Goal: Task Accomplishment & Management: Use online tool/utility

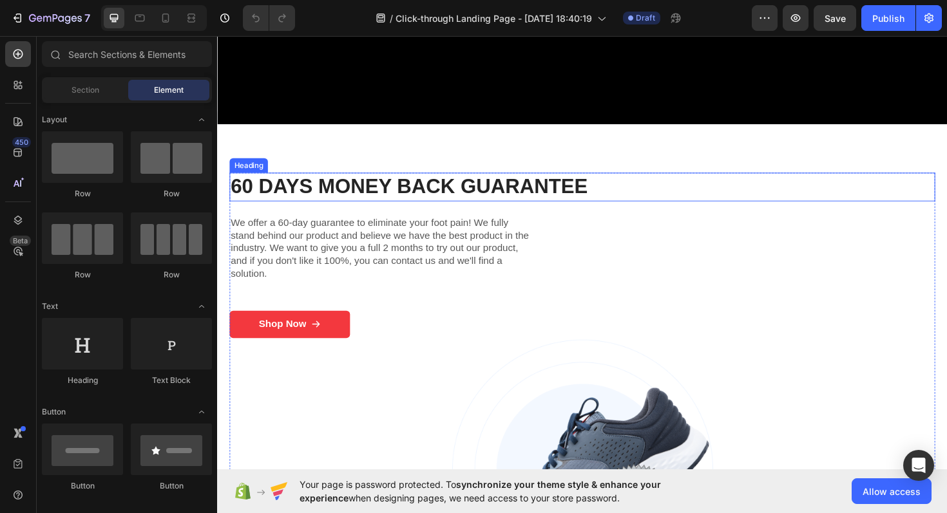
scroll to position [731, 0]
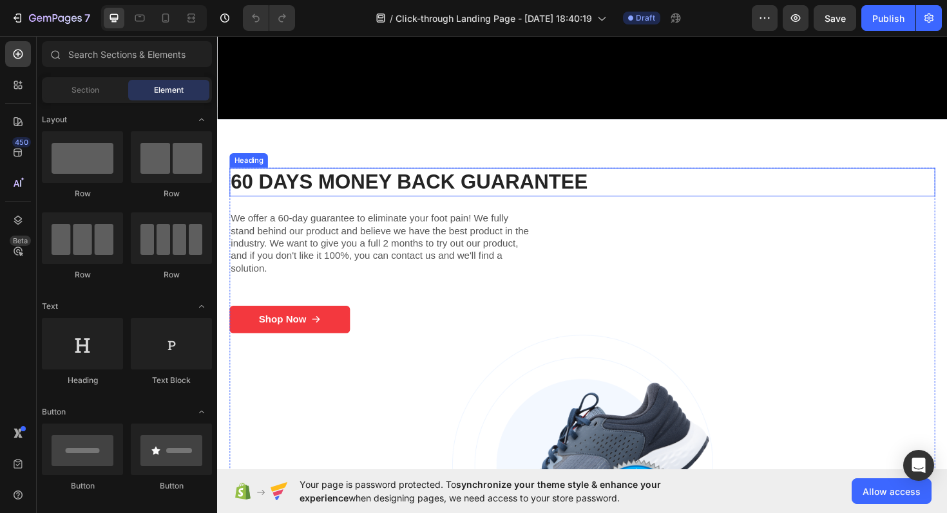
click at [526, 193] on h2 "60 Days Money Back Guarantee" at bounding box center [603, 191] width 747 height 30
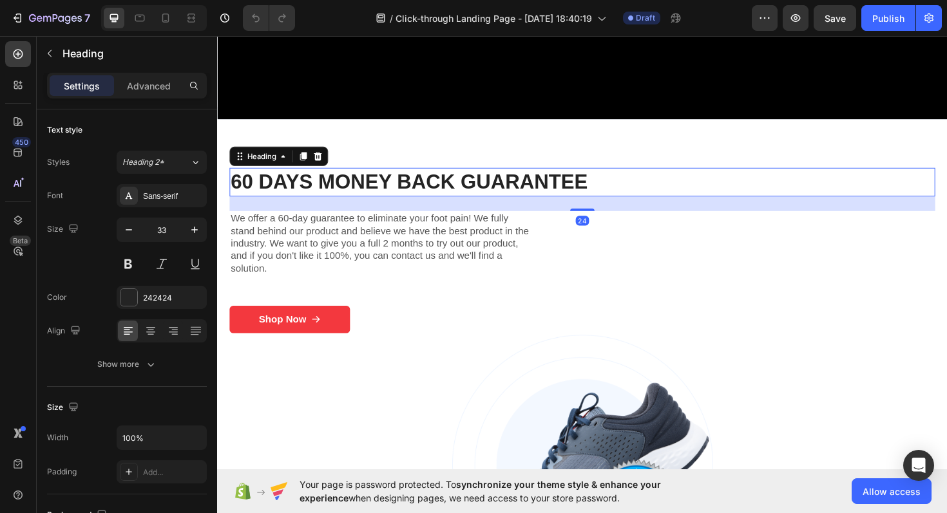
click at [521, 189] on h2 "60 Days Money Back Guarantee" at bounding box center [603, 191] width 747 height 30
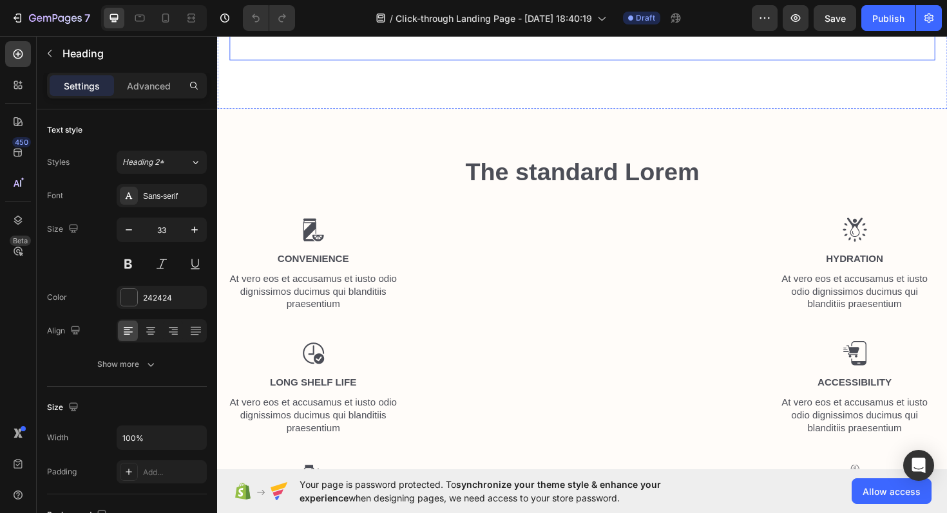
scroll to position [1401, 0]
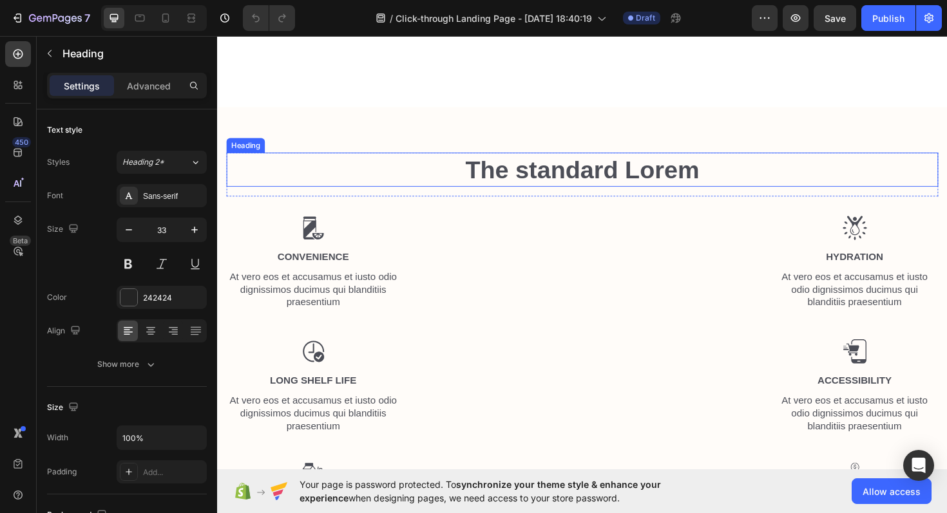
click at [586, 187] on h2 "The standard Lorem" at bounding box center [604, 178] width 754 height 36
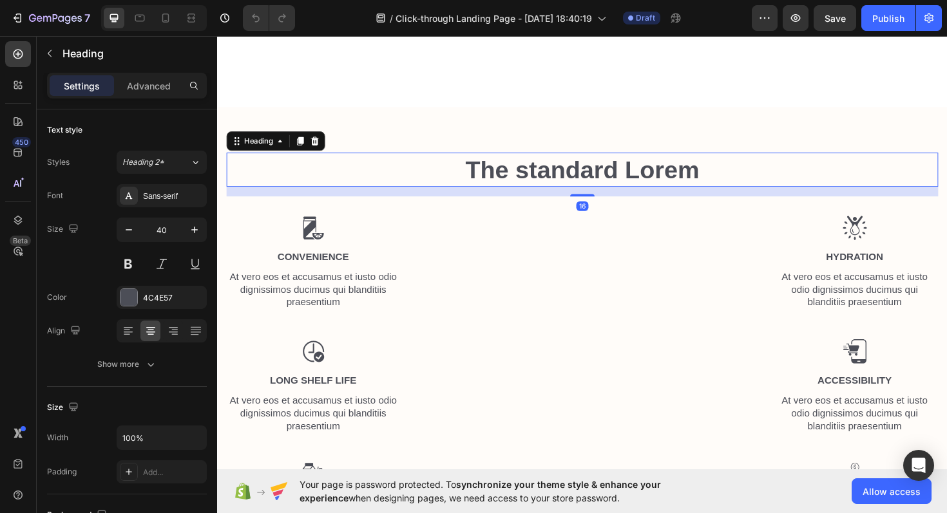
click at [586, 187] on h2 "The standard Lorem" at bounding box center [604, 178] width 754 height 36
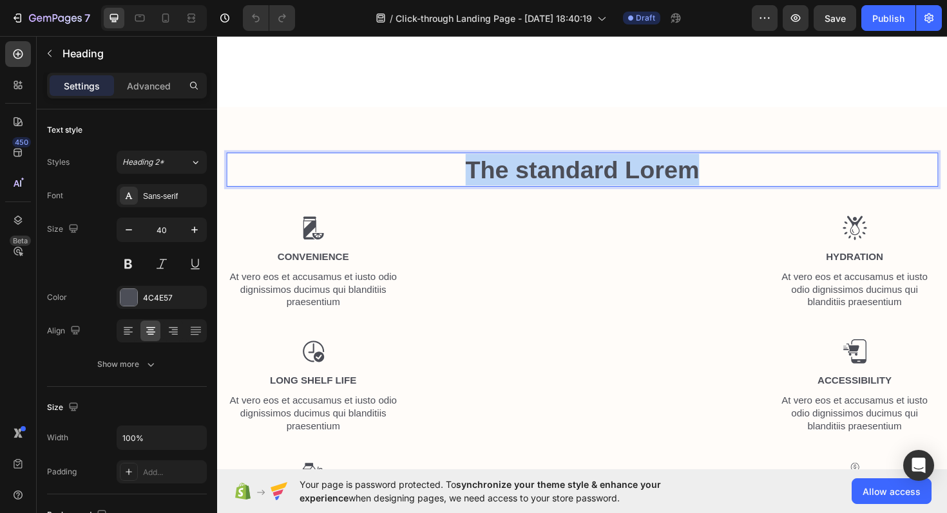
click at [586, 187] on p "The standard Lorem" at bounding box center [603, 178] width 751 height 34
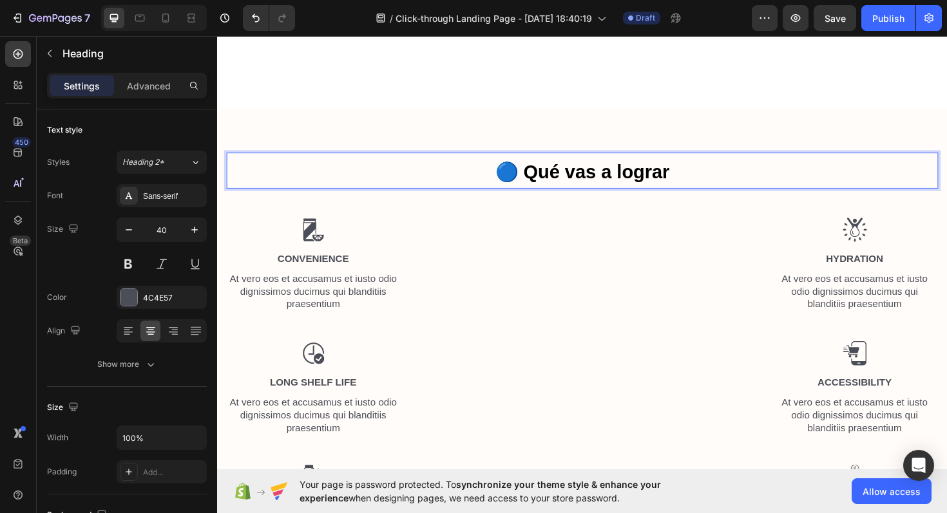
click at [552, 184] on strong "🔵 Qué vas a lograr" at bounding box center [604, 180] width 185 height 22
click at [544, 184] on strong "🔵 Qué vas a lograr" at bounding box center [604, 180] width 185 height 22
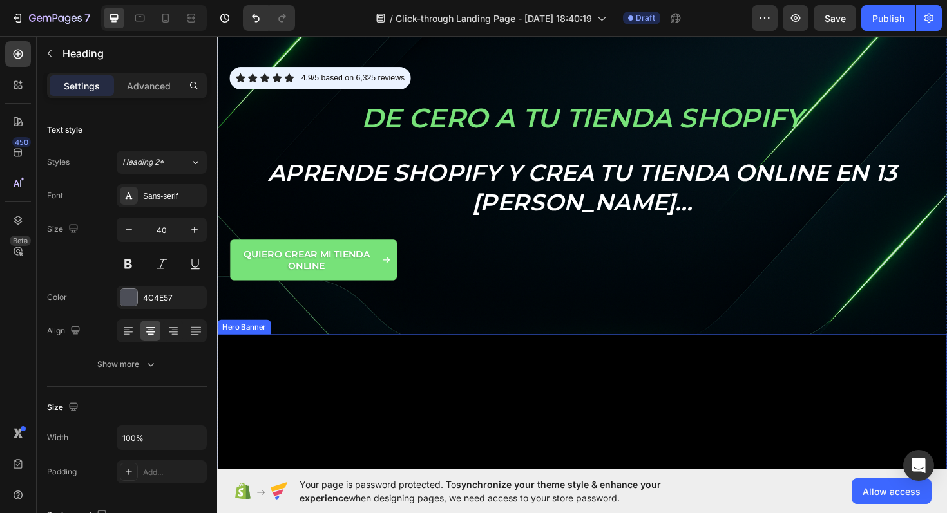
scroll to position [0, 0]
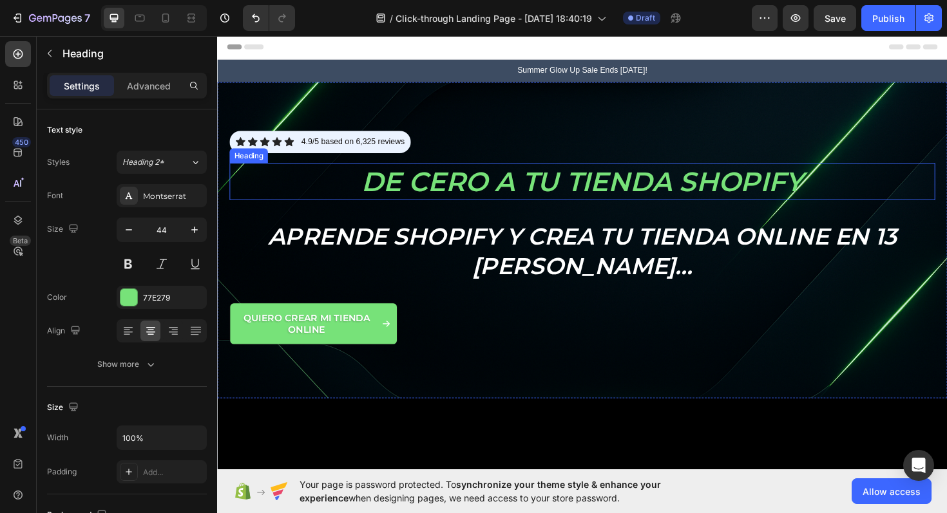
click at [528, 193] on strong "De cero a tu tienda Shopify" at bounding box center [604, 190] width 468 height 35
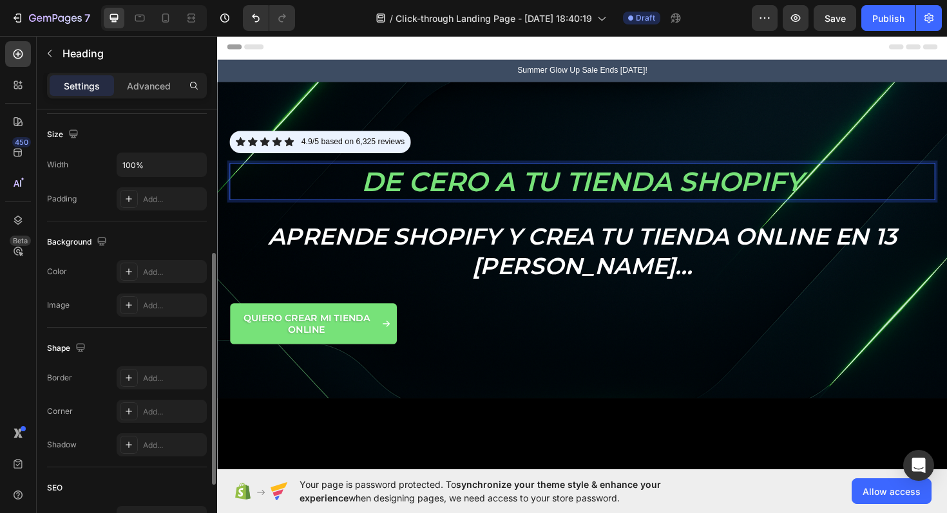
scroll to position [396, 0]
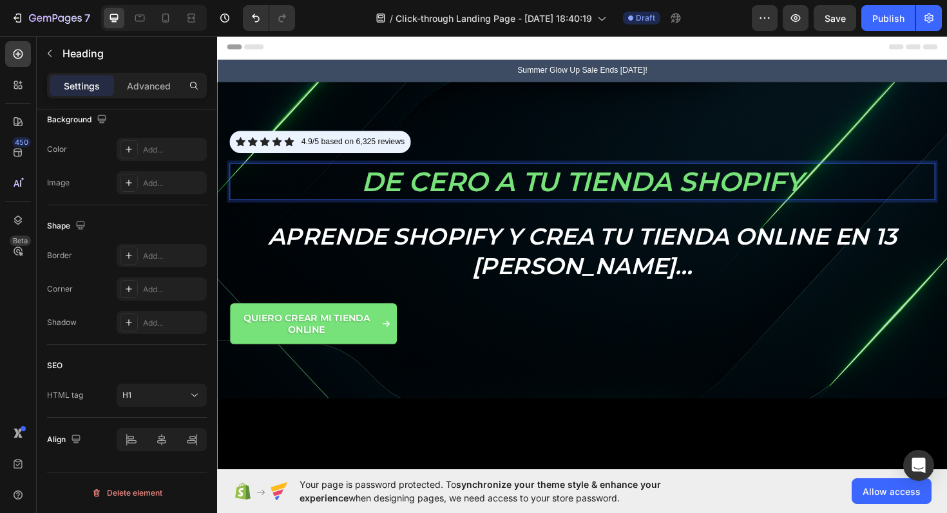
click at [460, 186] on strong "De cero a tu tienda Shopify" at bounding box center [604, 190] width 468 height 35
click at [459, 186] on strong "De cero a tu tienda Shopify" at bounding box center [604, 190] width 468 height 35
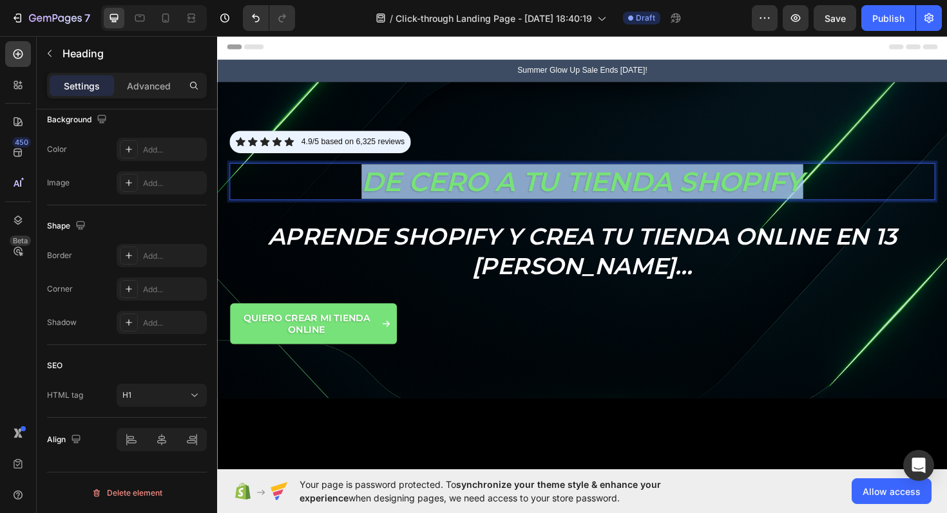
click at [459, 186] on strong "De cero a tu tienda Shopify" at bounding box center [604, 190] width 468 height 35
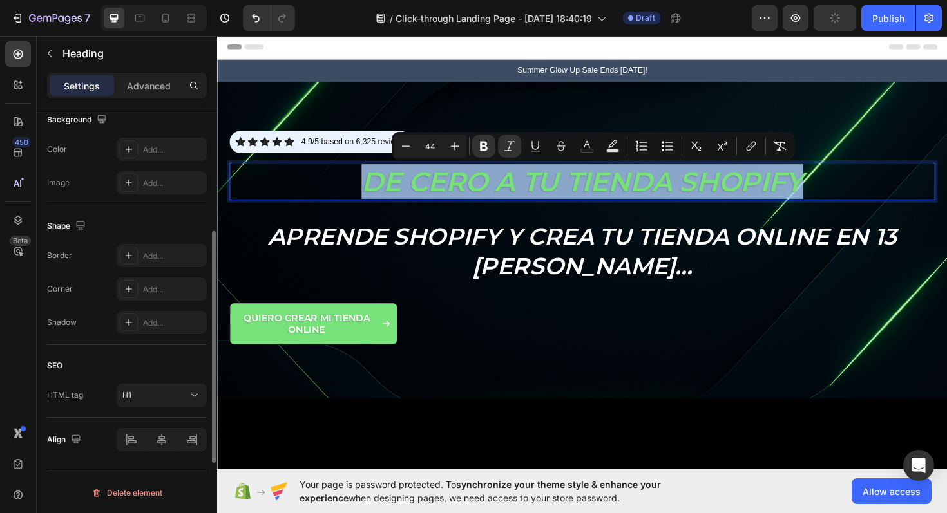
scroll to position [0, 0]
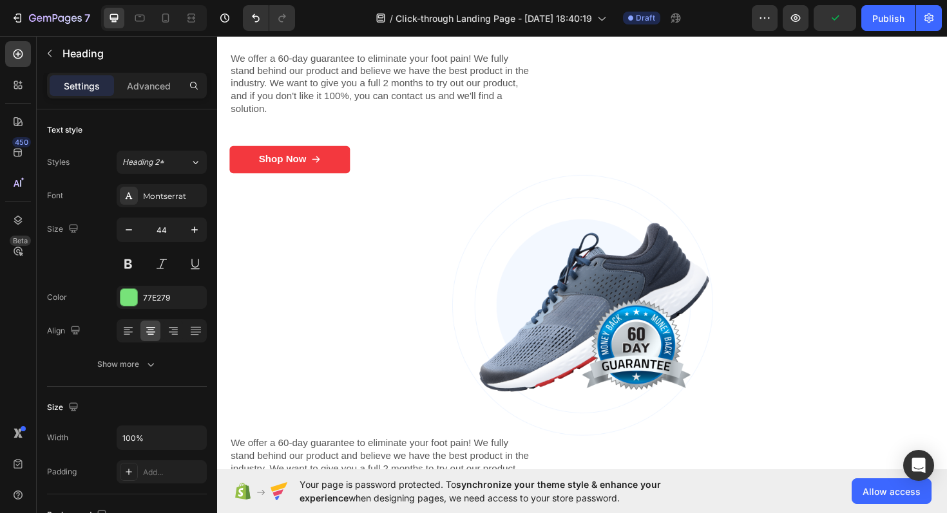
type input "16"
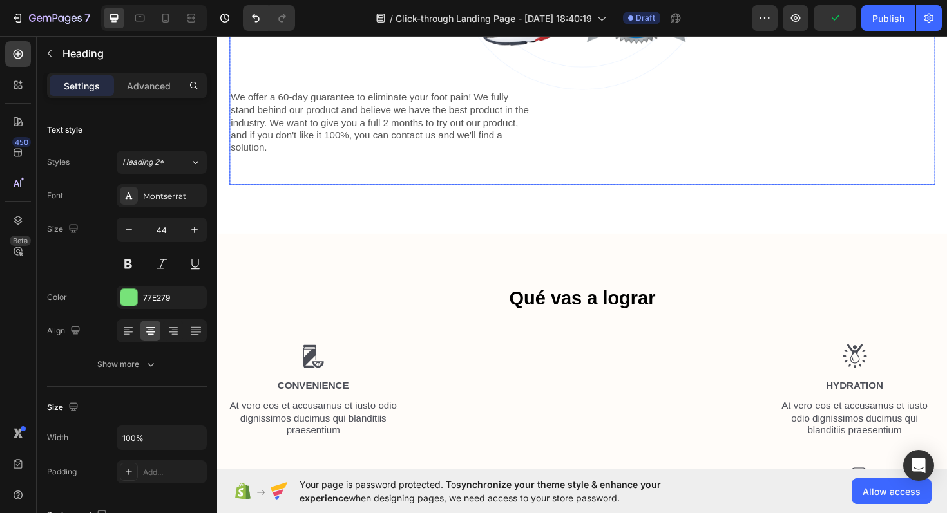
scroll to position [1303, 0]
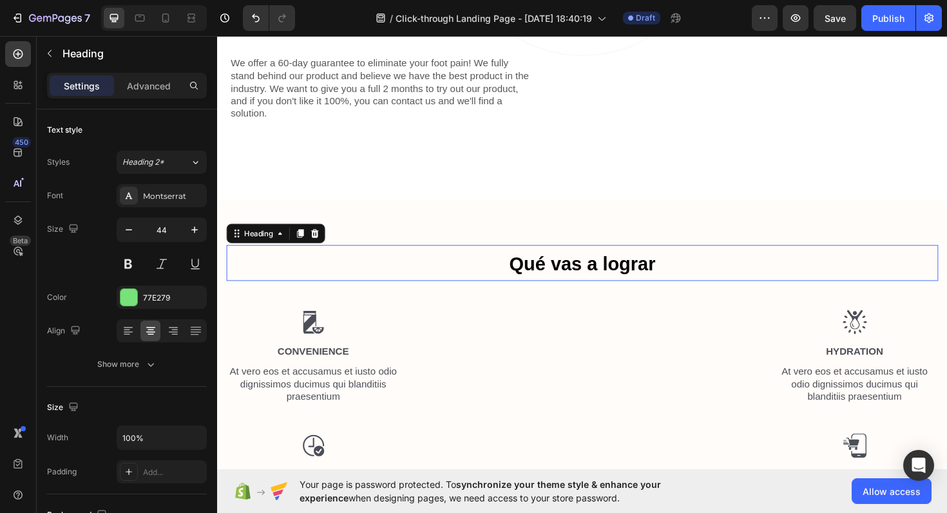
click at [579, 280] on strong "Qué vas a lograr" at bounding box center [603, 278] width 155 height 22
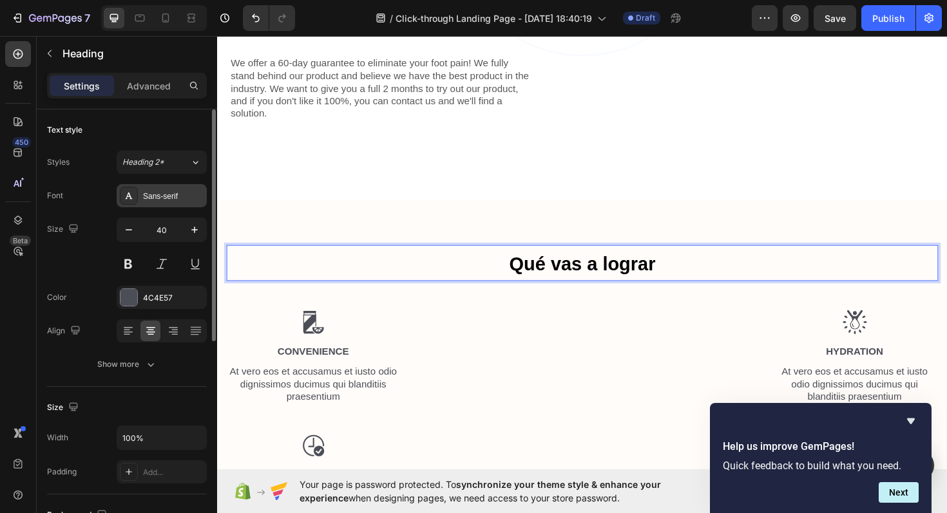
click at [175, 196] on div "Sans-serif" at bounding box center [173, 197] width 61 height 12
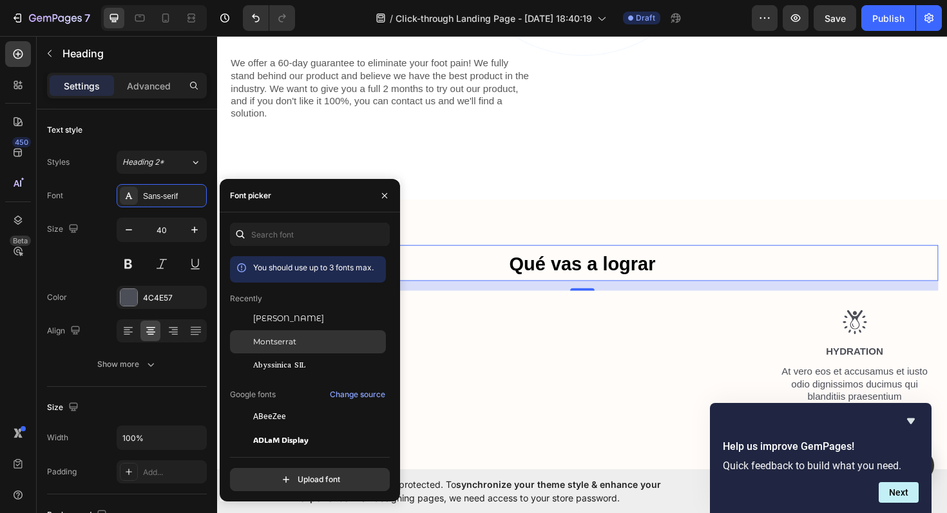
click at [317, 336] on div "Montserrat" at bounding box center [318, 342] width 130 height 12
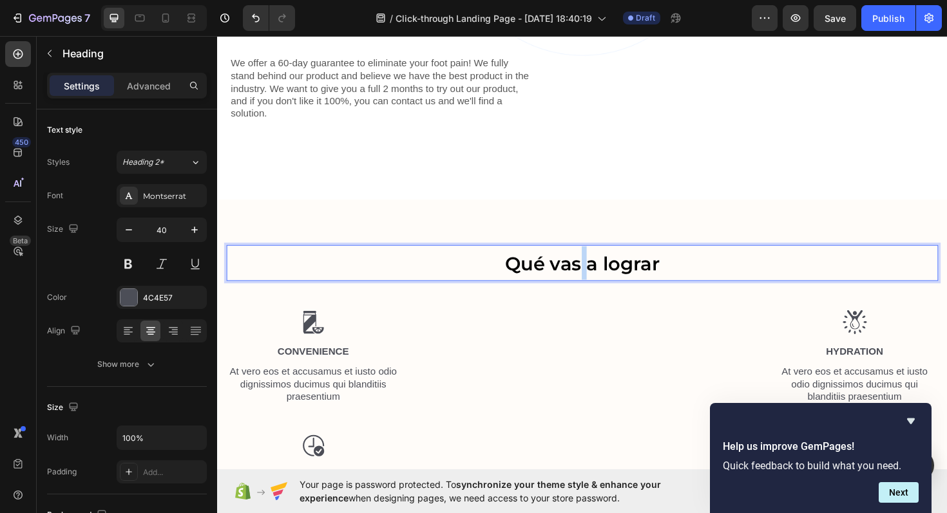
click at [598, 275] on strong "Qué vas a lograr" at bounding box center [604, 277] width 164 height 24
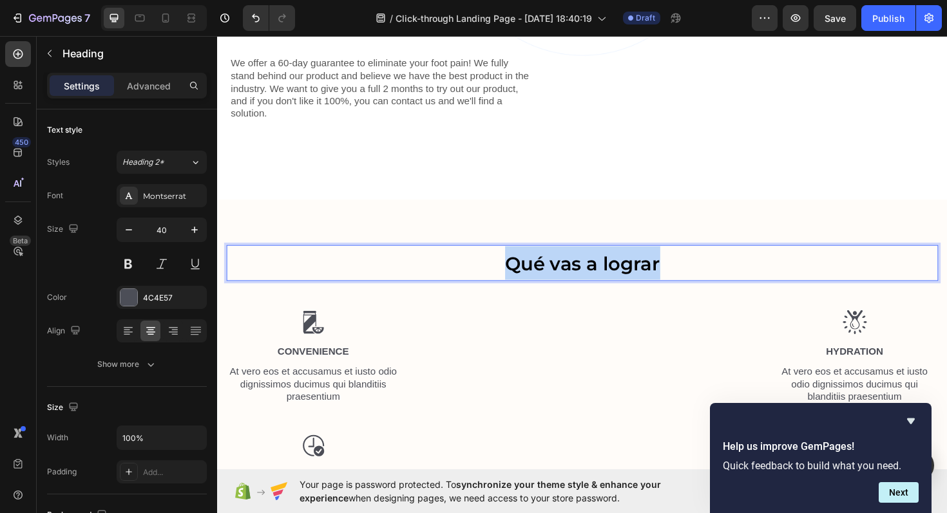
click at [598, 275] on strong "Qué vas a lograr" at bounding box center [604, 277] width 164 height 24
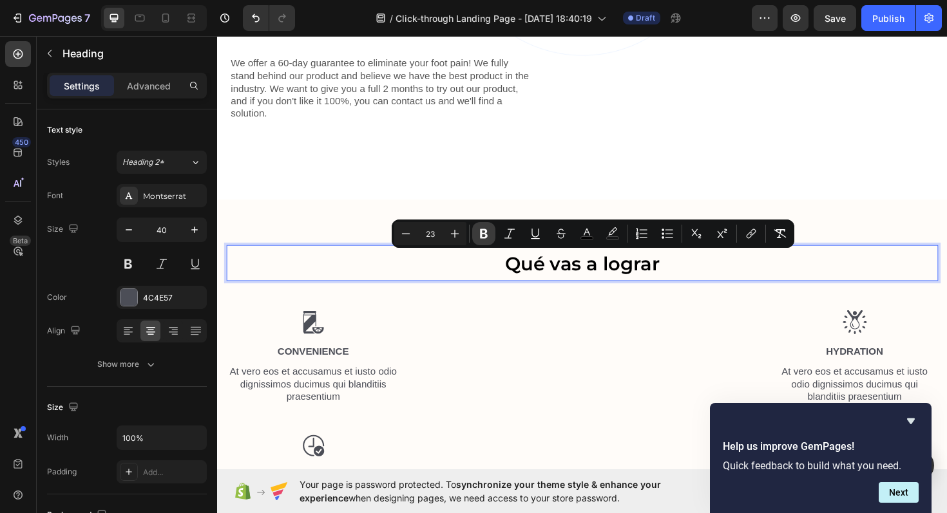
click at [483, 236] on icon "Editor contextual toolbar" at bounding box center [483, 233] width 13 height 13
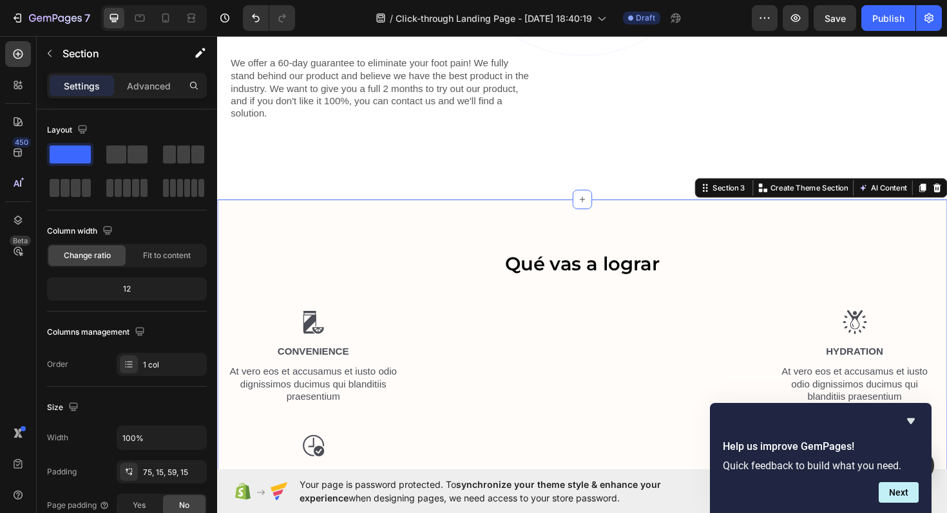
click at [498, 248] on div "⁠⁠⁠⁠⁠⁠⁠ Qué vas a lograr Heading Row Image Convenience Text Block At vero eos e…" at bounding box center [603, 473] width 773 height 528
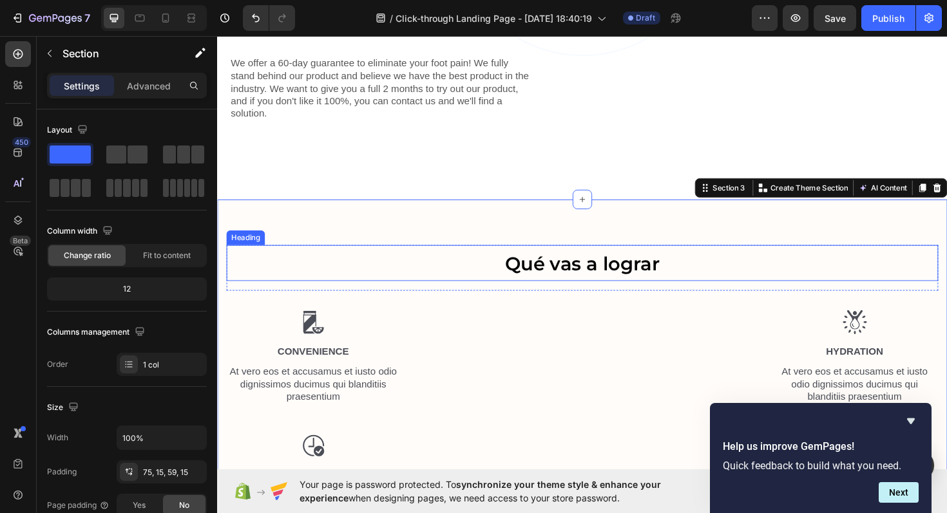
click at [540, 280] on span "Qué vas a lograr" at bounding box center [604, 277] width 164 height 24
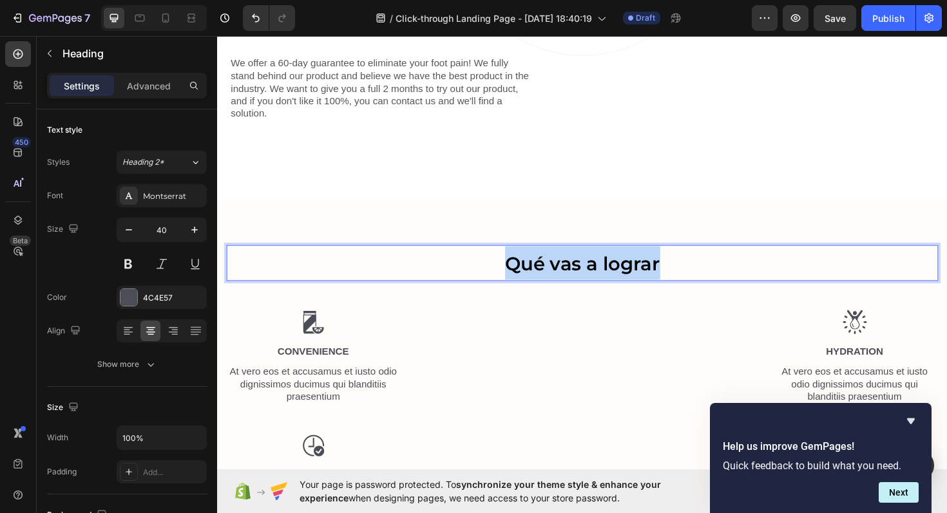
click at [540, 280] on span "Qué vas a lograr" at bounding box center [604, 277] width 164 height 24
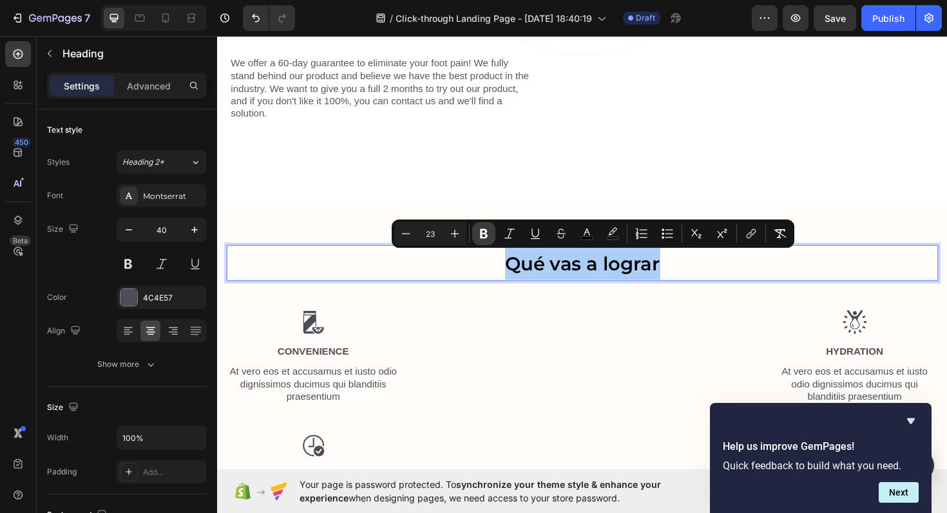
click at [475, 232] on button "Bold" at bounding box center [483, 233] width 23 height 23
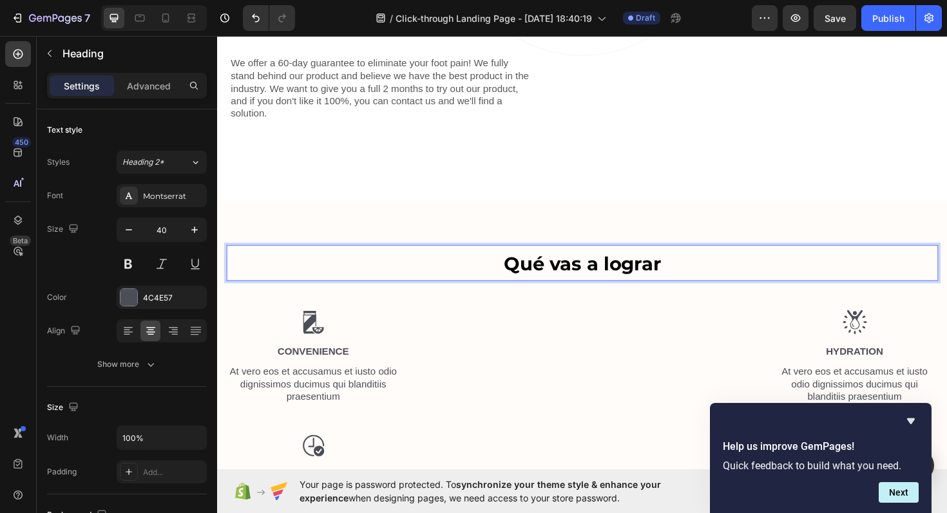
click at [526, 285] on strong "Qué vas a lograr" at bounding box center [604, 277] width 166 height 24
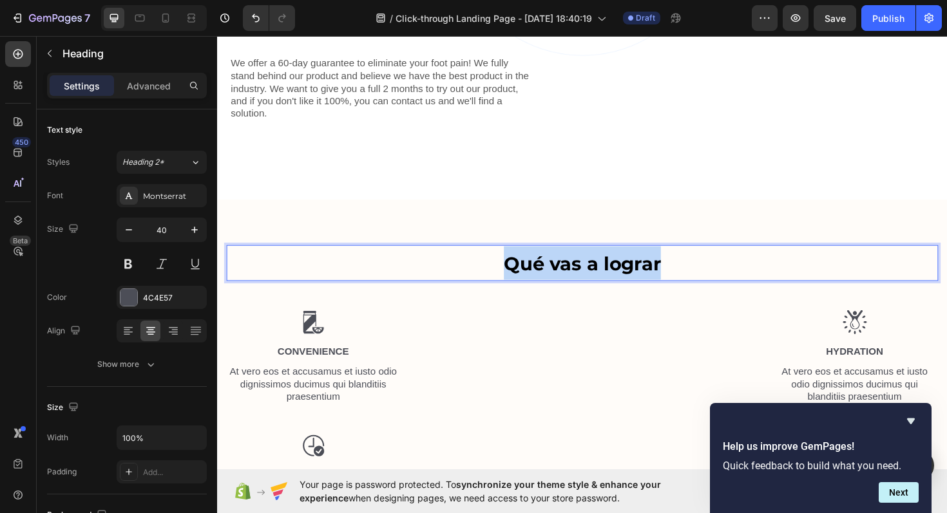
click at [526, 285] on strong "Qué vas a lograr" at bounding box center [604, 277] width 166 height 24
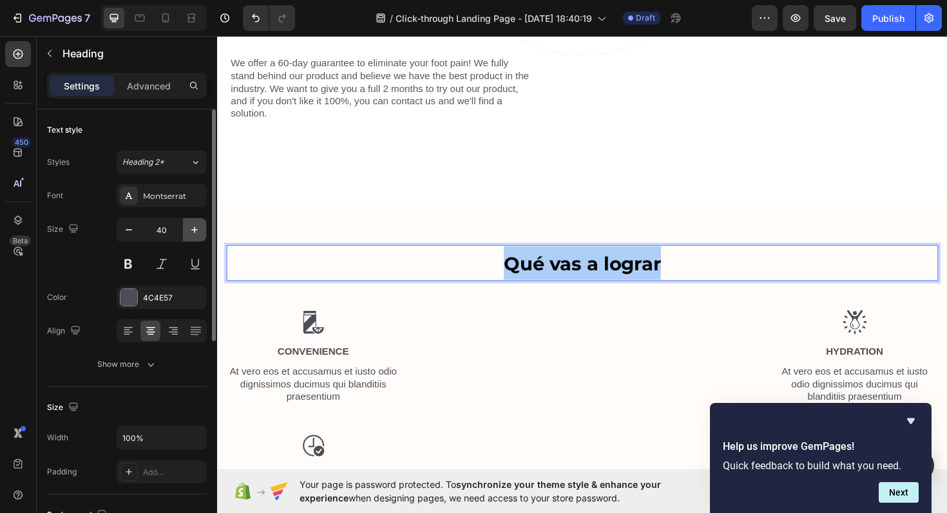
click at [194, 238] on button "button" at bounding box center [194, 229] width 23 height 23
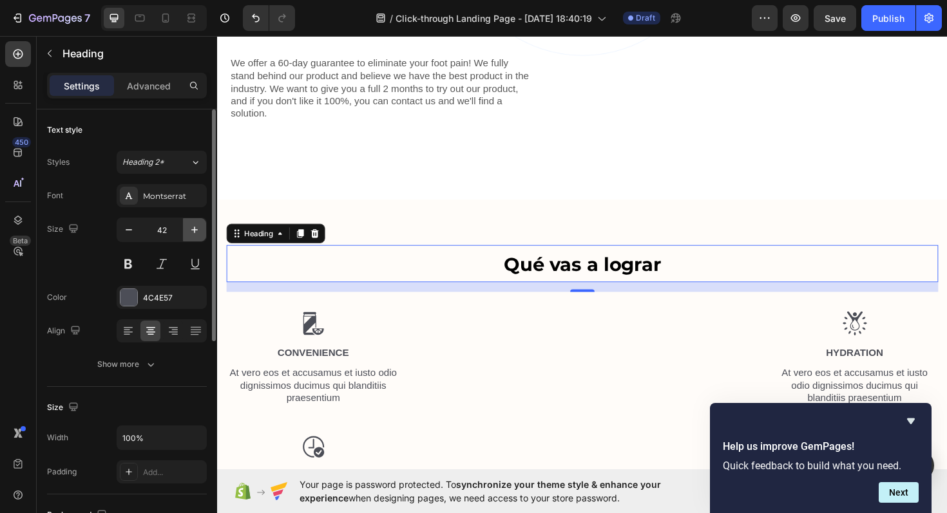
click at [194, 238] on button "button" at bounding box center [194, 229] width 23 height 23
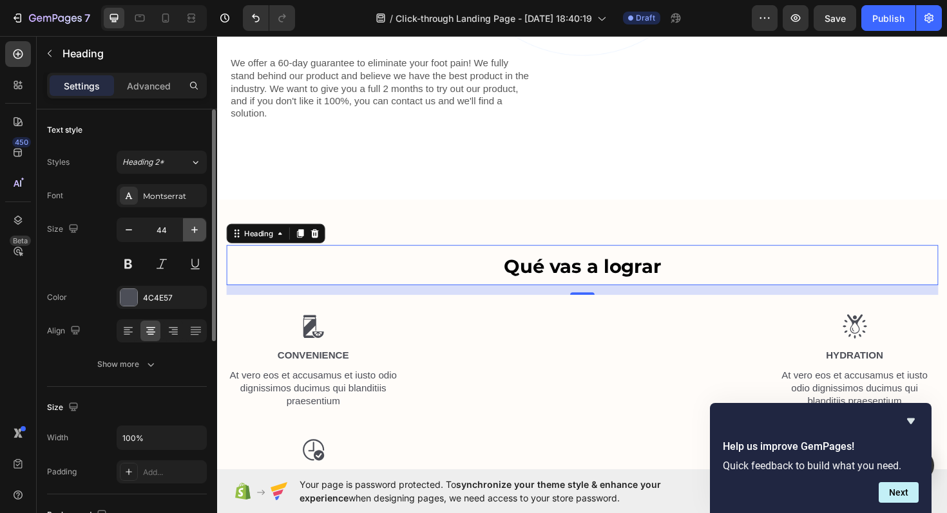
click at [194, 238] on button "button" at bounding box center [194, 229] width 23 height 23
type input "45"
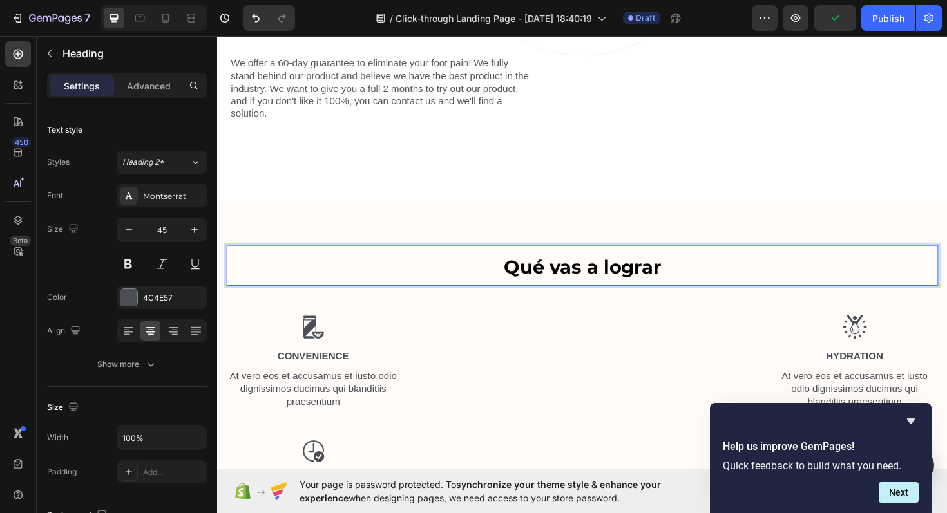
click at [604, 287] on strong "Qué vas a lograr" at bounding box center [604, 281] width 166 height 24
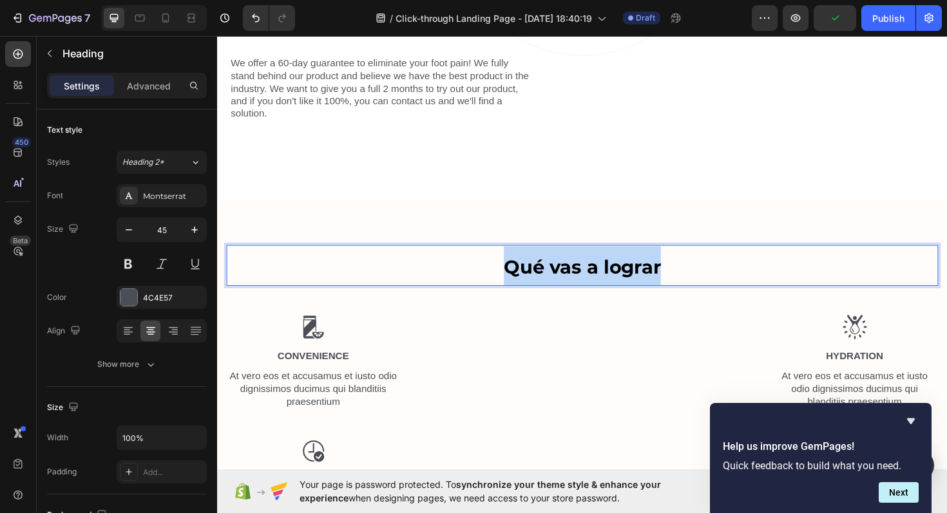
click at [604, 287] on strong "Qué vas a lograr" at bounding box center [604, 281] width 166 height 24
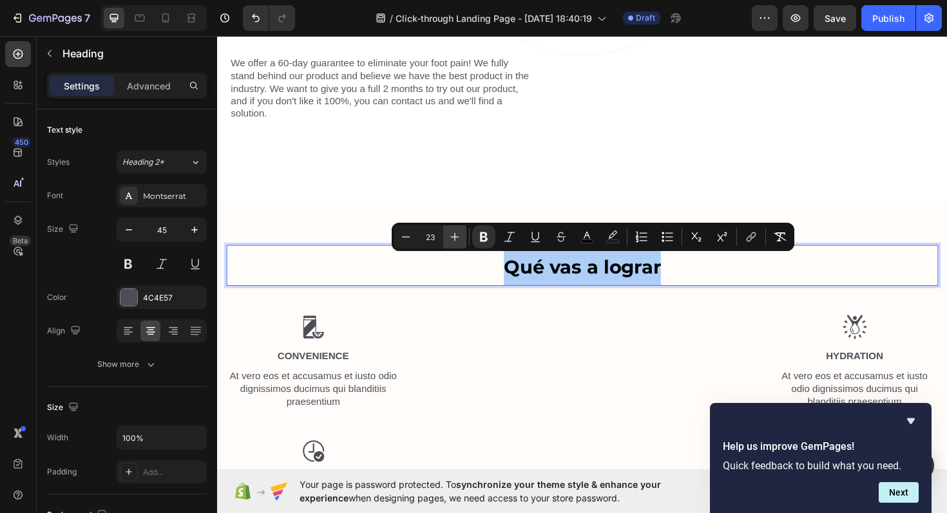
click at [454, 236] on icon "Editor contextual toolbar" at bounding box center [455, 237] width 8 height 8
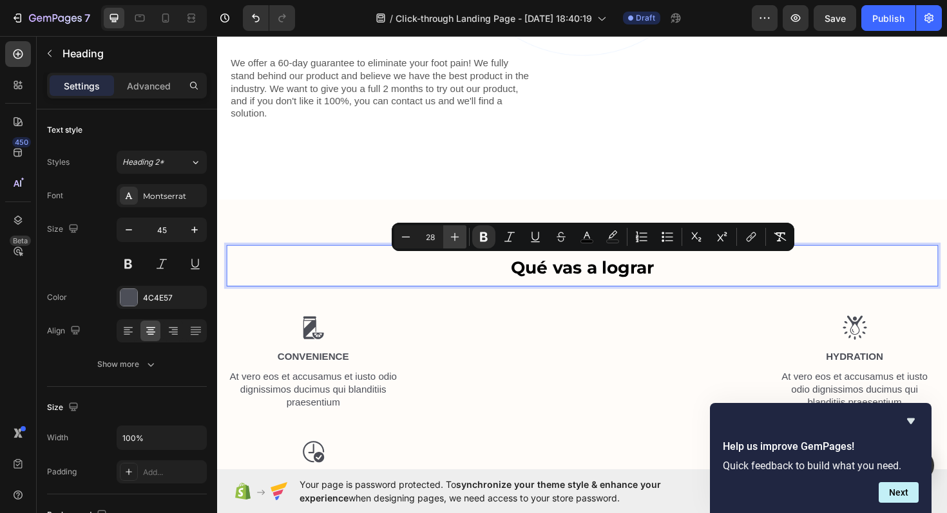
click at [454, 236] on icon "Editor contextual toolbar" at bounding box center [455, 237] width 8 height 8
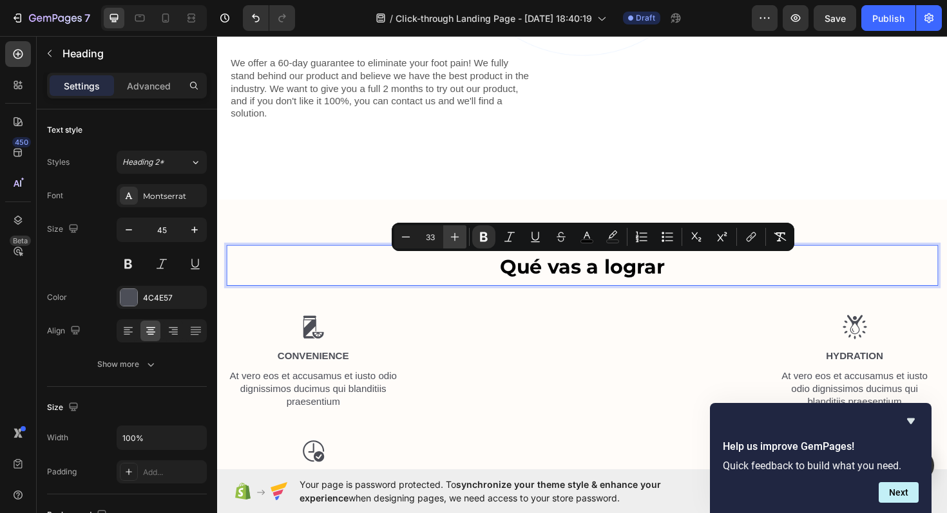
click at [454, 236] on icon "Editor contextual toolbar" at bounding box center [455, 237] width 8 height 8
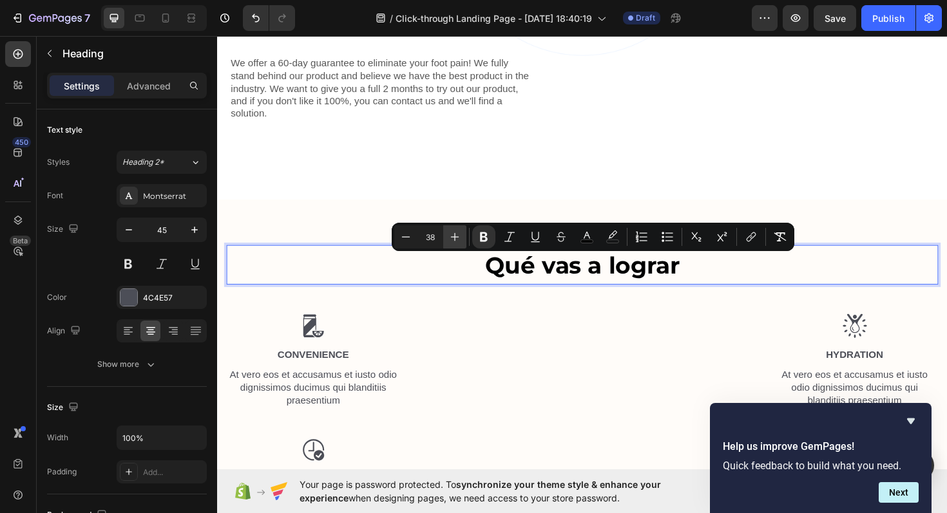
click at [454, 236] on icon "Editor contextual toolbar" at bounding box center [455, 237] width 8 height 8
type input "40"
click at [169, 17] on icon at bounding box center [165, 18] width 13 height 13
type input "35"
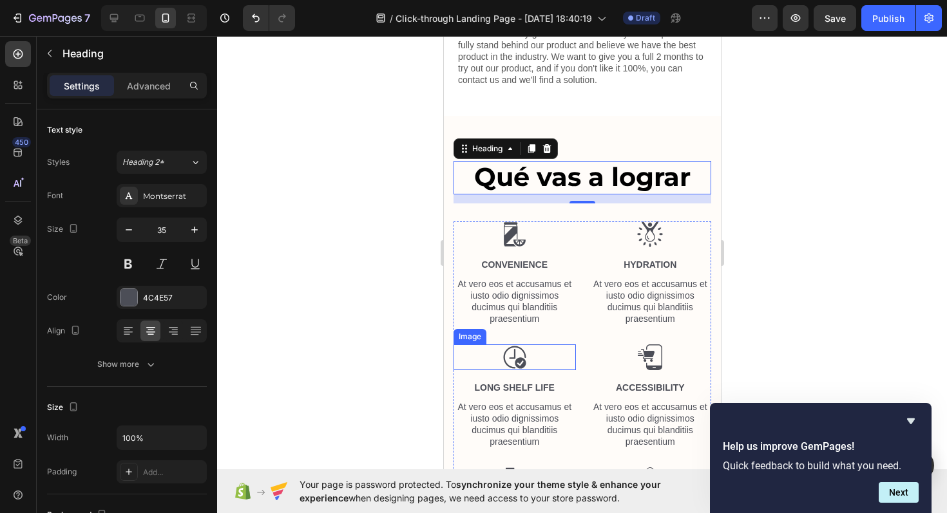
scroll to position [1154, 0]
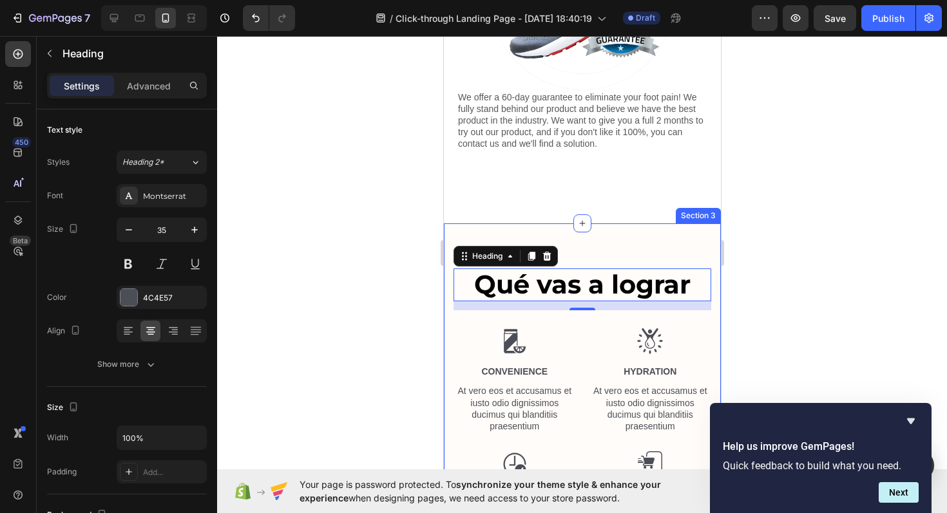
click at [557, 230] on div "⁠⁠⁠⁠⁠⁠⁠ Qué vas a lograr Heading 16 Row Image Convenience Text Block At vero eo…" at bounding box center [581, 488] width 277 height 529
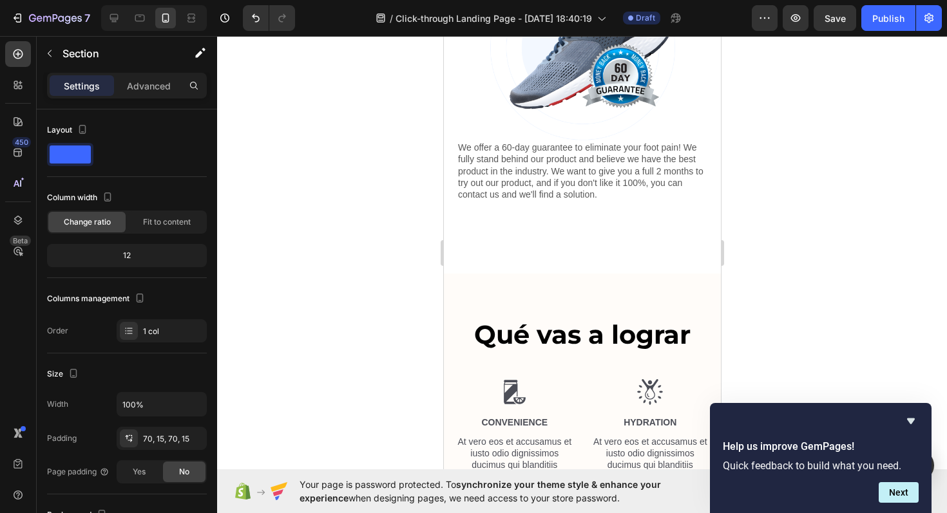
scroll to position [722, 0]
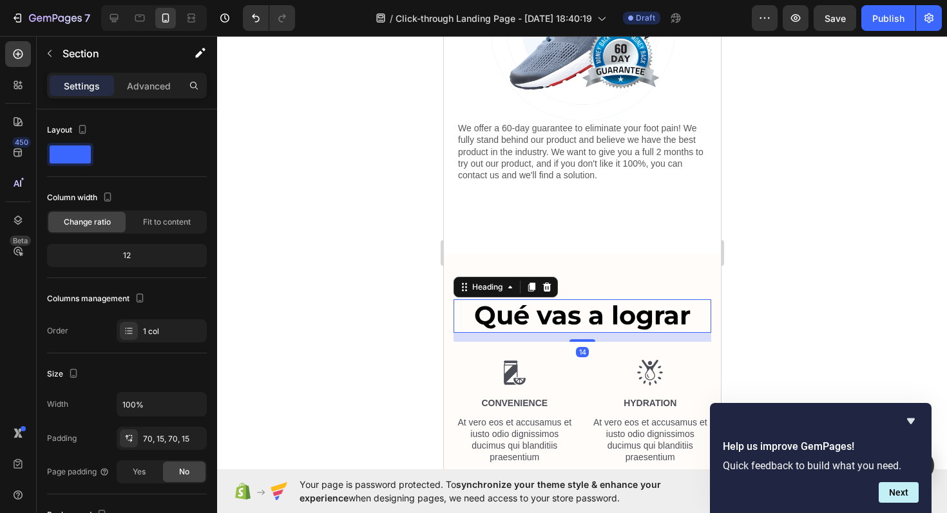
click at [560, 316] on strong "Qué vas a lograr" at bounding box center [582, 316] width 216 height 32
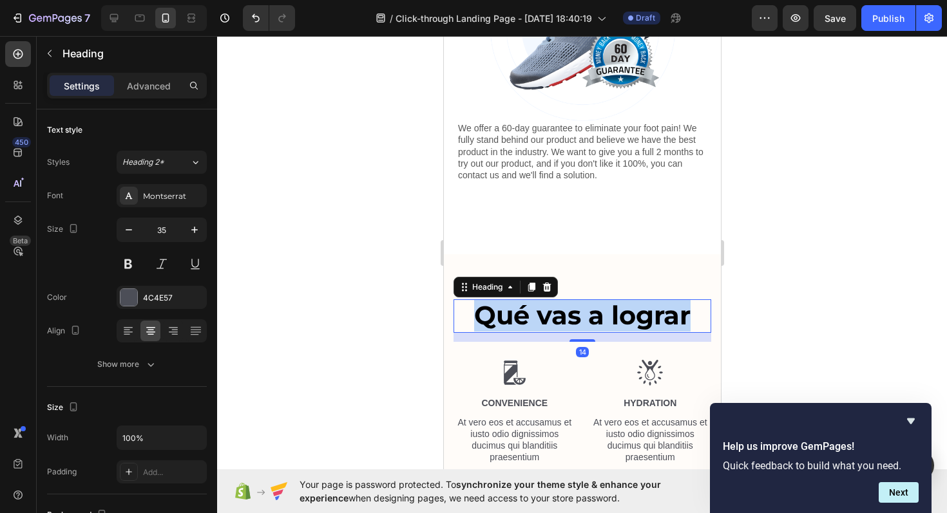
click at [560, 316] on strong "Qué vas a lograr" at bounding box center [582, 316] width 216 height 32
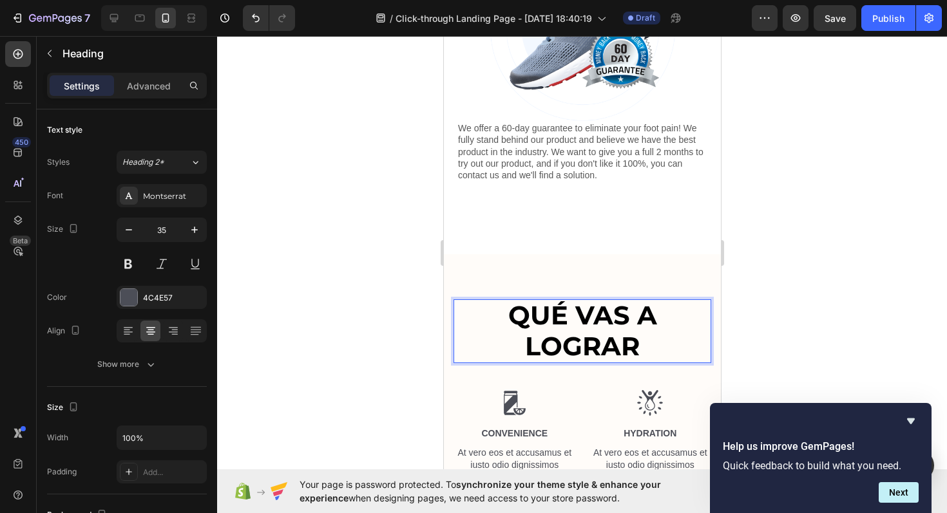
click at [561, 338] on strong "QUÉ VAS A LOGRAR" at bounding box center [582, 331] width 149 height 62
click at [533, 323] on strong "QUÉ VAS A LOGRAR" at bounding box center [582, 331] width 149 height 62
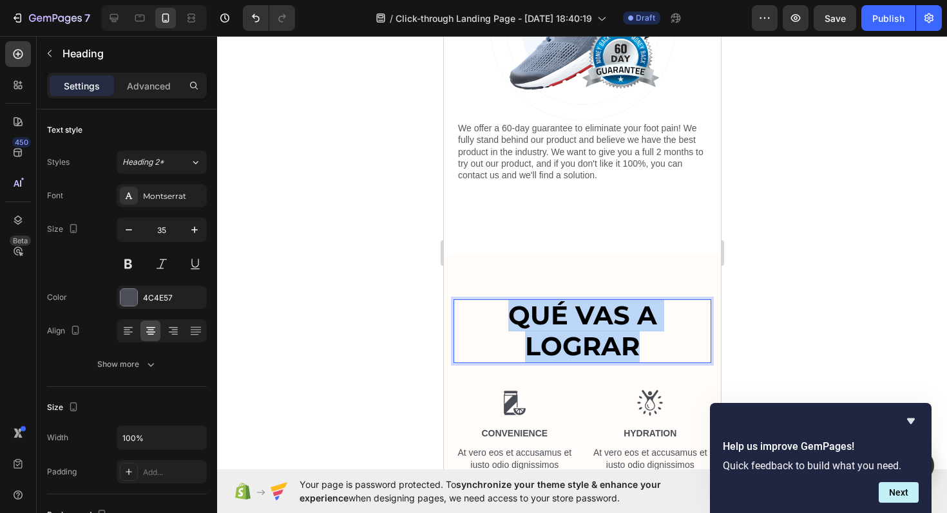
click at [533, 323] on strong "QUÉ VAS A LOGRAR" at bounding box center [582, 331] width 149 height 62
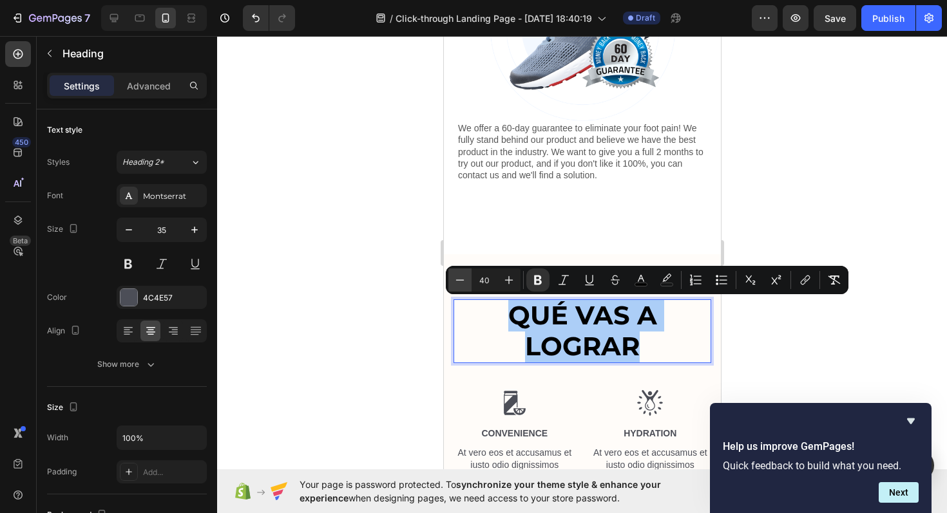
click at [465, 274] on icon "Editor contextual toolbar" at bounding box center [460, 280] width 13 height 13
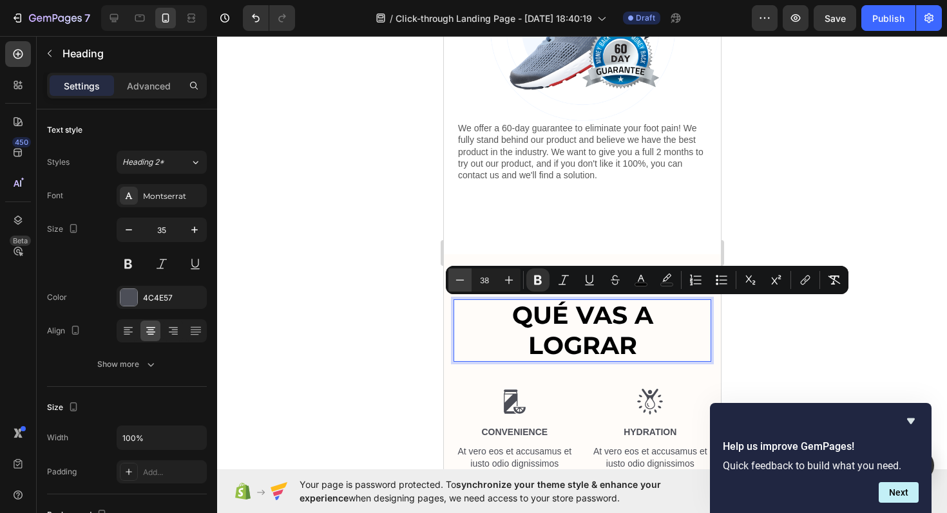
click at [465, 274] on icon "Editor contextual toolbar" at bounding box center [460, 280] width 13 height 13
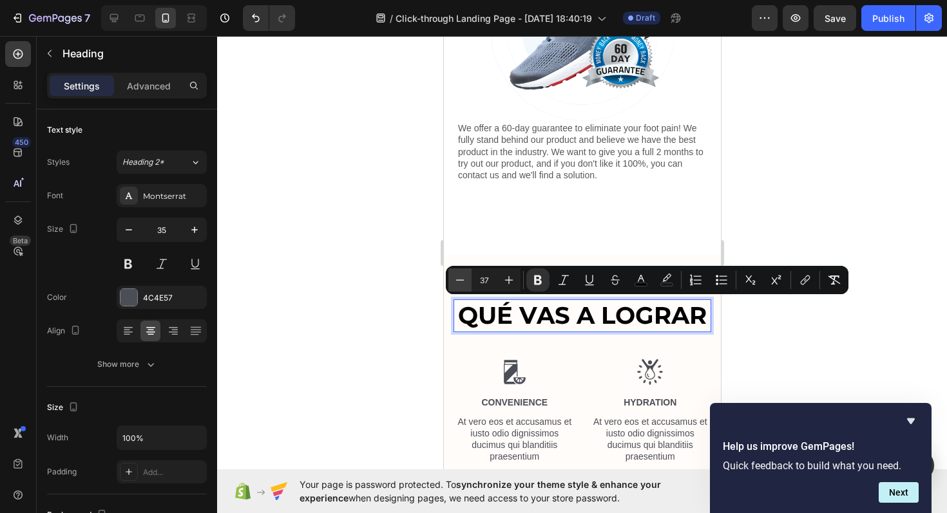
click at [465, 274] on icon "Editor contextual toolbar" at bounding box center [460, 280] width 13 height 13
type input "33"
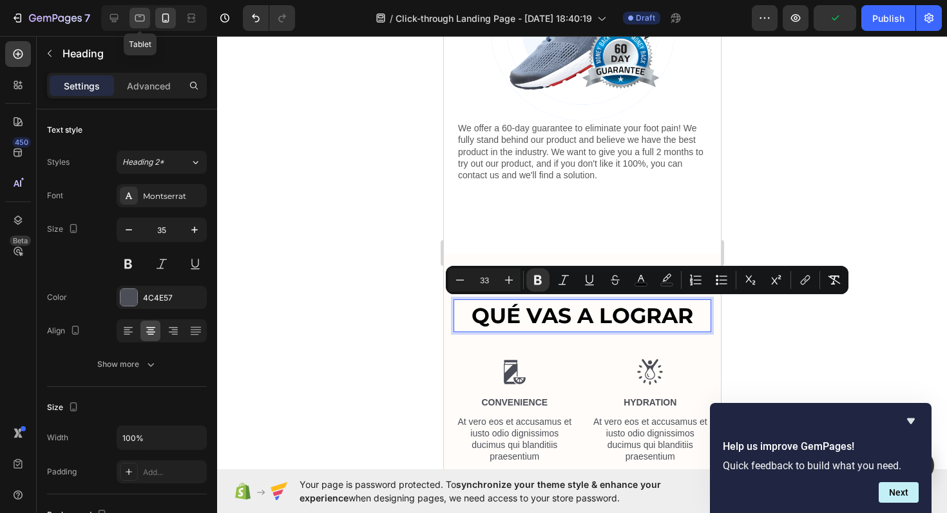
click at [146, 23] on div at bounding box center [139, 18] width 21 height 21
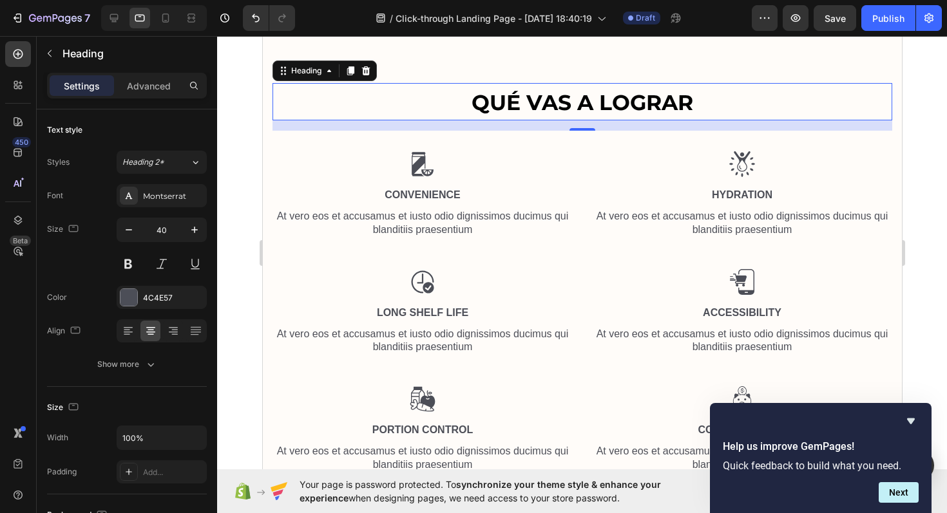
scroll to position [1079, 0]
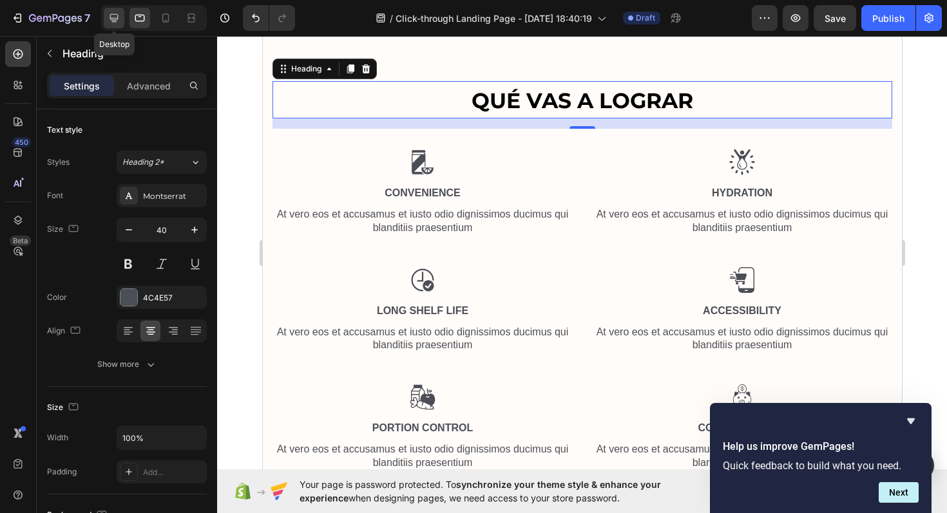
click at [121, 14] on div at bounding box center [114, 18] width 21 height 21
type input "45"
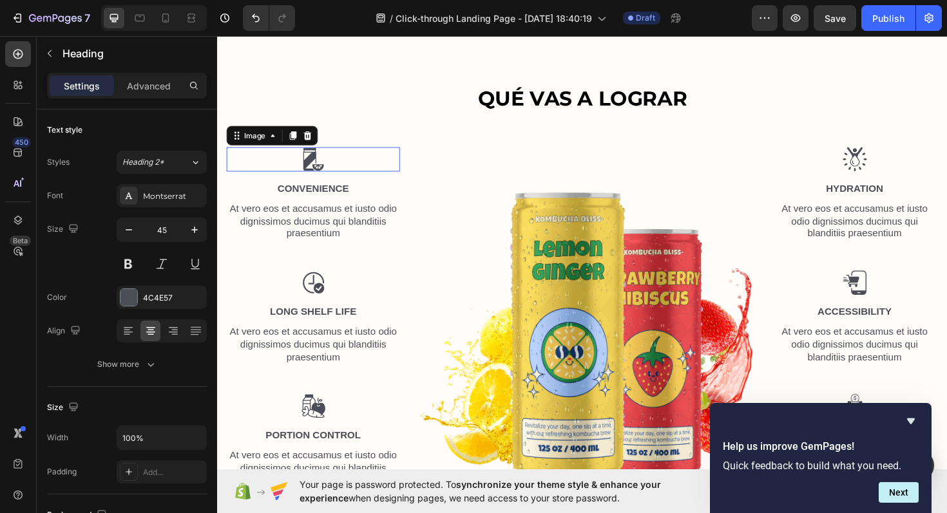
click at [305, 178] on div at bounding box center [319, 167] width 184 height 26
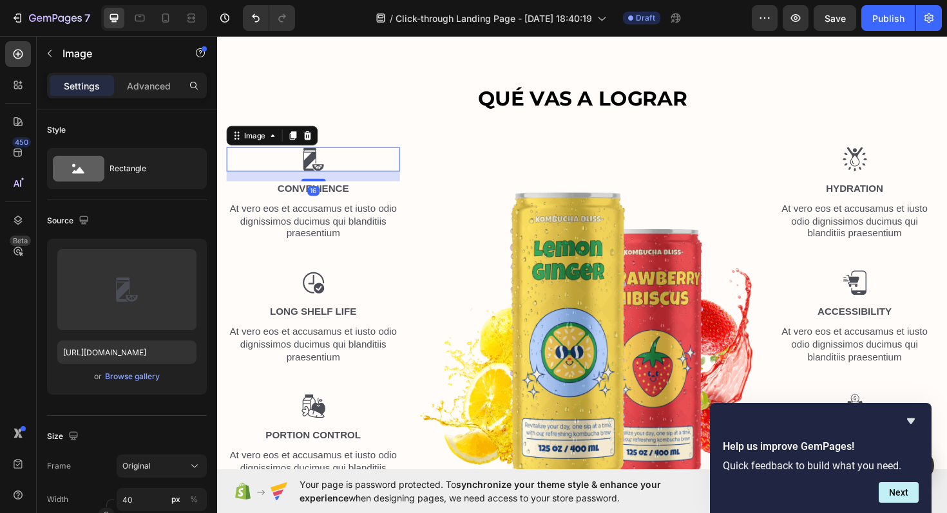
click at [309, 175] on img at bounding box center [319, 167] width 26 height 26
click at [324, 225] on p "At vero eos et accusamus et iusto odio dignissimos ducimus qui blanditiis praes…" at bounding box center [318, 233] width 181 height 40
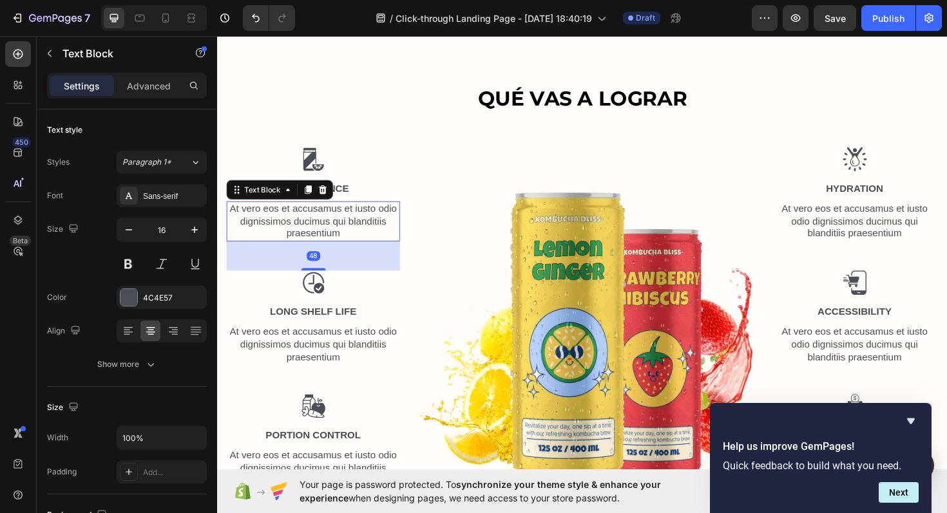
click at [324, 225] on p "At vero eos et accusamus et iusto odio dignissimos ducimus qui blanditiis praes…" at bounding box center [318, 233] width 181 height 40
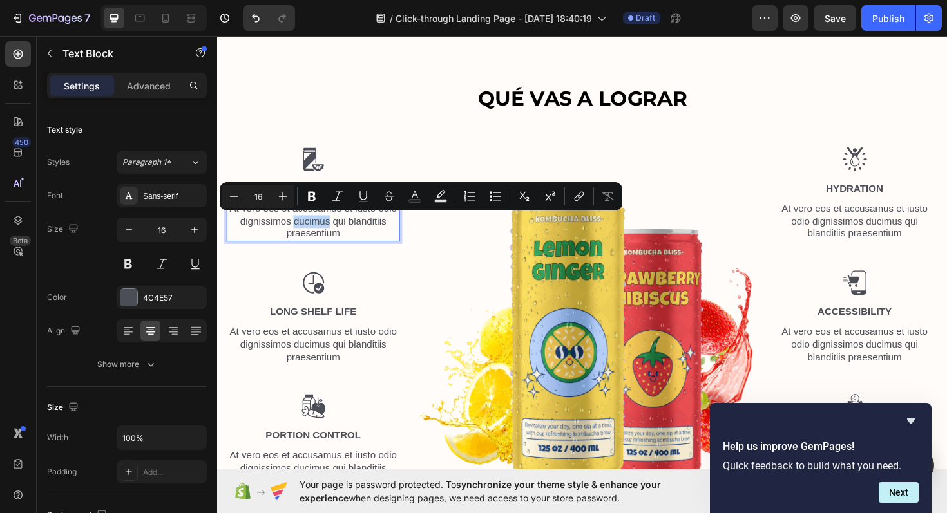
click at [329, 228] on p "At vero eos et accusamus et iusto odio dignissimos ducimus qui blanditiis praes…" at bounding box center [318, 233] width 181 height 40
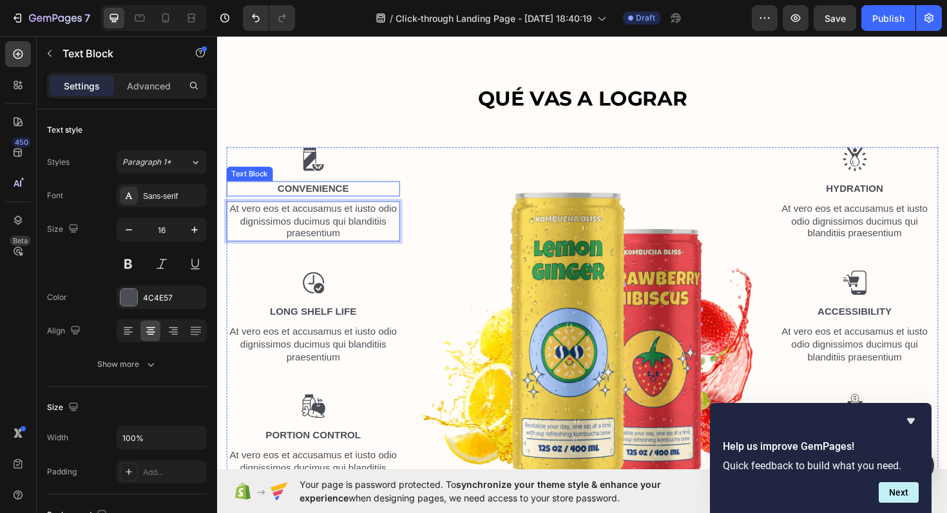
click at [326, 196] on p "Convenience" at bounding box center [318, 198] width 181 height 14
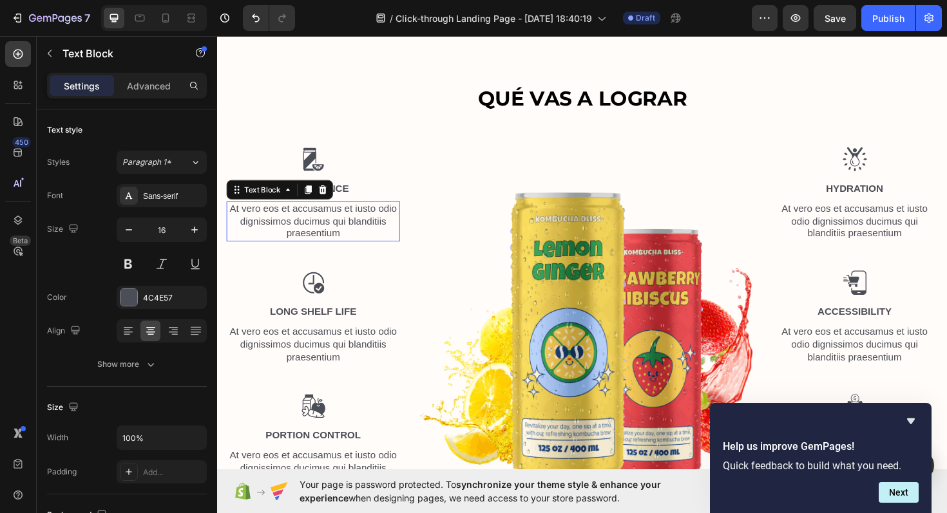
click at [342, 236] on p "At vero eos et accusamus et iusto odio dignissimos ducimus qui blanditiis praes…" at bounding box center [318, 233] width 181 height 40
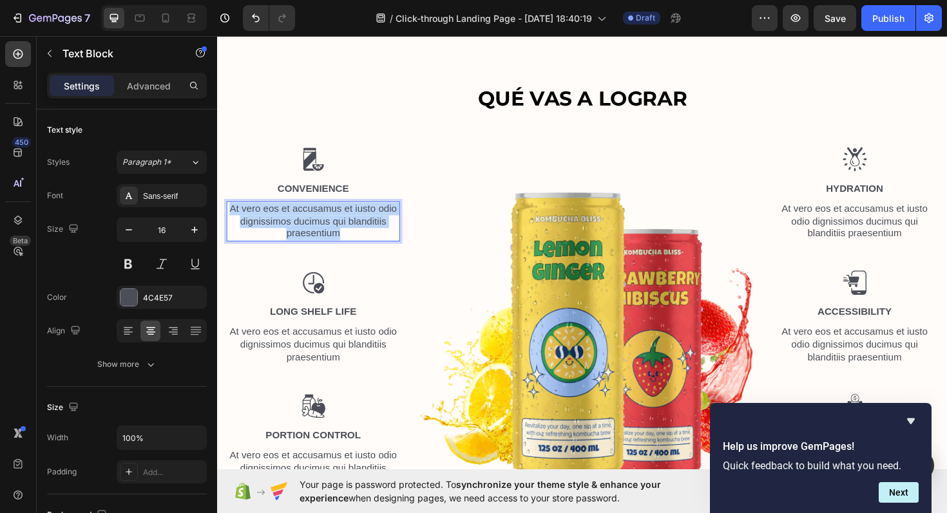
click at [342, 236] on p "At vero eos et accusamus et iusto odio dignissimos ducimus qui blanditiis praes…" at bounding box center [318, 233] width 181 height 40
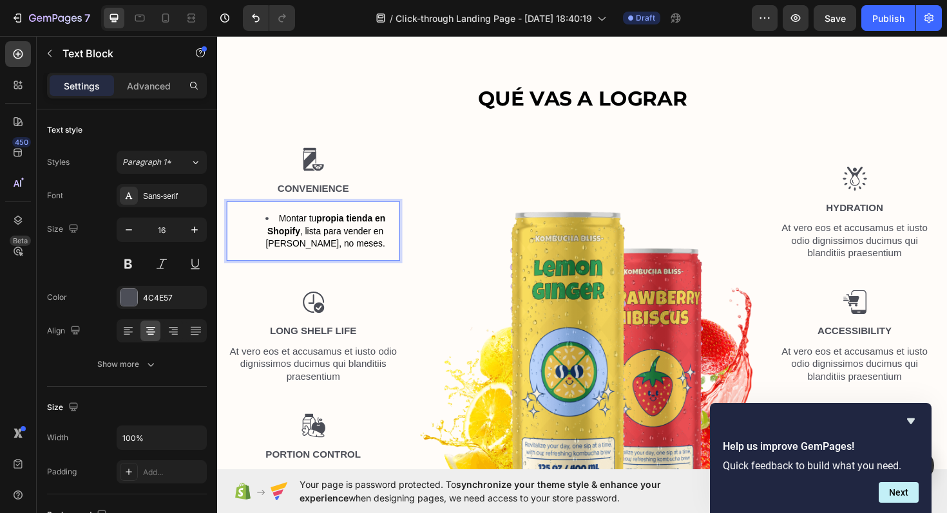
scroll to position [1092, 0]
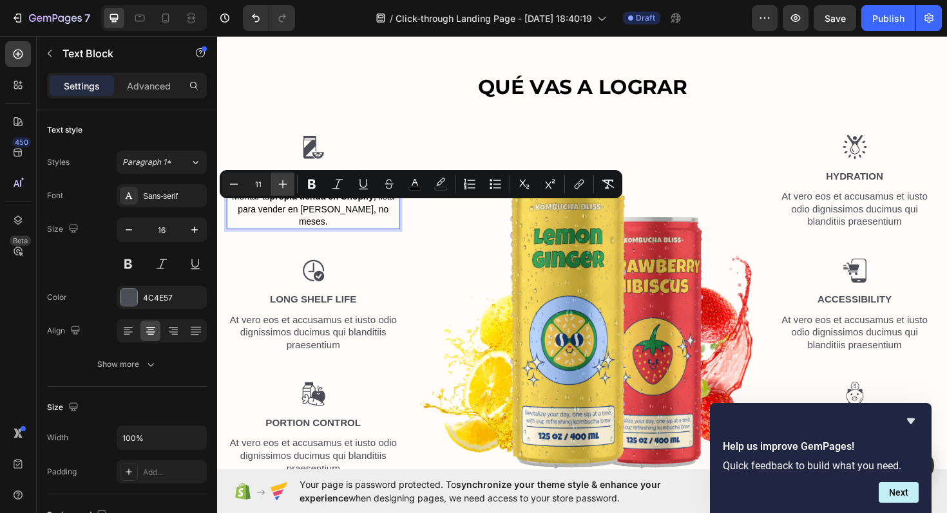
click at [285, 188] on icon "Editor contextual toolbar" at bounding box center [282, 184] width 13 height 13
type input "14"
click at [173, 196] on div "Sans-serif" at bounding box center [173, 197] width 61 height 12
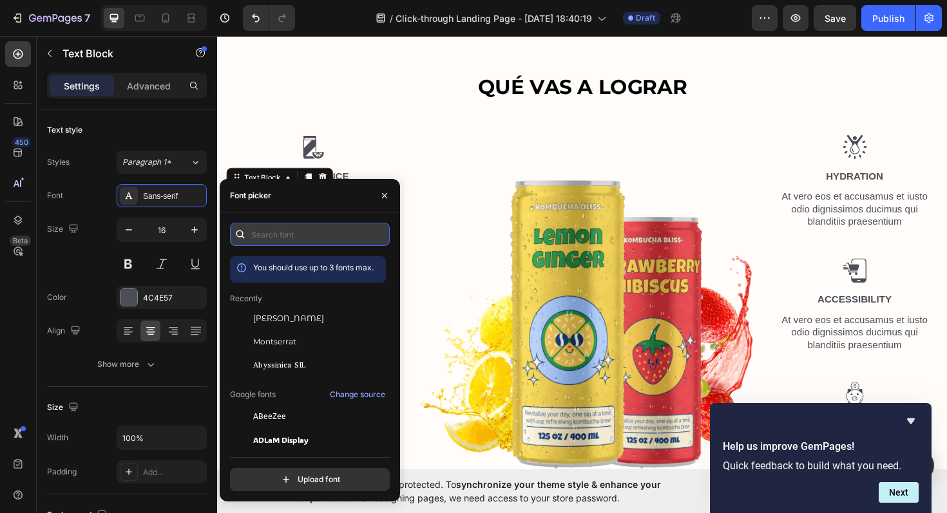
click at [272, 236] on input "text" at bounding box center [310, 234] width 160 height 23
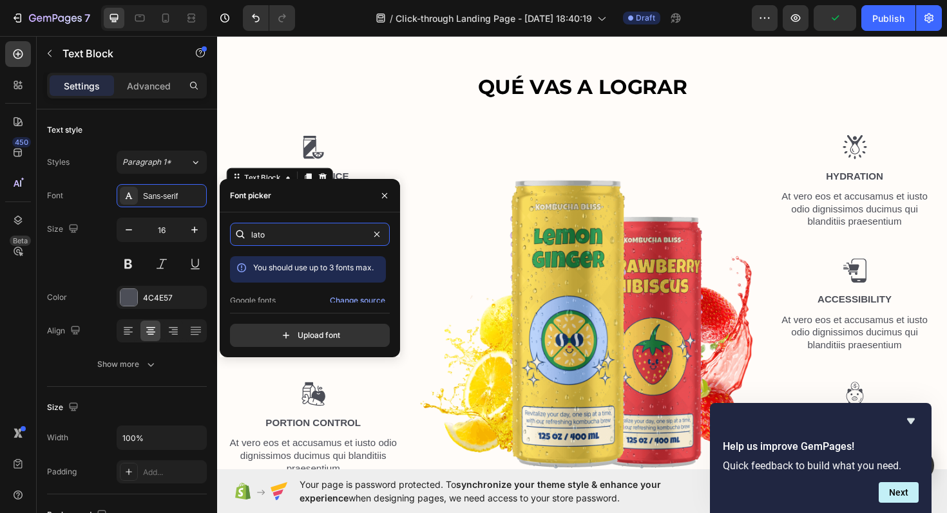
scroll to position [32, 0]
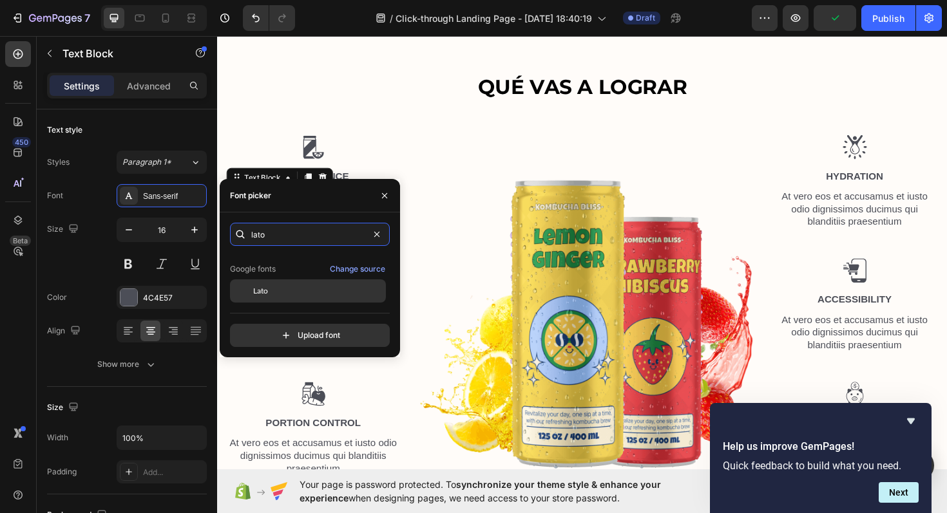
type input "lato"
click at [305, 294] on div "Lato" at bounding box center [318, 291] width 130 height 12
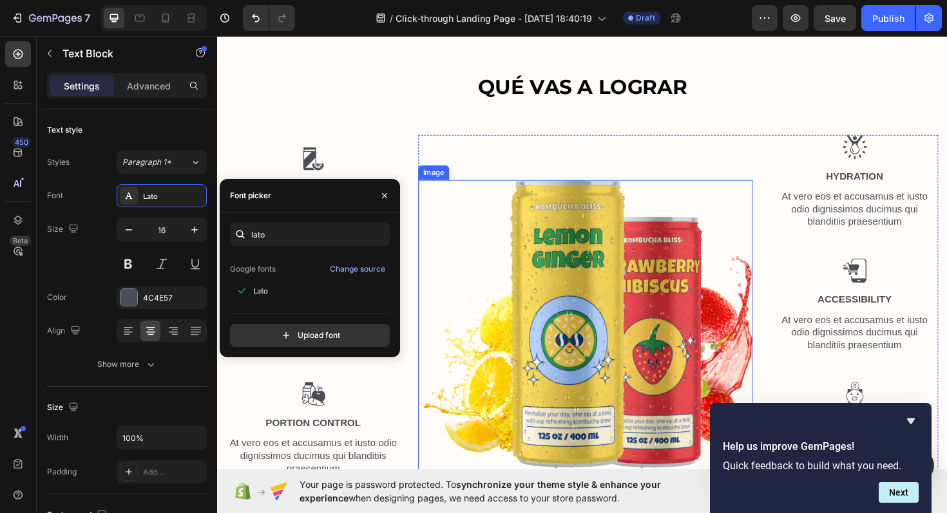
click at [437, 224] on img at bounding box center [607, 346] width 354 height 314
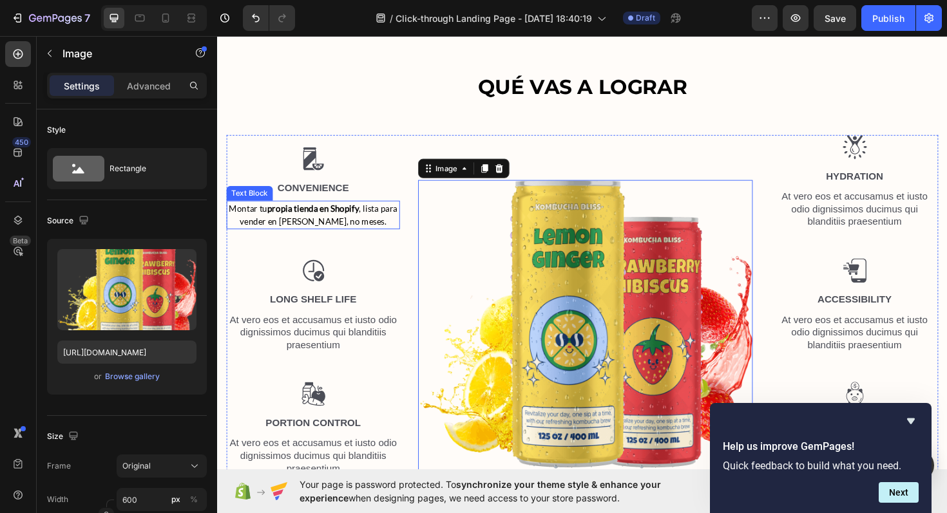
click at [342, 224] on strong "propia tienda en Shopify" at bounding box center [318, 218] width 97 height 11
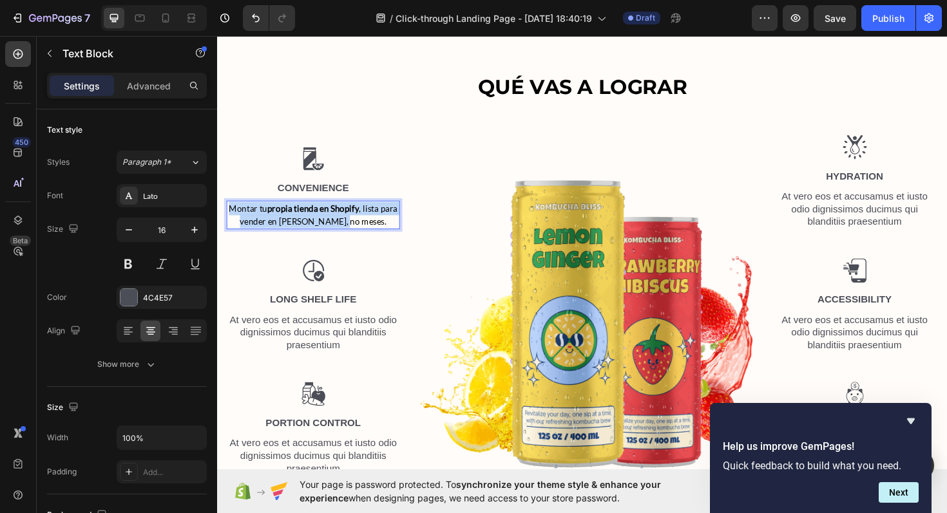
click at [342, 224] on strong "propia tienda en Shopify" at bounding box center [318, 218] width 97 height 11
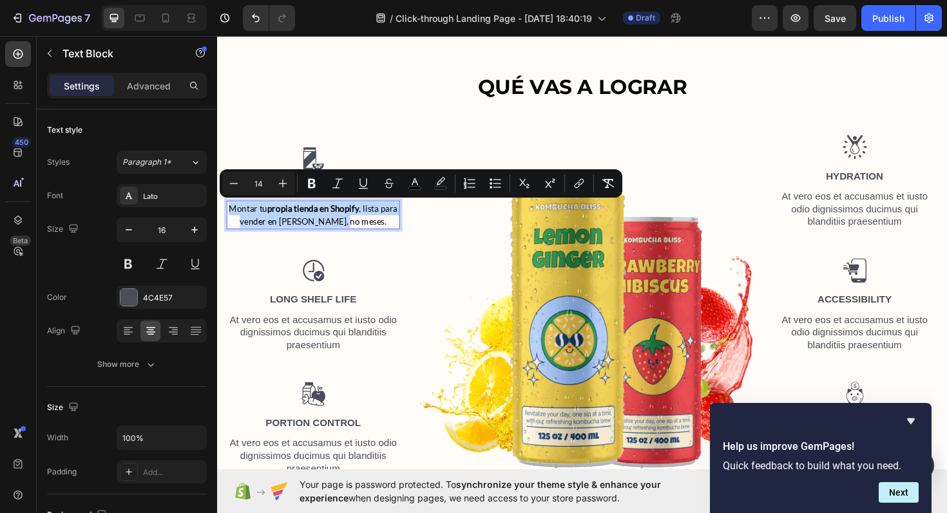
click at [342, 224] on strong "propia tienda en Shopify" at bounding box center [318, 218] width 97 height 11
click at [307, 186] on icon "Editor contextual toolbar" at bounding box center [311, 183] width 13 height 13
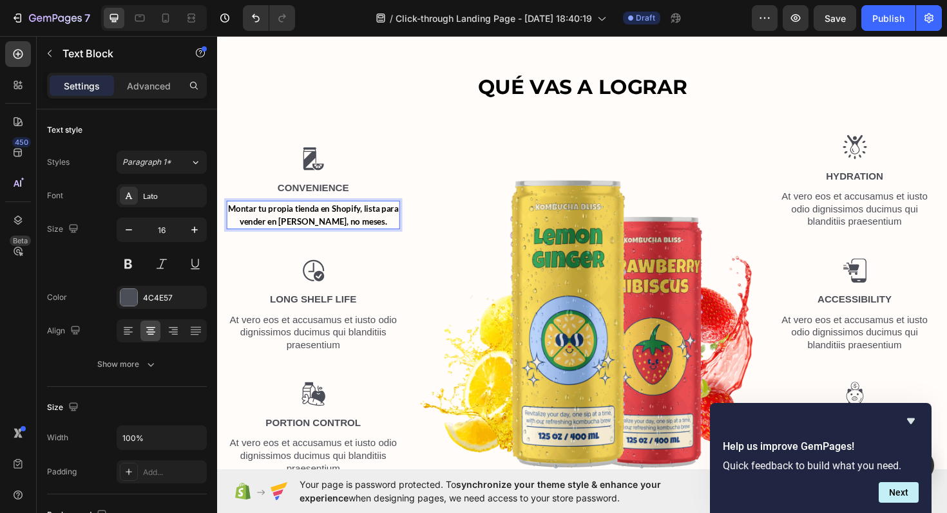
click at [314, 232] on strong "Montar tu propia tienda en Shopify, lista para vender en [PERSON_NAME], no mese…" at bounding box center [319, 225] width 180 height 25
click at [360, 220] on strong "Montar tu propia tienda en Shopify, lista para vender en [PERSON_NAME], no mese…" at bounding box center [319, 225] width 180 height 25
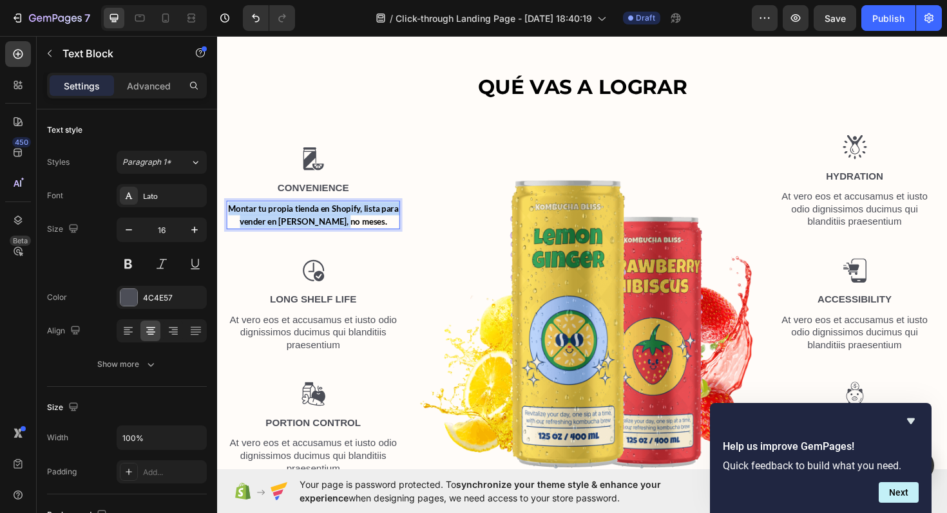
click at [360, 220] on strong "Montar tu propia tienda en Shopify, lista para vender en [PERSON_NAME], no mese…" at bounding box center [319, 225] width 180 height 25
click at [408, 283] on div at bounding box center [319, 285] width 184 height 26
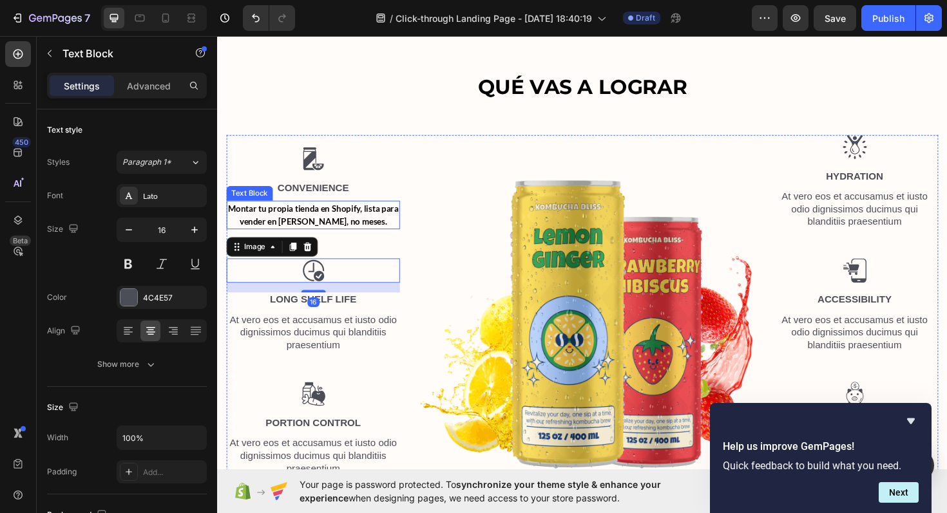
click at [351, 235] on strong "Montar tu propia tienda en Shopify, lista para vender en [PERSON_NAME], no mese…" at bounding box center [319, 225] width 180 height 25
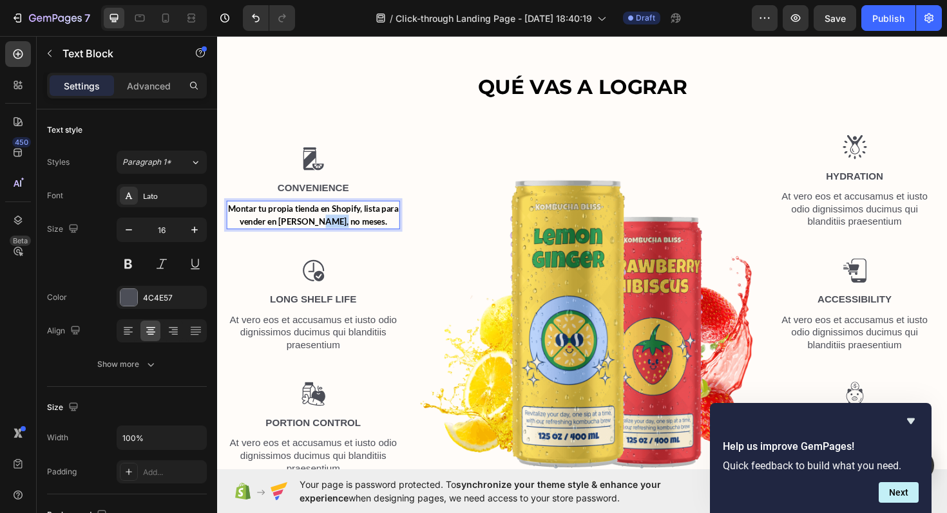
click at [350, 227] on strong "Montar tu propia tienda en Shopify, lista para vender en [PERSON_NAME], no mese…" at bounding box center [319, 225] width 180 height 25
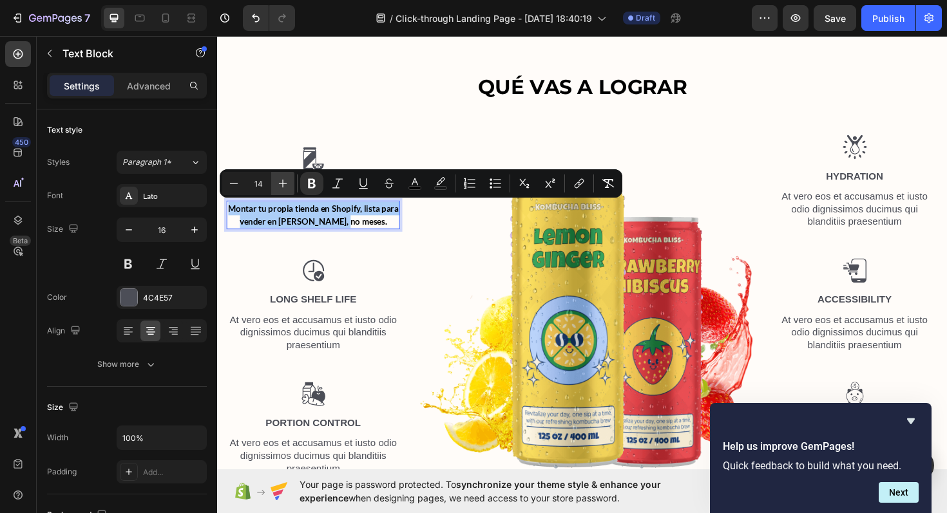
click at [285, 188] on icon "Editor contextual toolbar" at bounding box center [282, 183] width 13 height 13
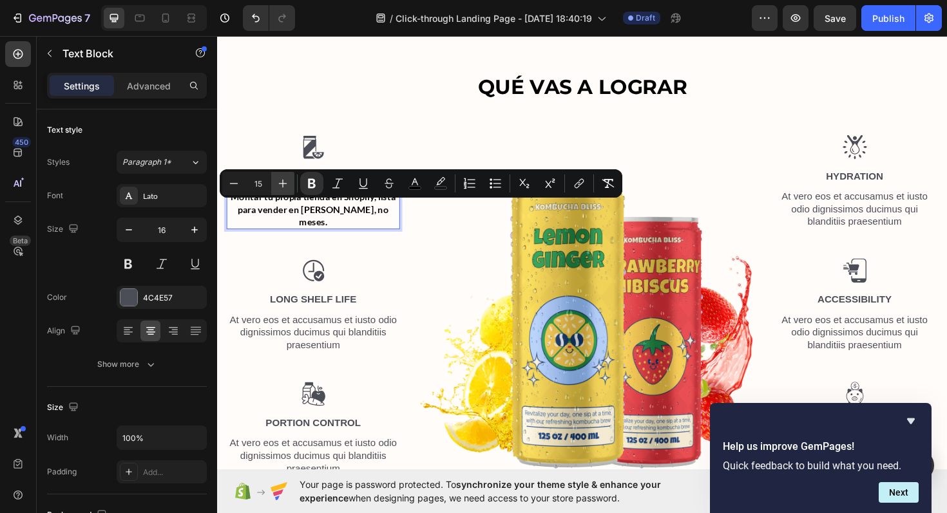
click at [285, 188] on icon "Editor contextual toolbar" at bounding box center [282, 183] width 13 height 13
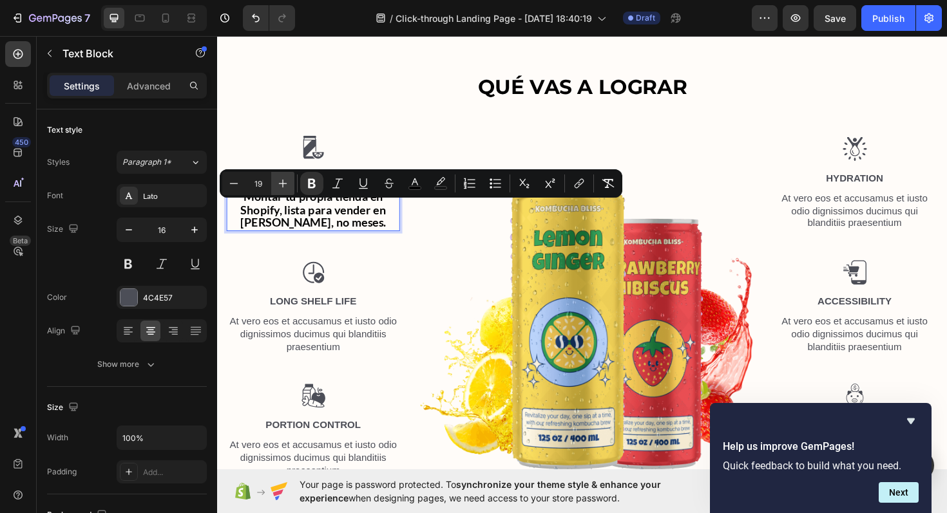
click at [285, 188] on icon "Editor contextual toolbar" at bounding box center [282, 183] width 13 height 13
type input "20"
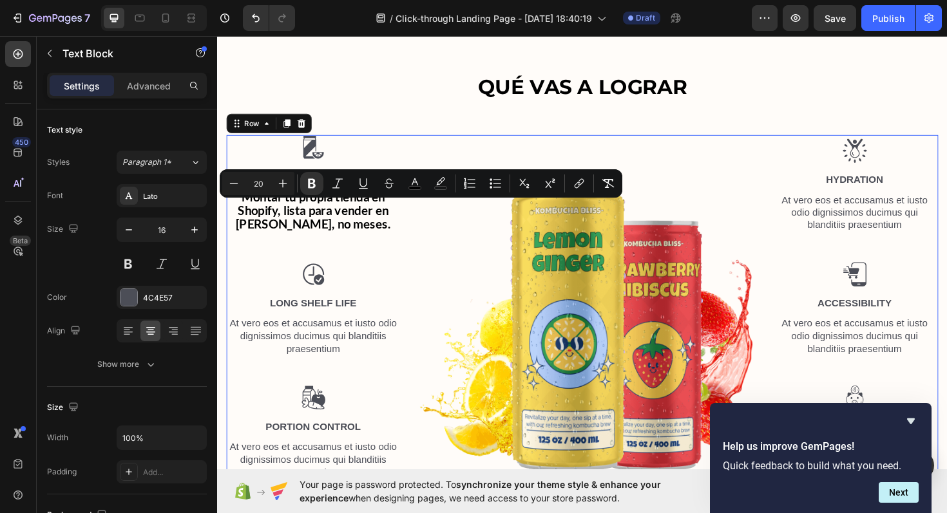
click at [365, 267] on div "Image Convenience Text Block Montar tu propia tienda en Shopify, lista para ven…" at bounding box center [319, 324] width 184 height 366
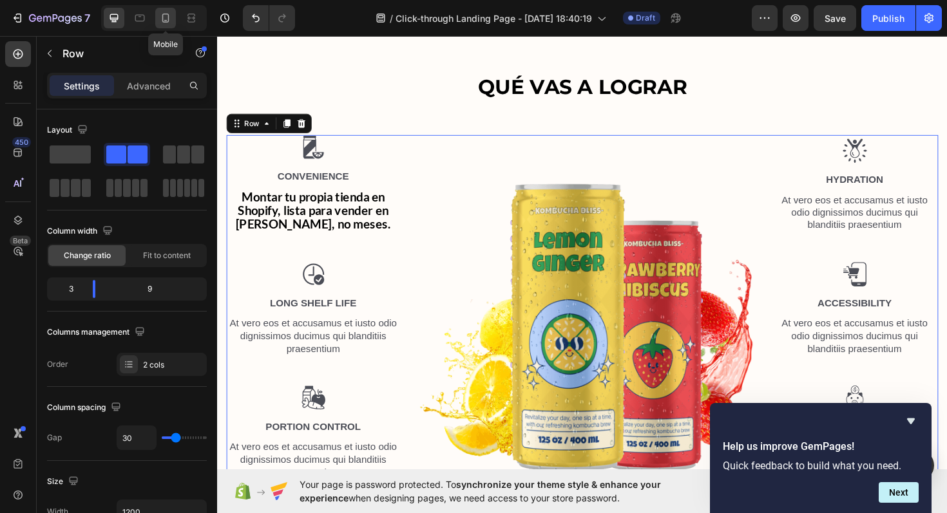
click at [162, 17] on icon at bounding box center [165, 18] width 7 height 9
type input "21"
type input "100%"
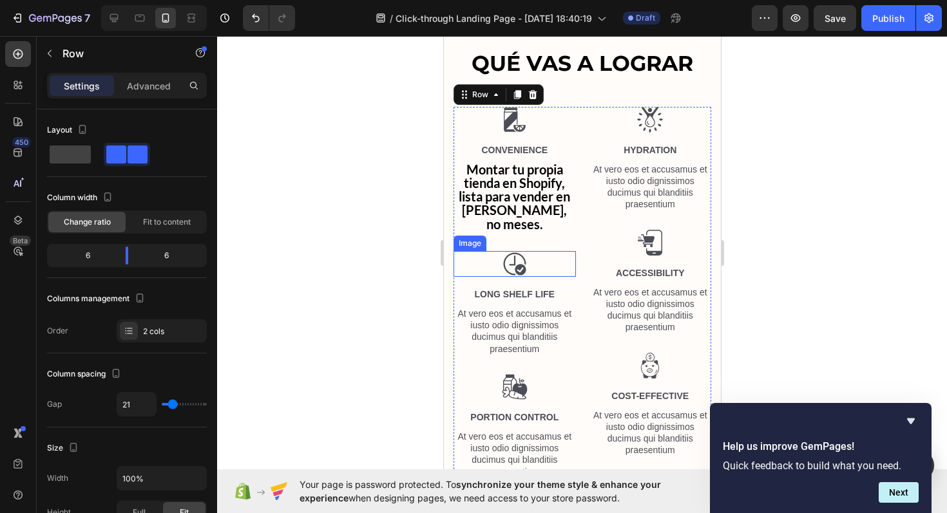
scroll to position [972, 0]
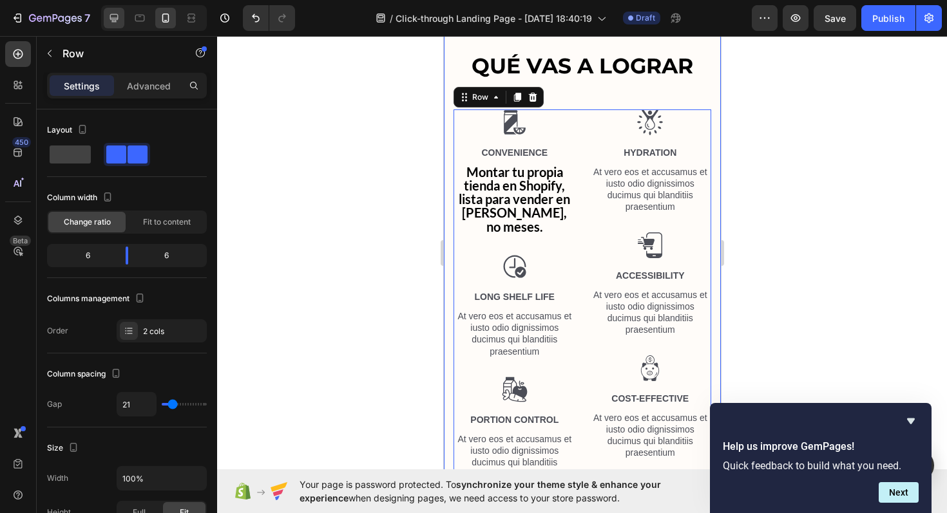
click at [120, 23] on div at bounding box center [114, 18] width 21 height 21
type input "30"
type input "1200"
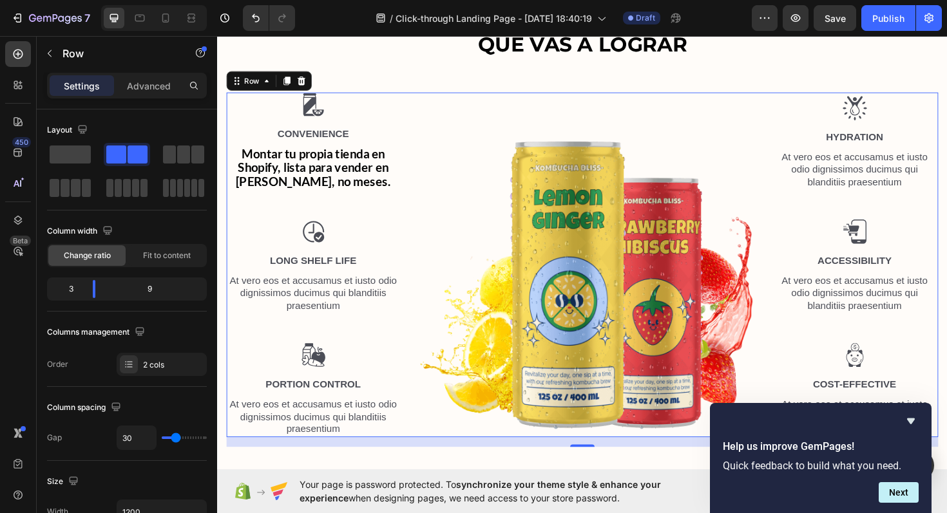
scroll to position [1017, 0]
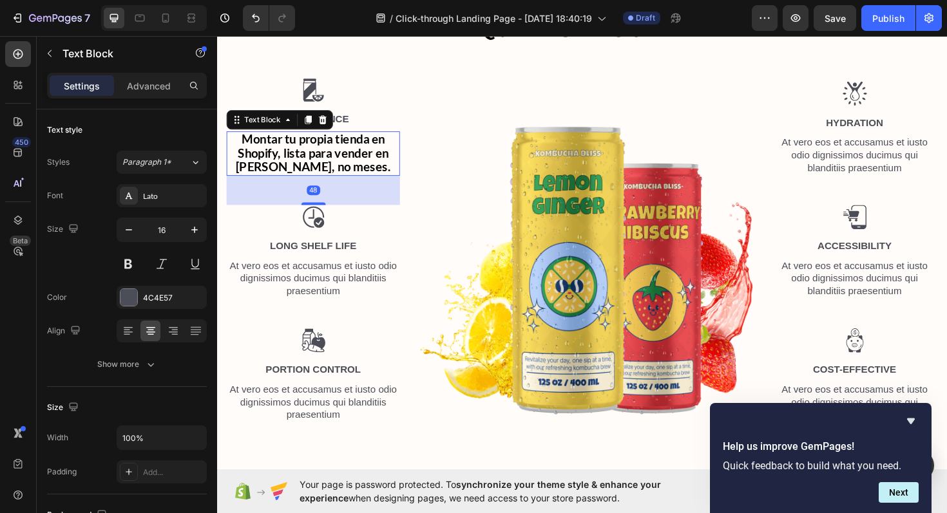
click at [311, 179] on strong "Montar tu propia tienda en Shopify, lista para vender en [PERSON_NAME], no mese…" at bounding box center [318, 159] width 164 height 45
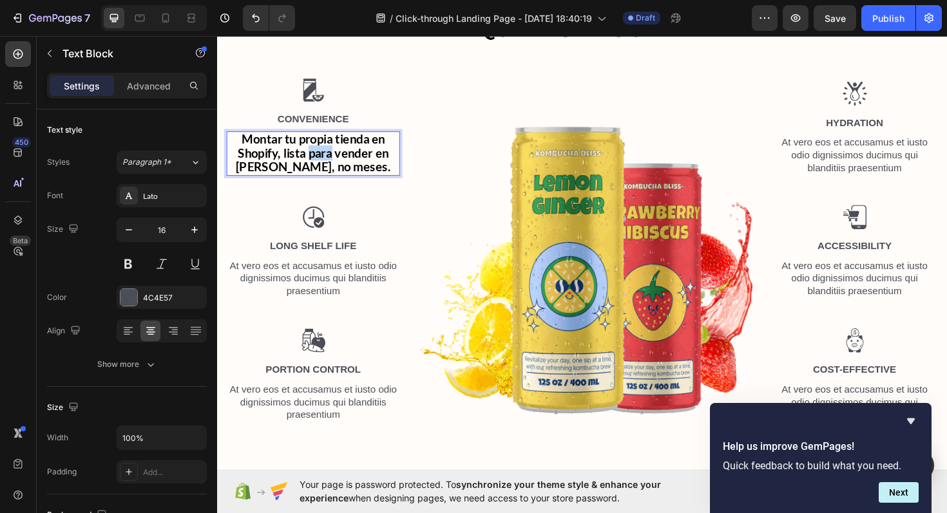
click at [327, 157] on strong "Montar tu propia tienda en Shopify, lista para vender en [PERSON_NAME], no mese…" at bounding box center [318, 159] width 164 height 45
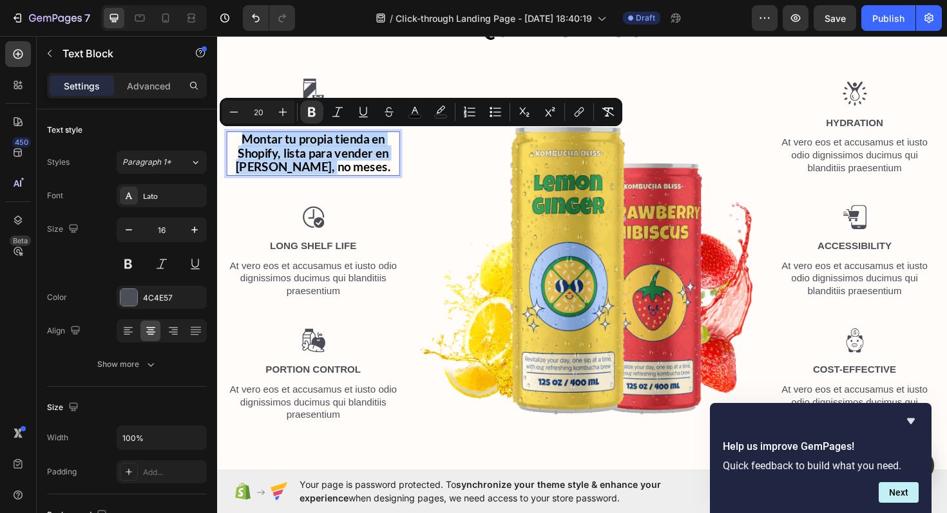
click at [327, 157] on strong "Montar tu propia tienda en Shopify, lista para vender en [PERSON_NAME], no mese…" at bounding box center [318, 159] width 164 height 45
click at [238, 113] on icon "Editor contextual toolbar" at bounding box center [233, 112] width 13 height 13
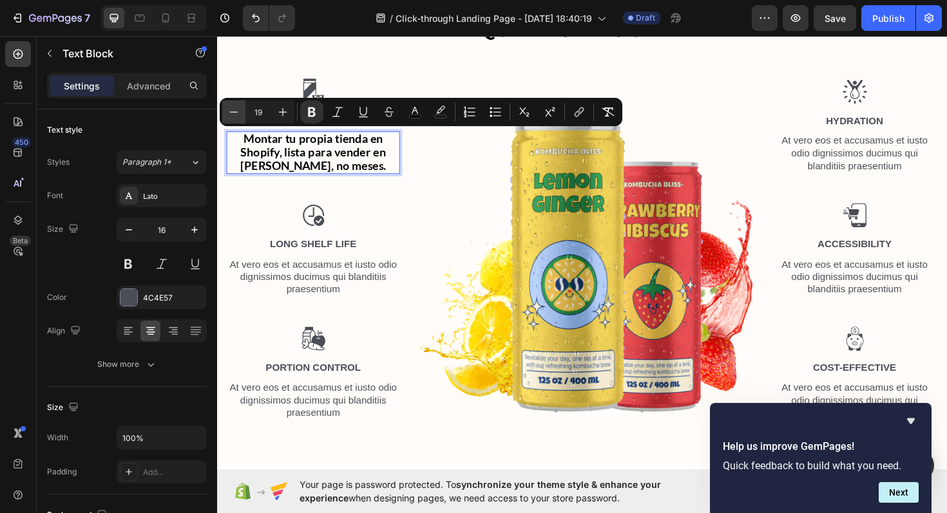
click at [238, 113] on icon "Editor contextual toolbar" at bounding box center [233, 112] width 13 height 13
type input "17"
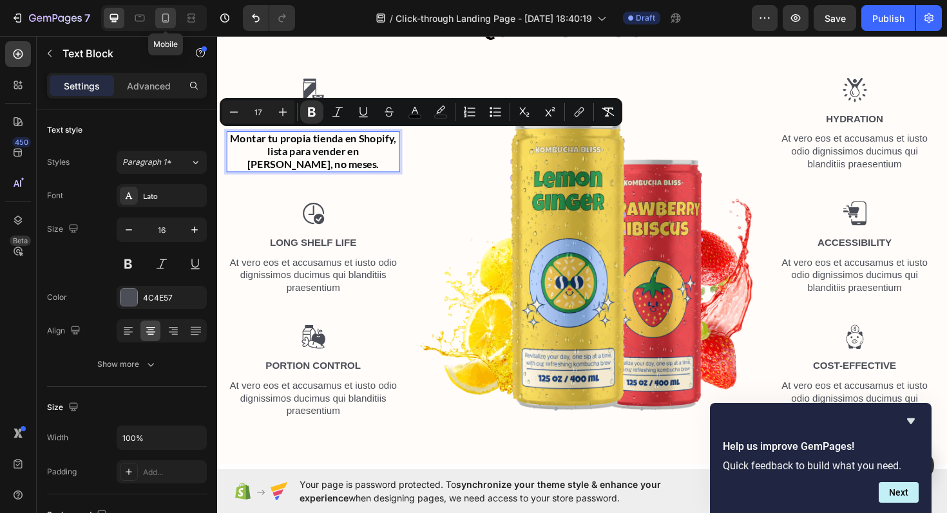
click at [169, 18] on icon at bounding box center [165, 18] width 13 height 13
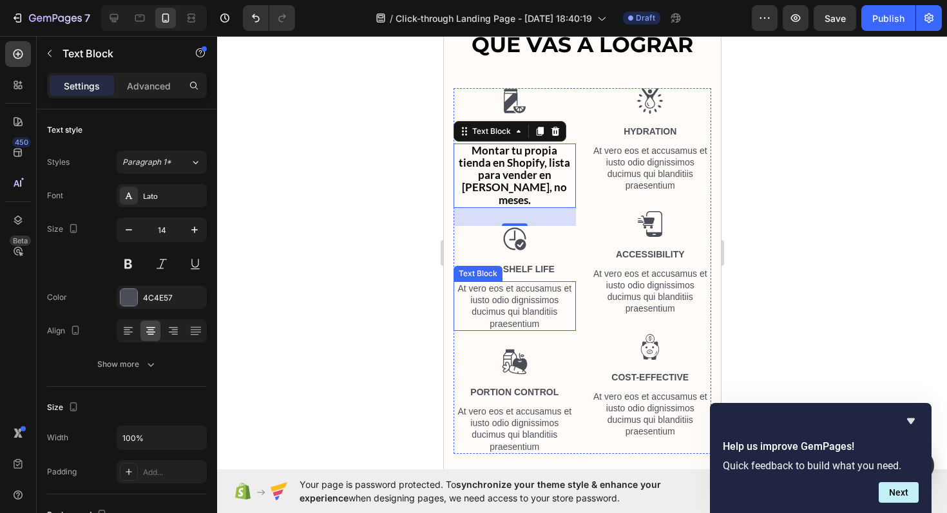
scroll to position [979, 0]
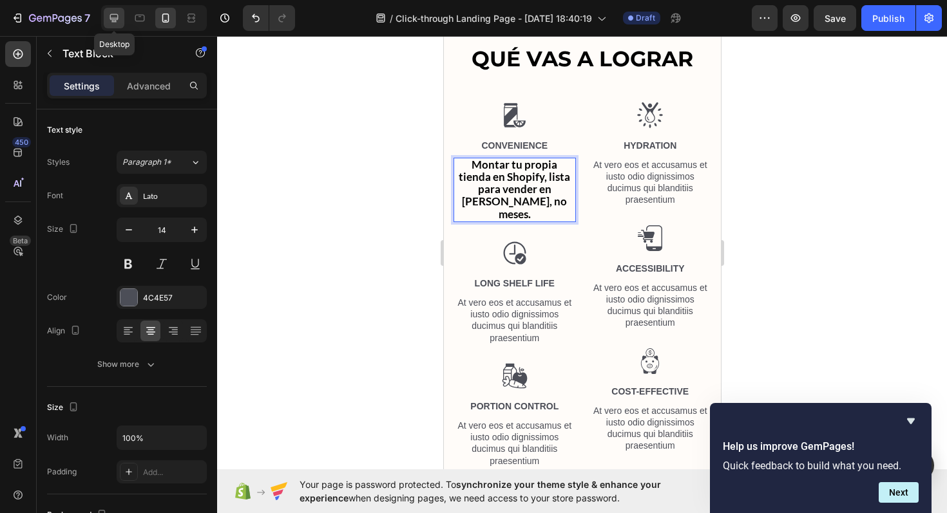
click at [116, 23] on icon at bounding box center [114, 18] width 13 height 13
type input "16"
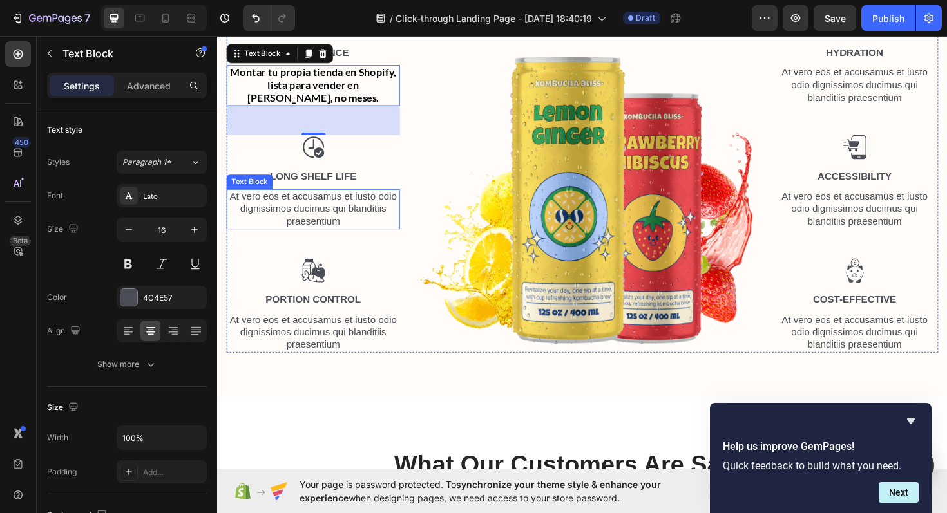
scroll to position [1044, 0]
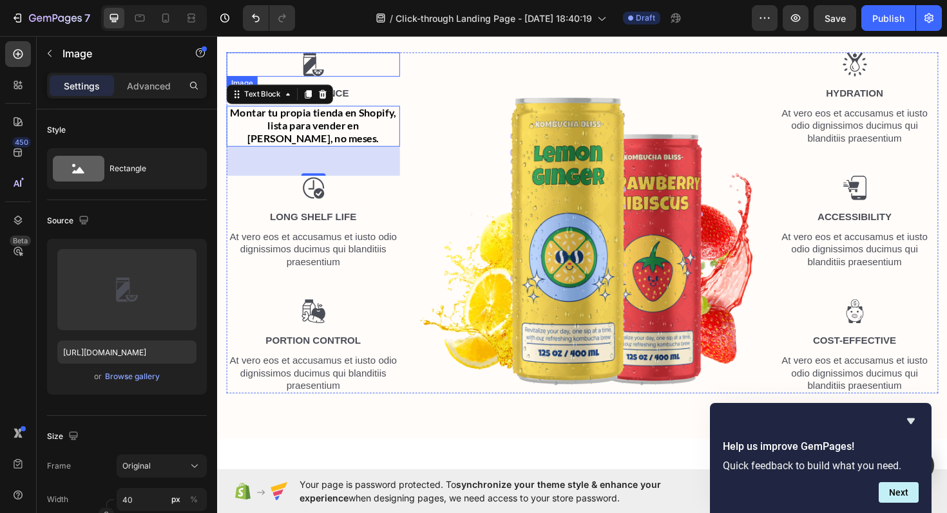
click at [300, 79] on div at bounding box center [319, 66] width 184 height 26
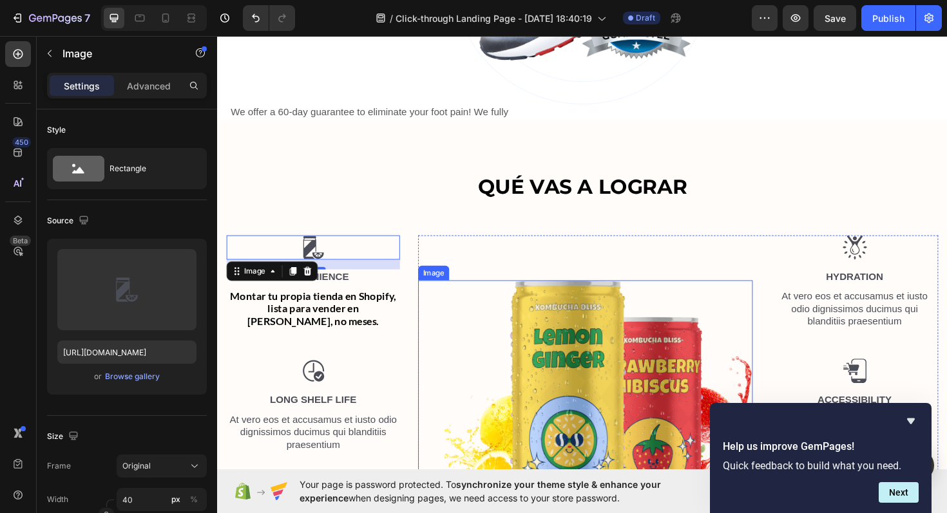
scroll to position [843, 0]
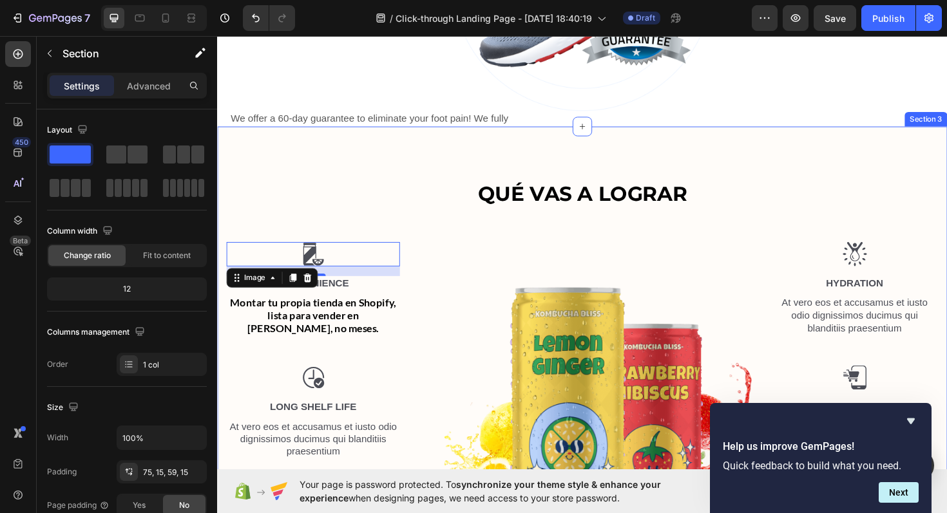
click at [433, 166] on div "⁠⁠⁠⁠⁠⁠⁠ QUÉ VAS A LOGRAR Heading Row Image 16 Convenience Text Block Montar tu …" at bounding box center [603, 398] width 773 height 532
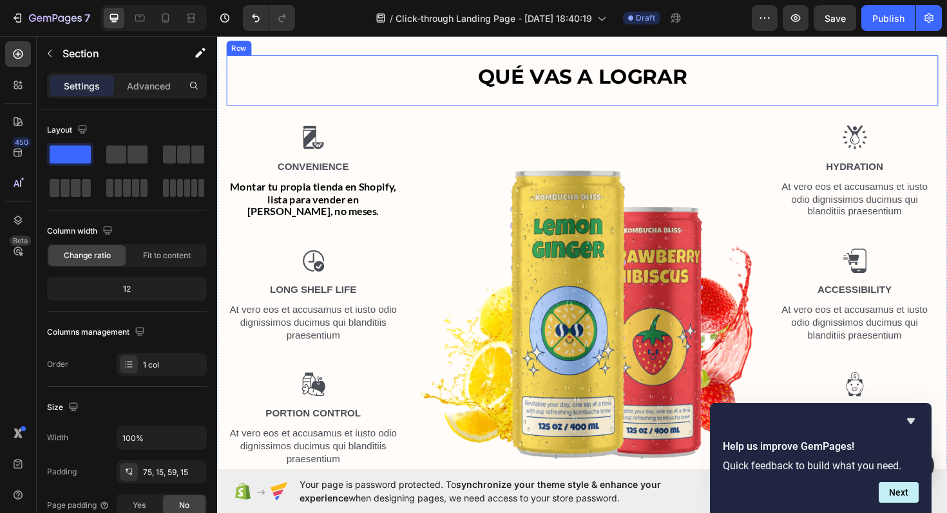
scroll to position [1100, 0]
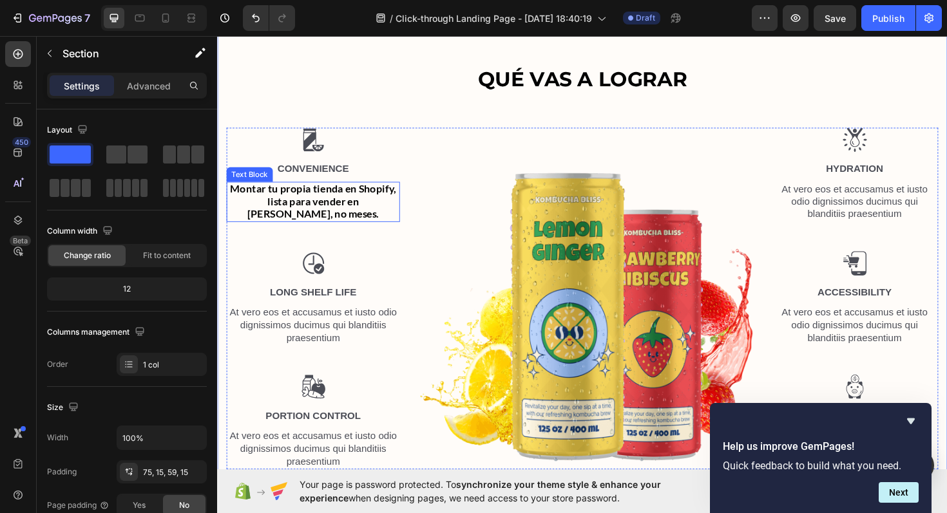
click at [266, 219] on strong "Montar tu propia tienda en Shopify, lista para vender en [PERSON_NAME], no mese…" at bounding box center [319, 211] width 176 height 41
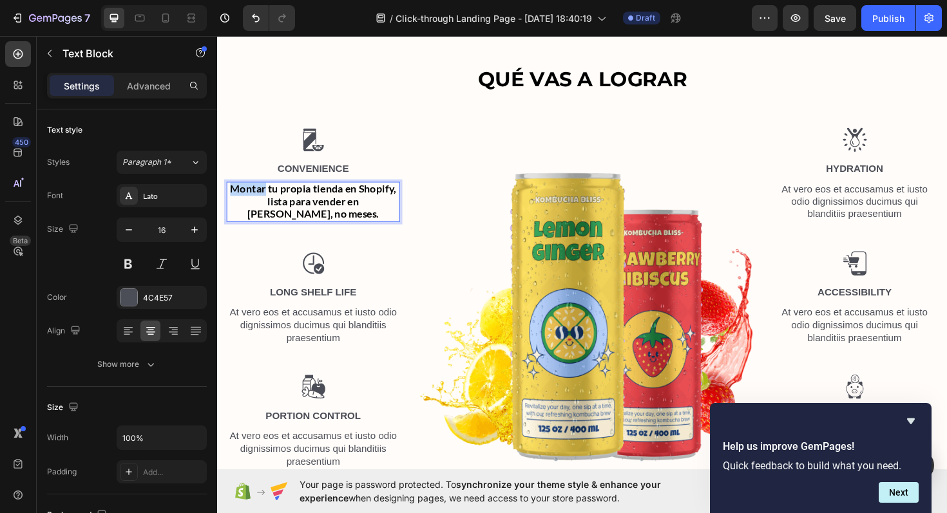
drag, startPoint x: 269, startPoint y: 214, endPoint x: 234, endPoint y: 213, distance: 34.8
click at [234, 213] on strong "Montar tu propia tienda en Shopify, lista para vender en [PERSON_NAME], no mese…" at bounding box center [319, 211] width 176 height 41
click at [334, 325] on p "At vero eos et accusamus et iusto odio dignissimos ducimus qui blanditiis praes…" at bounding box center [318, 343] width 181 height 40
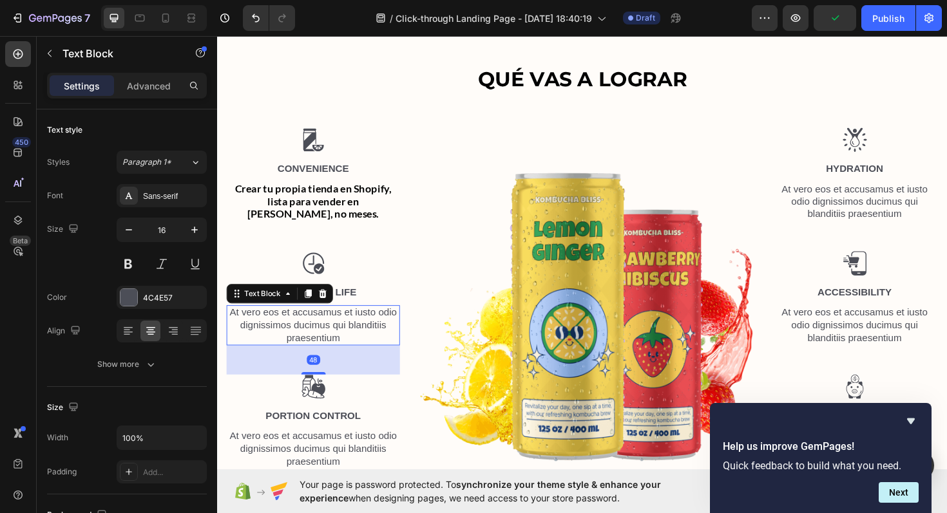
click at [330, 343] on p "At vero eos et accusamus et iusto odio dignissimos ducimus qui blanditiis praes…" at bounding box center [318, 343] width 181 height 40
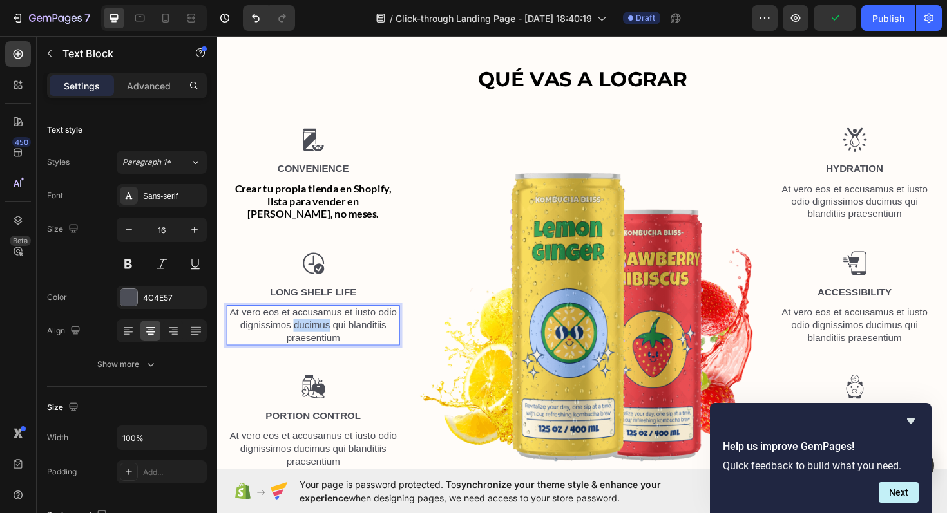
click at [330, 343] on p "At vero eos et accusamus et iusto odio dignissimos ducimus qui blanditiis praes…" at bounding box center [318, 343] width 181 height 40
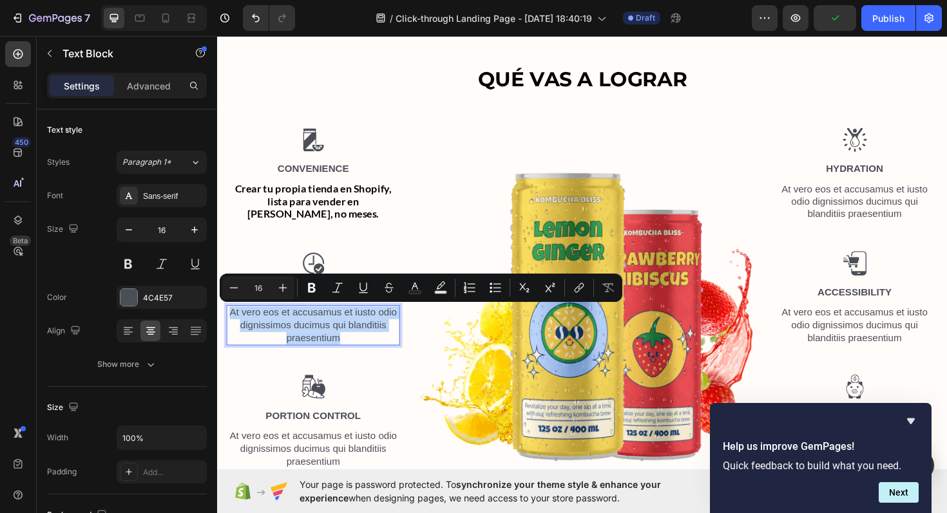
type input "11"
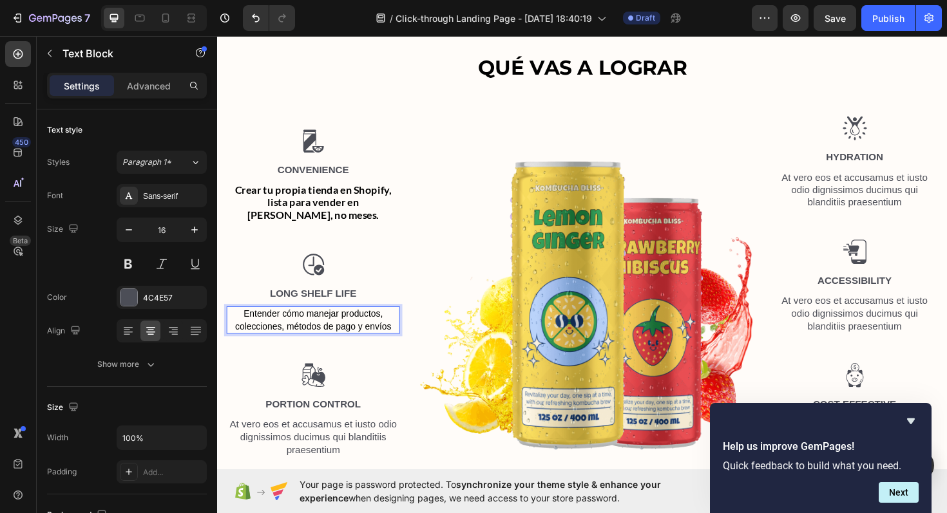
click at [330, 343] on span "Entender cómo manejar productos, colecciones, métodos de pago y envíos" at bounding box center [319, 337] width 166 height 24
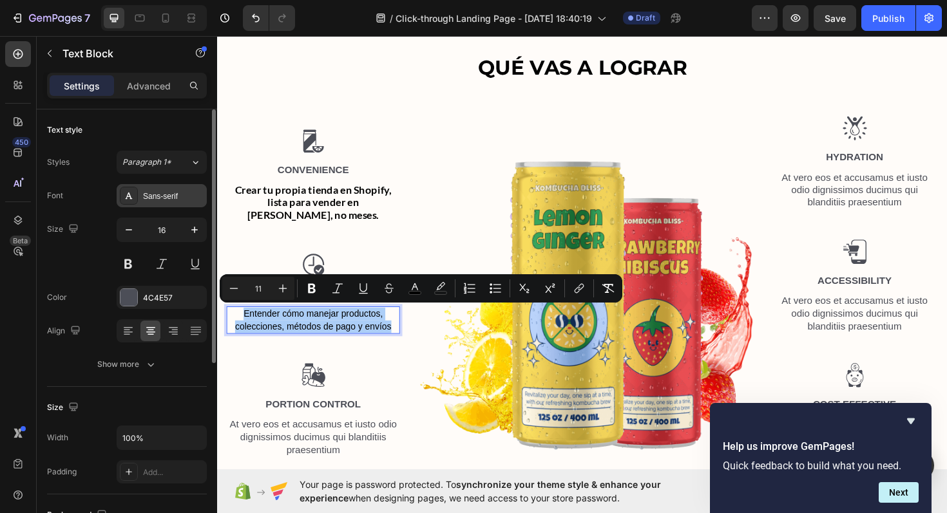
click at [165, 191] on div "Sans-serif" at bounding box center [173, 197] width 61 height 12
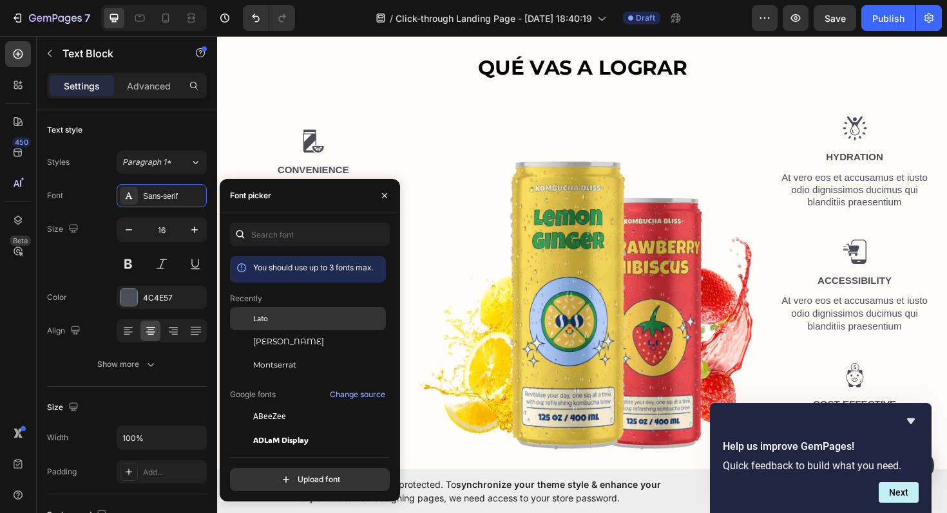
click at [299, 320] on div "Lato" at bounding box center [318, 319] width 130 height 12
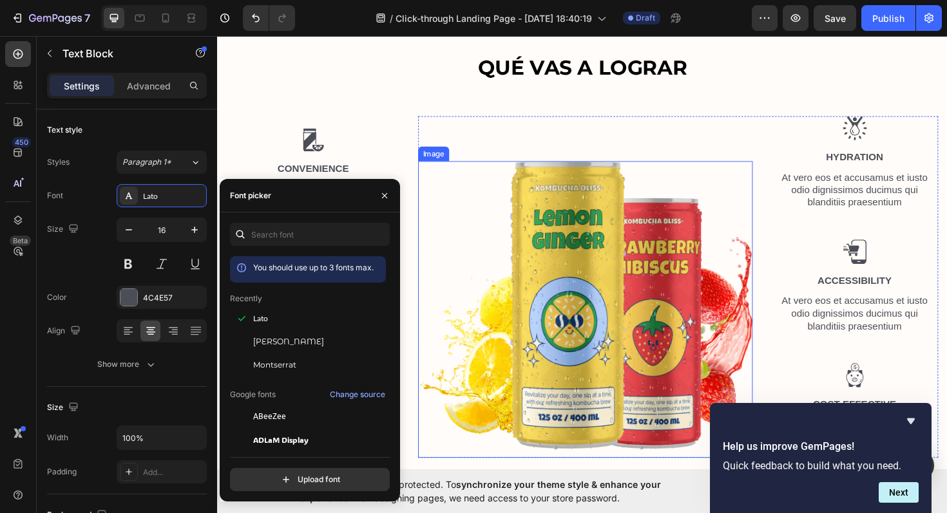
click at [468, 234] on img at bounding box center [607, 326] width 354 height 314
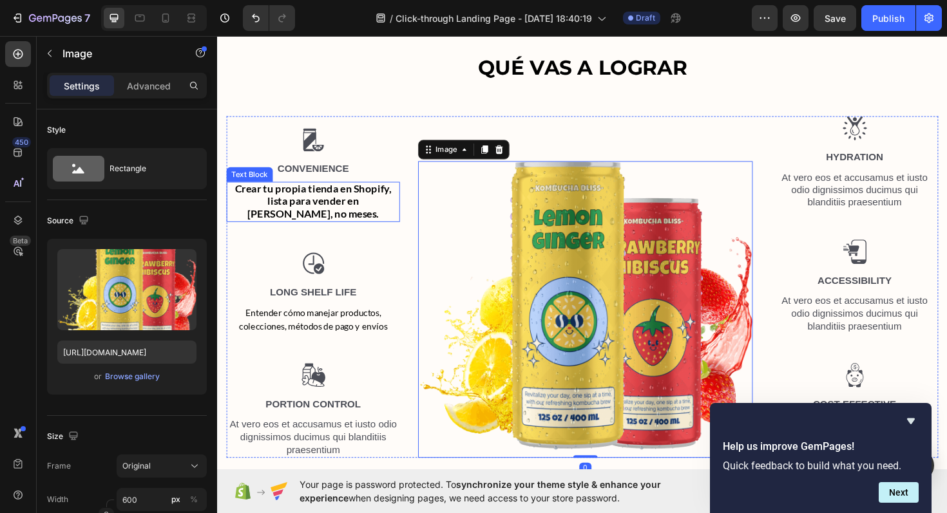
click at [329, 207] on strong "Crear tu propia tienda en Shopify, lista para vender en [PERSON_NAME], no meses." at bounding box center [319, 211] width 166 height 41
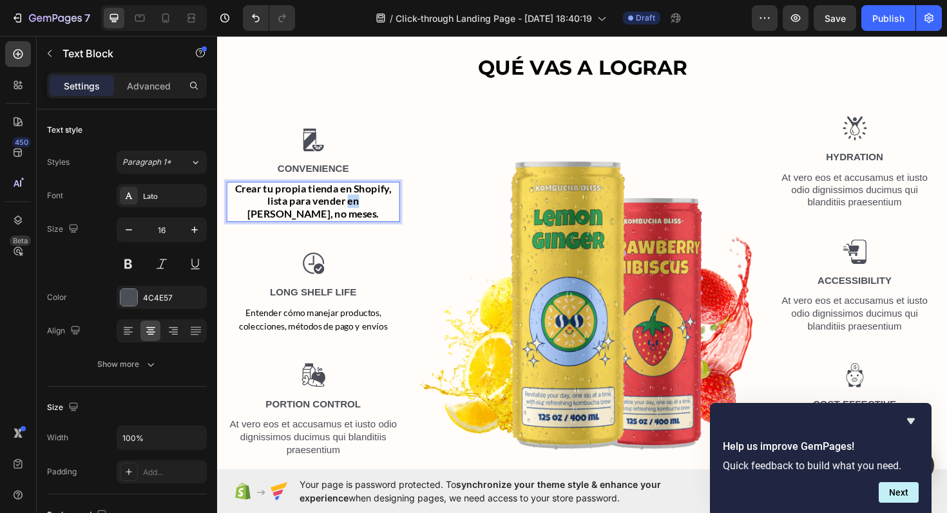
click at [323, 227] on strong "Crear tu propia tienda en Shopify, lista para vender en [PERSON_NAME], no meses." at bounding box center [319, 211] width 166 height 41
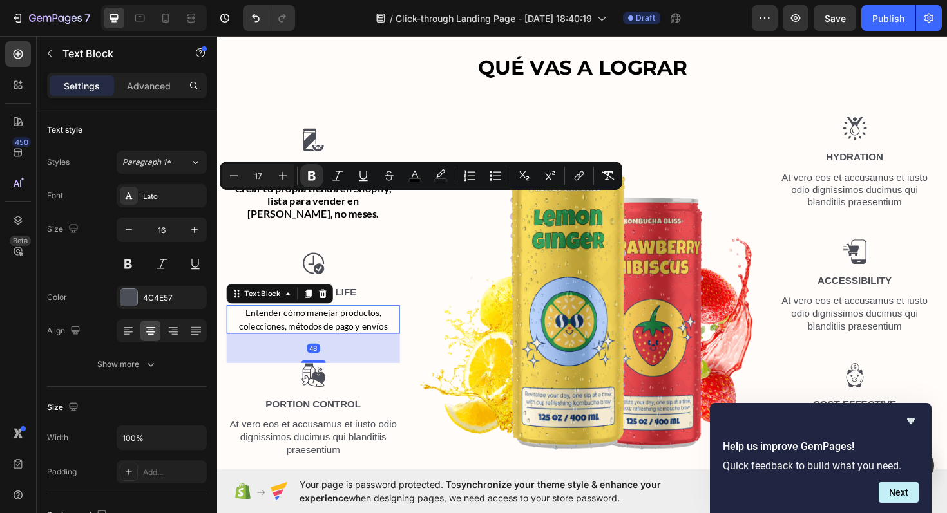
click at [311, 346] on span "Entender cómo manejar productos, colecciones, métodos de pago y envíos" at bounding box center [318, 336] width 157 height 25
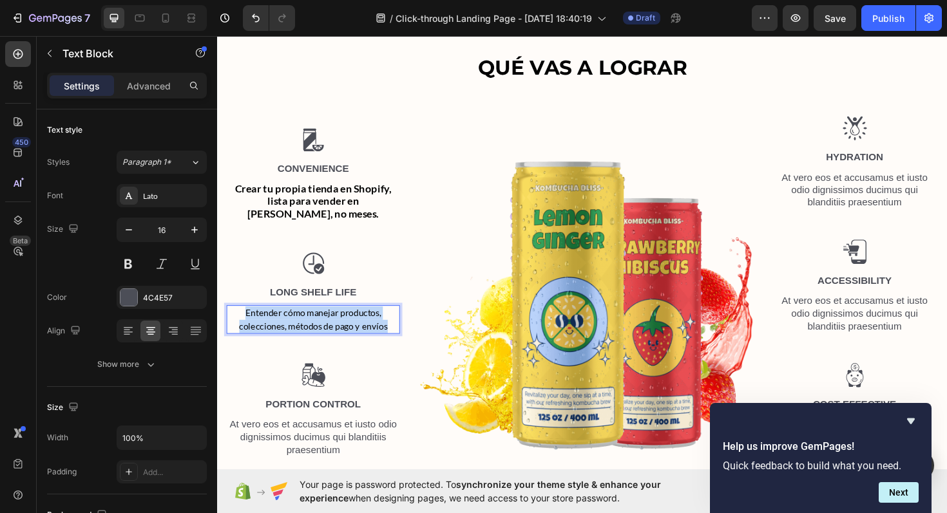
click at [311, 346] on span "Entender cómo manejar productos, colecciones, métodos de pago y envíos" at bounding box center [318, 336] width 157 height 25
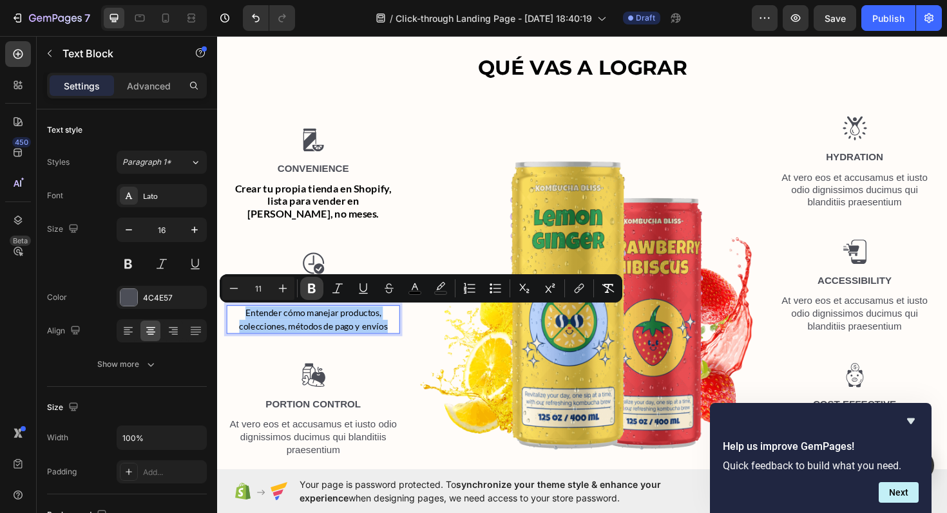
click at [311, 290] on icon "Editor contextual toolbar" at bounding box center [311, 288] width 13 height 13
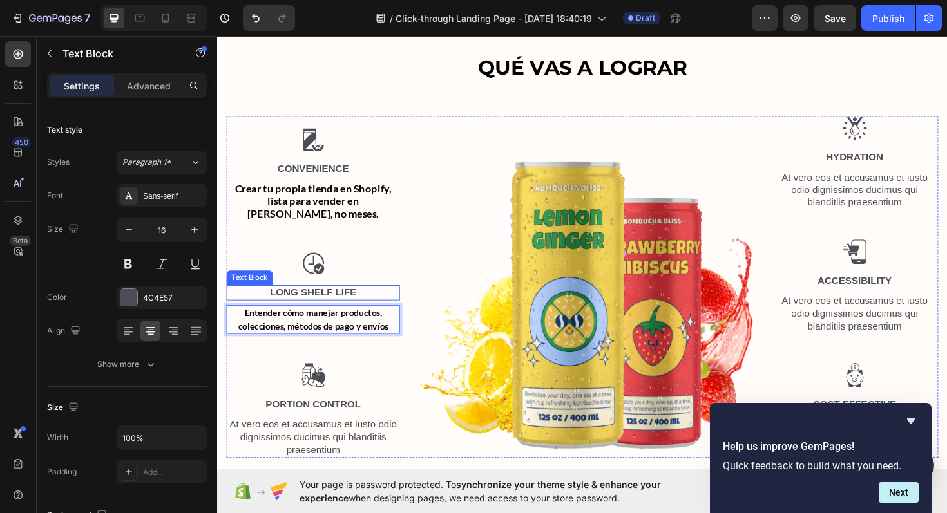
click at [293, 305] on p "Long Shelf Life" at bounding box center [318, 309] width 181 height 14
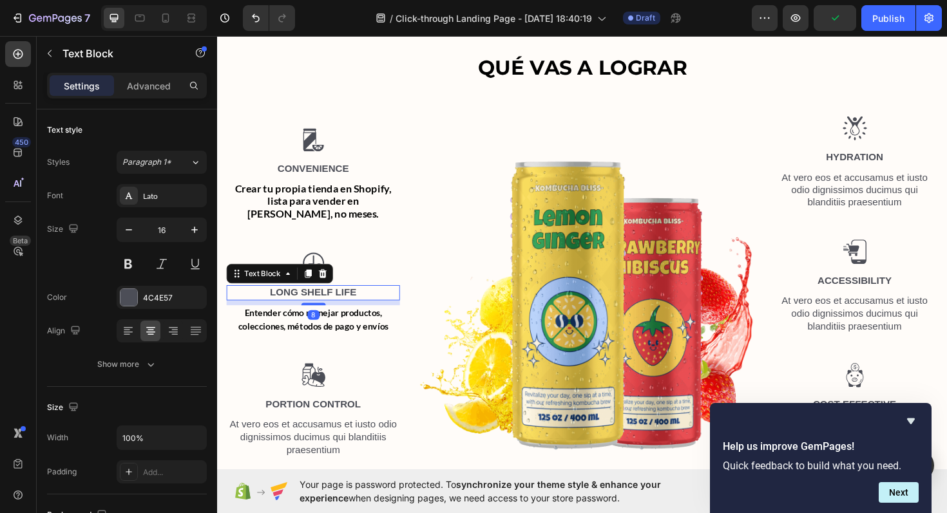
click at [311, 339] on strong "Entender cómo manejar productos, colecciones, métodos de pago y envíos" at bounding box center [318, 336] width 159 height 25
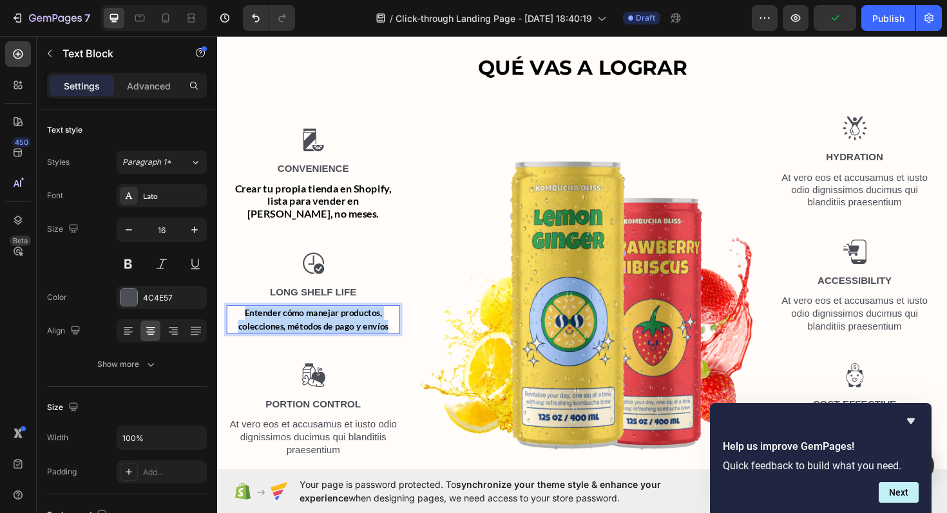
click at [311, 339] on strong "Entender cómo manejar productos, colecciones, métodos de pago y envíos" at bounding box center [318, 336] width 159 height 25
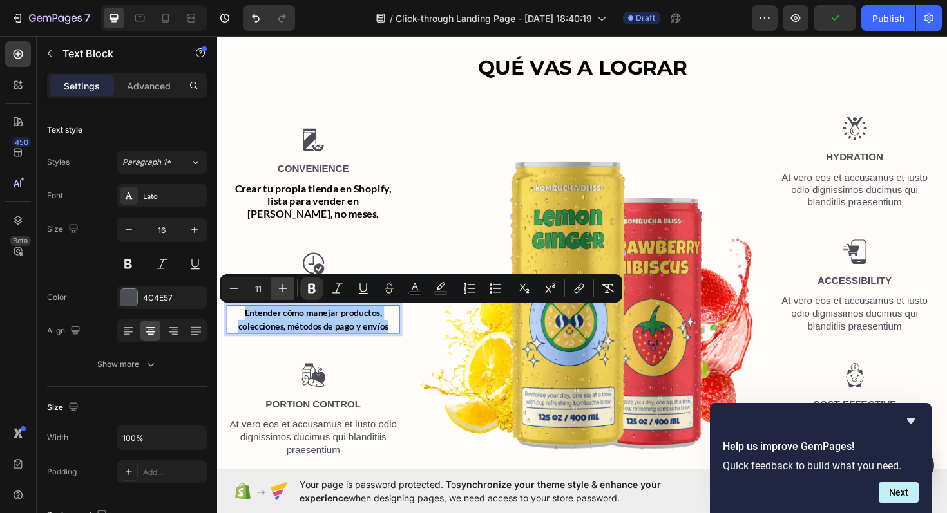
click at [289, 293] on icon "Editor contextual toolbar" at bounding box center [282, 288] width 13 height 13
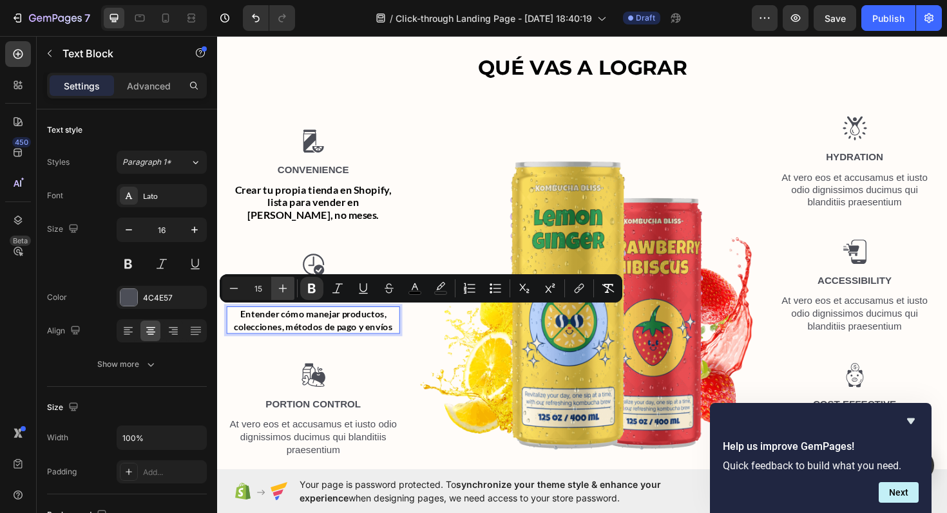
click at [289, 293] on icon "Editor contextual toolbar" at bounding box center [282, 288] width 13 height 13
type input "17"
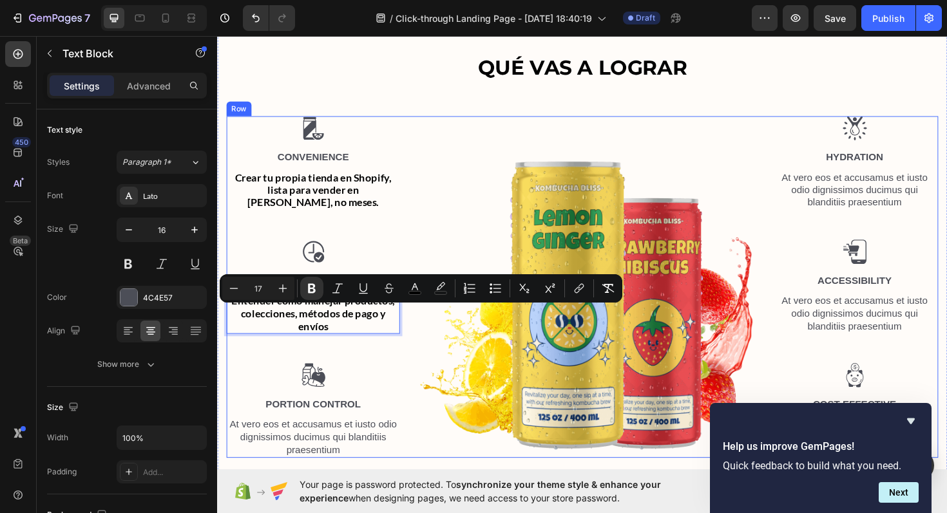
click at [378, 372] on div "Image Convenience Text Block Crear tu propia tienda en Shopify, lista para vend…" at bounding box center [319, 302] width 184 height 362
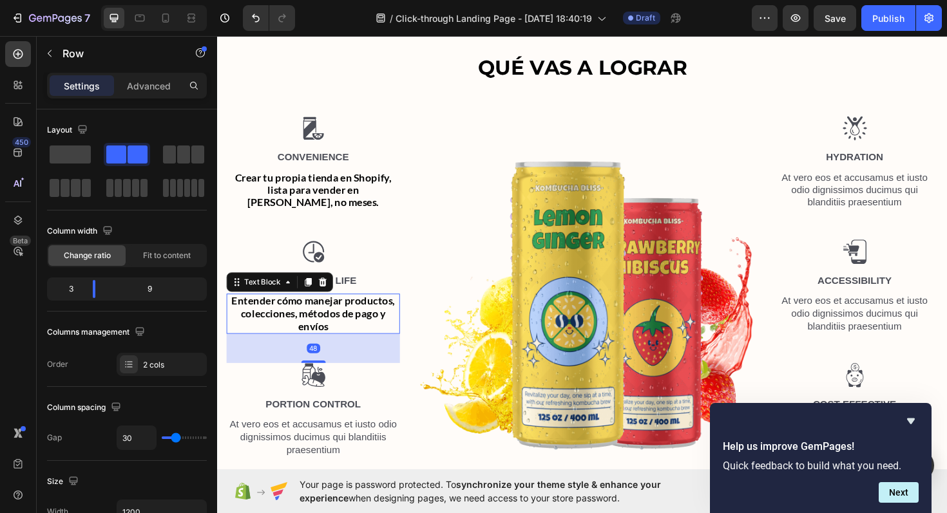
click at [327, 341] on strong "Entender cómo manejar productos, colecciones, métodos de pago y envíos" at bounding box center [318, 330] width 173 height 41
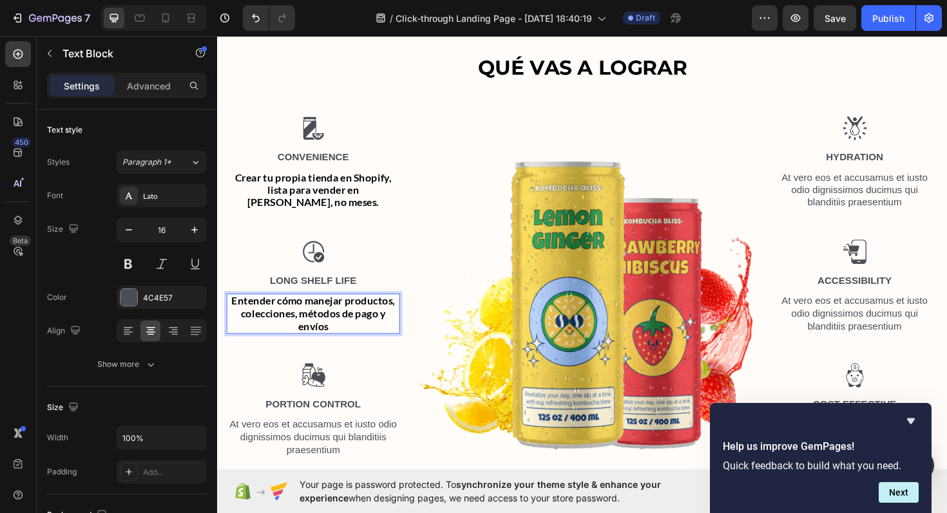
click at [327, 343] on strong "Entender cómo manejar productos, colecciones, métodos de pago y envíos" at bounding box center [318, 330] width 173 height 41
click at [332, 343] on strong "Entender cómo manejar productos, colecciones, métodos de pago y envíos" at bounding box center [318, 330] width 173 height 41
click at [402, 334] on p "Entender cómo manejar productos, colecciones, métodos de pago y envíos..." at bounding box center [318, 331] width 181 height 40
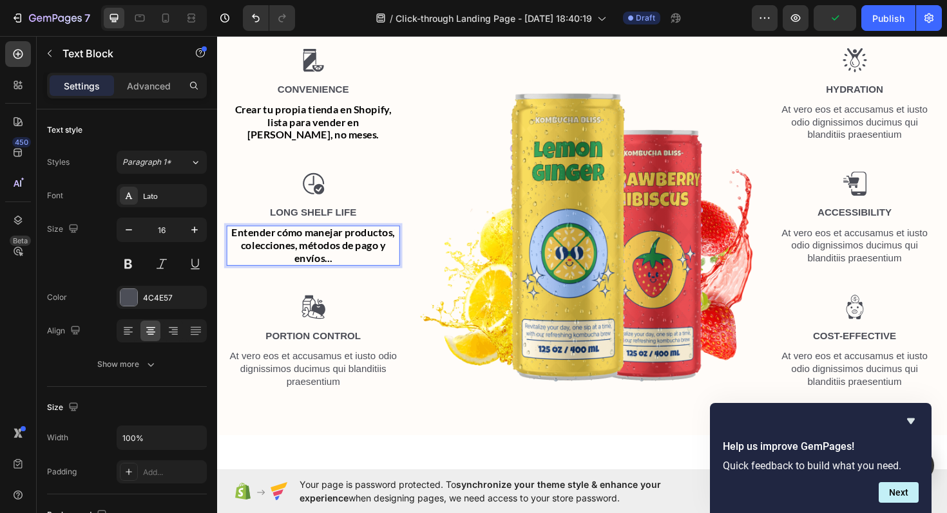
scroll to position [1189, 0]
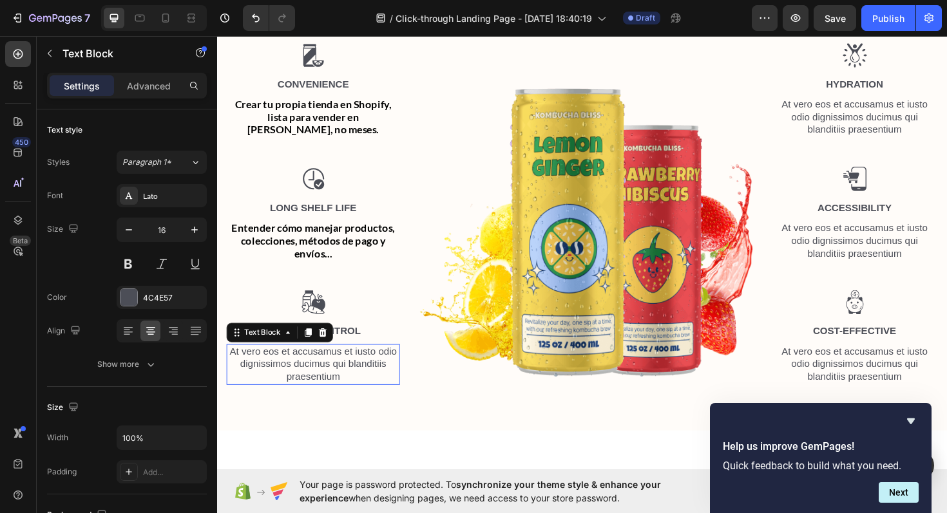
click at [301, 383] on p "At vero eos et accusamus et iusto odio dignissimos ducimus qui blanditiis praes…" at bounding box center [318, 384] width 181 height 40
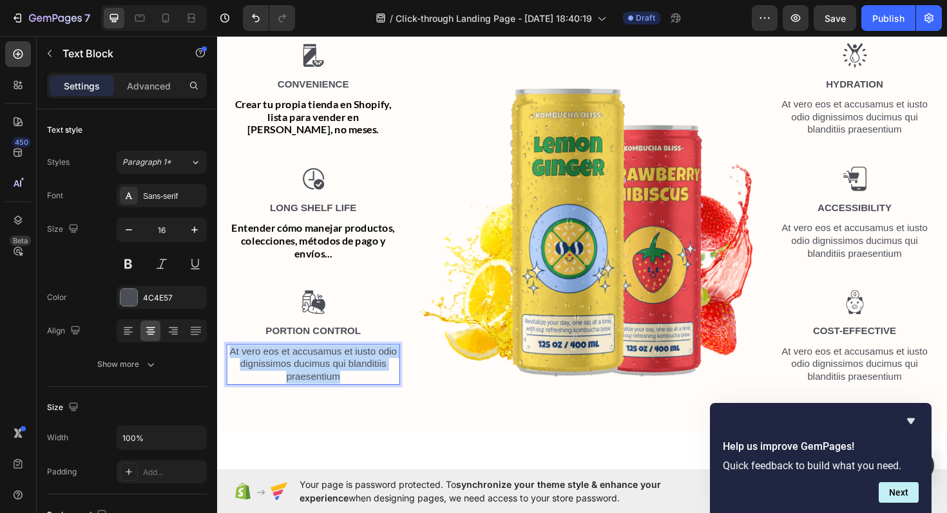
click at [301, 383] on p "At vero eos et accusamus et iusto odio dignissimos ducimus qui blanditiis praes…" at bounding box center [318, 384] width 181 height 40
click at [300, 377] on p "Crear una tienda visualmente atractiva y profesional, sin código." at bounding box center [318, 384] width 181 height 40
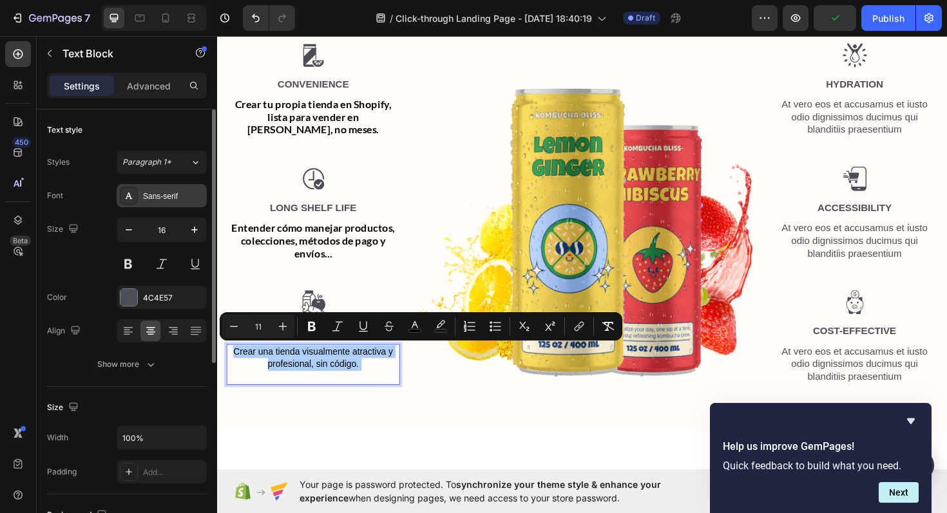
click at [154, 191] on div "Sans-serif" at bounding box center [173, 197] width 61 height 12
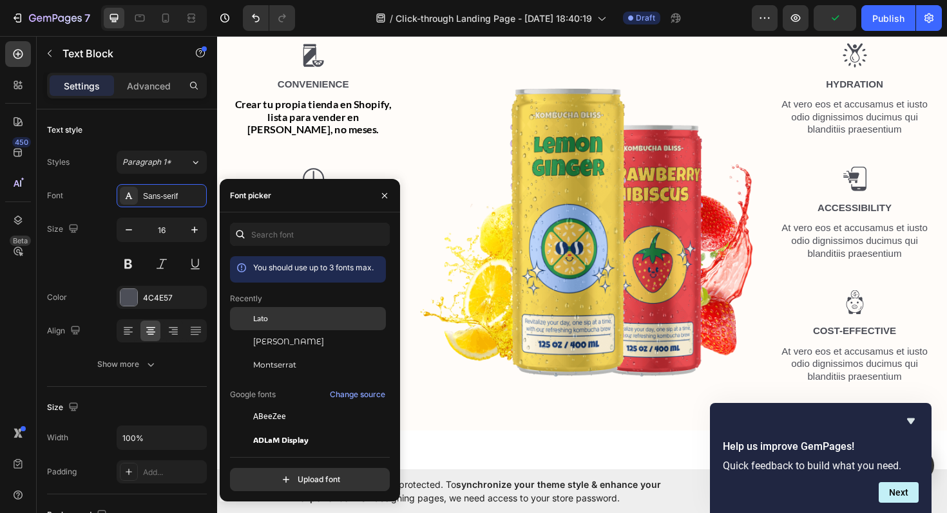
click at [278, 321] on div "Lato" at bounding box center [318, 319] width 130 height 12
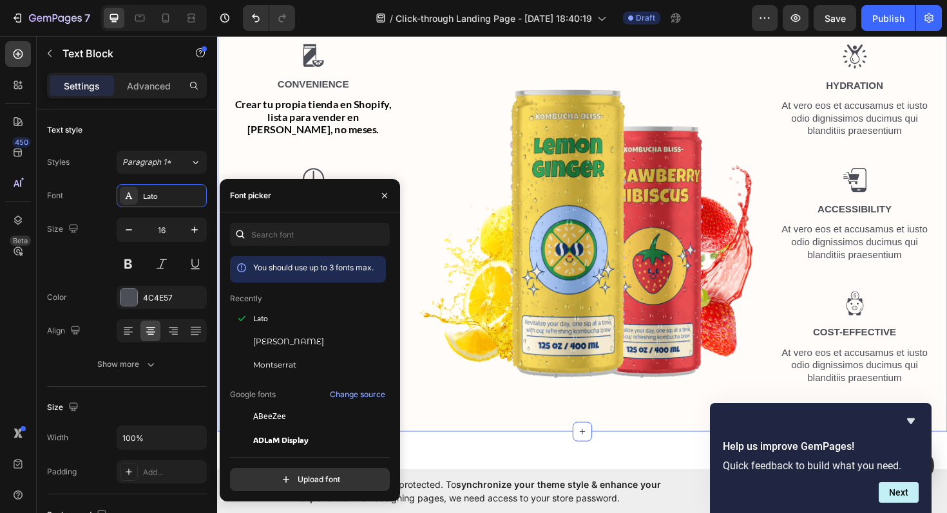
click at [459, 430] on div "⁠⁠⁠⁠⁠⁠⁠ QUÉ VAS A LOGRAR Heading Row Image Convenience Text Block Crear tu prop…" at bounding box center [603, 187] width 773 height 533
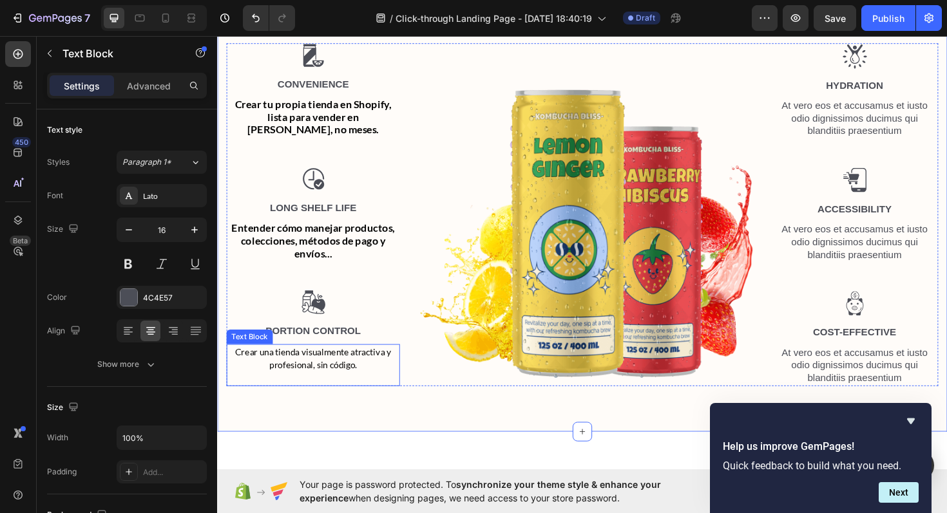
click at [338, 379] on span "Crear una tienda visualmente atractiva y profesional, sin código." at bounding box center [319, 377] width 166 height 25
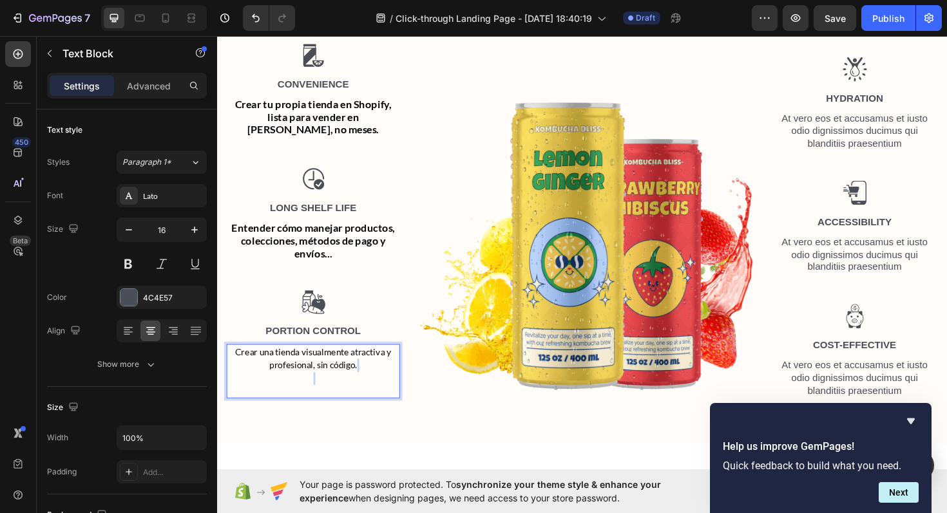
click at [338, 379] on p "Crear una tienda visualmente atractiva y profesional, sin código." at bounding box center [318, 391] width 181 height 55
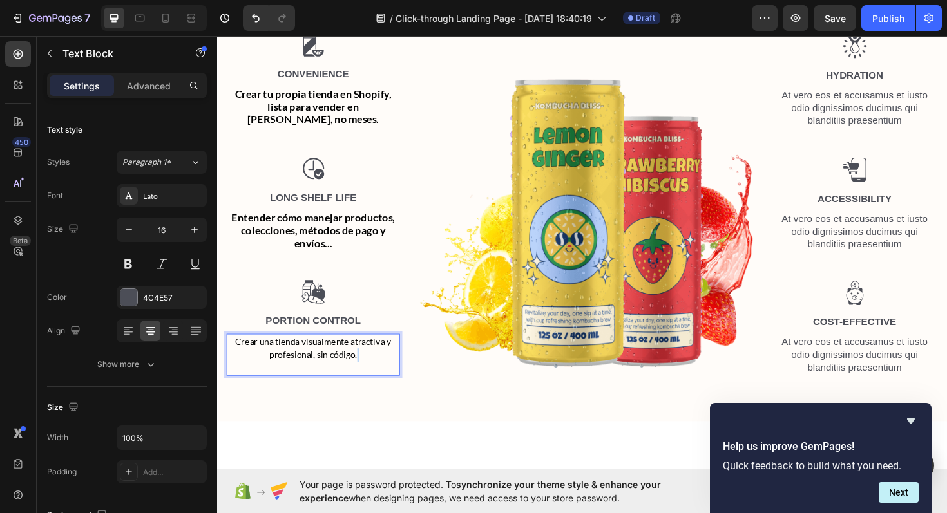
scroll to position [1214, 0]
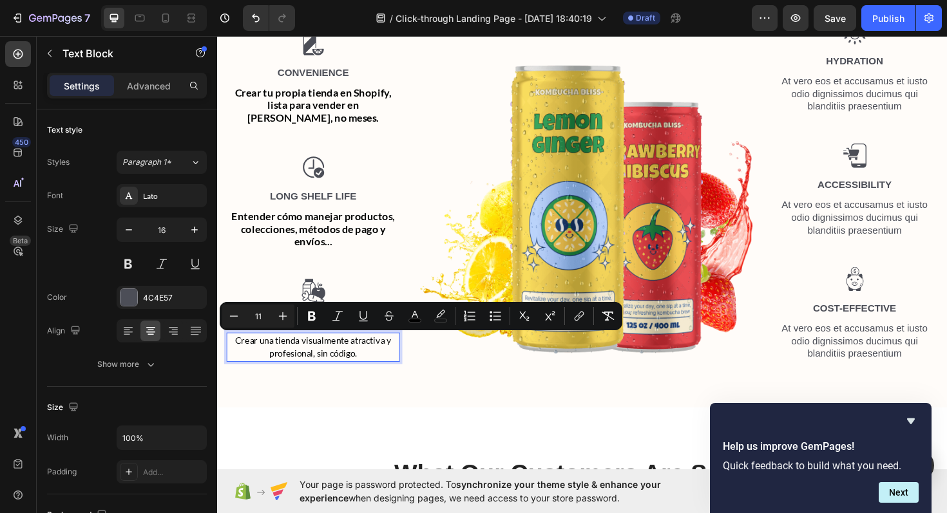
click at [324, 372] on span "Crear una tienda visualmente atractiva y profesional, sin código." at bounding box center [319, 365] width 166 height 25
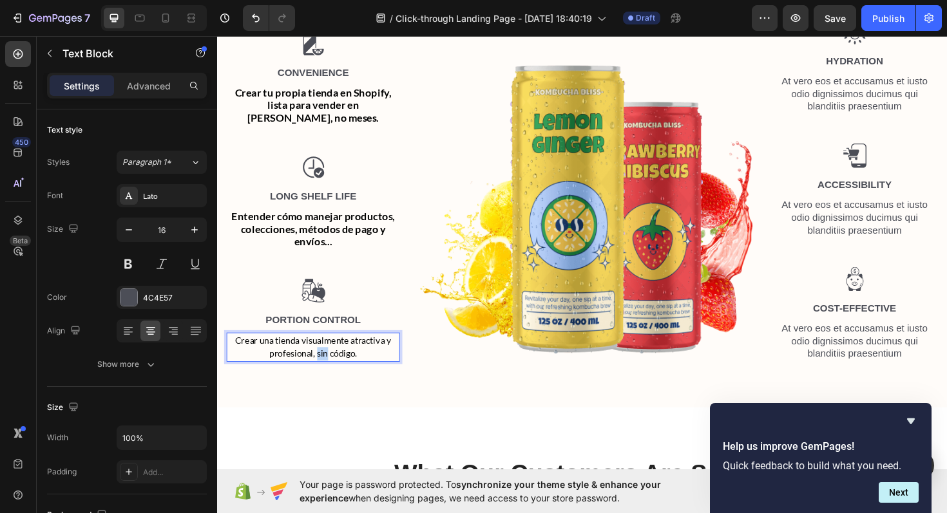
click at [324, 372] on span "Crear una tienda visualmente atractiva y profesional, sin código." at bounding box center [319, 365] width 166 height 25
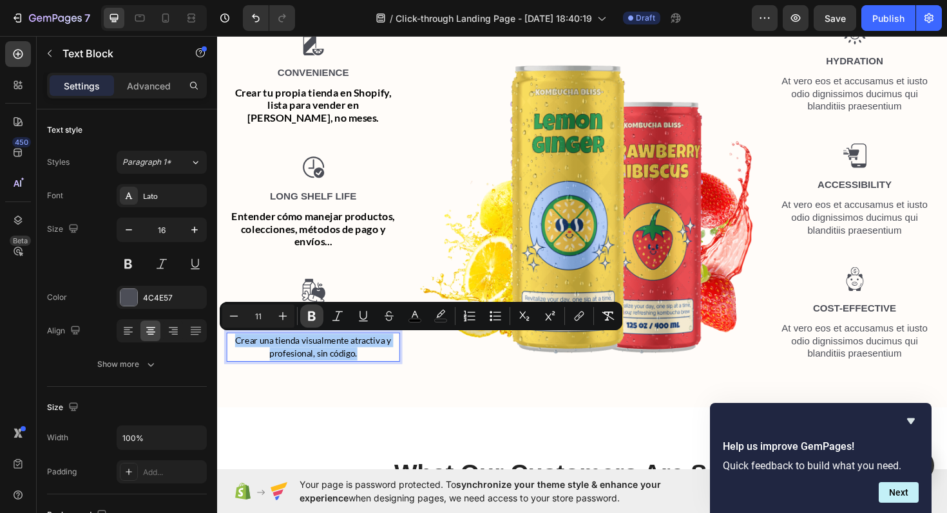
click at [318, 312] on button "Bold" at bounding box center [311, 316] width 23 height 23
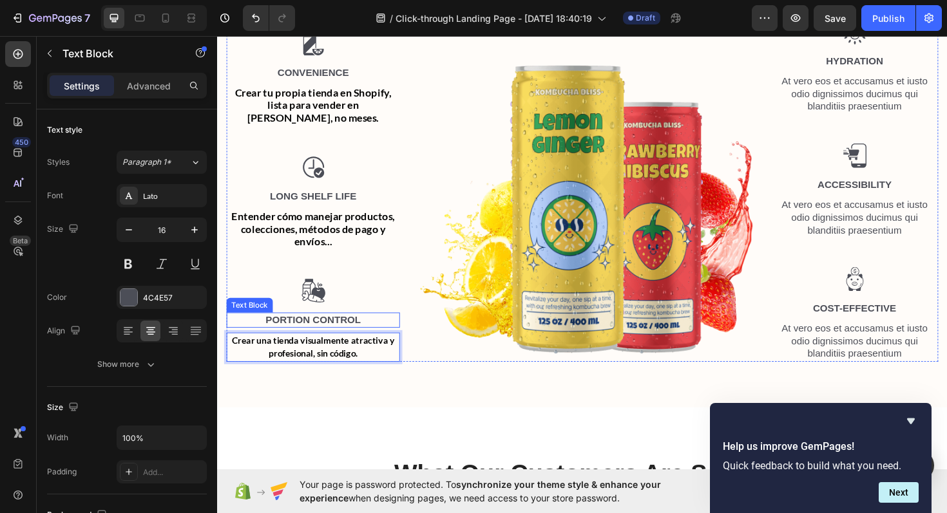
click at [291, 330] on div "Portion Control" at bounding box center [319, 337] width 184 height 16
click at [298, 368] on strong "Crear una tienda visualmente atractiva y profesional, sin código." at bounding box center [319, 365] width 173 height 25
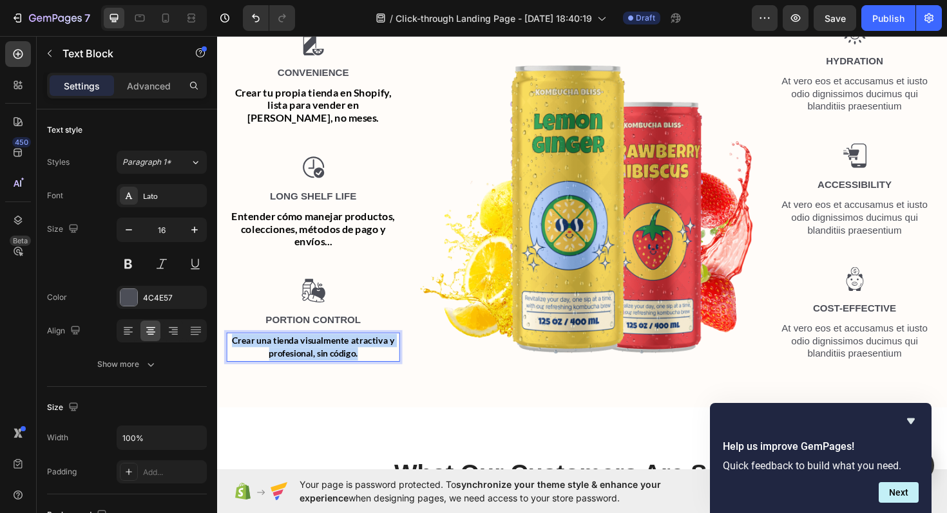
click at [298, 368] on strong "Crear una tienda visualmente atractiva y profesional, sin código." at bounding box center [319, 365] width 173 height 25
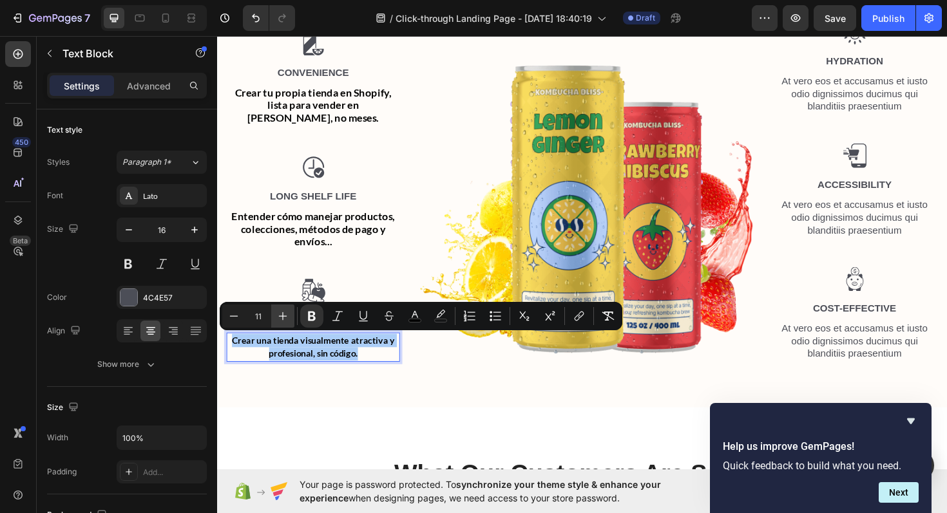
click at [287, 318] on icon "Editor contextual toolbar" at bounding box center [282, 316] width 13 height 13
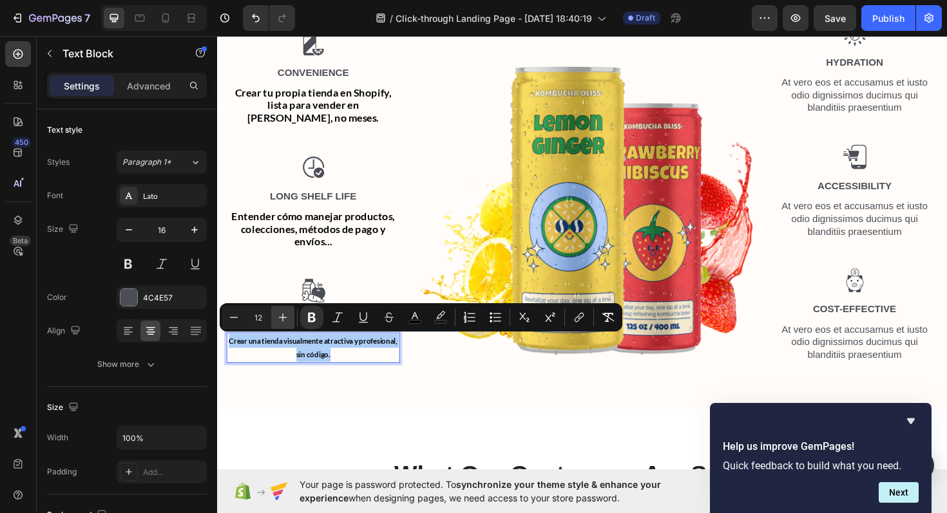
click at [287, 318] on icon "Editor contextual toolbar" at bounding box center [282, 317] width 13 height 13
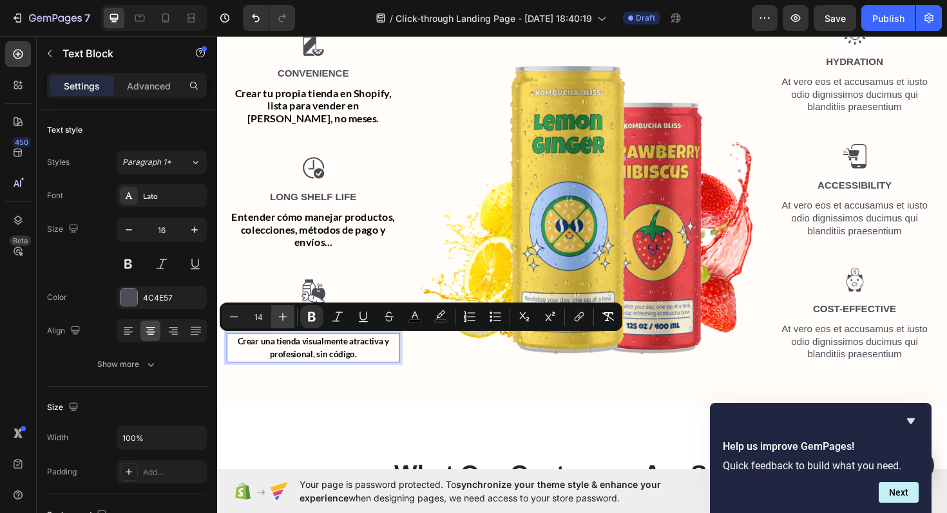
click at [287, 318] on icon "Editor contextual toolbar" at bounding box center [282, 317] width 13 height 13
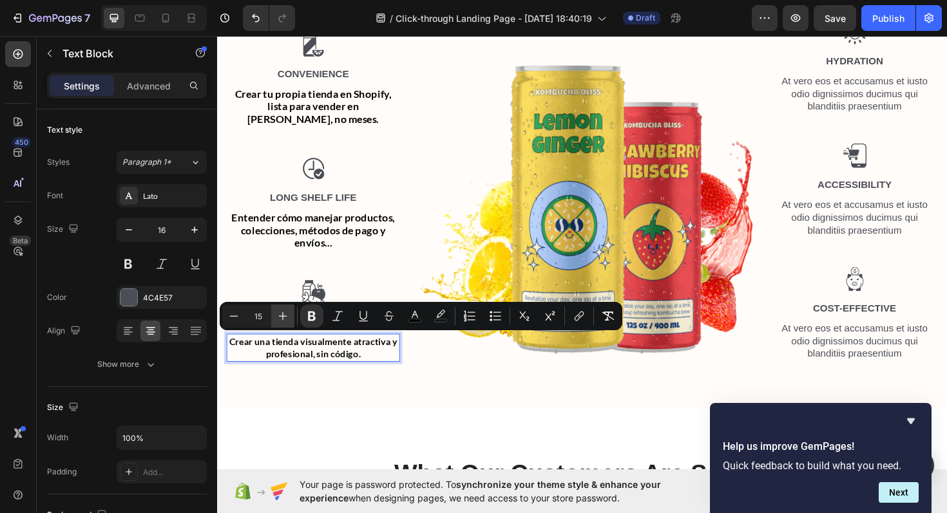
click at [287, 318] on icon "Editor contextual toolbar" at bounding box center [282, 316] width 13 height 13
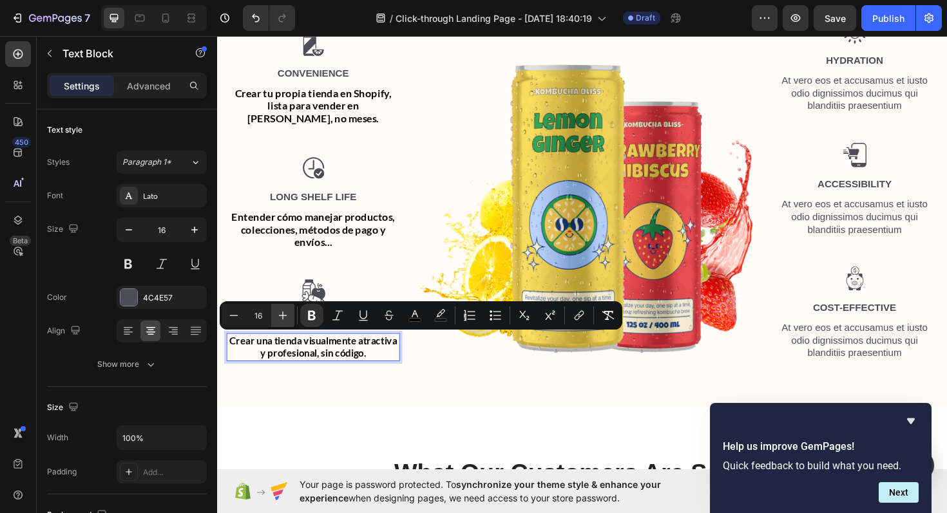
click at [287, 318] on icon "Editor contextual toolbar" at bounding box center [282, 315] width 13 height 13
type input "17"
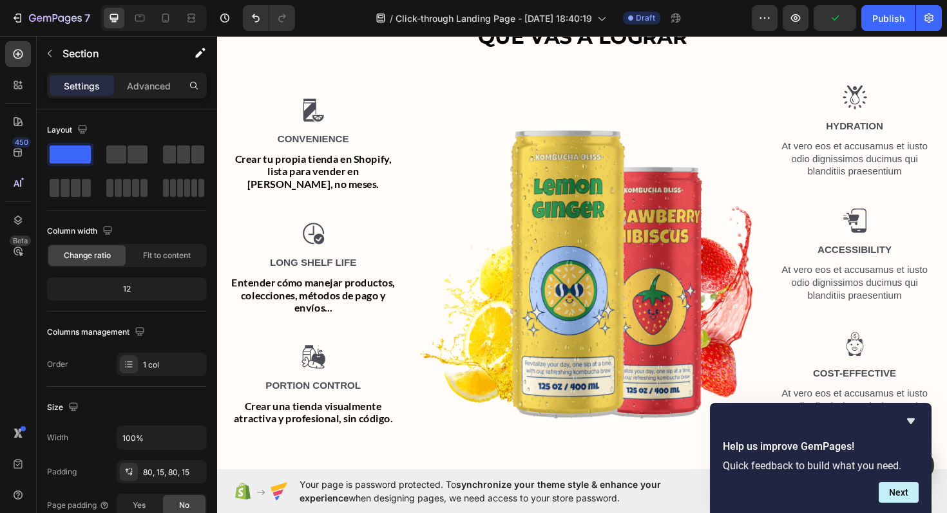
scroll to position [1135, 0]
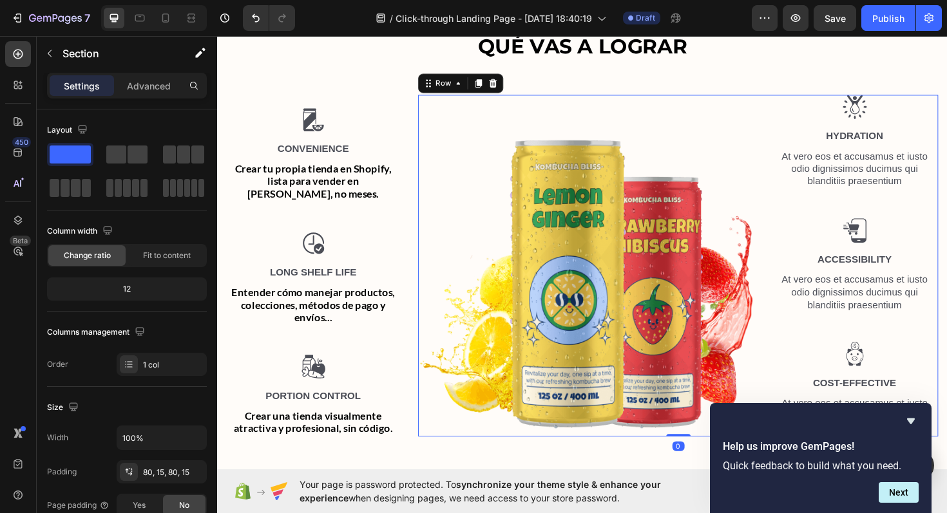
click at [900, 201] on div "Image Hydration Text Block At vero eos et accusamus et iusto odio dignissimos d…" at bounding box center [891, 280] width 177 height 362
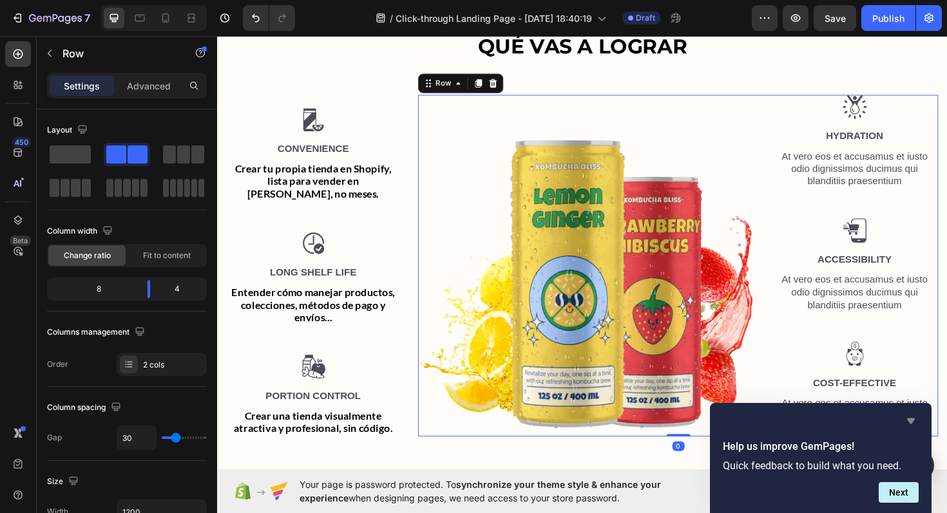
click at [912, 417] on icon "Hide survey" at bounding box center [910, 421] width 15 height 15
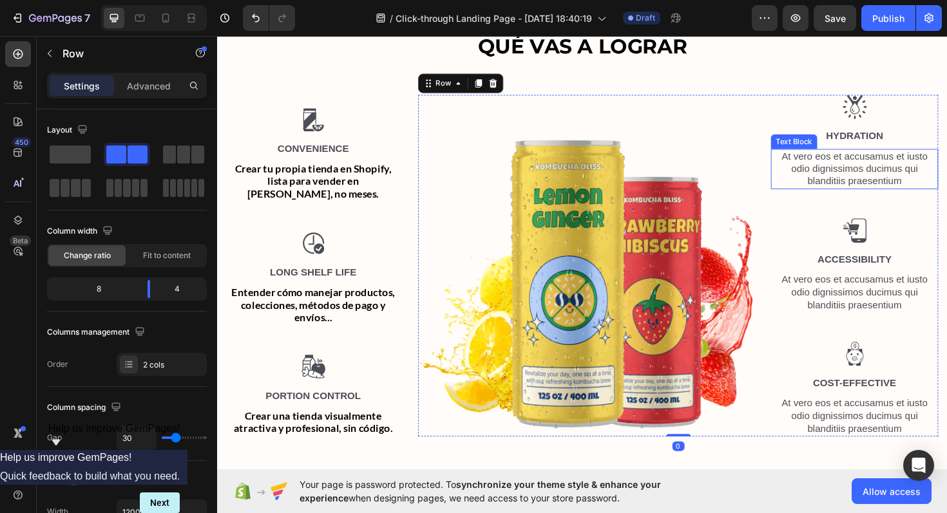
click at [892, 167] on p "At vero eos et accusamus et iusto odio dignissimos ducimus qui blanditiis praes…" at bounding box center [892, 177] width 175 height 40
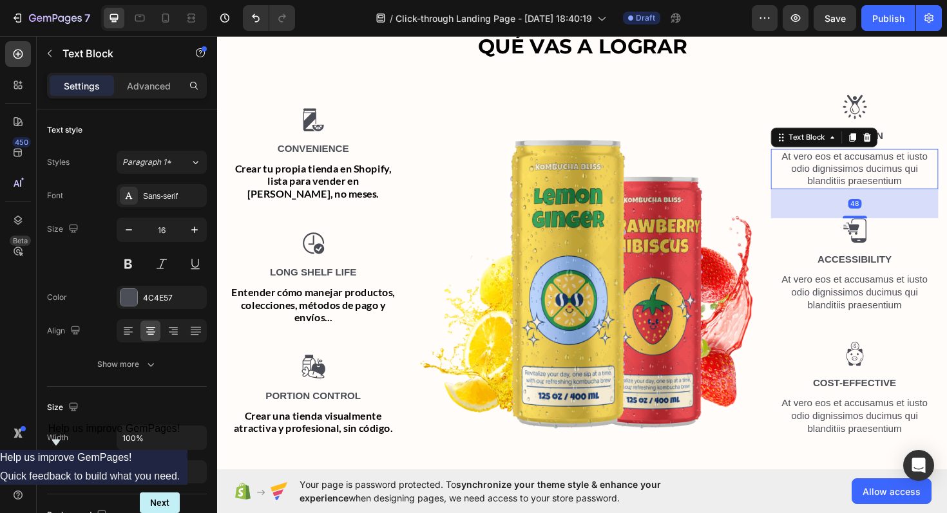
click at [892, 167] on p "At vero eos et accusamus et iusto odio dignissimos ducimus qui blanditiis praes…" at bounding box center [892, 177] width 175 height 40
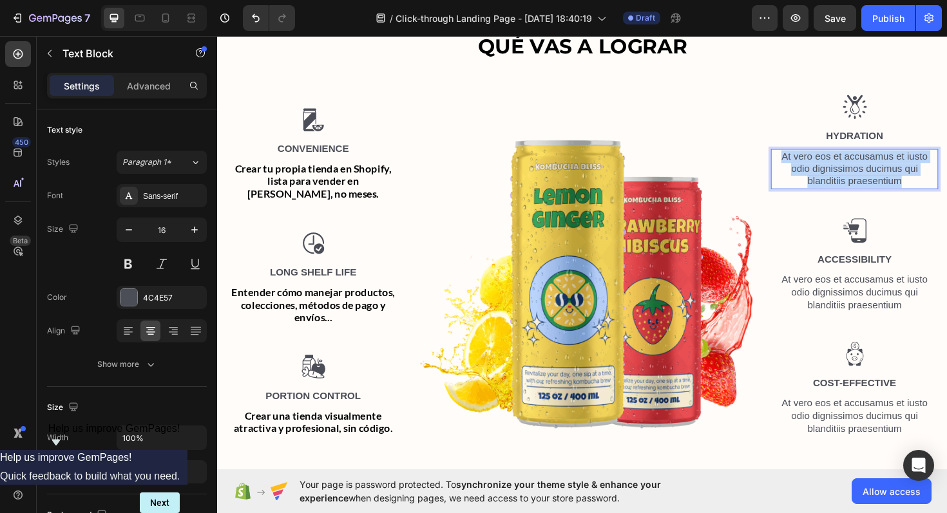
click at [892, 167] on p "At vero eos et accusamus et iusto odio dignissimos ducimus qui blanditiis praes…" at bounding box center [892, 177] width 175 height 40
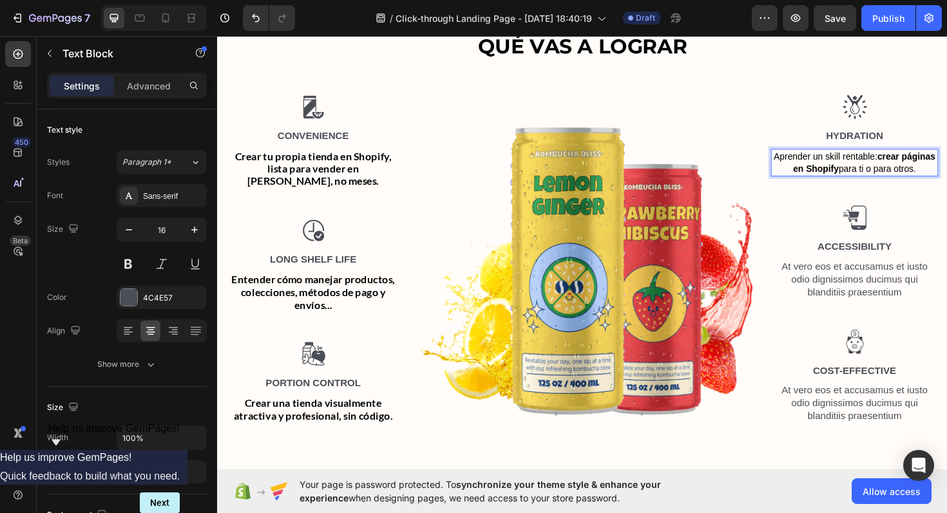
click at [882, 174] on span "Aprender un skill rentable: crear páginas en Shopify para ti o para otros." at bounding box center [892, 170] width 171 height 24
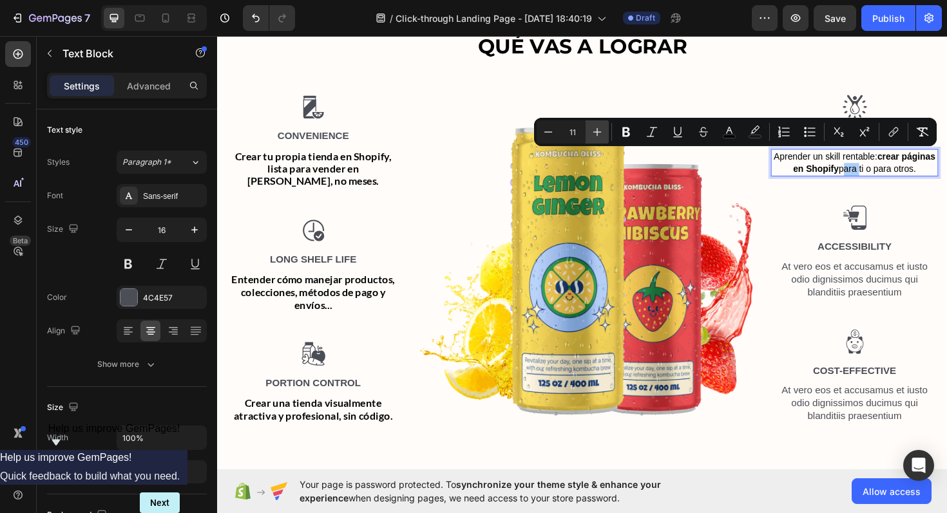
click at [597, 133] on icon "Editor contextual toolbar" at bounding box center [597, 132] width 8 height 8
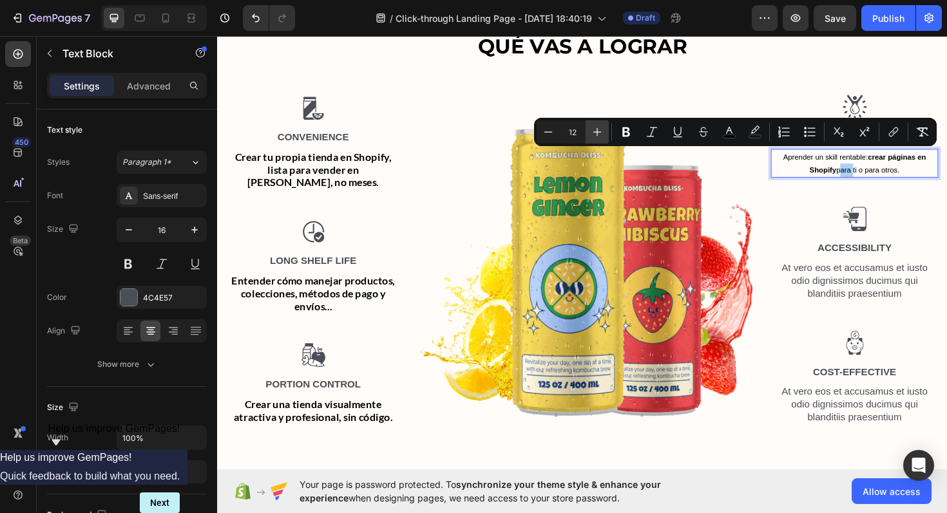
click at [597, 133] on icon "Editor contextual toolbar" at bounding box center [597, 132] width 8 height 8
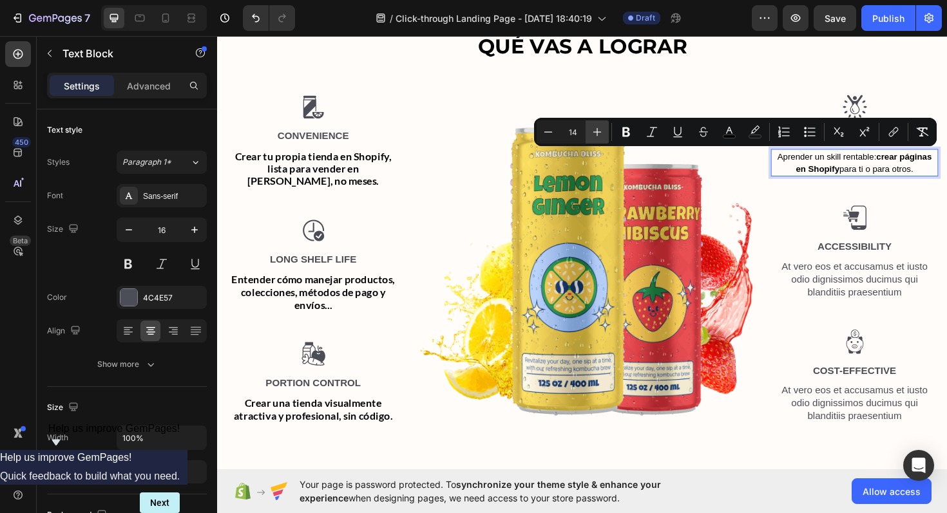
click at [597, 133] on icon "Editor contextual toolbar" at bounding box center [597, 132] width 8 height 8
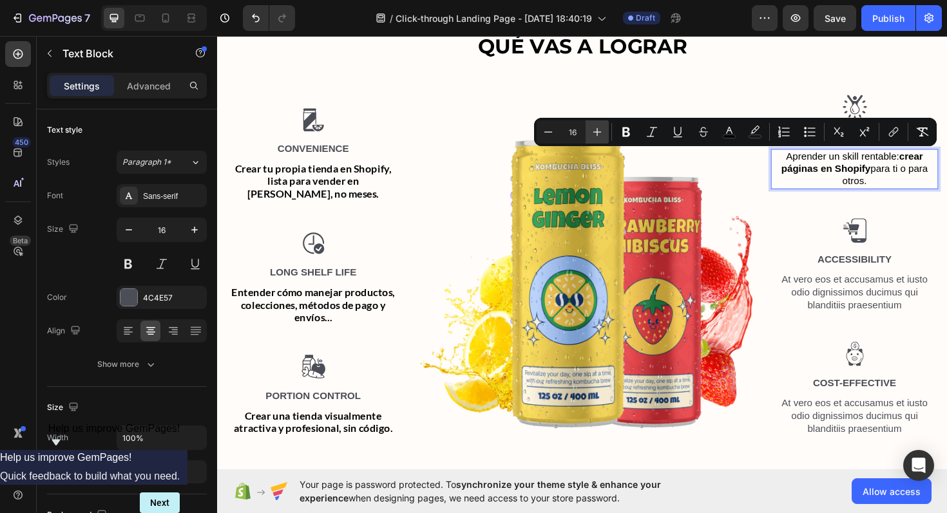
click at [599, 132] on icon "Editor contextual toolbar" at bounding box center [597, 132] width 8 height 8
type input "17"
click at [624, 132] on icon "Editor contextual toolbar" at bounding box center [626, 133] width 8 height 10
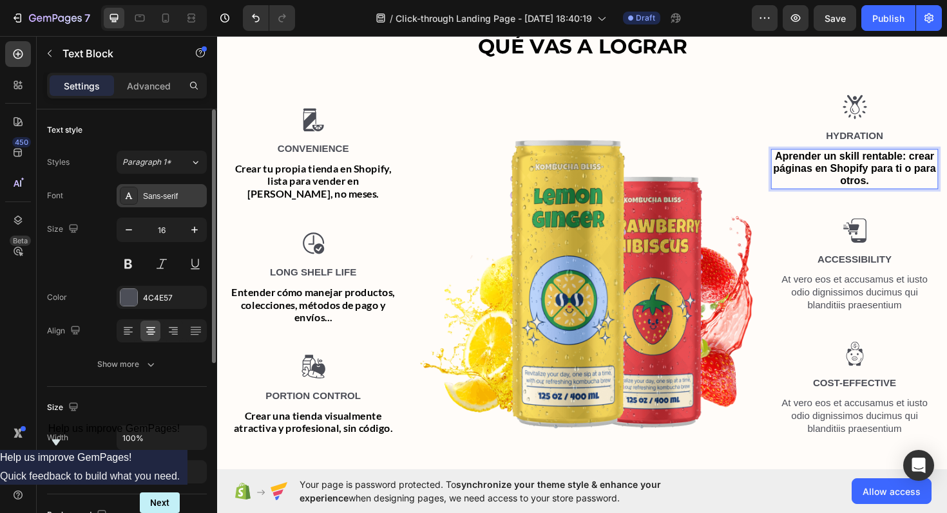
click at [165, 199] on div "Sans-serif" at bounding box center [173, 197] width 61 height 12
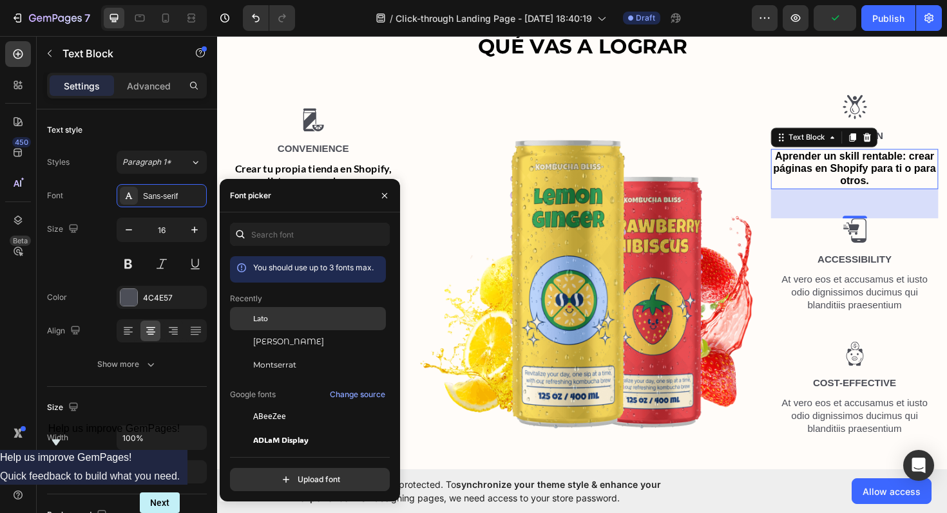
click at [275, 314] on div "Lato" at bounding box center [318, 319] width 130 height 12
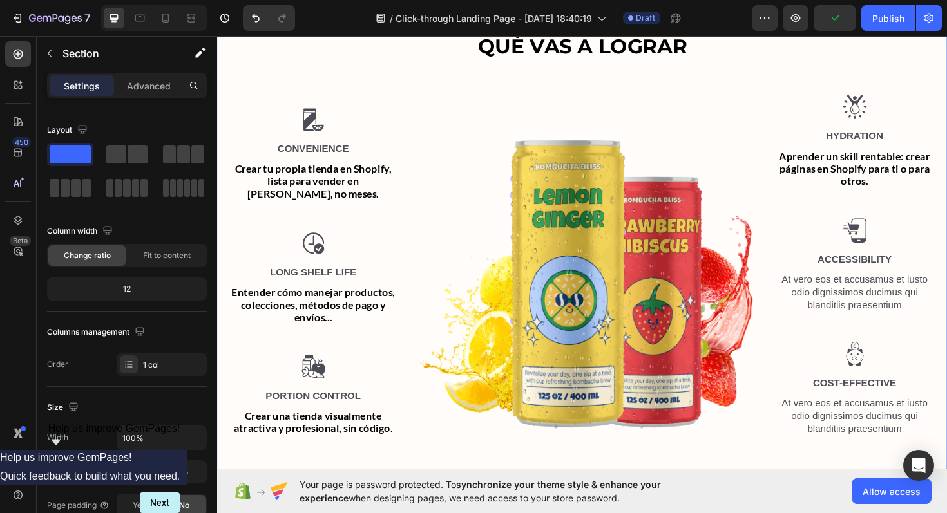
click at [946, 275] on div "⁠⁠⁠⁠⁠⁠⁠ QUÉ VAS A LOGRAR Heading Row Image Convenience Text Block Crear tu prop…" at bounding box center [603, 242] width 773 height 532
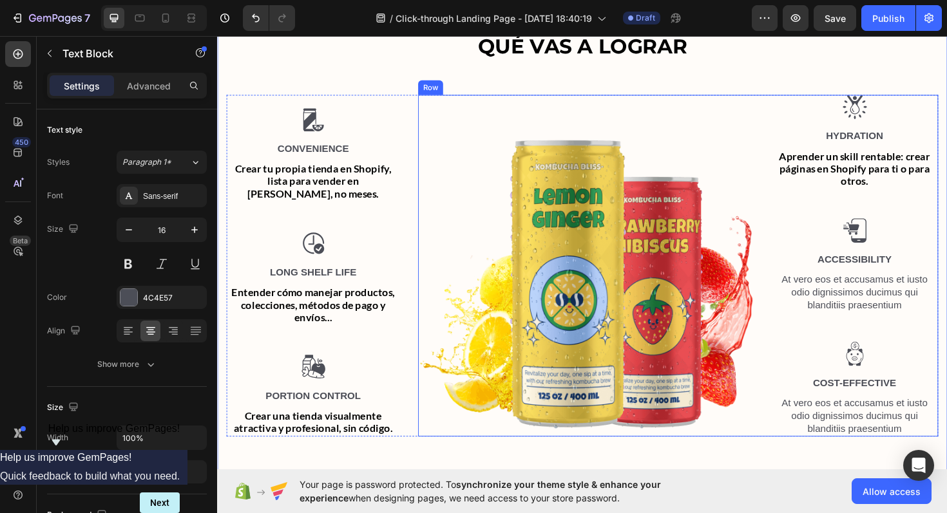
click at [887, 299] on p "At vero eos et accusamus et iusto odio dignissimos ducimus qui blanditiis praes…" at bounding box center [892, 308] width 175 height 40
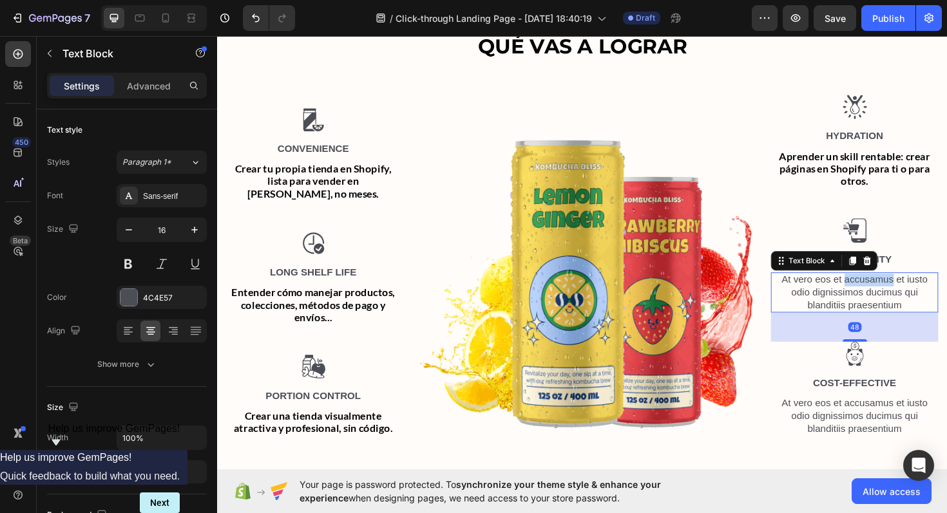
click at [887, 299] on p "At vero eos et accusamus et iusto odio dignissimos ducimus qui blanditiis praes…" at bounding box center [892, 308] width 175 height 40
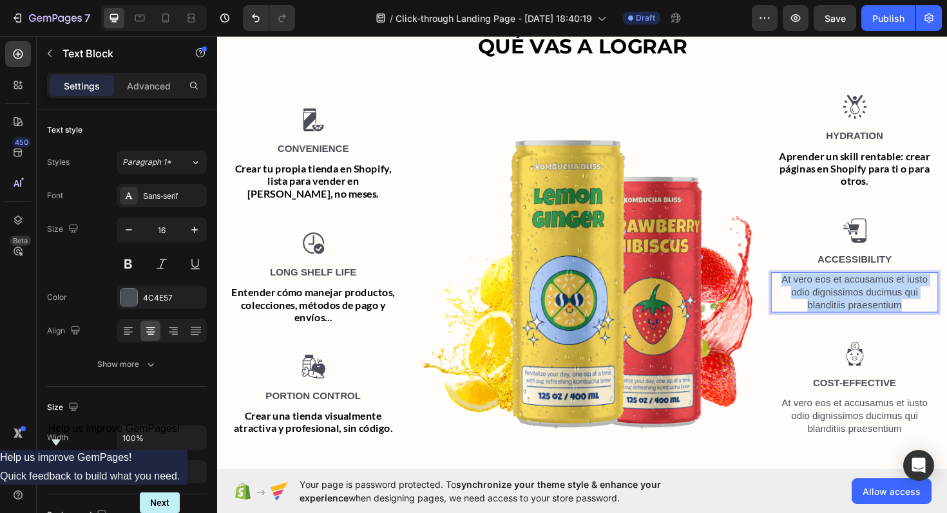
click at [887, 299] on p "At vero eos et accusamus et iusto odio dignissimos ducimus qui blanditiis praes…" at bounding box center [892, 308] width 175 height 40
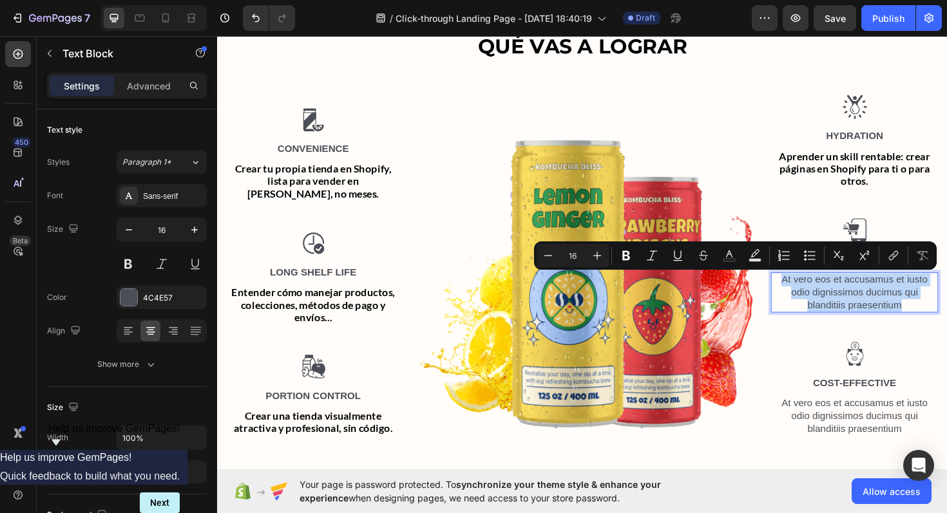
click at [887, 299] on p "At vero eos et accusamus et iusto odio dignissimos ducimus qui blanditiis praes…" at bounding box center [892, 308] width 175 height 40
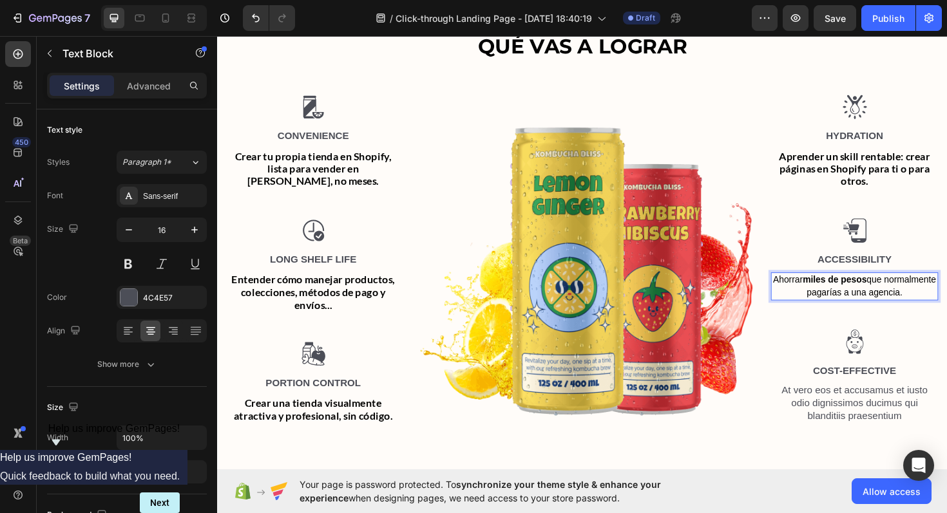
click at [886, 302] on p "Ahorrar miles de pesos que normalmente pagarías a una agencia." at bounding box center [892, 301] width 175 height 27
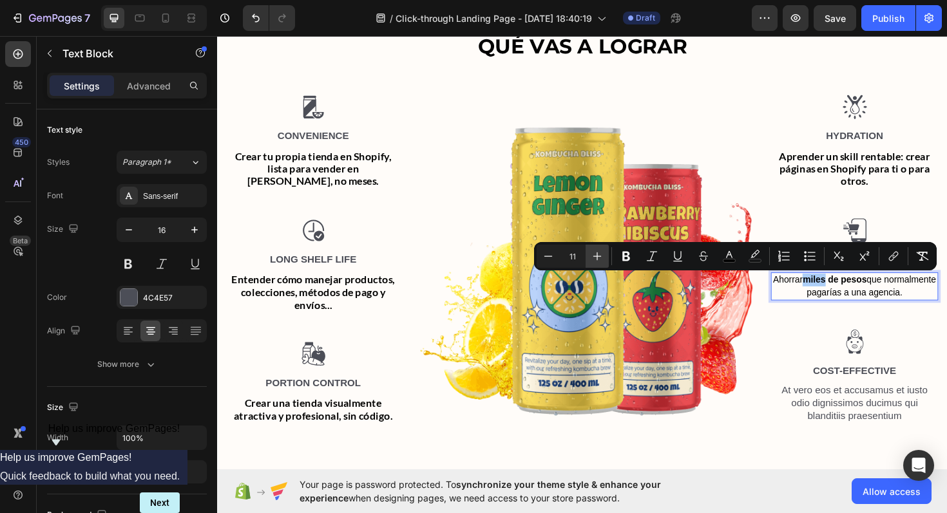
click at [600, 255] on icon "Editor contextual toolbar" at bounding box center [597, 256] width 13 height 13
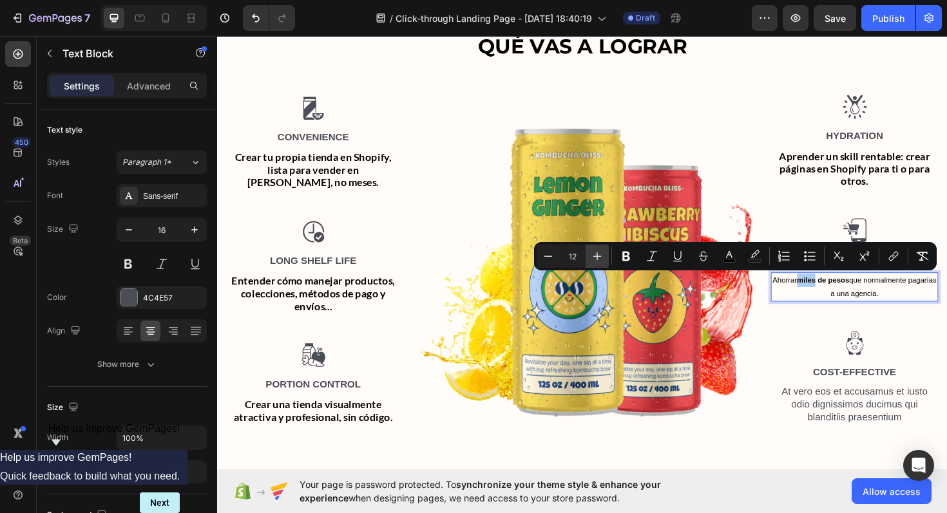
click at [600, 255] on icon "Editor contextual toolbar" at bounding box center [597, 256] width 13 height 13
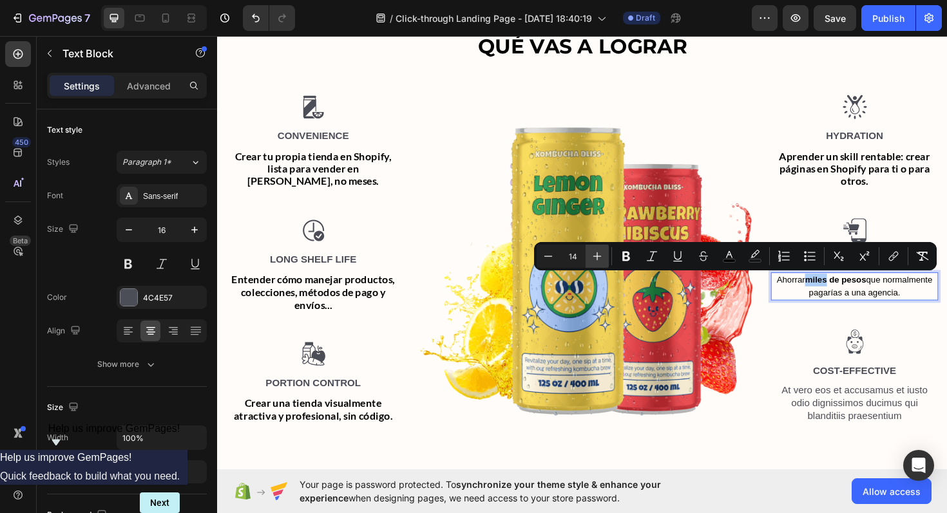
click at [600, 255] on icon "Editor contextual toolbar" at bounding box center [597, 256] width 13 height 13
click at [597, 256] on icon "Editor contextual toolbar" at bounding box center [597, 256] width 13 height 13
type input "17"
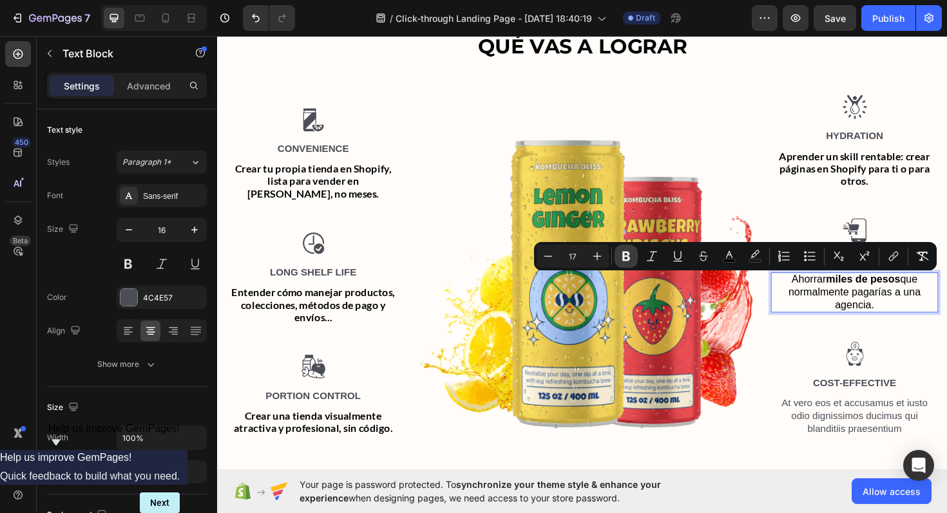
click at [626, 256] on icon "Editor contextual toolbar" at bounding box center [626, 257] width 8 height 10
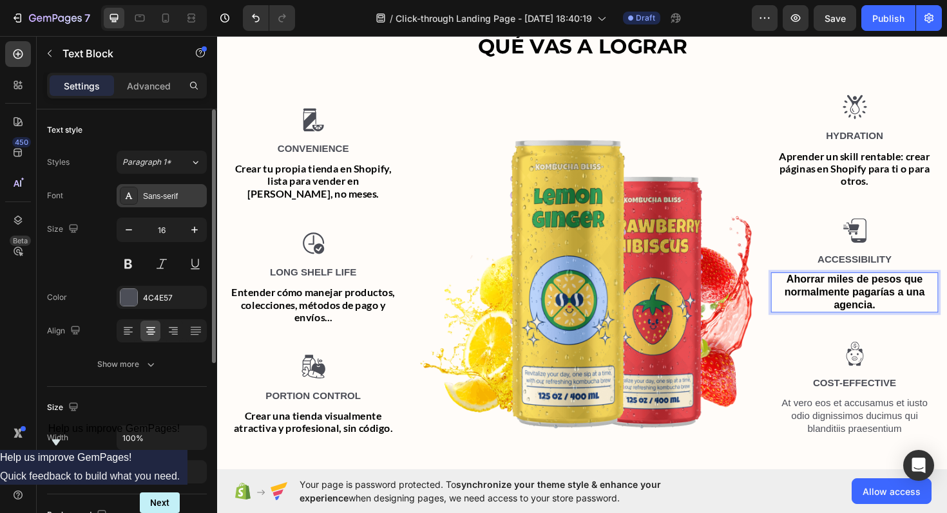
click at [177, 201] on div "Sans-serif" at bounding box center [173, 197] width 61 height 12
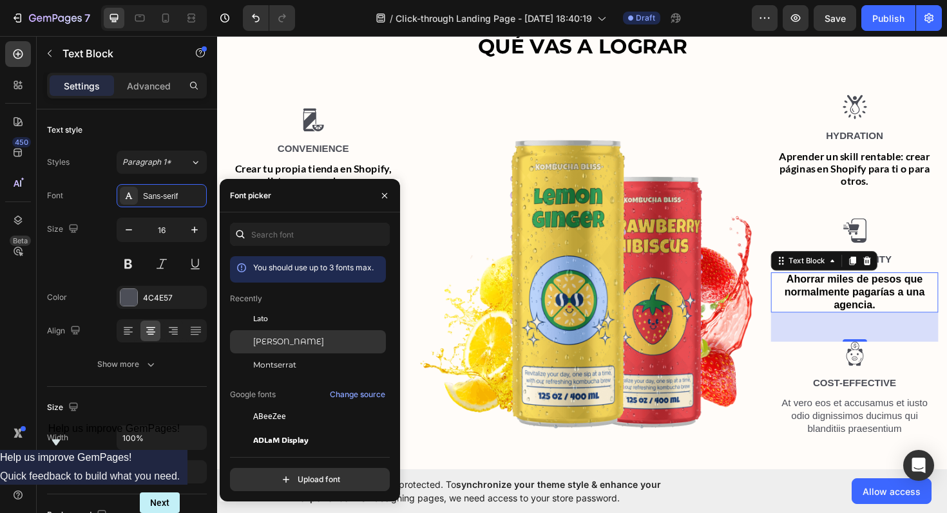
click at [270, 332] on div "[PERSON_NAME]" at bounding box center [308, 342] width 156 height 23
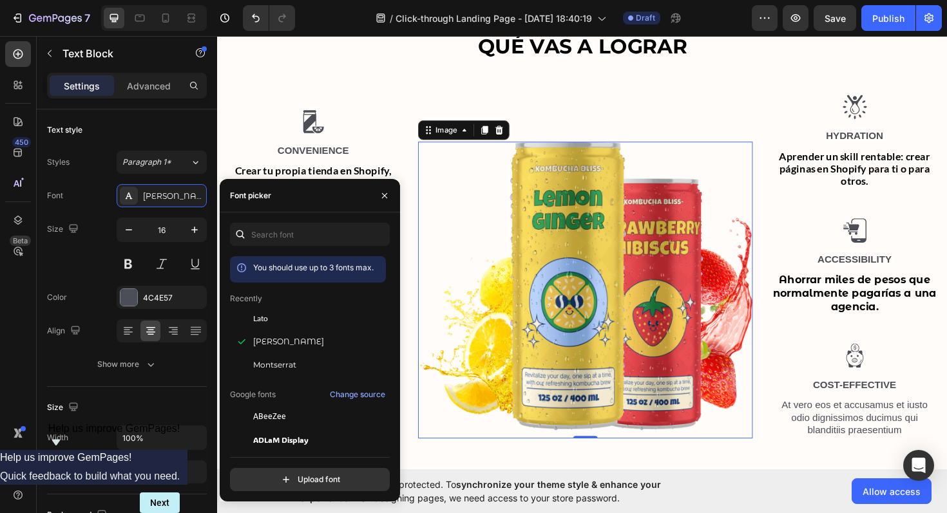
click at [551, 397] on img at bounding box center [607, 305] width 354 height 314
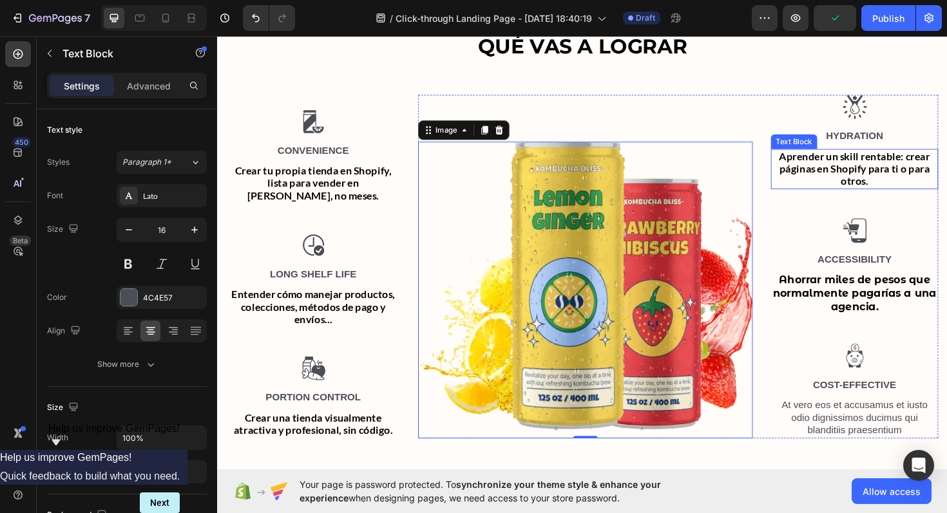
click at [873, 191] on p "Aprender un skill rentable: crear páginas en Shopify para ti o para otros." at bounding box center [892, 177] width 175 height 40
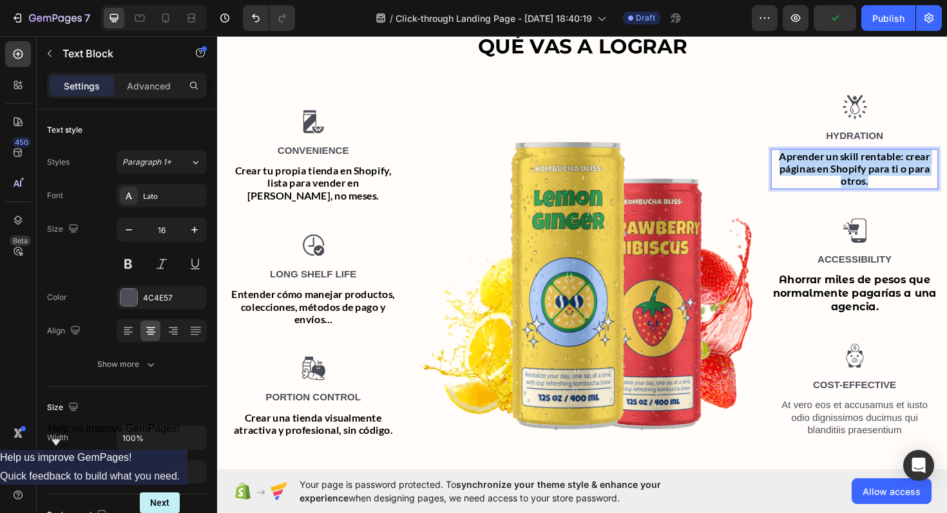
click at [873, 191] on p "Aprender un skill rentable: crear páginas en Shopify para ti o para otros." at bounding box center [892, 177] width 175 height 40
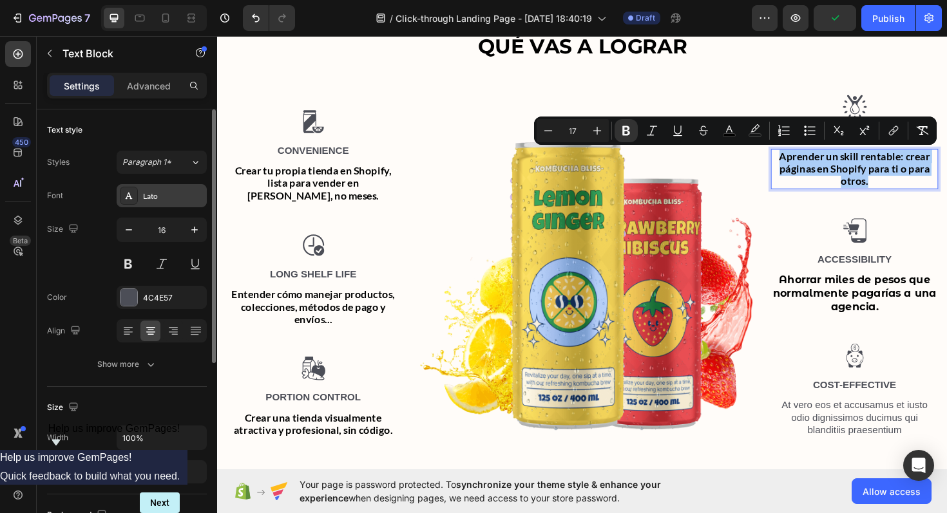
click at [161, 195] on div "Lato" at bounding box center [173, 197] width 61 height 12
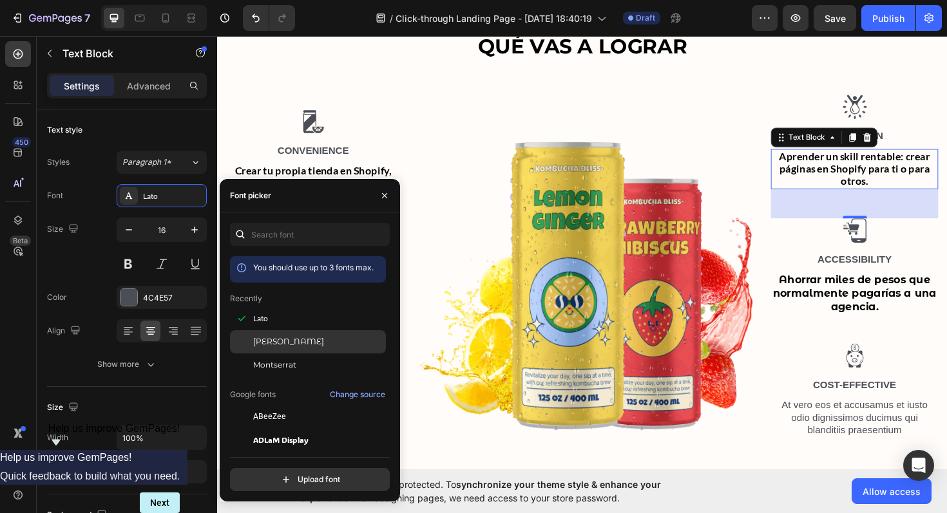
click at [279, 336] on span "[PERSON_NAME]" at bounding box center [288, 342] width 71 height 12
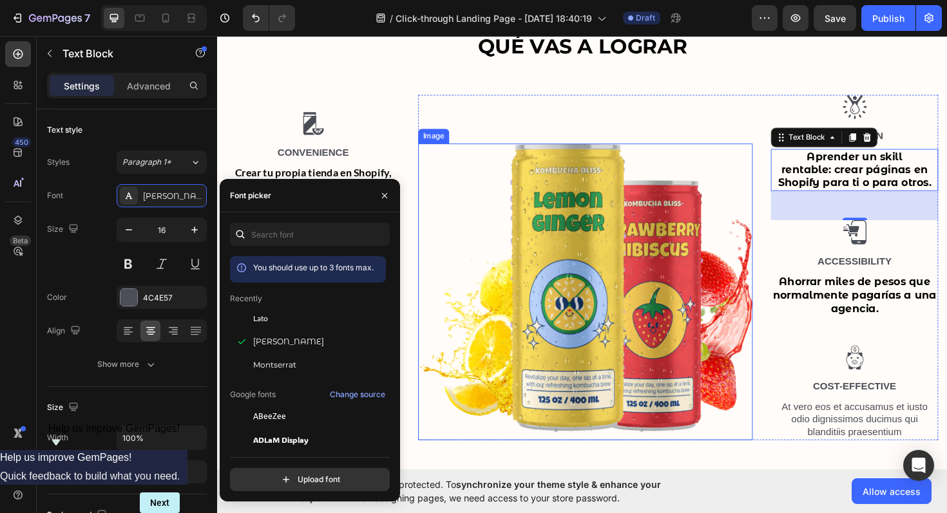
click at [544, 172] on img at bounding box center [607, 307] width 354 height 314
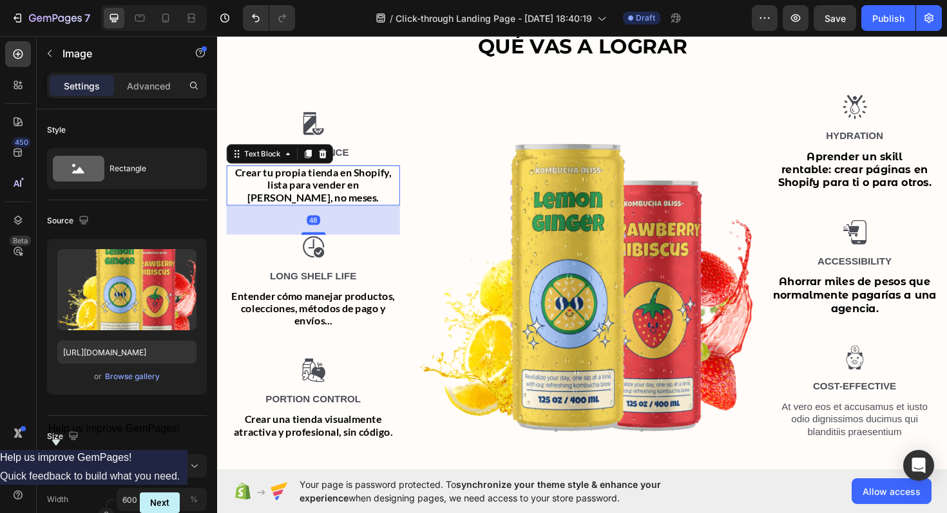
click at [369, 195] on strong "Crear tu propia tienda en Shopify, lista para vender en [PERSON_NAME], no meses." at bounding box center [319, 194] width 166 height 41
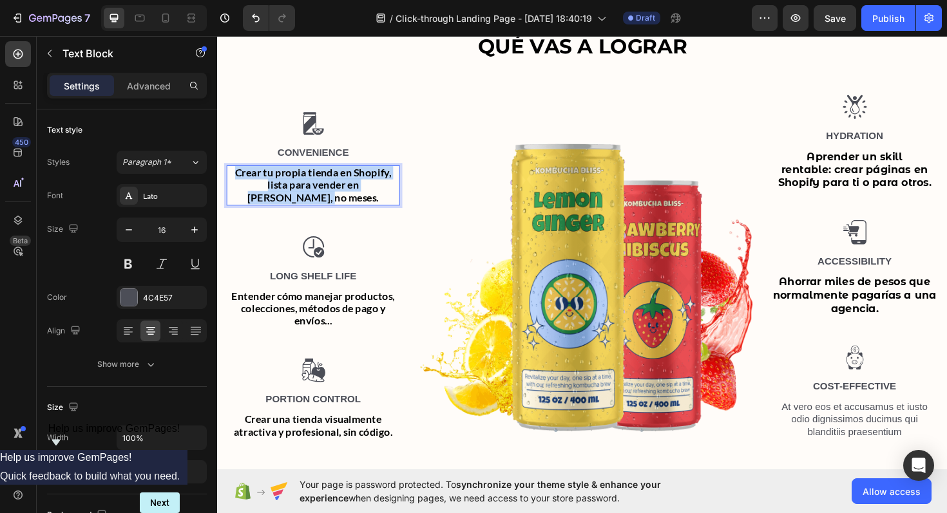
click at [369, 195] on strong "Crear tu propia tienda en Shopify, lista para vender en [PERSON_NAME], no meses." at bounding box center [319, 194] width 166 height 41
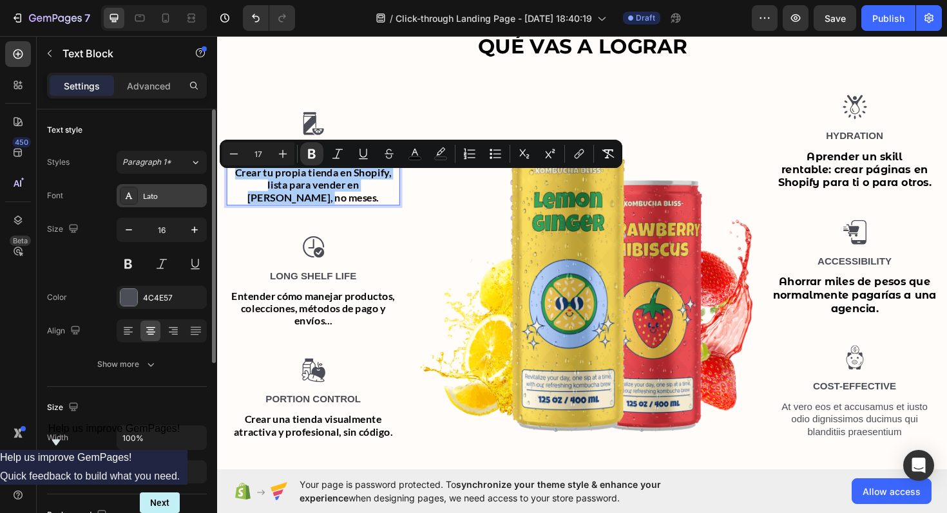
click at [160, 191] on div "Lato" at bounding box center [173, 197] width 61 height 12
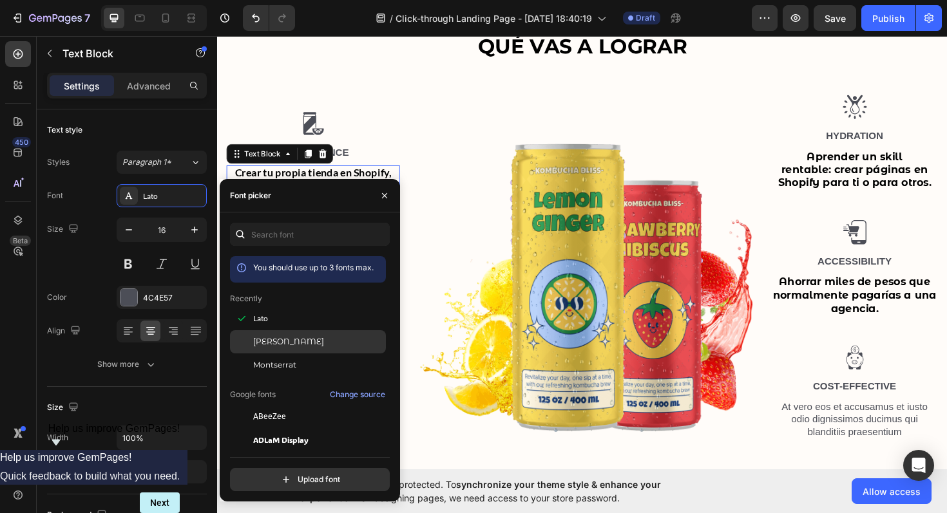
click at [314, 343] on span "[PERSON_NAME]" at bounding box center [288, 342] width 71 height 12
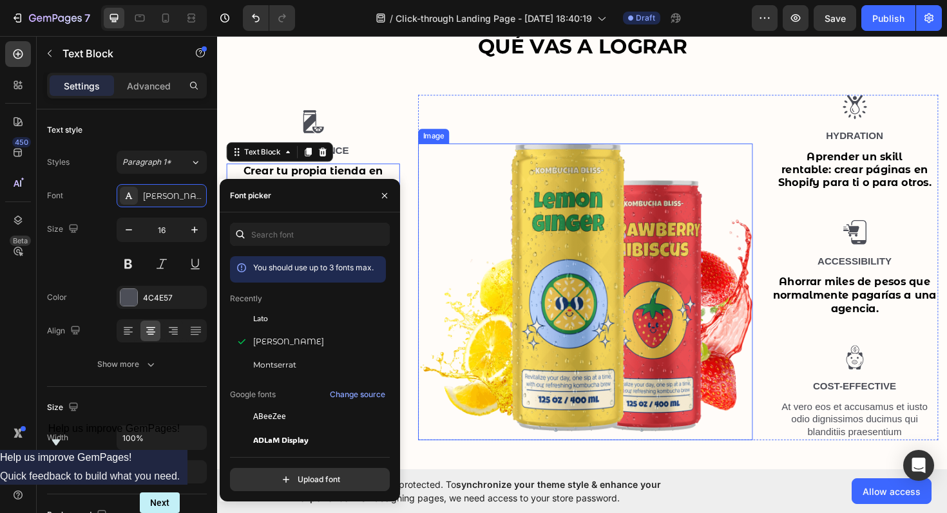
click at [452, 334] on img at bounding box center [607, 307] width 354 height 314
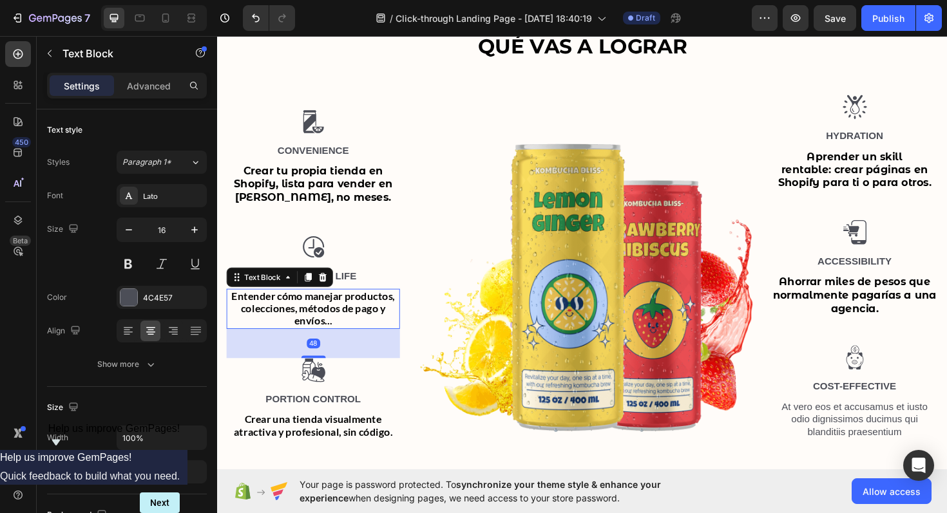
click at [329, 327] on strong "Entender cómo manejar productos, colecciones, métodos de pago y envíos..." at bounding box center [318, 325] width 173 height 41
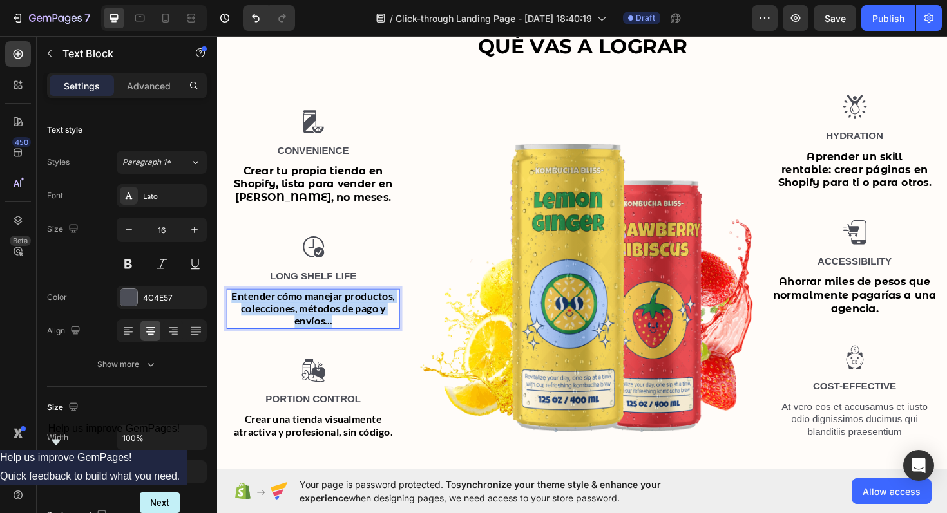
click at [329, 327] on strong "Entender cómo manejar productos, colecciones, métodos de pago y envíos..." at bounding box center [318, 325] width 173 height 41
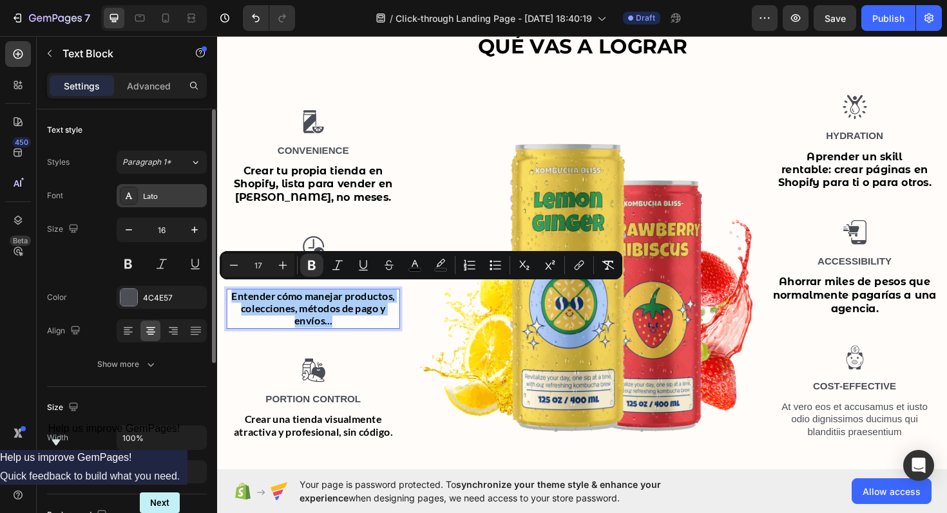
click at [169, 196] on div "Lato" at bounding box center [173, 197] width 61 height 12
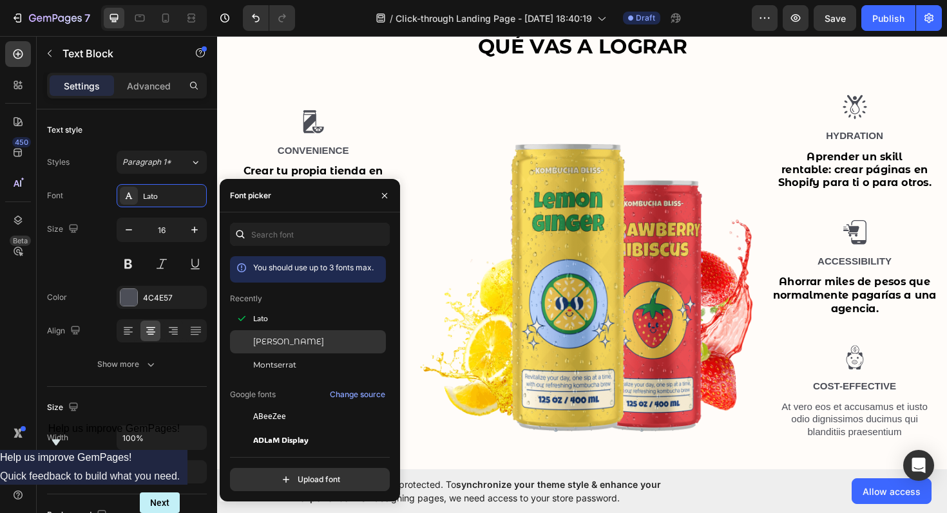
click at [319, 348] on div "[PERSON_NAME]" at bounding box center [308, 342] width 156 height 23
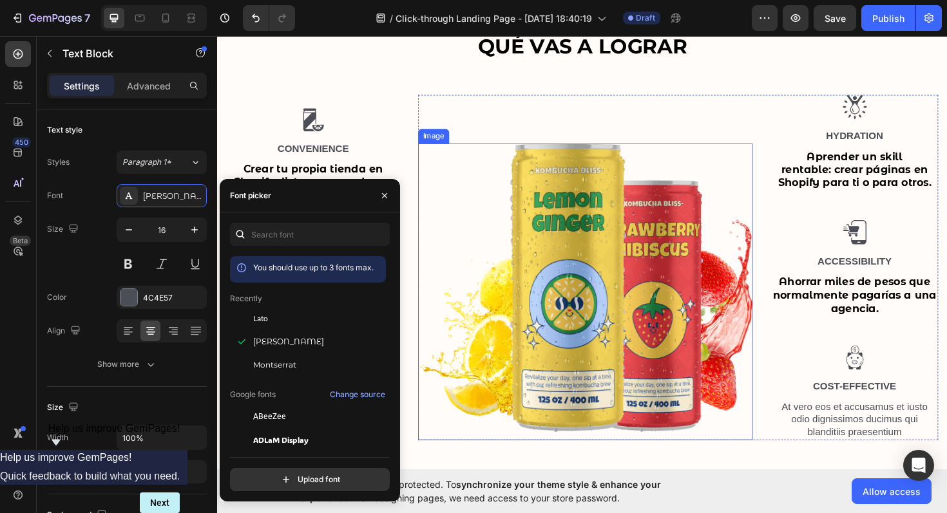
click at [461, 439] on img at bounding box center [607, 307] width 354 height 314
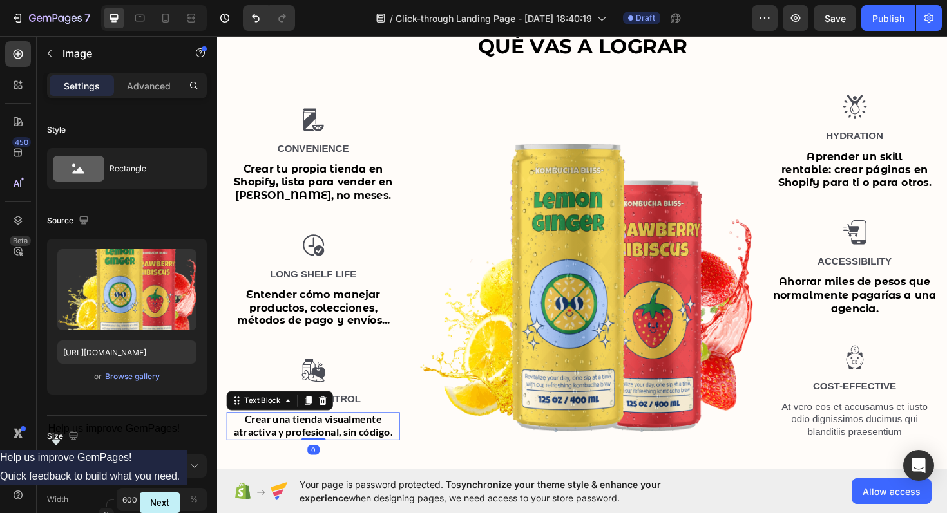
click at [289, 440] on strong "Crear una tienda visualmente atractiva y profesional, sin código." at bounding box center [319, 449] width 168 height 27
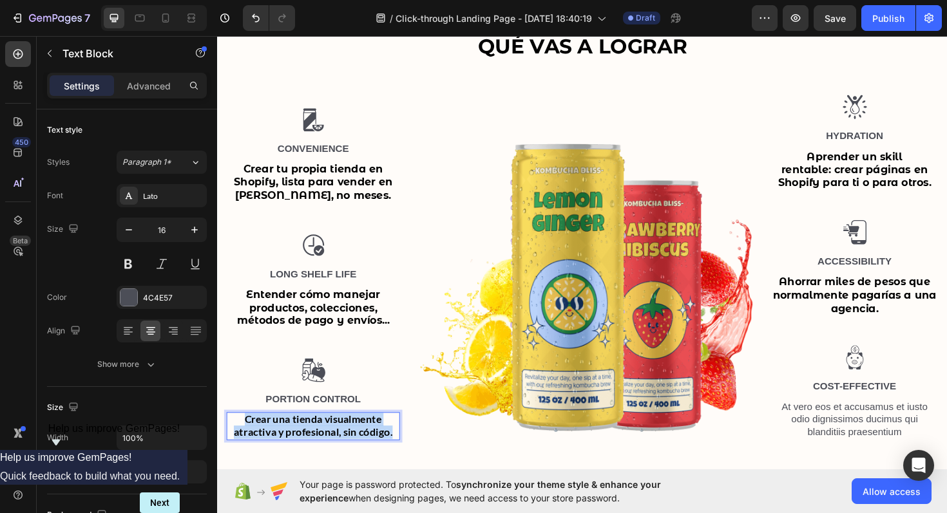
click at [289, 440] on strong "Crear una tienda visualmente atractiva y profesional, sin código." at bounding box center [319, 449] width 168 height 27
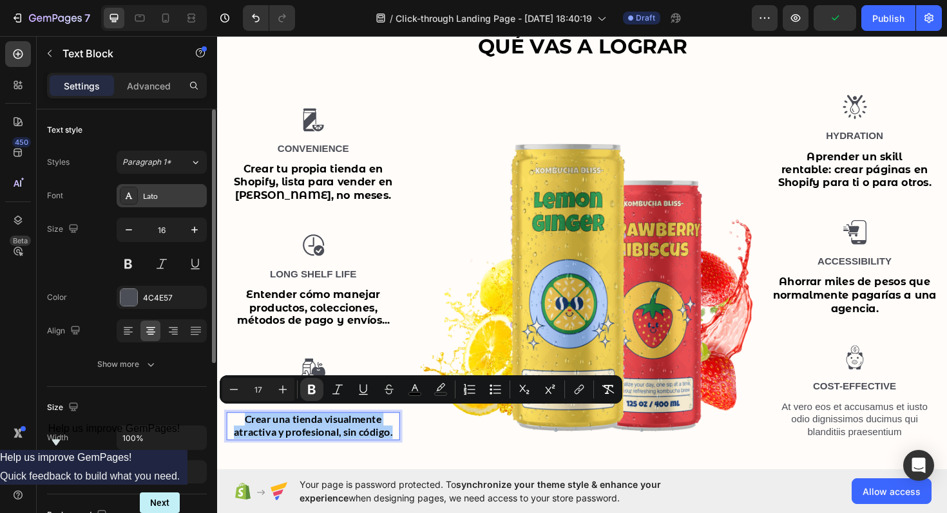
click at [168, 198] on div "Lato" at bounding box center [173, 197] width 61 height 12
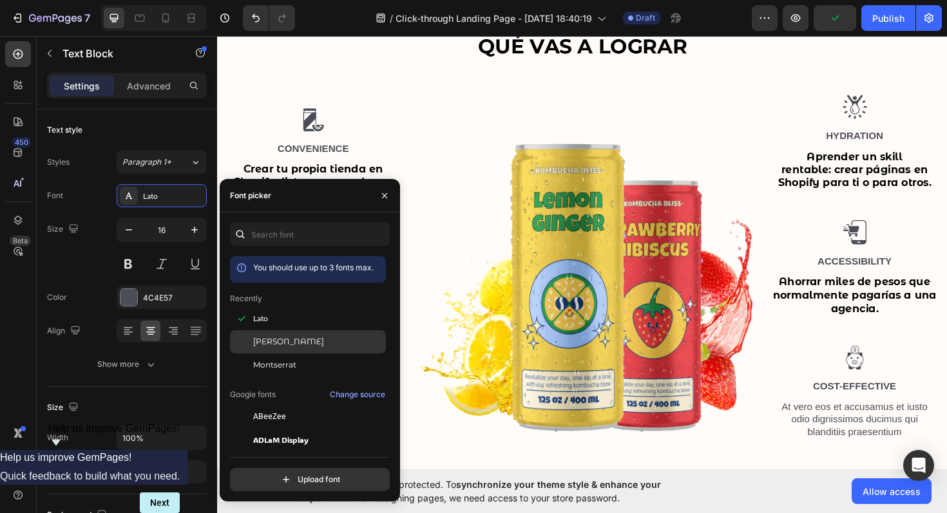
click at [324, 339] on span "[PERSON_NAME]" at bounding box center [288, 342] width 71 height 12
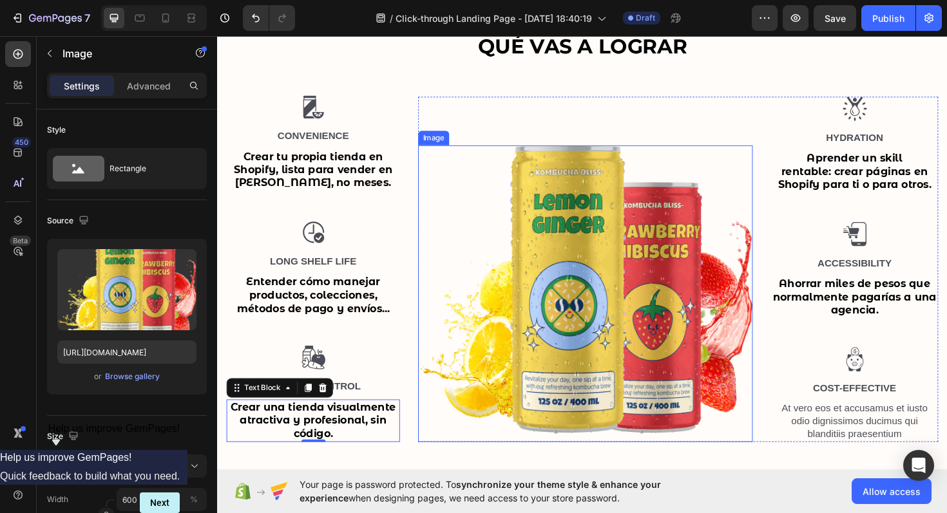
click at [503, 190] on img at bounding box center [607, 309] width 354 height 314
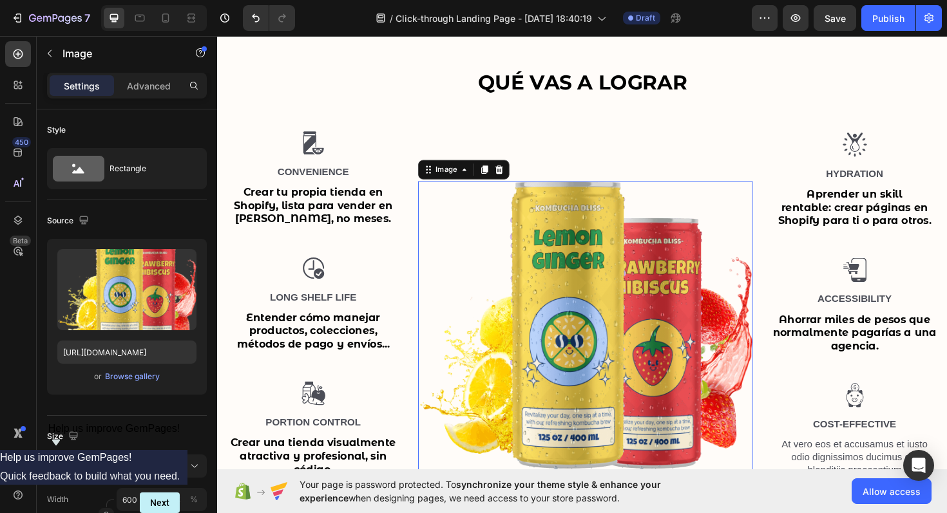
scroll to position [1100, 0]
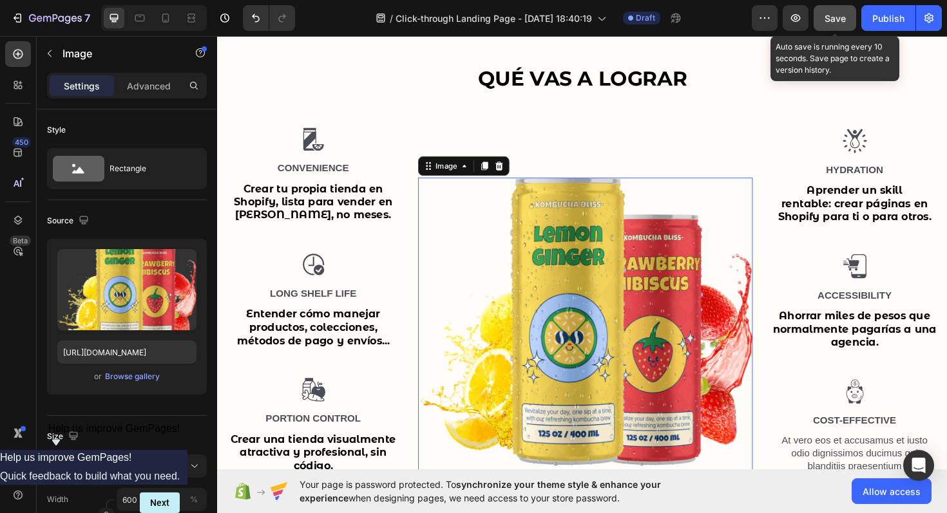
click at [844, 16] on span "Save" at bounding box center [835, 18] width 21 height 11
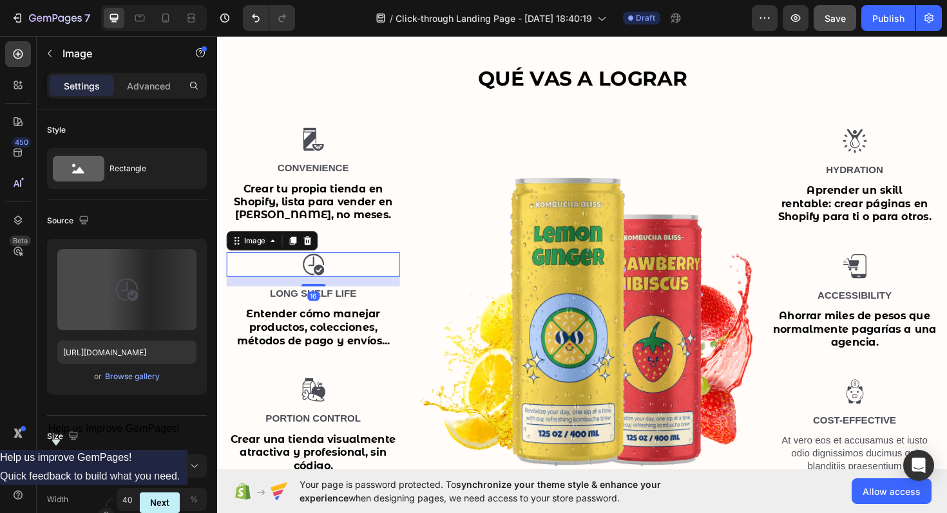
click at [320, 269] on img at bounding box center [319, 278] width 26 height 26
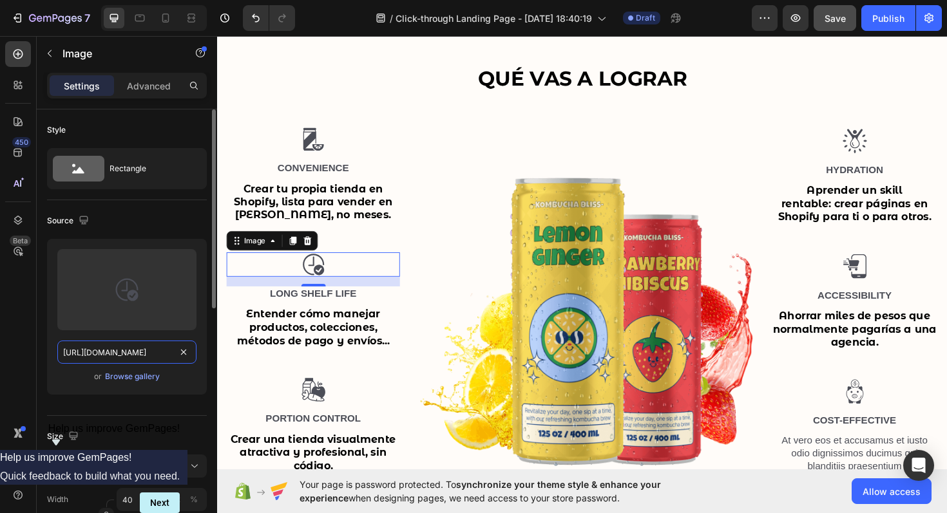
click at [151, 345] on input "[URL][DOMAIN_NAME]" at bounding box center [126, 352] width 139 height 23
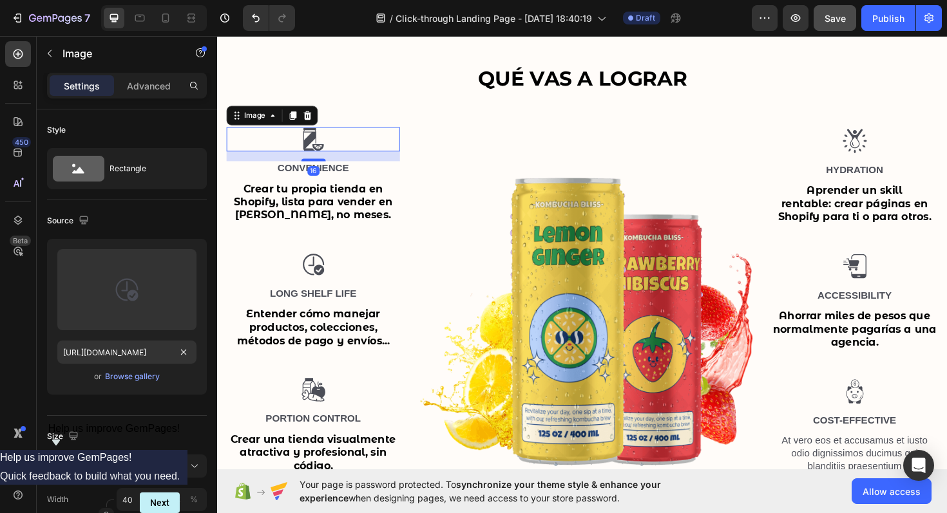
click at [301, 152] on div at bounding box center [319, 146] width 184 height 26
click at [126, 363] on input "[URL][DOMAIN_NAME]" at bounding box center [126, 352] width 139 height 23
paste input "163837e5-d7e0-46db-8c52-9edff1b5ae13.svg?v=1716867131"
type input "[URL][DOMAIN_NAME]"
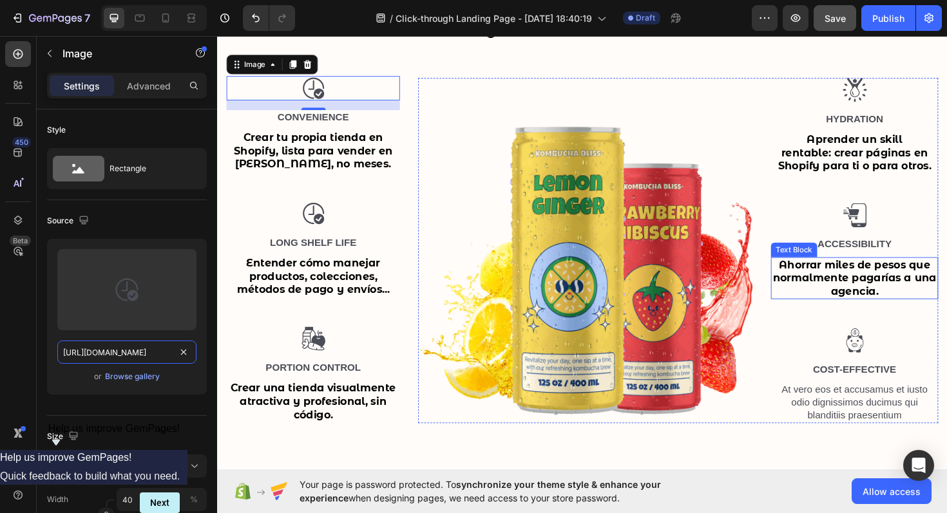
scroll to position [1113, 0]
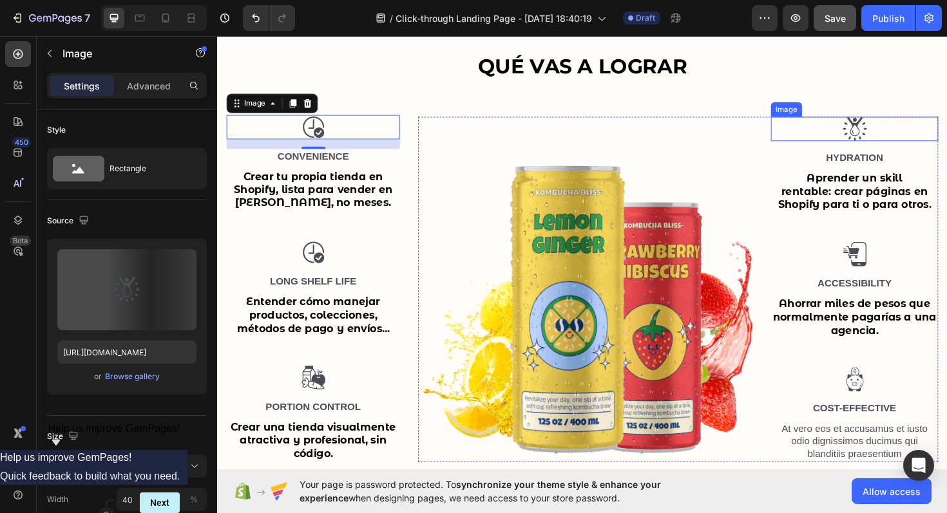
click at [892, 138] on img at bounding box center [892, 135] width 26 height 26
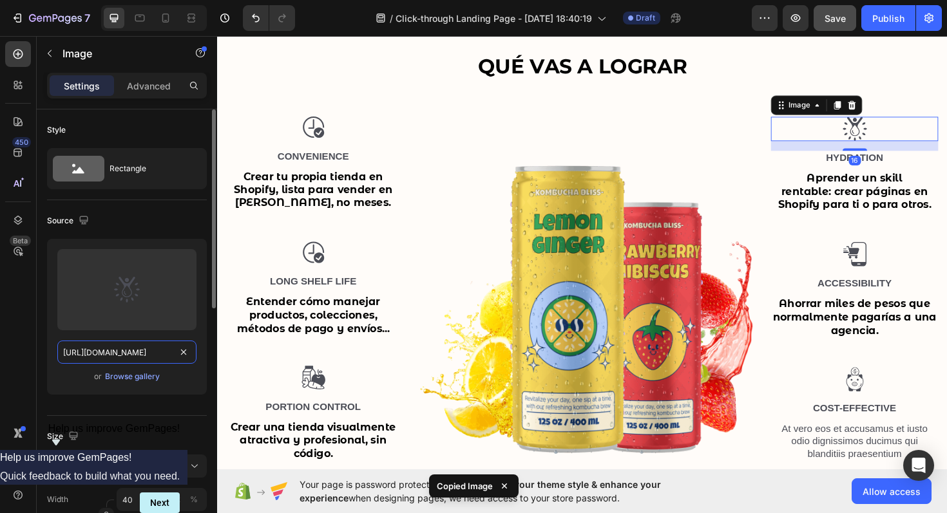
click at [153, 352] on input "[URL][DOMAIN_NAME]" at bounding box center [126, 352] width 139 height 23
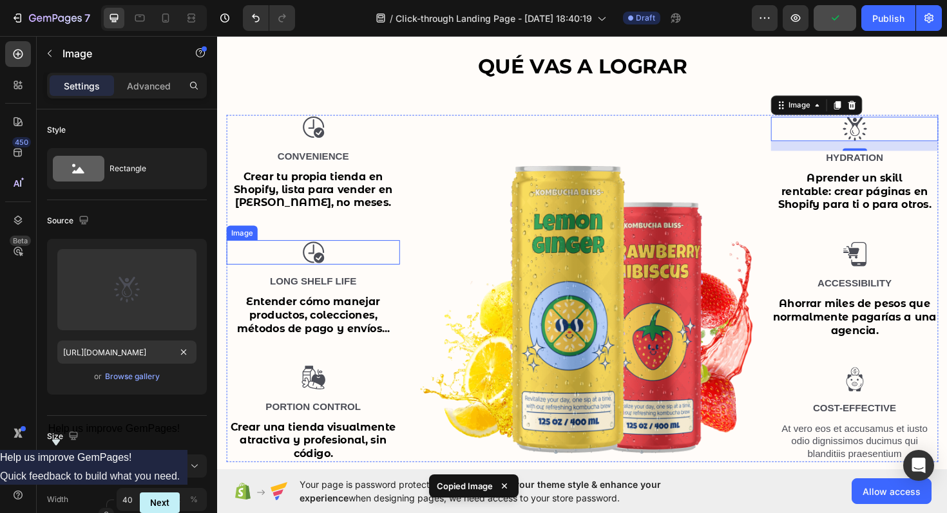
click at [331, 258] on img at bounding box center [319, 266] width 26 height 26
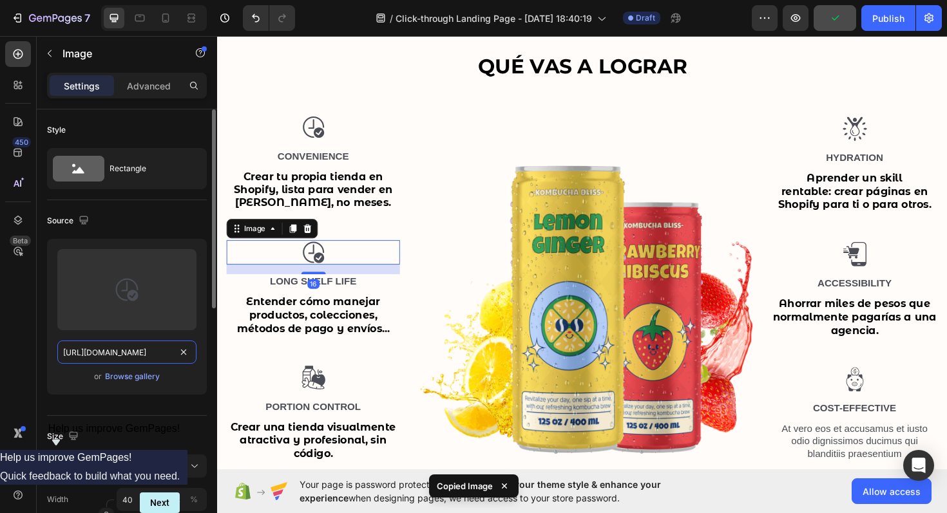
click at [122, 347] on input "[URL][DOMAIN_NAME]" at bounding box center [126, 352] width 139 height 23
paste input "dc7ab17-a9f3-48e4-b97c-ab7fc9bcc5fe.svg?v=1716867157"
type input "[URL][DOMAIN_NAME]"
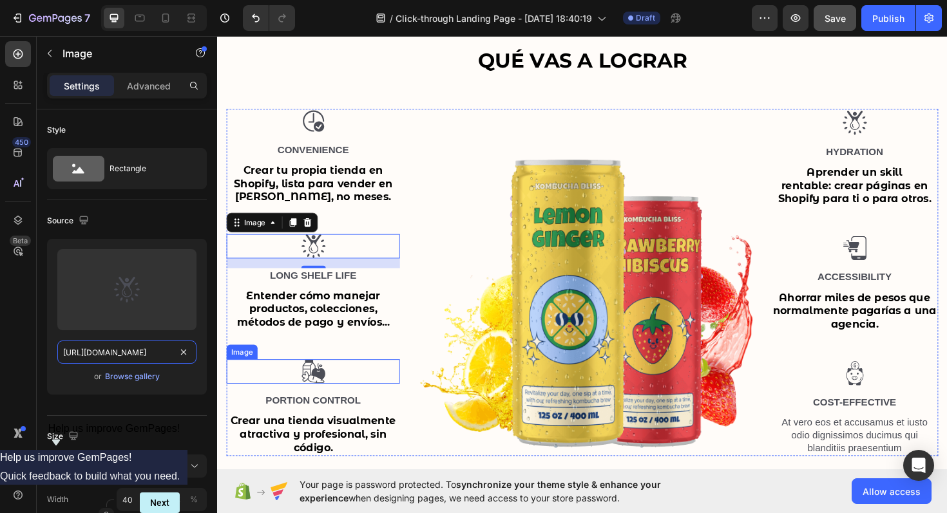
scroll to position [1120, 0]
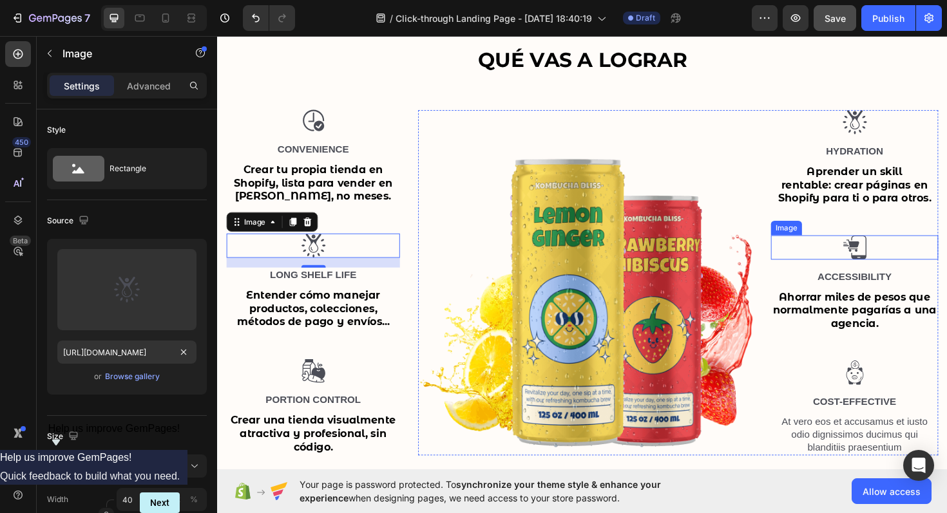
click at [906, 258] on div at bounding box center [891, 260] width 177 height 26
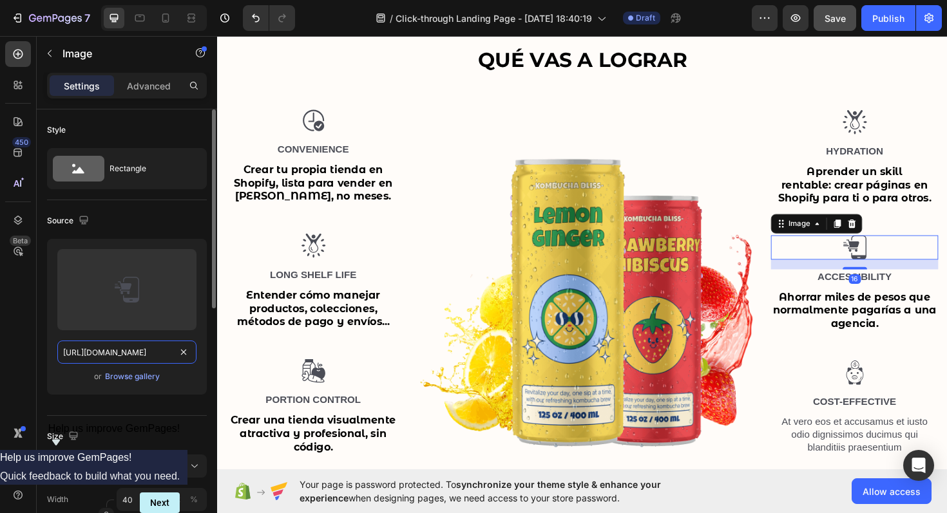
click at [141, 357] on input "[URL][DOMAIN_NAME]" at bounding box center [126, 352] width 139 height 23
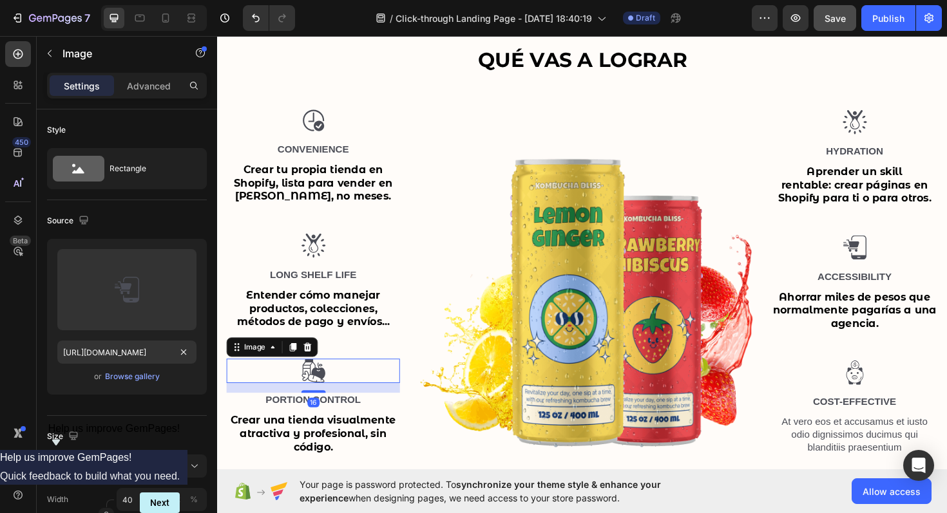
click at [318, 386] on img at bounding box center [319, 391] width 26 height 26
click at [135, 355] on input "[URL][DOMAIN_NAME]" at bounding box center [126, 352] width 139 height 23
paste input "a37c995-47f6-463d-88ce-f7612458e805.svg?v=1716867173"
type input "[URL][DOMAIN_NAME]"
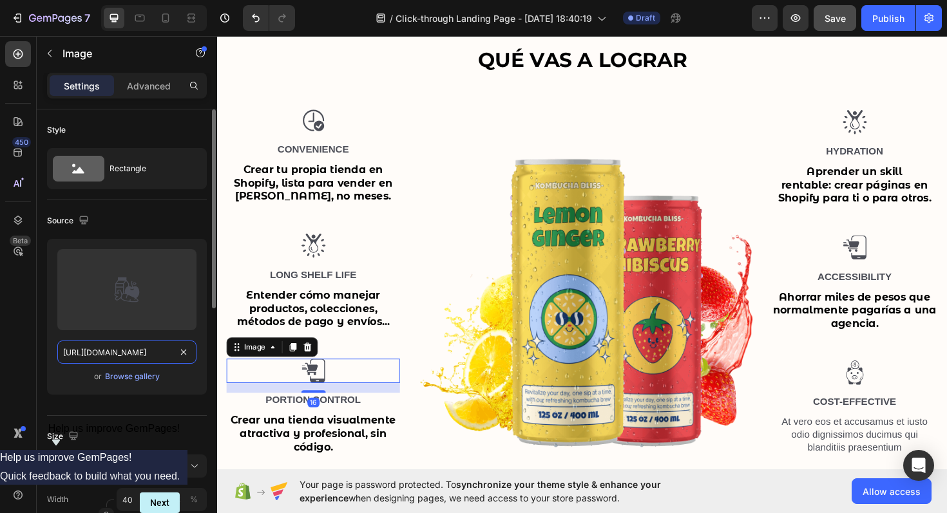
scroll to position [0, 429]
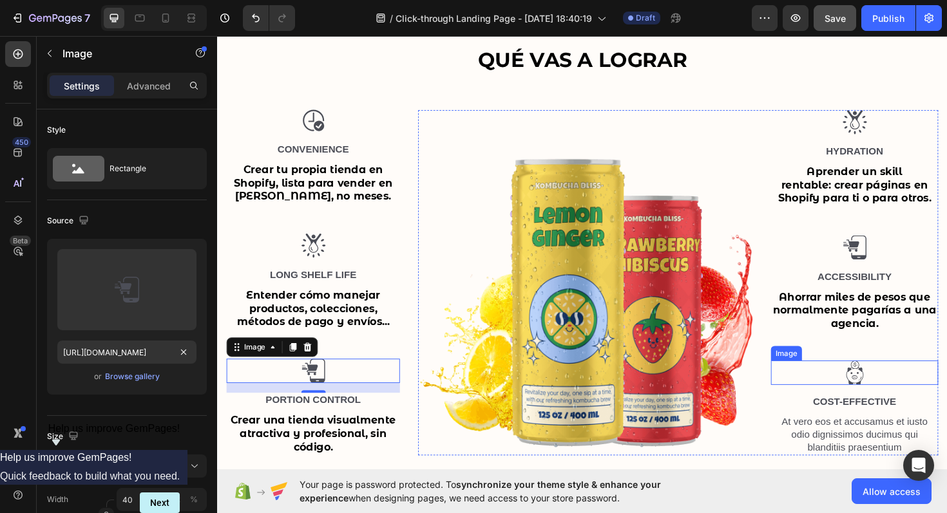
click at [899, 387] on img at bounding box center [892, 393] width 26 height 26
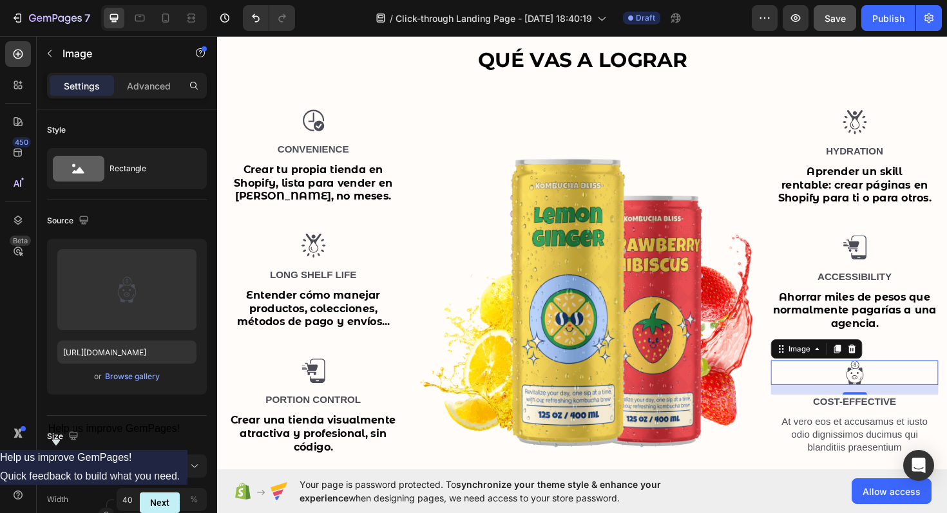
click at [895, 388] on img at bounding box center [892, 393] width 26 height 26
click at [147, 356] on input "[URL][DOMAIN_NAME]" at bounding box center [126, 352] width 139 height 23
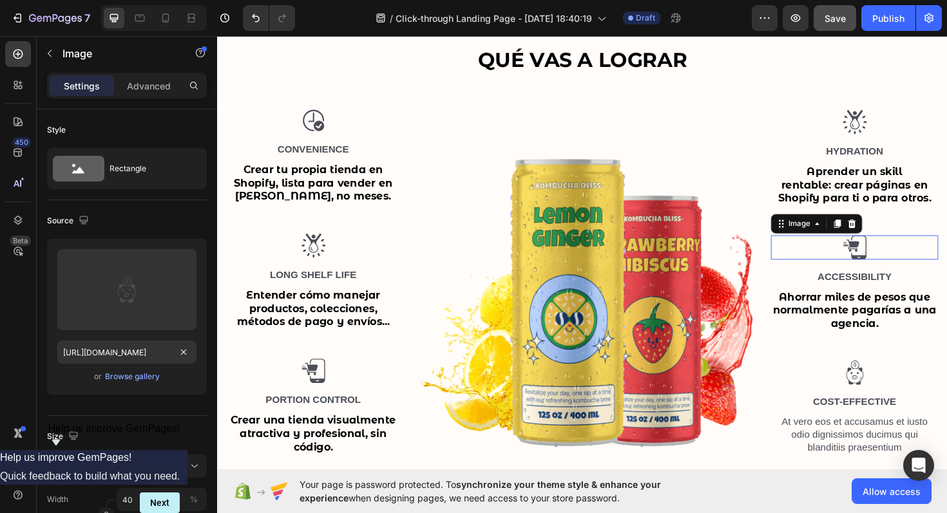
click at [897, 250] on img at bounding box center [892, 260] width 26 height 26
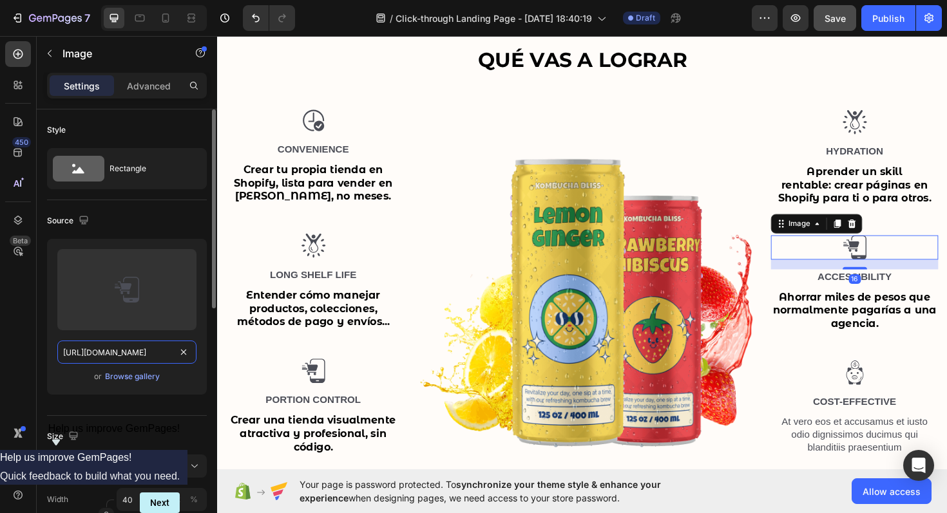
click at [137, 356] on input "[URL][DOMAIN_NAME]" at bounding box center [126, 352] width 139 height 23
paste input "41a3dc15-d745-441b-9f5b-7429952425a5.svg?v=1716867185"
type input "[URL][DOMAIN_NAME]"
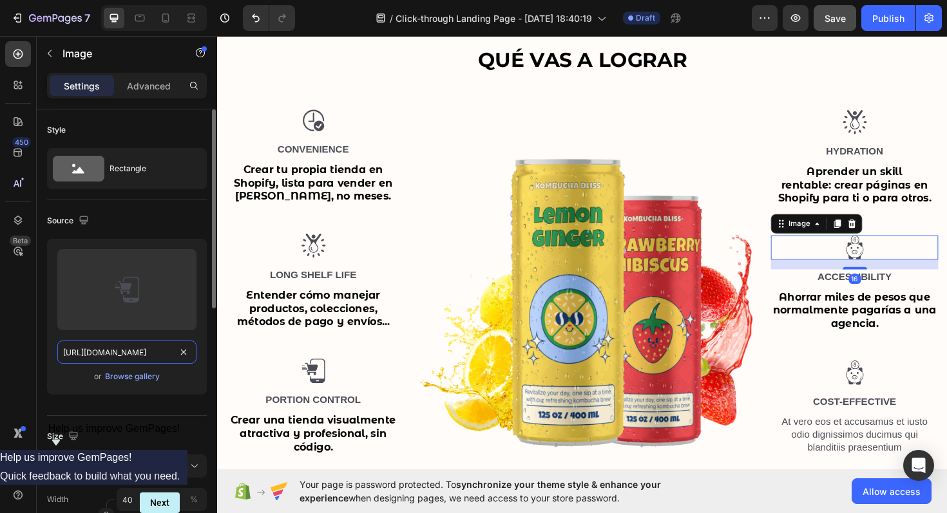
scroll to position [0, 427]
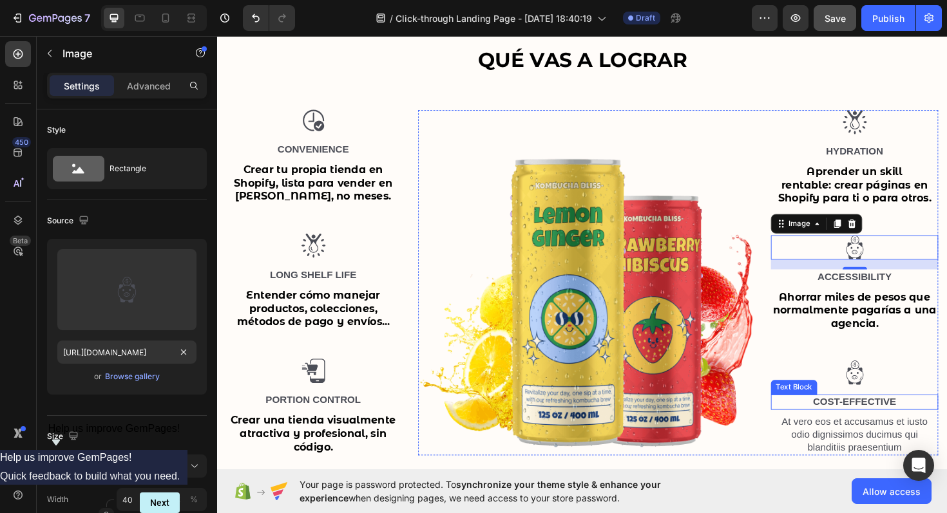
click at [834, 417] on p "Cost-Effective" at bounding box center [892, 424] width 175 height 14
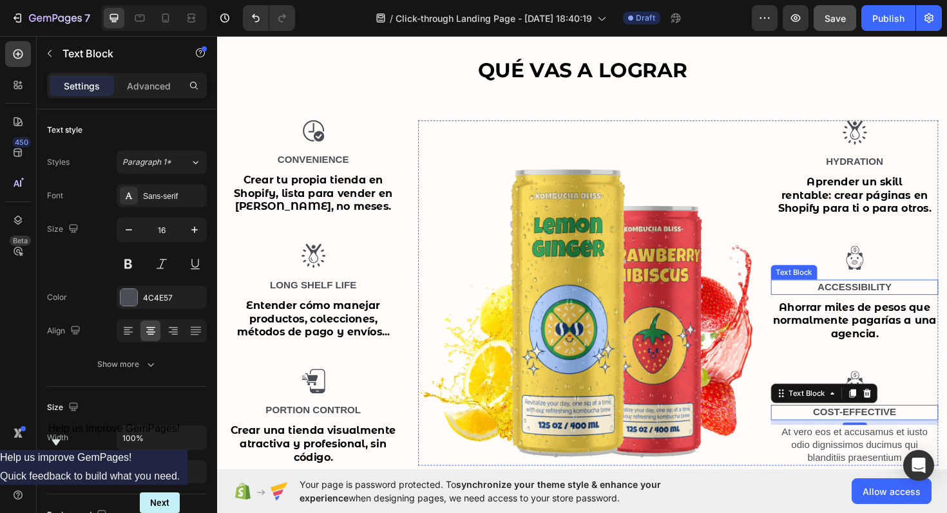
scroll to position [1106, 0]
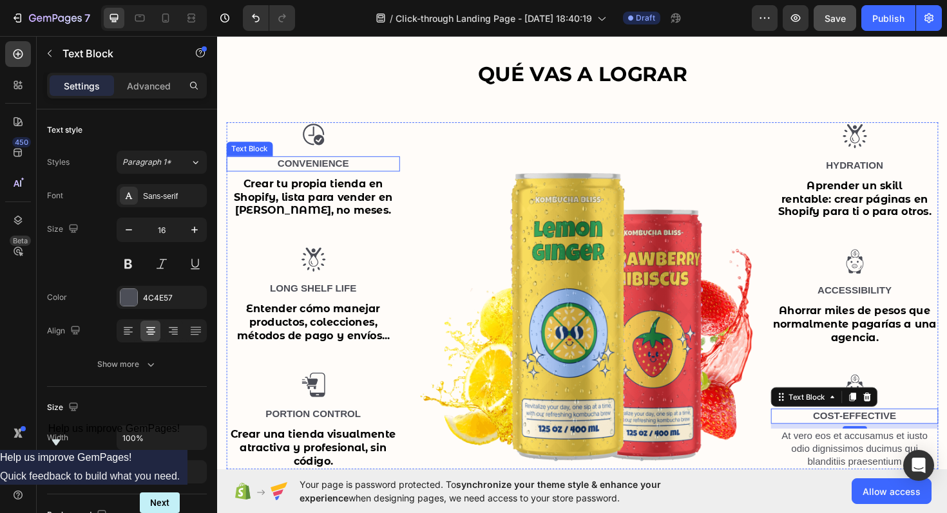
click at [321, 174] on p "Convenience" at bounding box center [318, 172] width 181 height 14
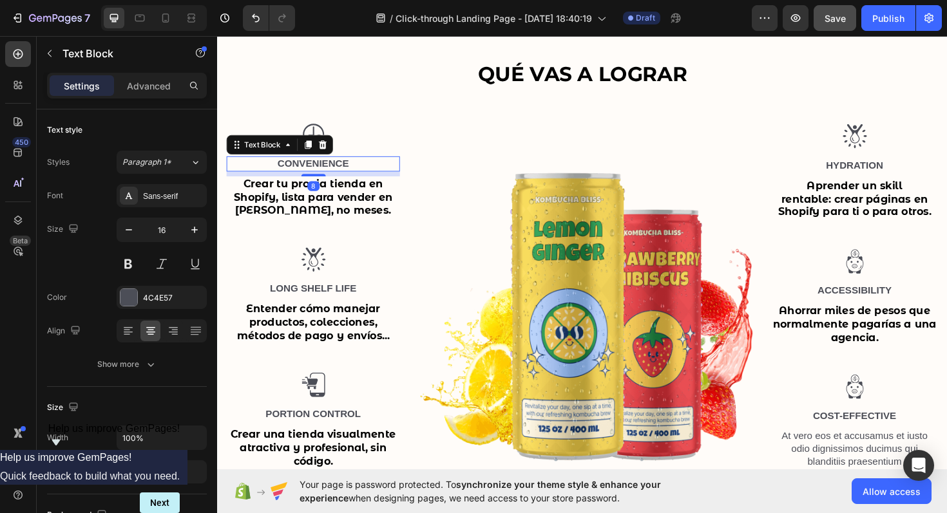
click at [321, 174] on p "Convenience" at bounding box center [318, 172] width 181 height 14
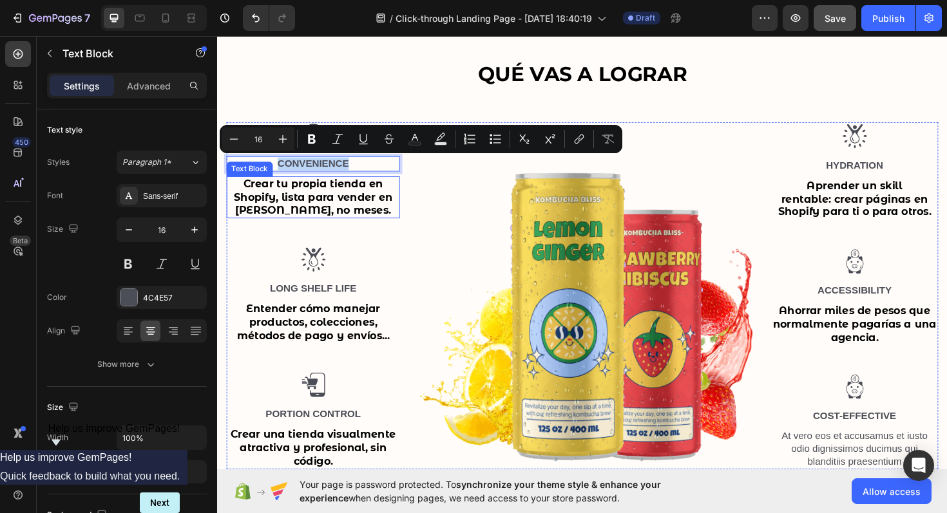
click at [321, 203] on strong "Crear tu propia tienda en Shopify, lista para vender en [PERSON_NAME], no meses." at bounding box center [319, 206] width 168 height 41
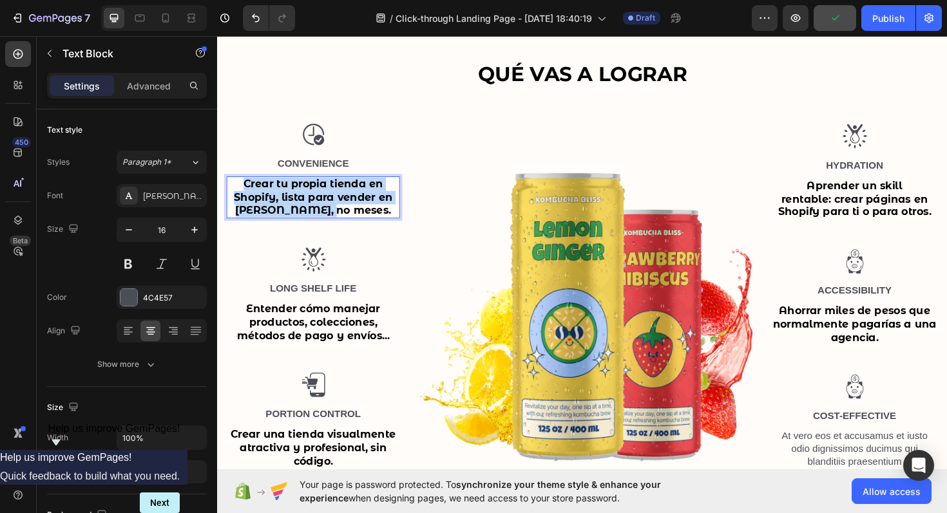
click at [321, 203] on strong "Crear tu propia tienda en Shopify, lista para vender en [PERSON_NAME], no meses." at bounding box center [319, 206] width 168 height 41
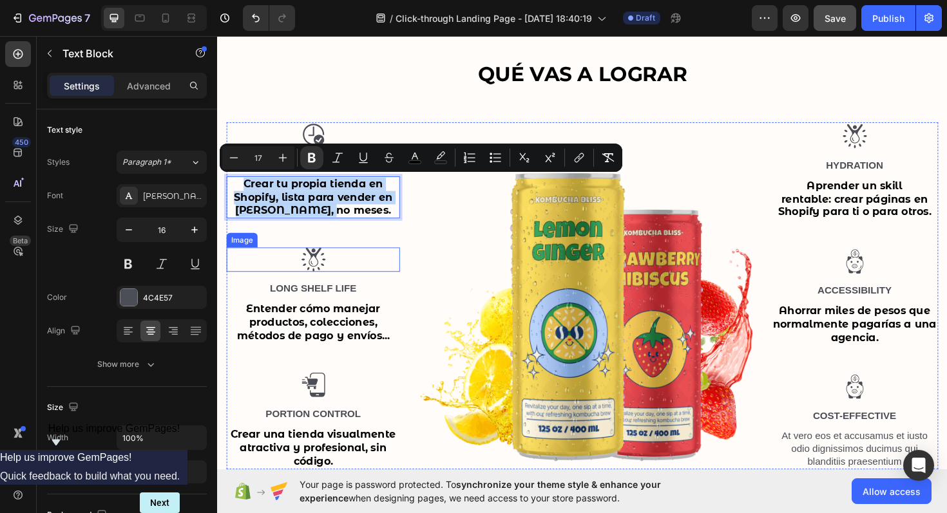
click at [331, 264] on img at bounding box center [319, 273] width 26 height 26
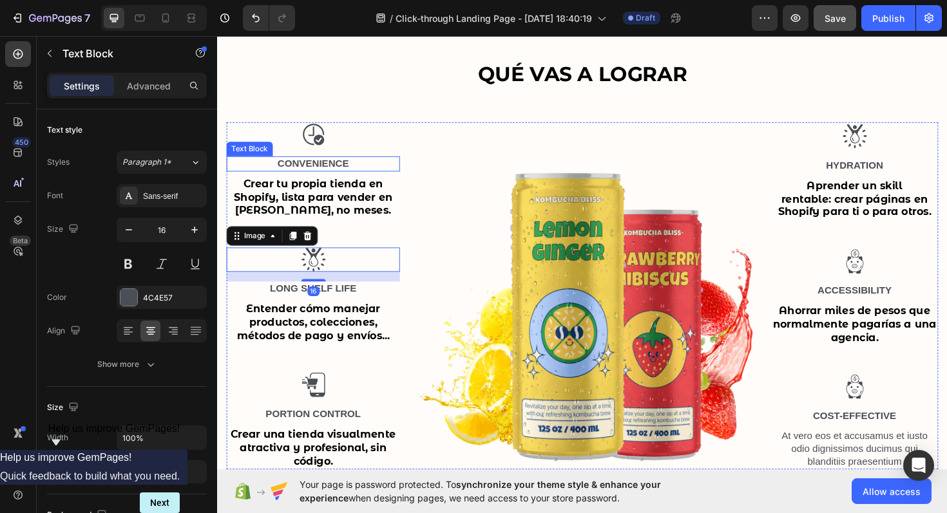
click at [327, 171] on p "Convenience" at bounding box center [318, 172] width 181 height 14
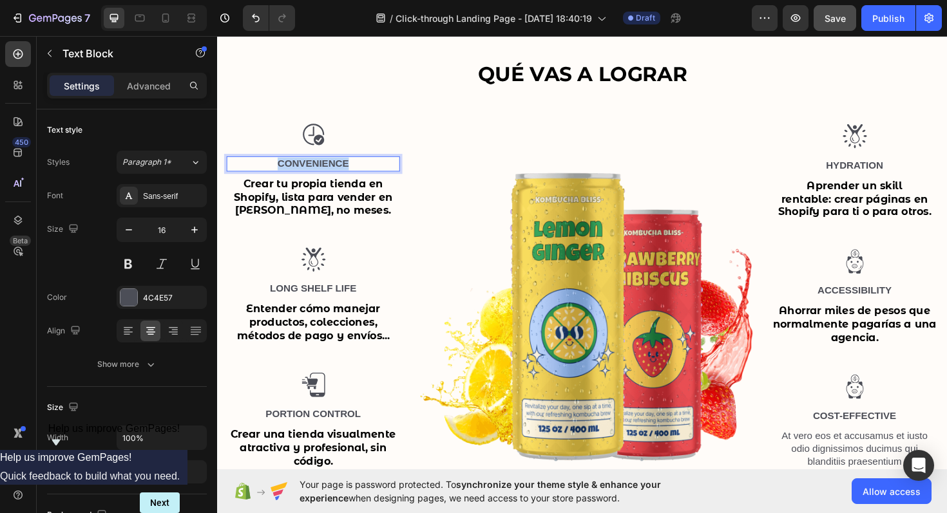
click at [327, 171] on p "Convenience" at bounding box center [318, 172] width 181 height 14
click at [331, 173] on p "Rapidez" at bounding box center [318, 172] width 181 height 14
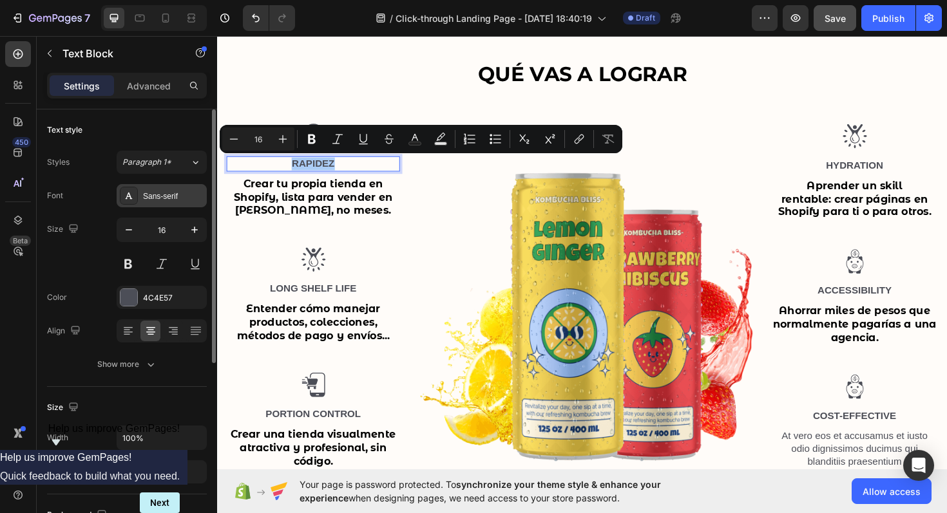
click at [176, 200] on div "Sans-serif" at bounding box center [173, 197] width 61 height 12
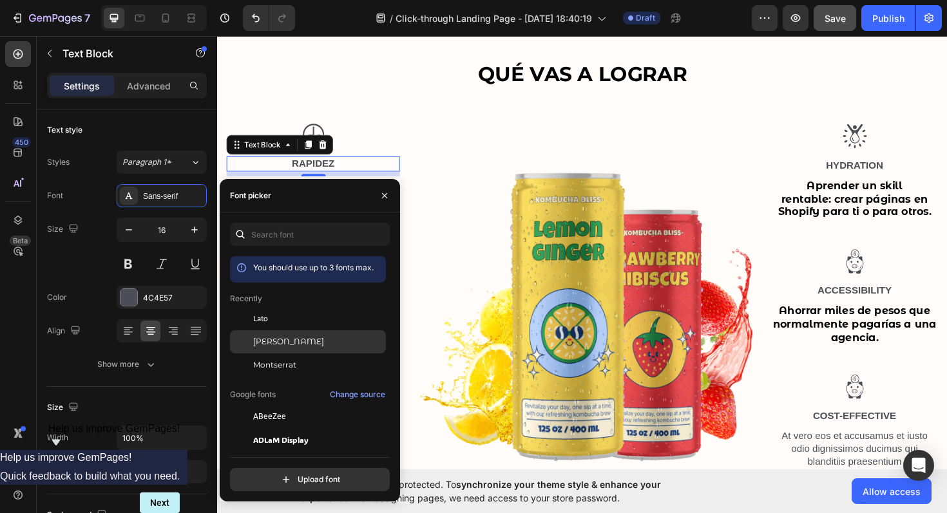
click at [280, 347] on span "[PERSON_NAME]" at bounding box center [288, 342] width 71 height 12
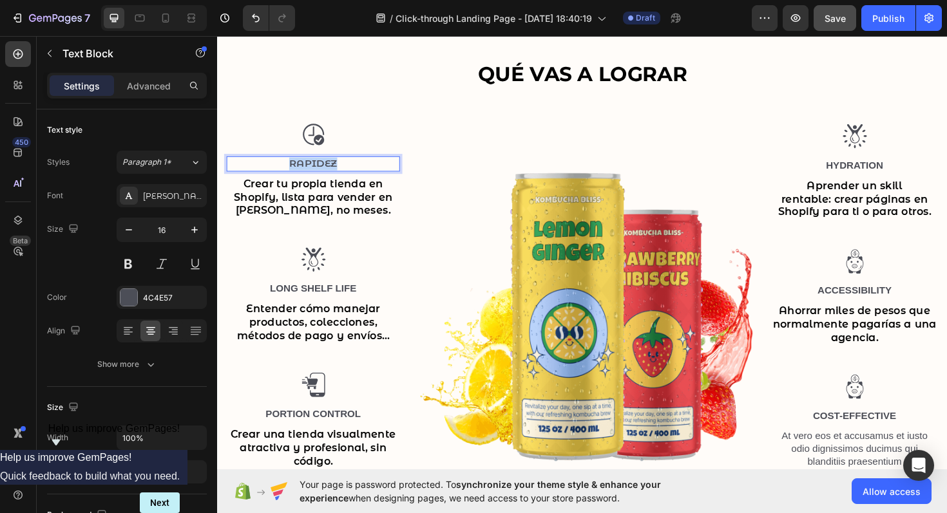
click at [330, 172] on p "Rapidez" at bounding box center [318, 172] width 181 height 14
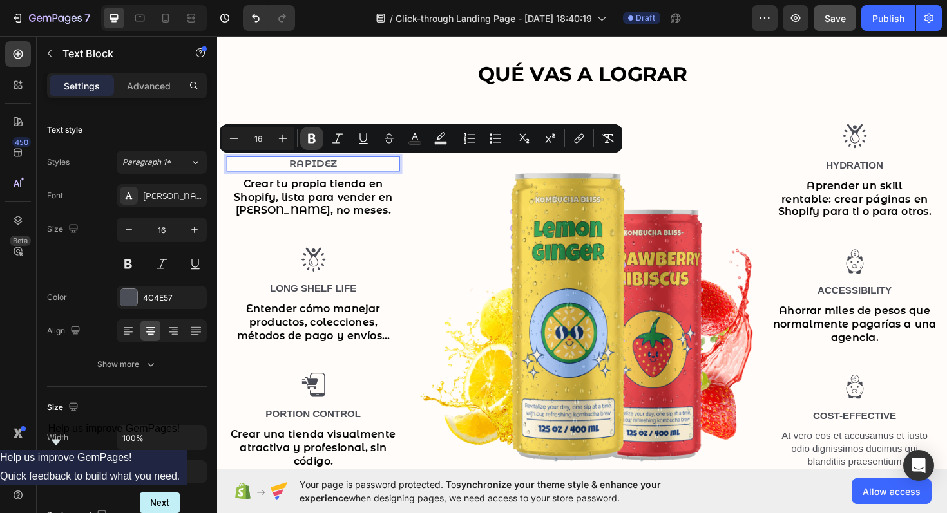
click at [312, 141] on icon "Editor contextual toolbar" at bounding box center [311, 138] width 13 height 13
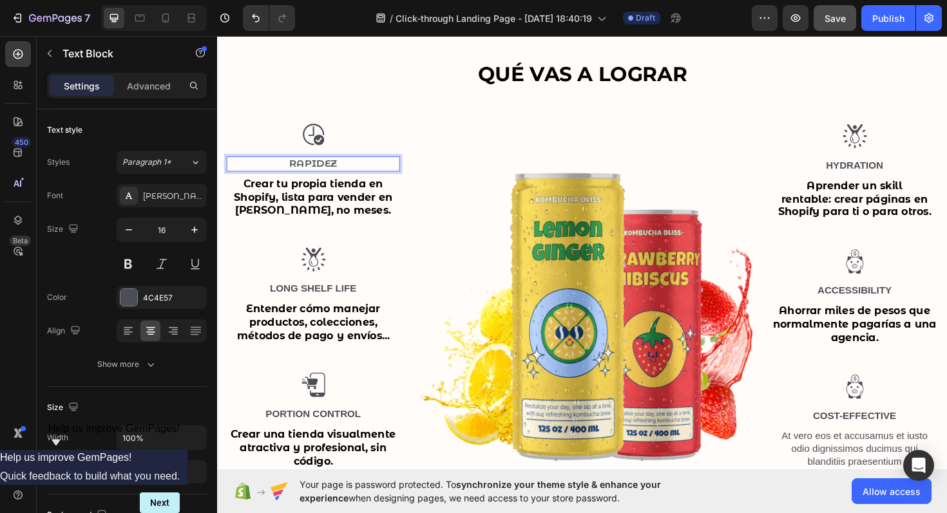
click at [323, 169] on p "Rapidez" at bounding box center [318, 172] width 181 height 14
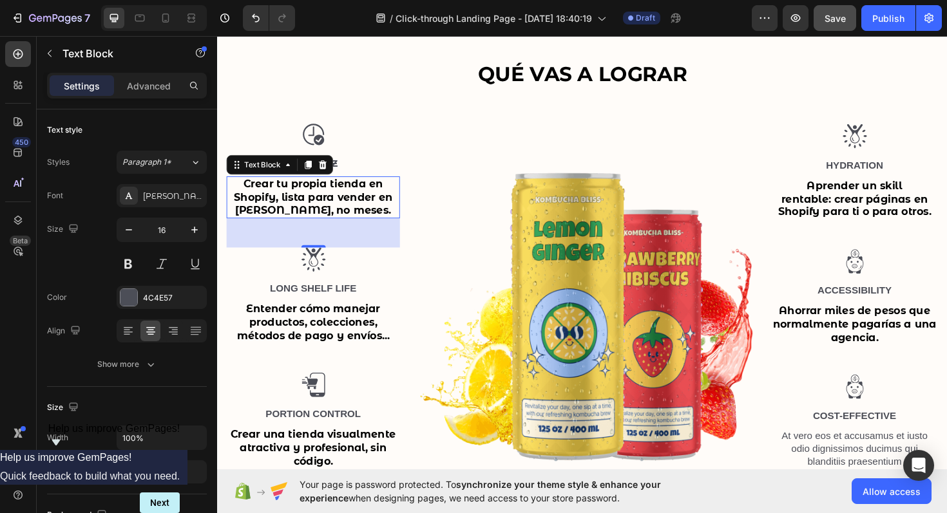
click at [372, 226] on div "Crear tu propia tienda en Shopify, lista para vender en [PERSON_NAME], no meses." at bounding box center [319, 207] width 184 height 44
click at [329, 308] on p "Long Shelf Life" at bounding box center [318, 305] width 181 height 14
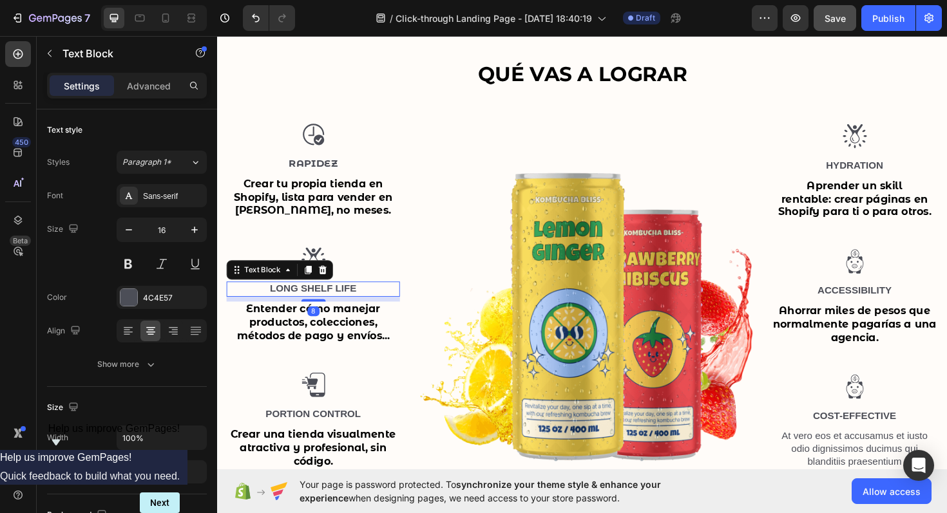
click at [329, 306] on p "Long Shelf Life" at bounding box center [318, 305] width 181 height 14
click at [331, 302] on p "Control" at bounding box center [318, 305] width 181 height 14
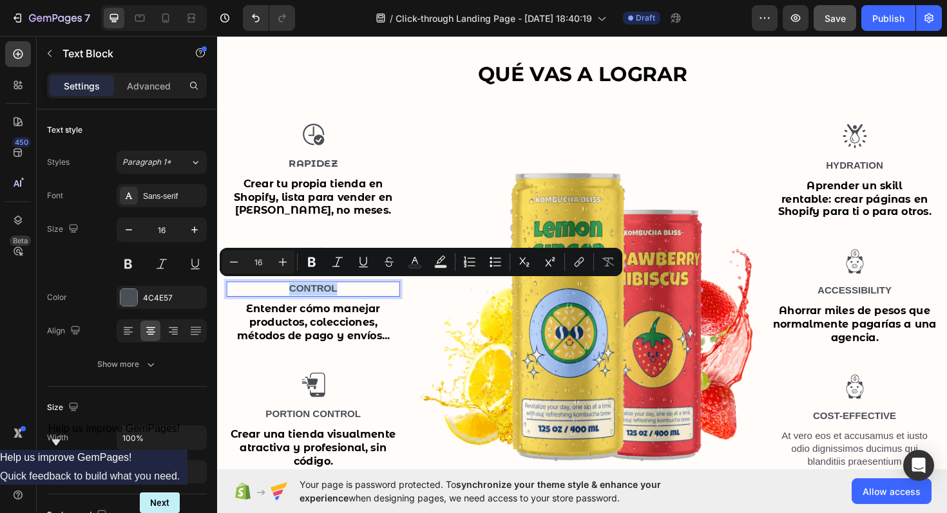
click at [331, 302] on p "Control" at bounding box center [318, 305] width 181 height 14
click at [158, 202] on div "Sans-serif" at bounding box center [162, 195] width 90 height 23
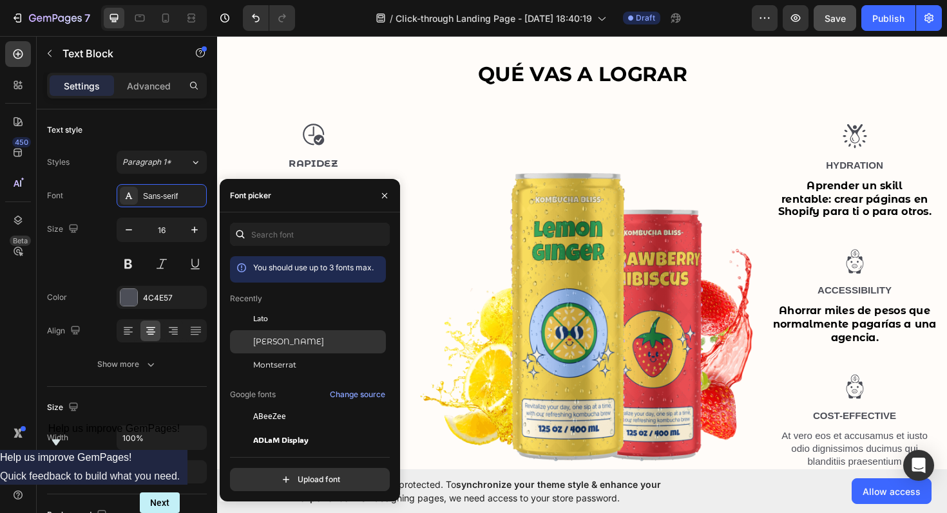
click at [298, 338] on span "[PERSON_NAME]" at bounding box center [288, 342] width 71 height 12
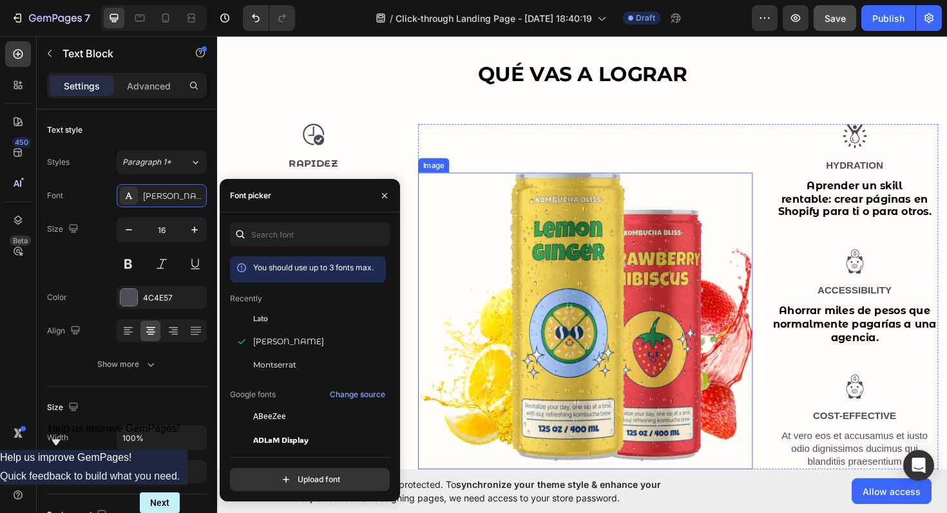
click at [452, 372] on img at bounding box center [607, 338] width 354 height 314
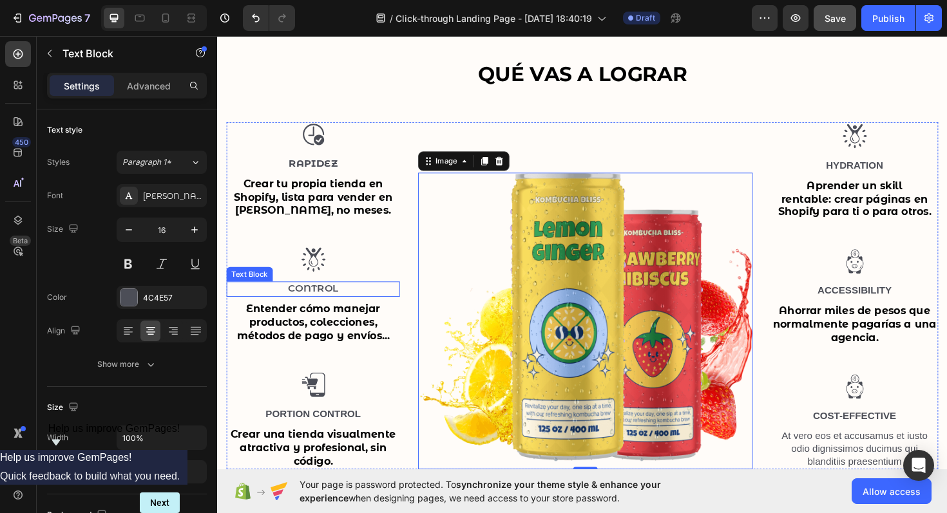
click at [318, 304] on p "Control" at bounding box center [318, 305] width 181 height 14
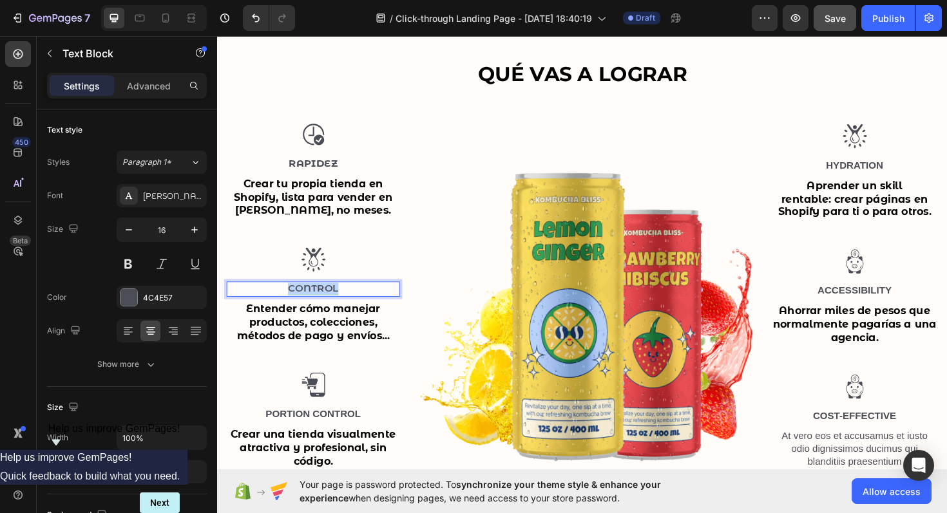
click at [318, 304] on p "Control" at bounding box center [318, 305] width 181 height 14
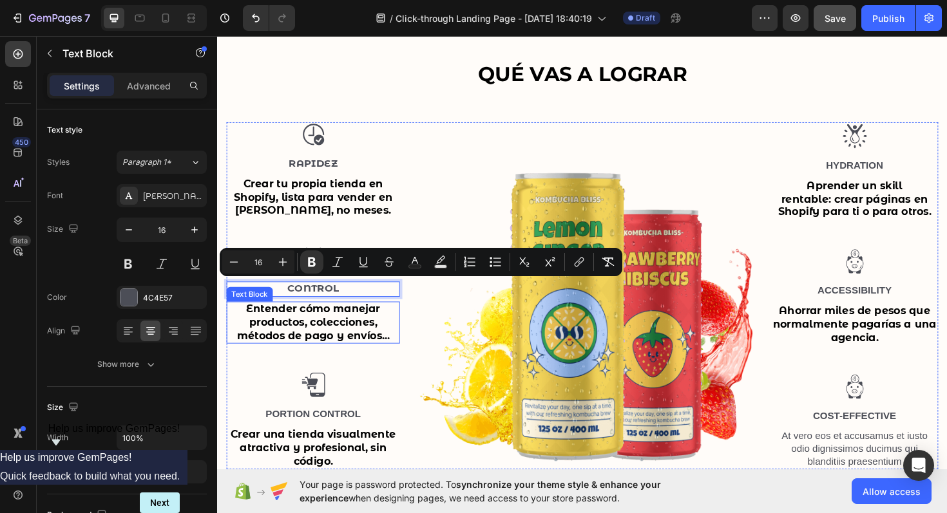
click at [326, 338] on strong "Entender cómo manejar productos, colecciones, métodos de pago y envíos..." at bounding box center [319, 339] width 162 height 41
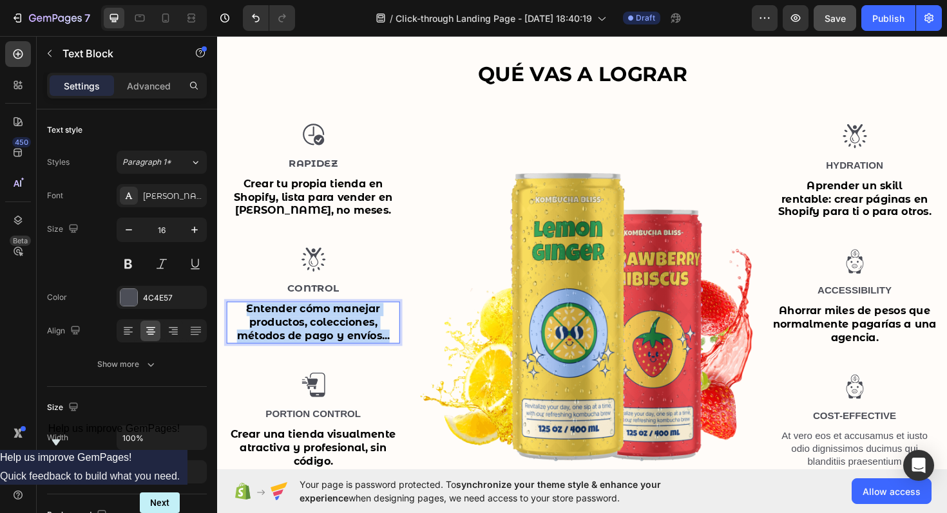
click at [326, 338] on strong "Entender cómo manejar productos, colecciones, métodos de pago y envíos..." at bounding box center [319, 339] width 162 height 41
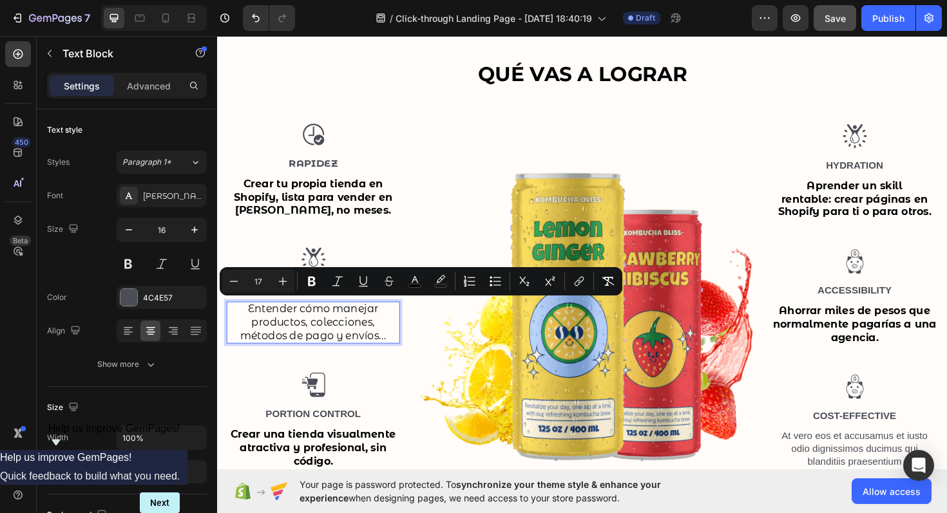
click at [352, 364] on div "Image Rapidez Text Block Crear tu propia tienda en Shopify, lista para vender e…" at bounding box center [319, 312] width 184 height 368
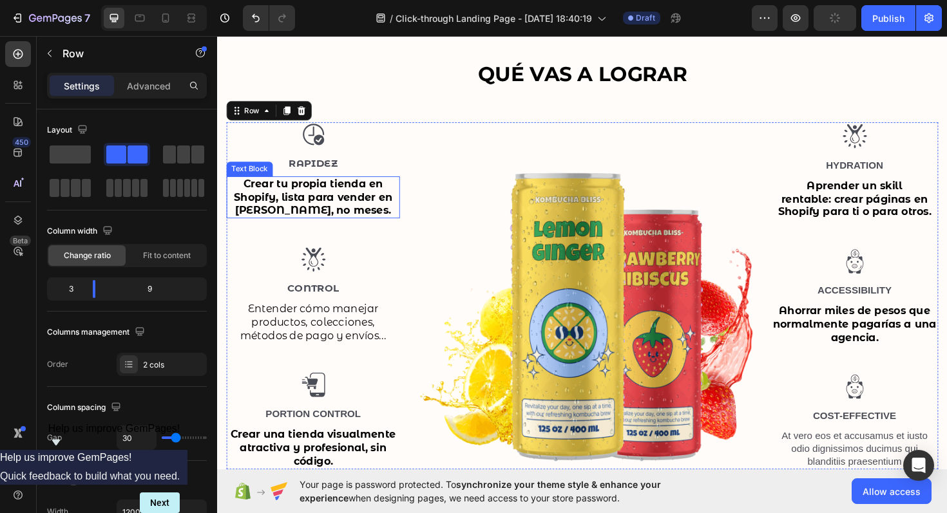
click at [336, 200] on strong "Crear tu propia tienda en Shopify, lista para vender en [PERSON_NAME], no meses." at bounding box center [319, 206] width 168 height 41
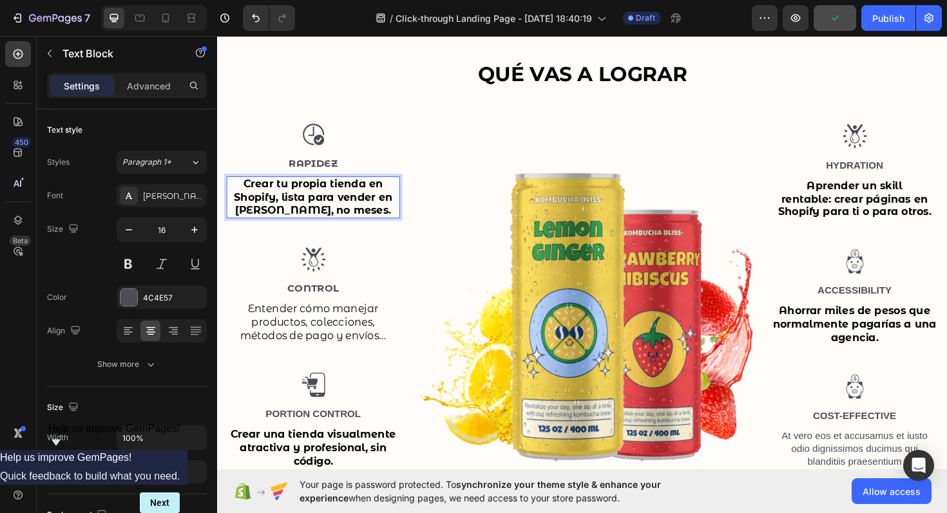
click at [336, 200] on strong "Crear tu propia tienda en Shopify, lista para vender en [PERSON_NAME], no meses." at bounding box center [319, 206] width 168 height 41
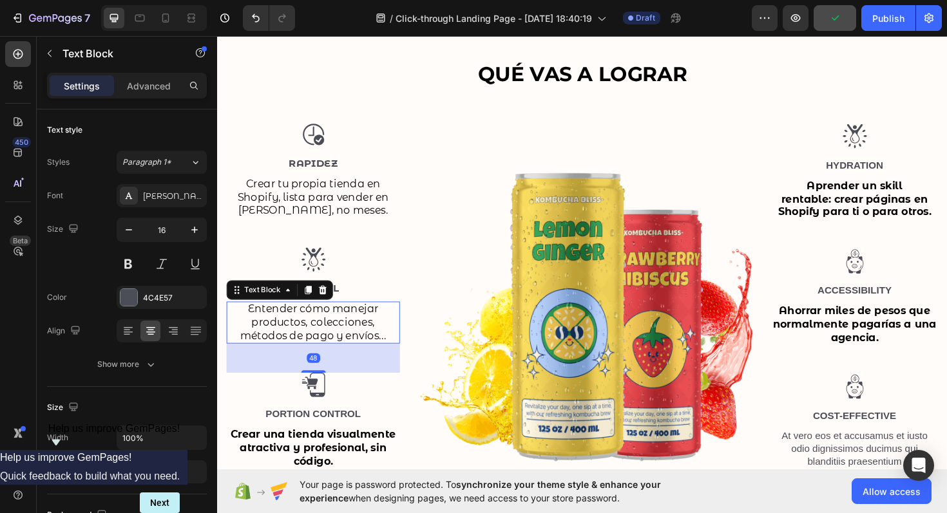
click at [367, 325] on span "Entender cómo manejar productos, colecciones, métodos de pago y envíos..." at bounding box center [319, 339] width 155 height 41
click at [323, 464] on strong "Crear una tienda visualmente atractiva y profesional, sin código." at bounding box center [318, 472] width 175 height 41
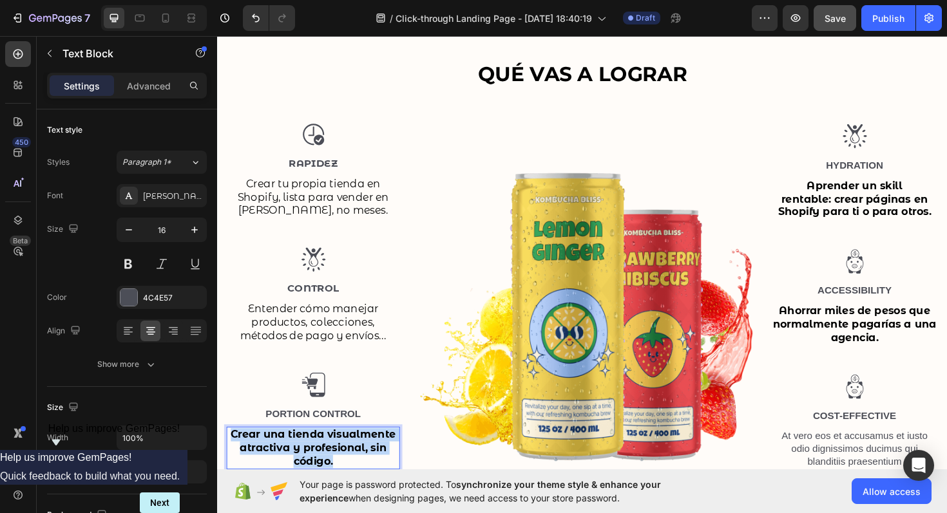
click at [323, 464] on strong "Crear una tienda visualmente atractiva y profesional, sin código." at bounding box center [318, 472] width 175 height 41
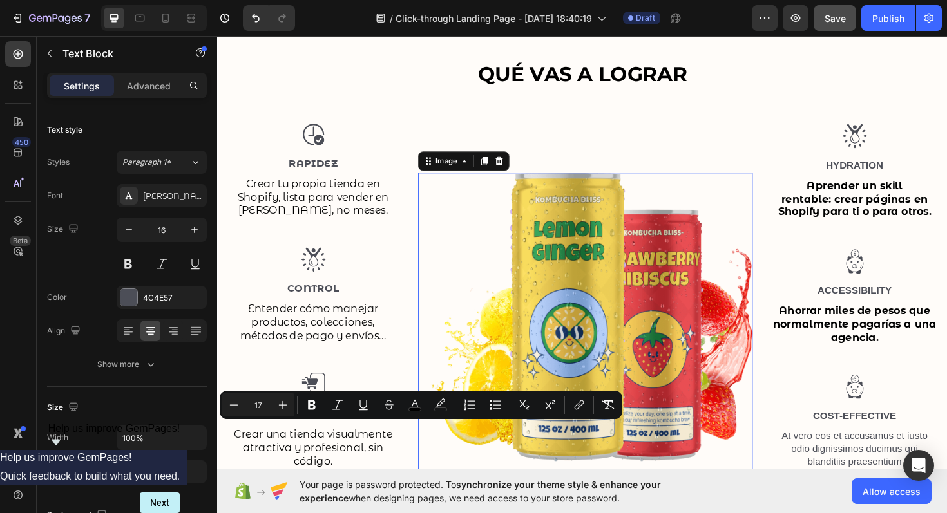
click at [430, 470] on img at bounding box center [607, 338] width 354 height 314
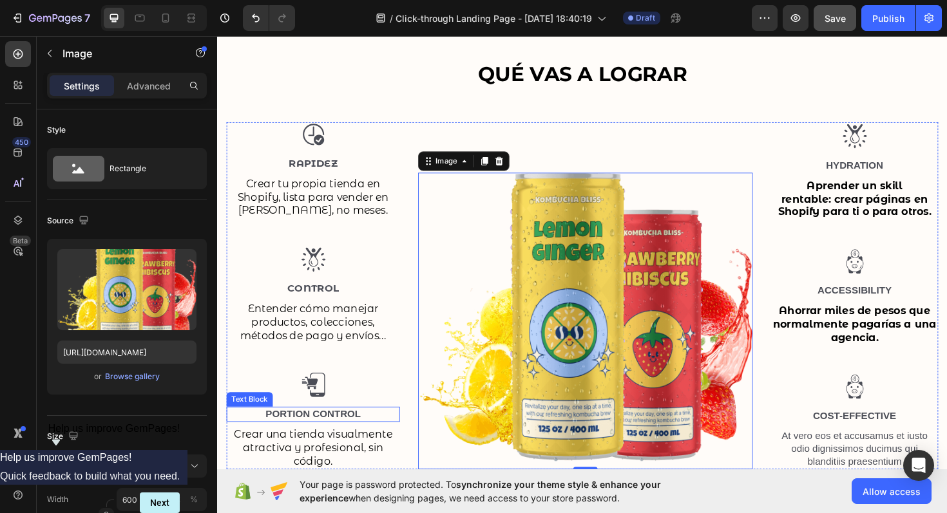
click at [328, 433] on p "Portion Control" at bounding box center [318, 437] width 181 height 14
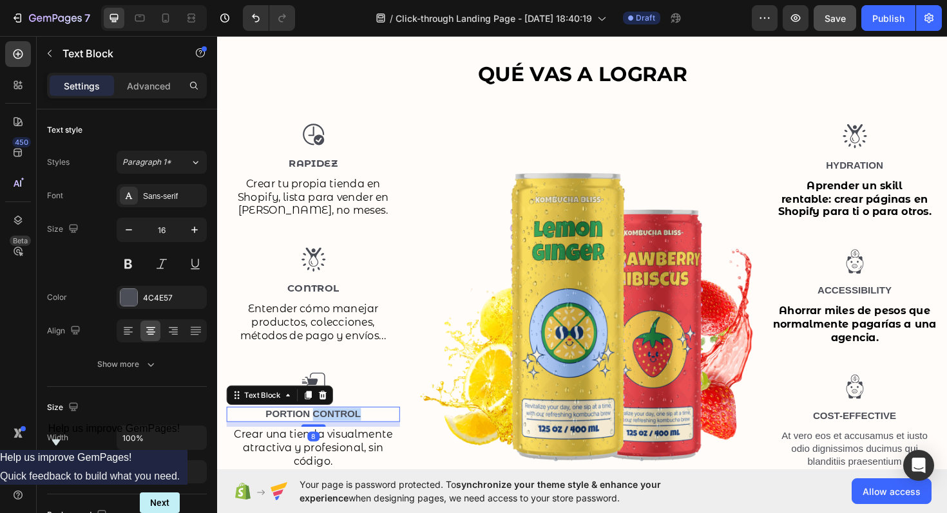
click at [328, 433] on p "Portion Control" at bounding box center [318, 437] width 181 height 14
click at [323, 430] on p "Estilo" at bounding box center [318, 437] width 181 height 14
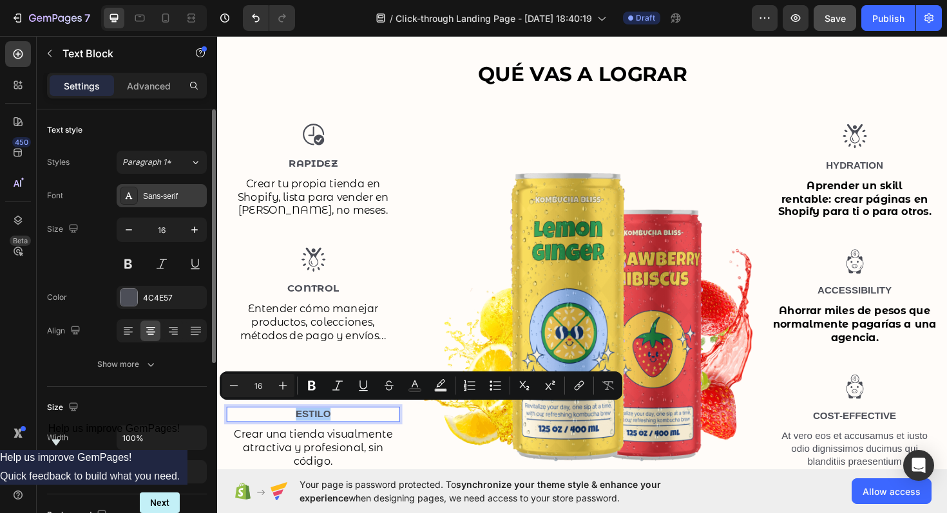
click at [178, 194] on div "Sans-serif" at bounding box center [173, 197] width 61 height 12
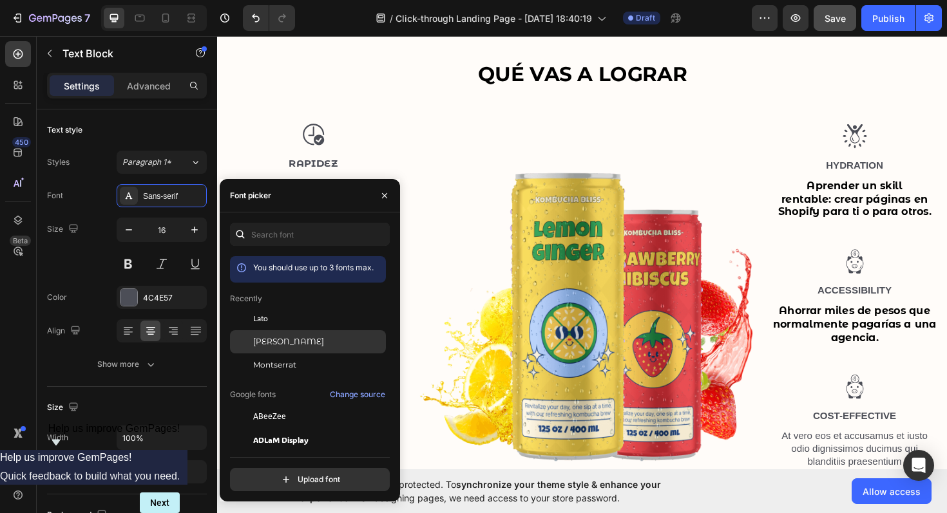
click at [287, 338] on span "[PERSON_NAME]" at bounding box center [288, 342] width 71 height 12
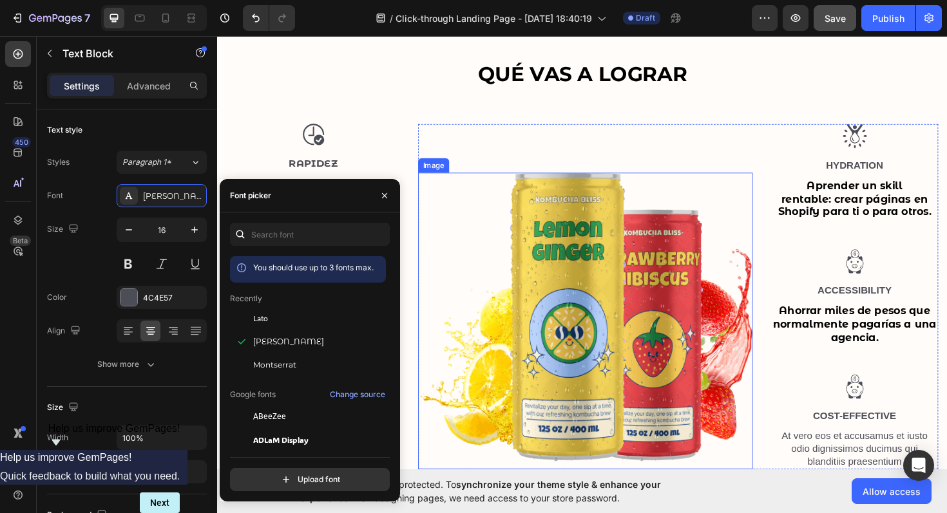
click at [528, 389] on img at bounding box center [607, 338] width 354 height 314
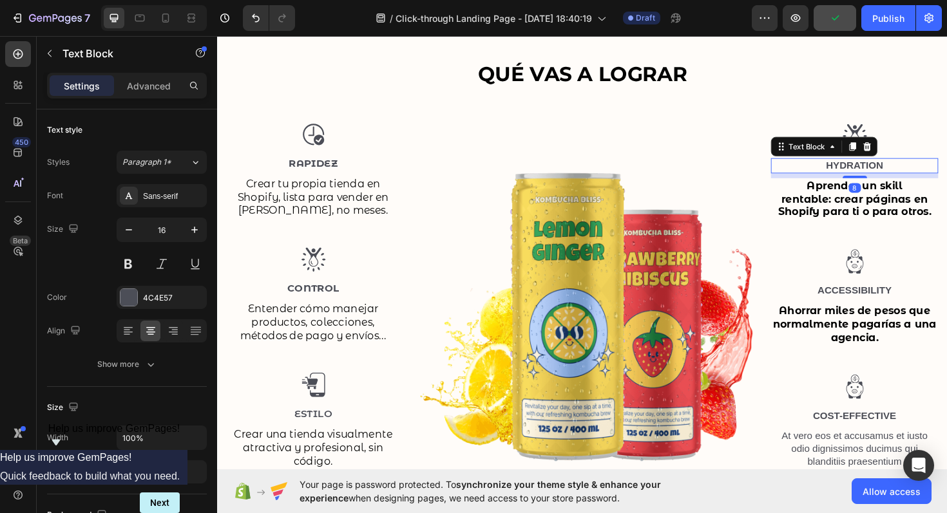
click at [892, 167] on p "Hydration" at bounding box center [892, 174] width 175 height 14
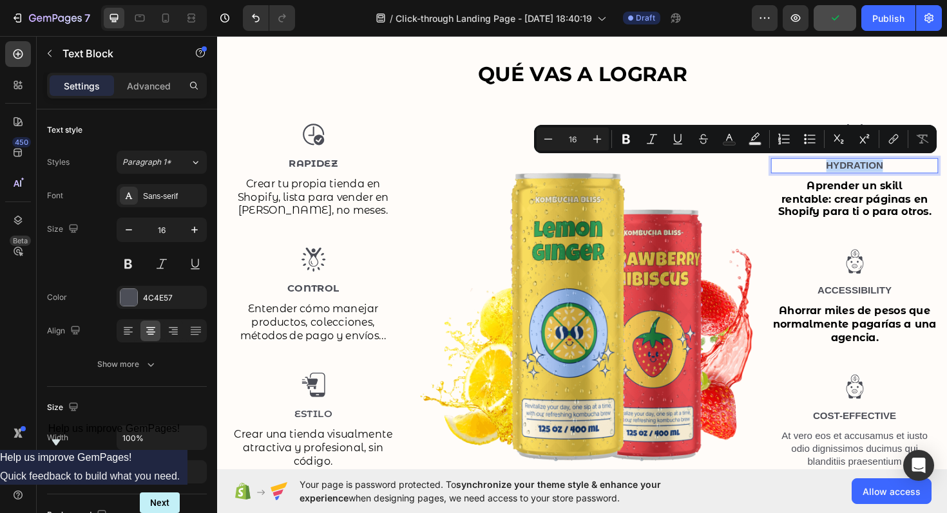
click at [892, 167] on p "Hydration" at bounding box center [892, 174] width 175 height 14
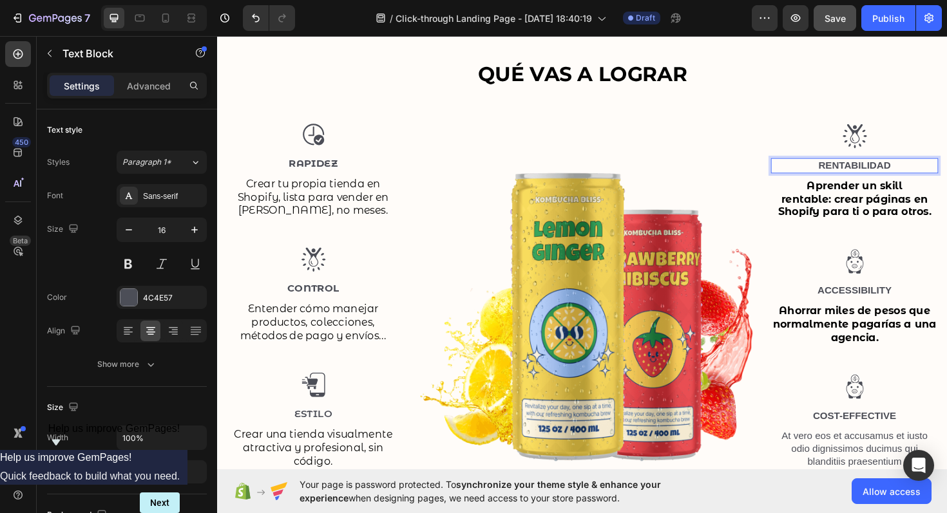
click at [887, 173] on p "Rentabilidad" at bounding box center [892, 174] width 175 height 14
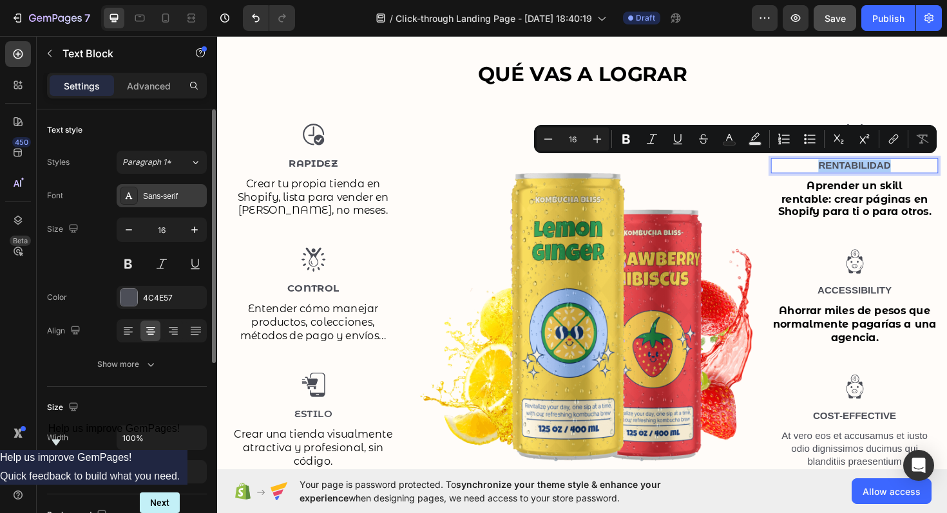
click at [172, 198] on div "Sans-serif" at bounding box center [173, 197] width 61 height 12
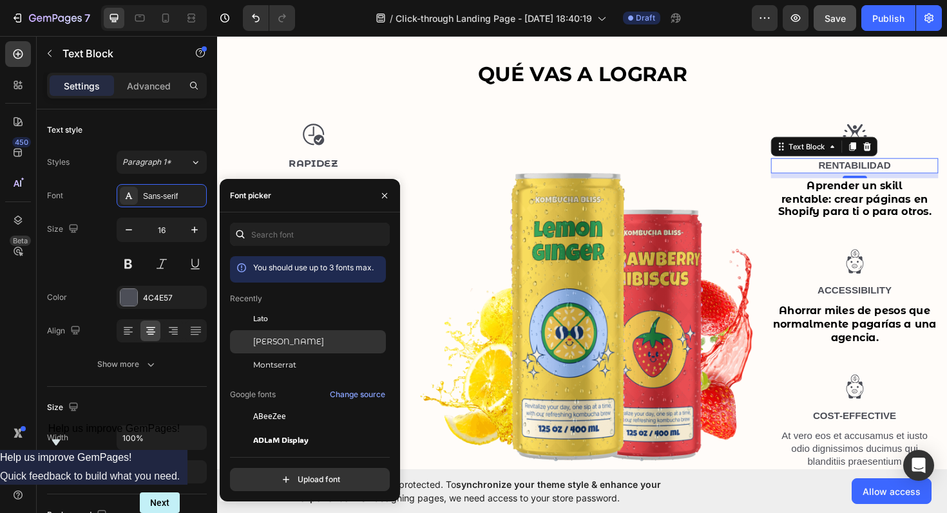
click at [295, 343] on span "[PERSON_NAME]" at bounding box center [288, 342] width 71 height 12
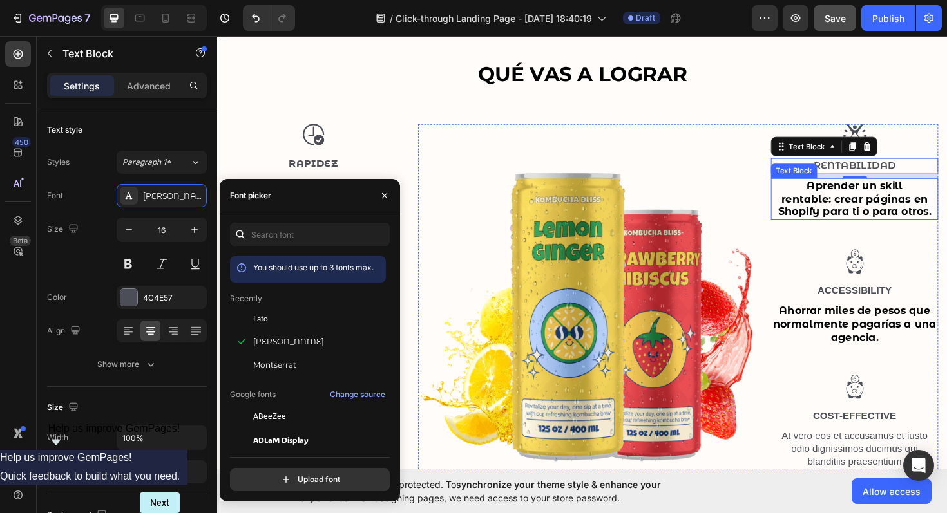
click at [897, 222] on strong "Aprender un skill rentable: crear páginas en Shopify para ti o para otros." at bounding box center [892, 208] width 162 height 41
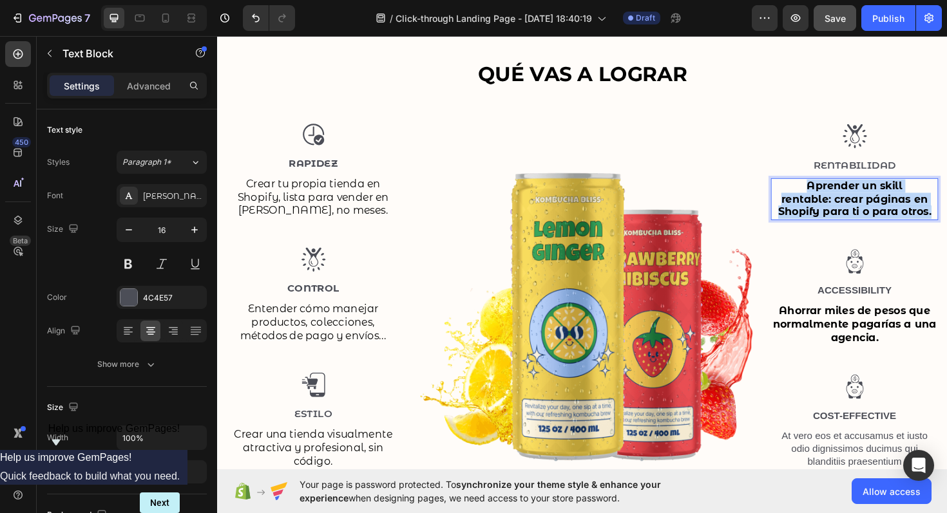
click at [897, 222] on strong "Aprender un skill rentable: crear páginas en Shopify para ti o para otros." at bounding box center [892, 208] width 162 height 41
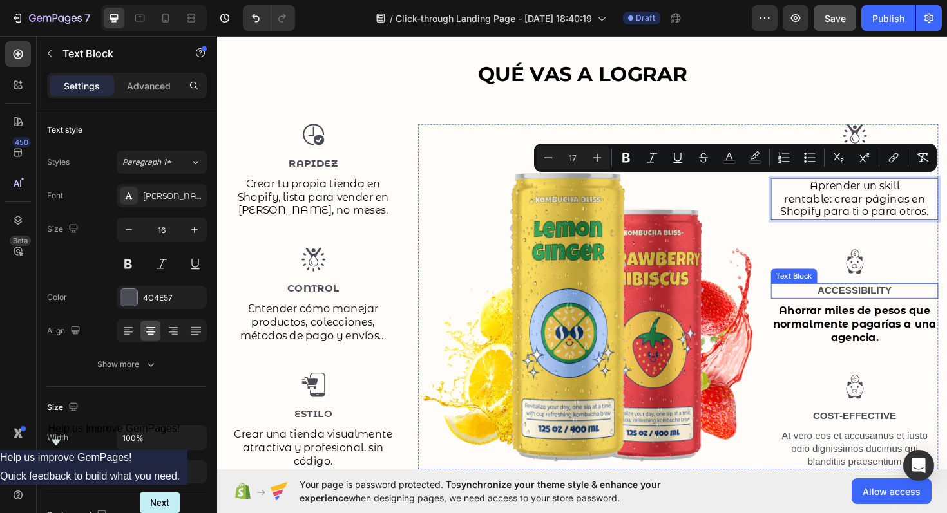
click at [885, 301] on p "Accessibility" at bounding box center [892, 307] width 175 height 14
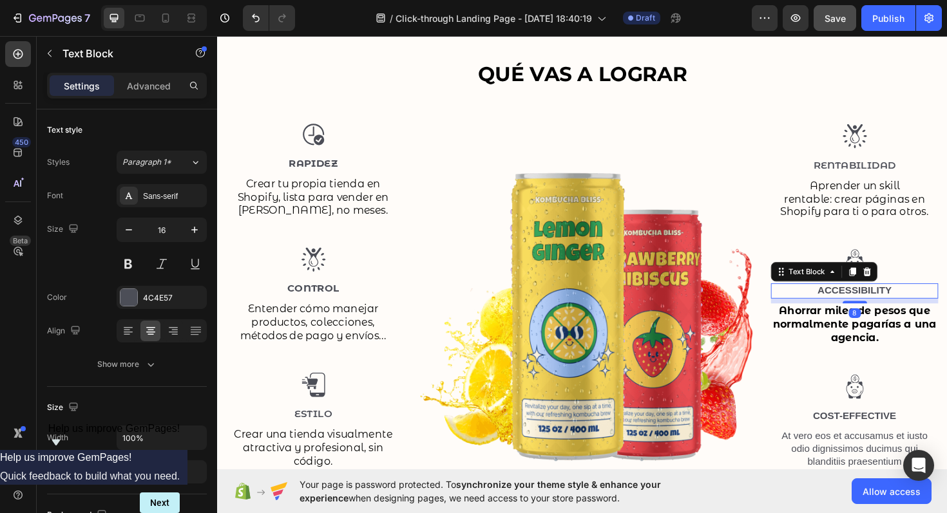
click at [885, 301] on p "Accessibility" at bounding box center [892, 307] width 175 height 14
click at [885, 301] on p "Ahorro" at bounding box center [892, 307] width 175 height 14
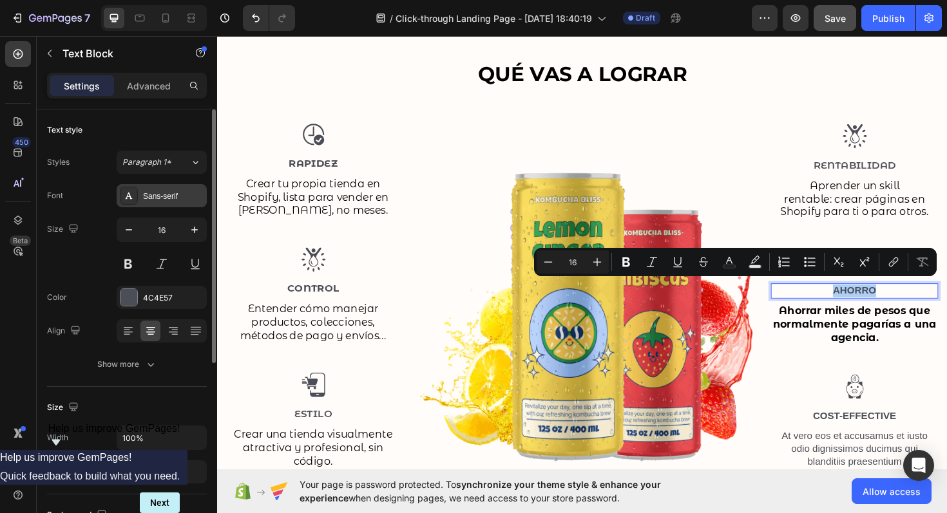
click at [159, 202] on div "Sans-serif" at bounding box center [162, 195] width 90 height 23
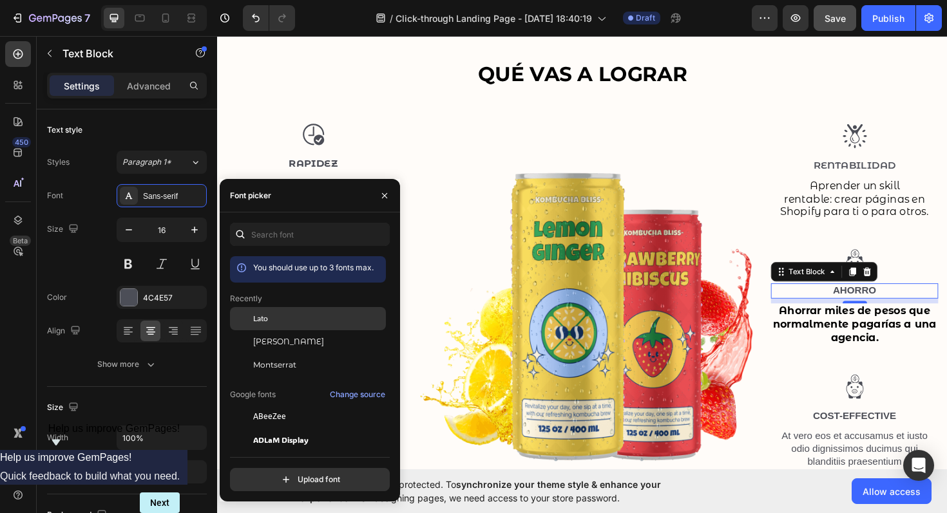
click at [284, 320] on div "Lato" at bounding box center [318, 319] width 130 height 12
click at [290, 345] on span "[PERSON_NAME]" at bounding box center [288, 342] width 71 height 12
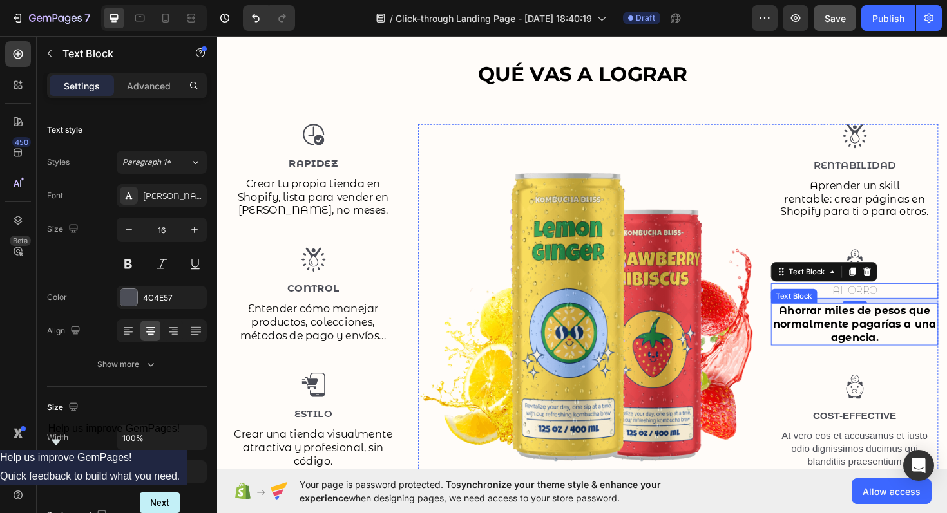
click at [921, 337] on strong "Ahorrar miles de pesos que normalmente pagarías a una agencia." at bounding box center [891, 341] width 173 height 41
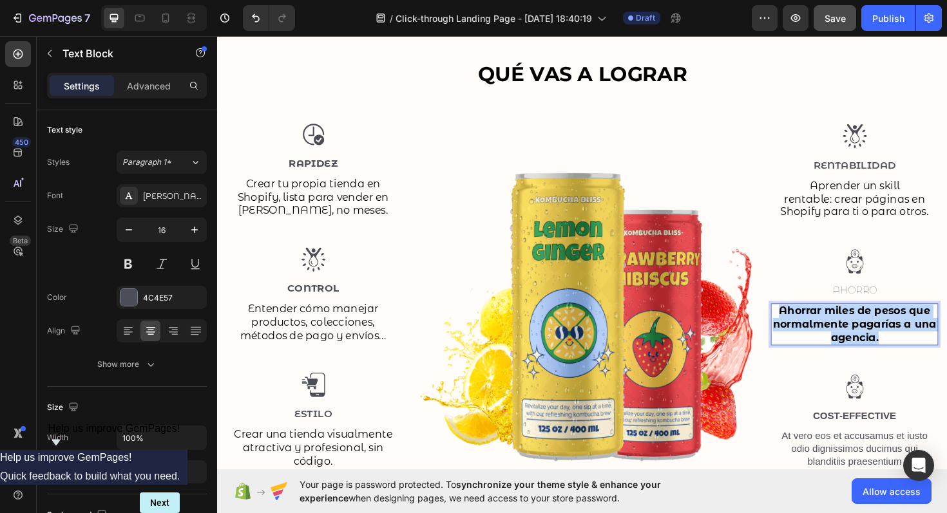
click at [921, 337] on strong "Ahorrar miles de pesos que normalmente pagarías a una agencia." at bounding box center [891, 341] width 173 height 41
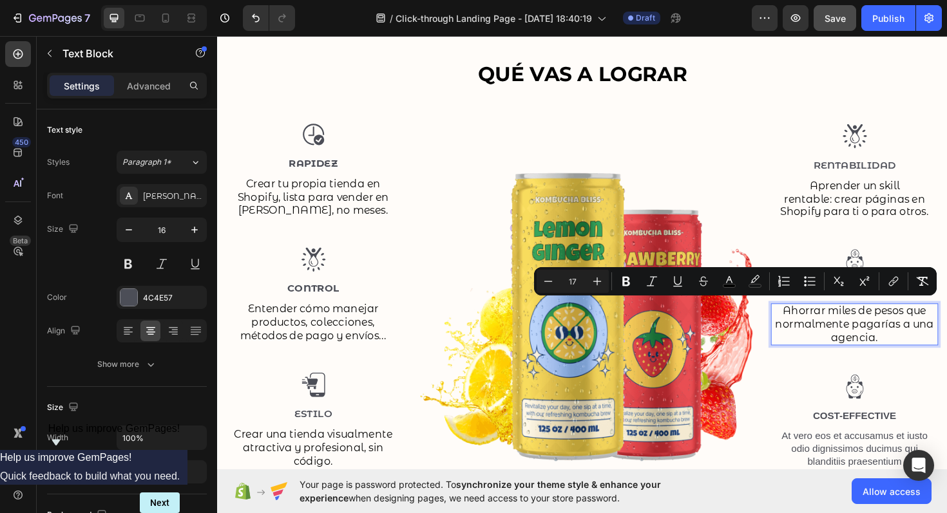
click at [926, 347] on p "Ahorrar miles de pesos que normalmente pagarías a una agencia." at bounding box center [892, 342] width 175 height 42
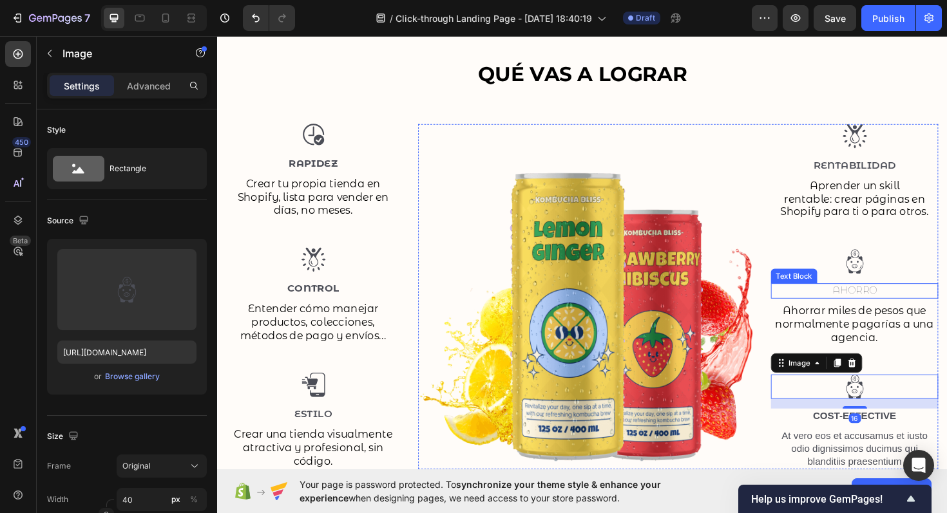
click at [900, 302] on p "Ahorro" at bounding box center [892, 307] width 175 height 14
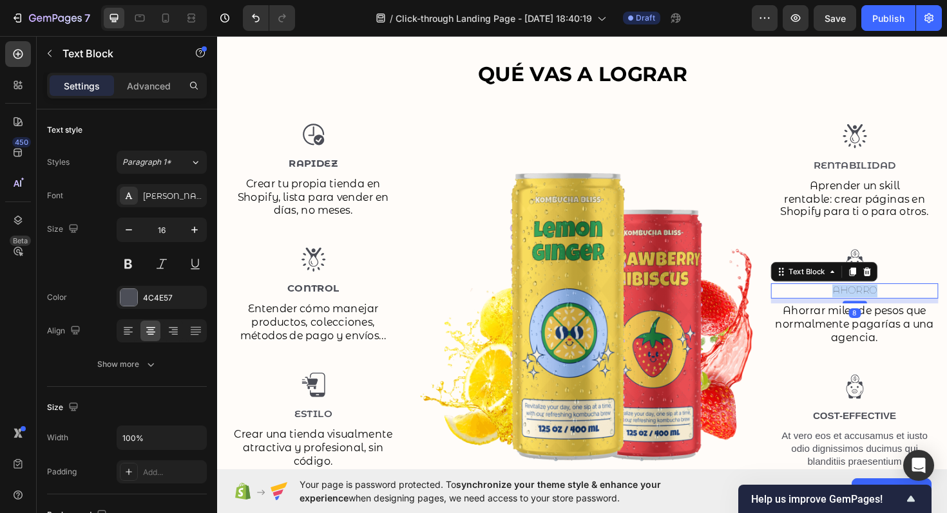
click at [900, 302] on p "Ahorro" at bounding box center [892, 307] width 175 height 14
click at [905, 333] on span "Ahorrar miles de pesos que normalmente pagarías a una agencia." at bounding box center [892, 341] width 168 height 41
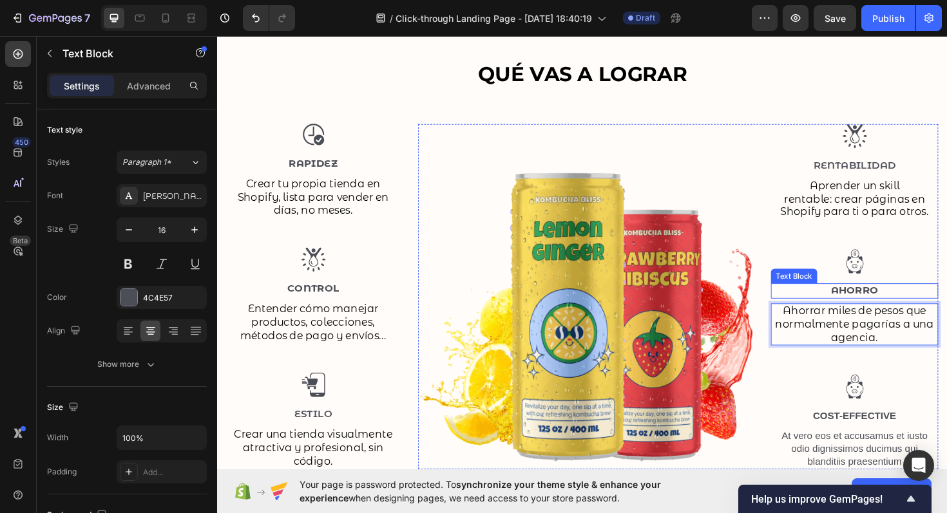
click at [924, 300] on p "Ahorro" at bounding box center [892, 307] width 175 height 14
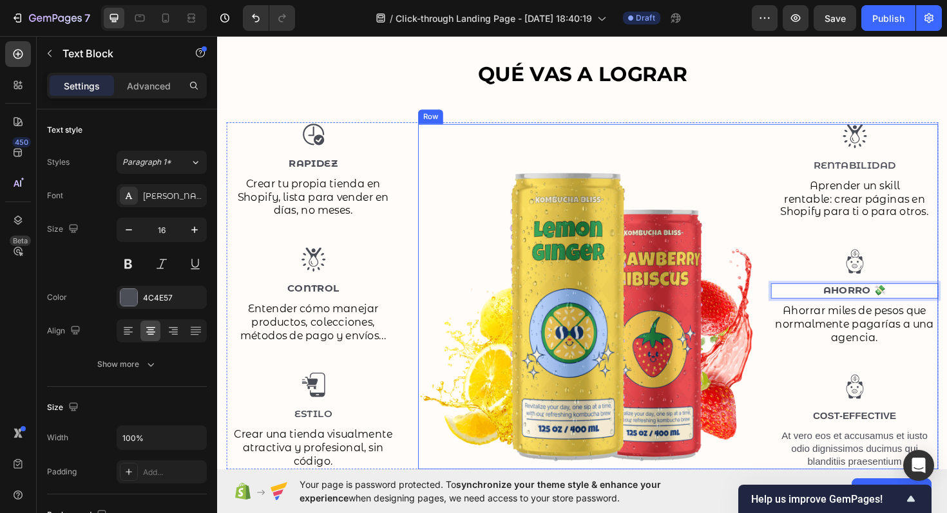
click at [932, 167] on p "Rentabilidad" at bounding box center [892, 174] width 175 height 14
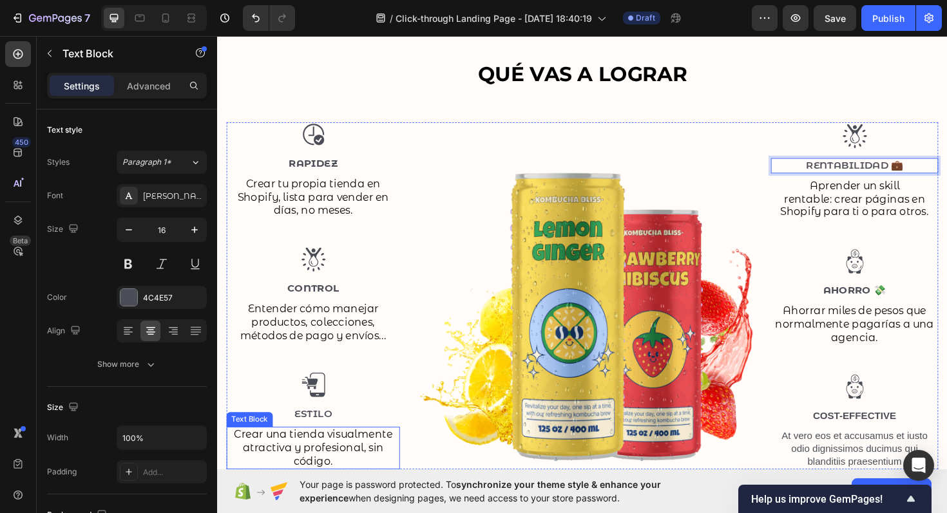
click at [327, 444] on div "Image Rapidez Text Block Crear tu propia tienda en Shopify, lista para vender e…" at bounding box center [319, 312] width 184 height 368
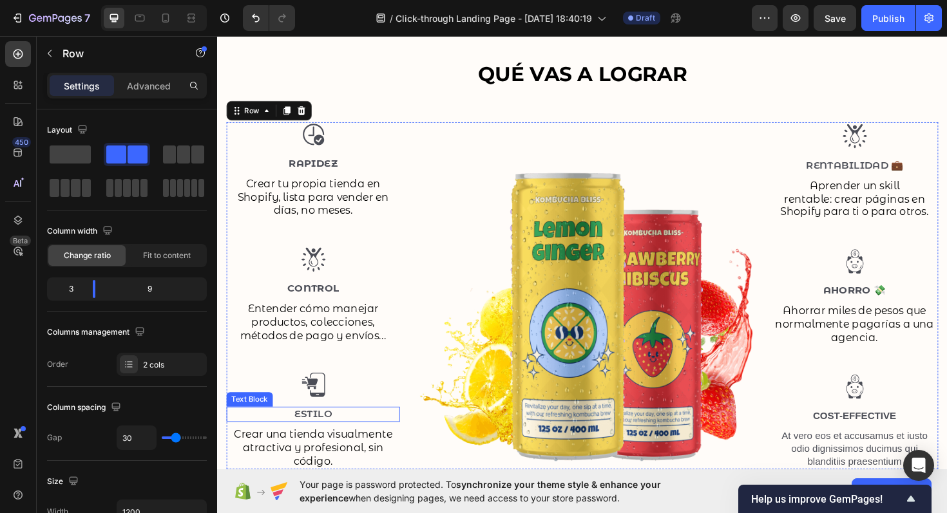
click at [340, 436] on p "Estilo" at bounding box center [318, 437] width 181 height 14
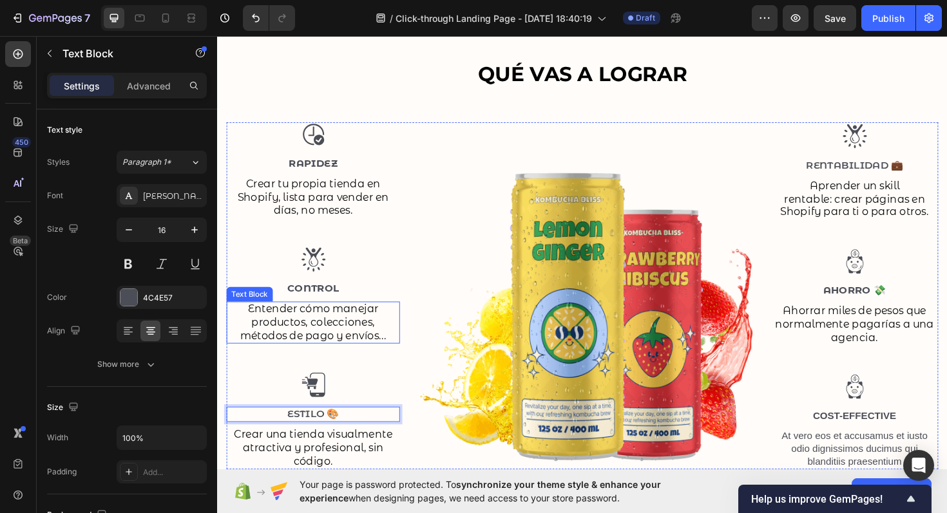
click at [353, 309] on p "Control" at bounding box center [318, 305] width 181 height 14
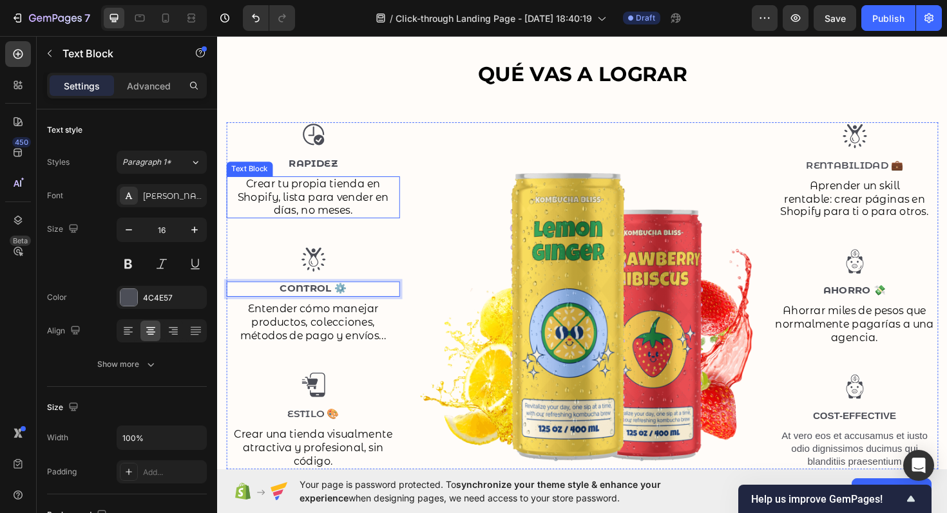
click at [355, 175] on p "Rapidez" at bounding box center [318, 172] width 181 height 14
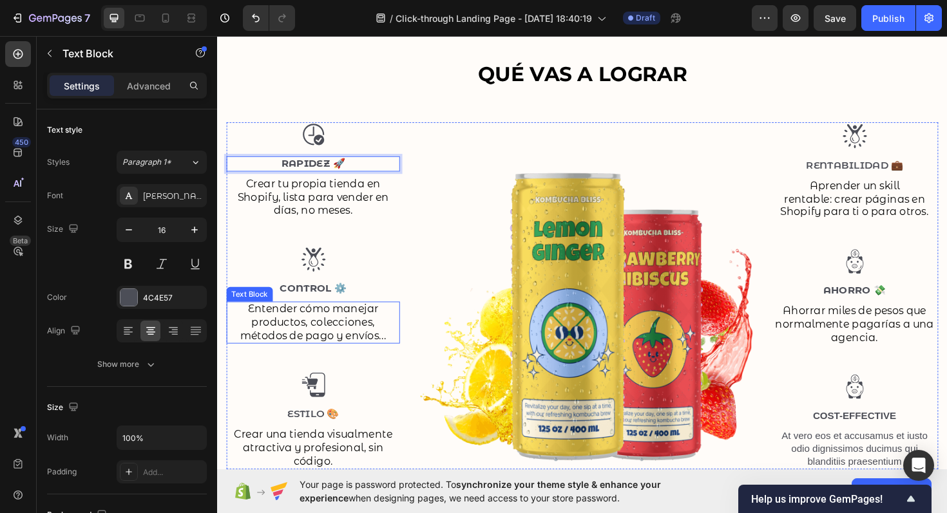
click at [396, 338] on span "Entender cómo manejar productos, colecciones, métodos de pago y envíos..." at bounding box center [319, 339] width 155 height 41
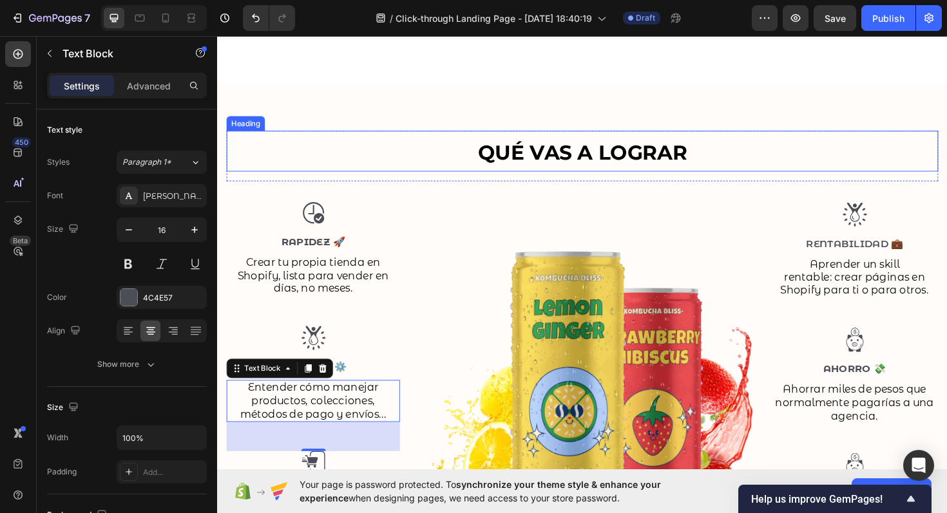
scroll to position [1003, 0]
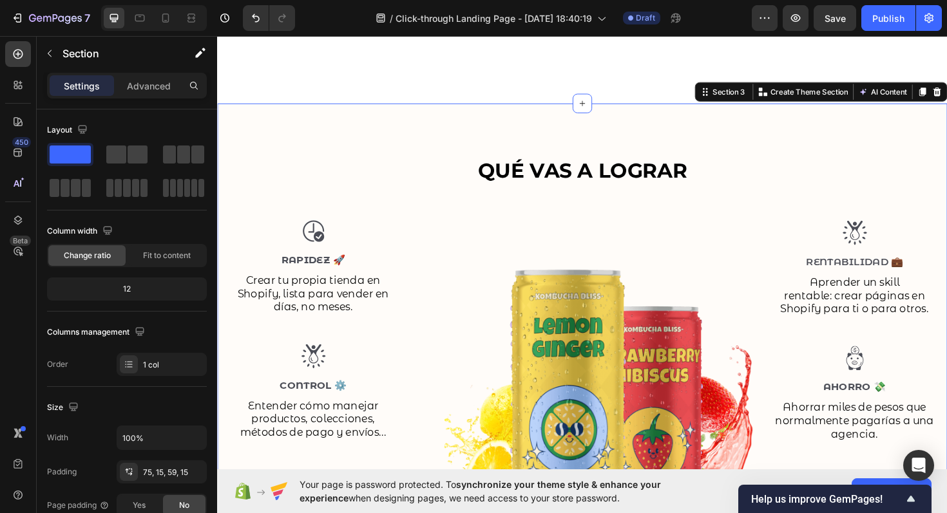
click at [307, 123] on div "⁠⁠⁠⁠⁠⁠⁠ QUÉ VAS A LOGRAR Heading Row Image Rapidez 🚀 Text Block Crear tu propia…" at bounding box center [603, 377] width 773 height 538
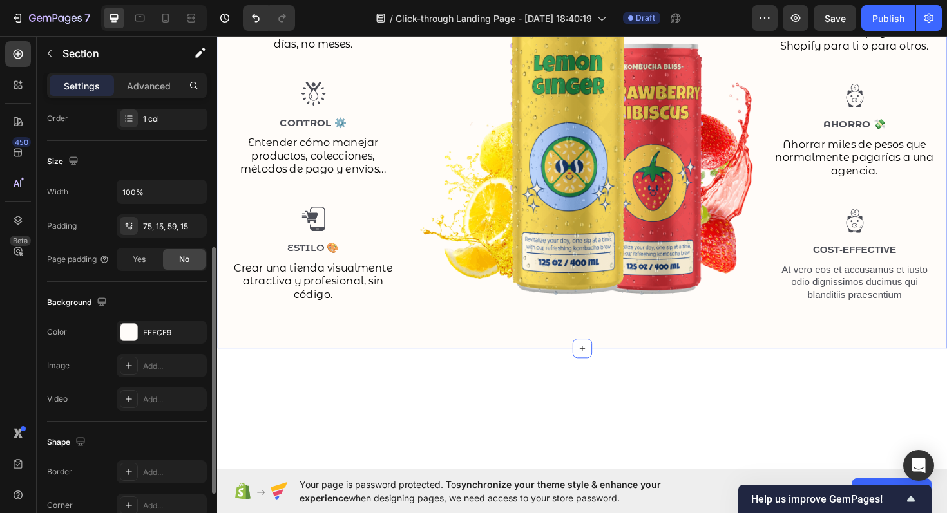
scroll to position [247, 0]
click at [128, 332] on div at bounding box center [128, 331] width 17 height 17
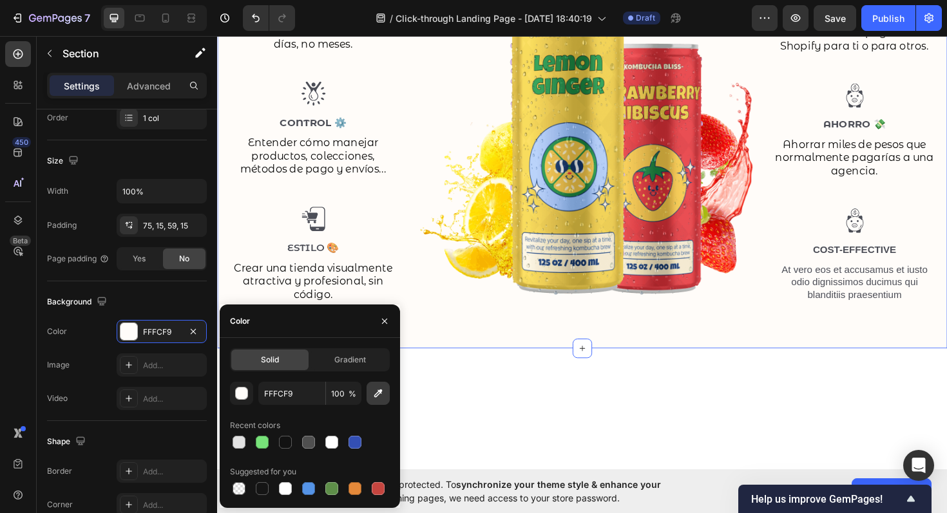
click at [373, 400] on button "button" at bounding box center [378, 393] width 23 height 23
type input "FFFFFF"
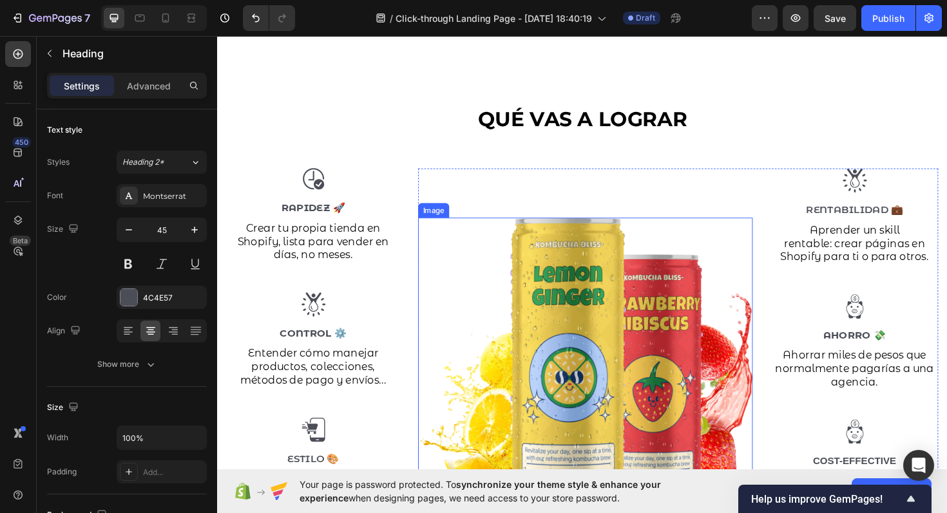
scroll to position [1432, 0]
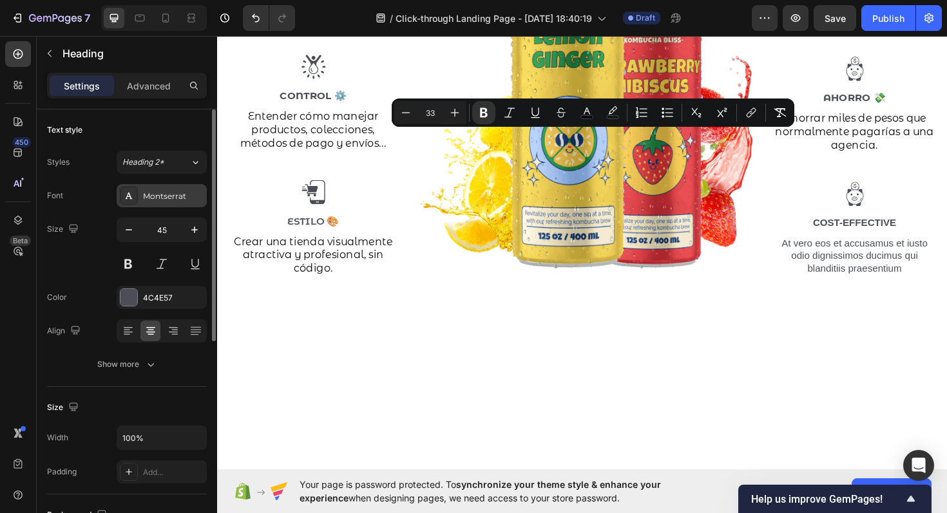
click at [163, 202] on div "Montserrat" at bounding box center [162, 195] width 90 height 23
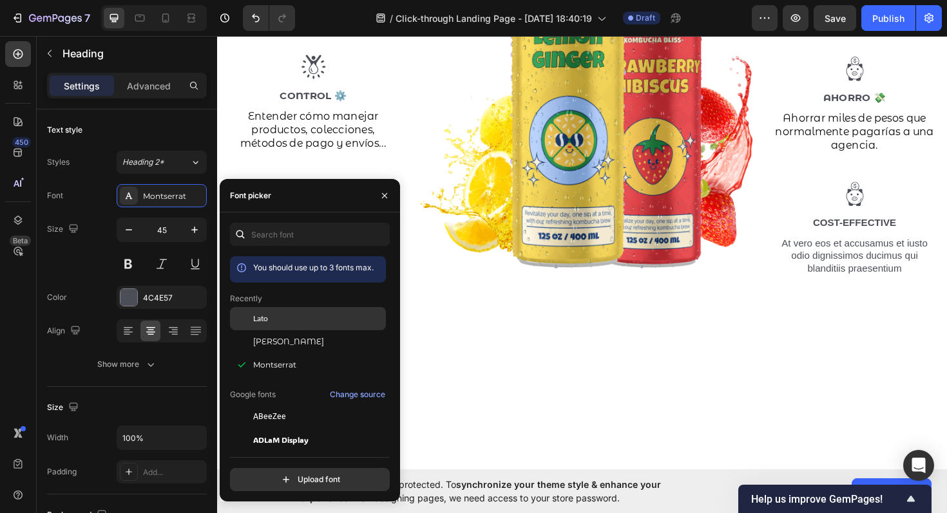
click at [292, 313] on div "Lato" at bounding box center [318, 319] width 130 height 12
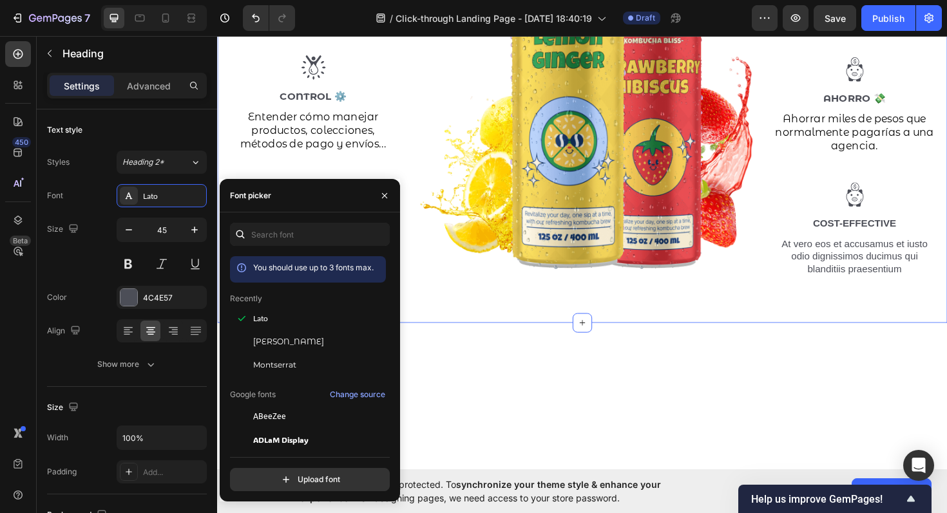
click at [618, 191] on div "⁠⁠⁠⁠⁠⁠⁠ QUÉ VAS A LOGRAR Heading Row Image Rapidez 🚀 Text Block Crear tu propia…" at bounding box center [604, 75] width 754 height 452
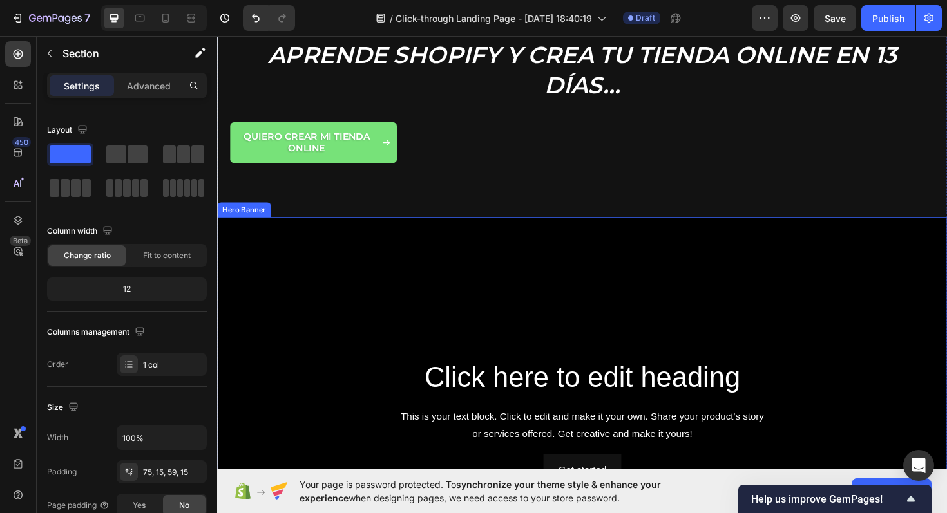
scroll to position [0, 0]
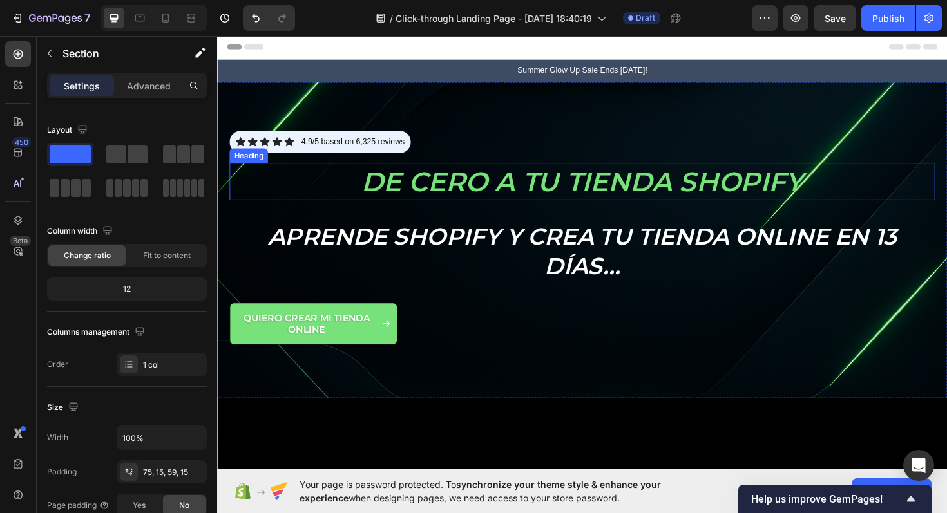
click at [572, 180] on strong "De cero a tu tienda Shopify" at bounding box center [604, 190] width 468 height 35
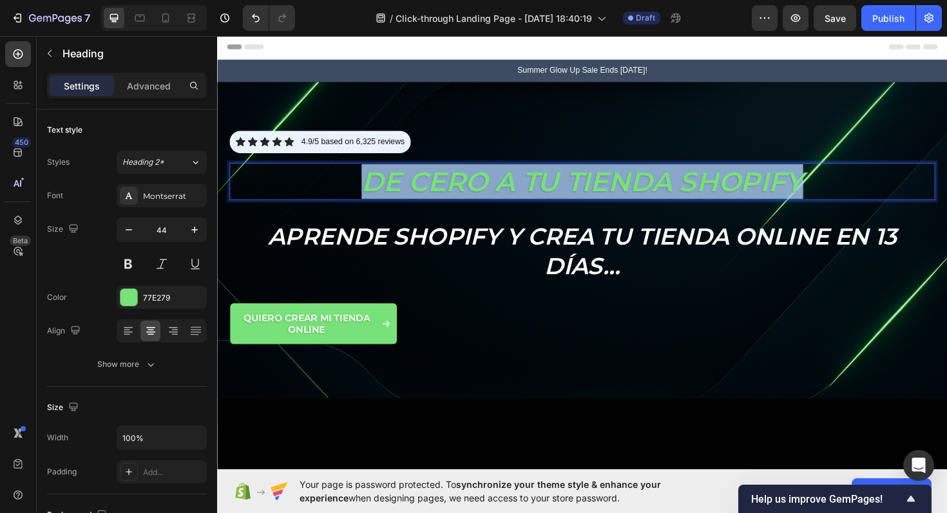
click at [572, 180] on strong "De cero a tu tienda Shopify" at bounding box center [604, 190] width 468 height 35
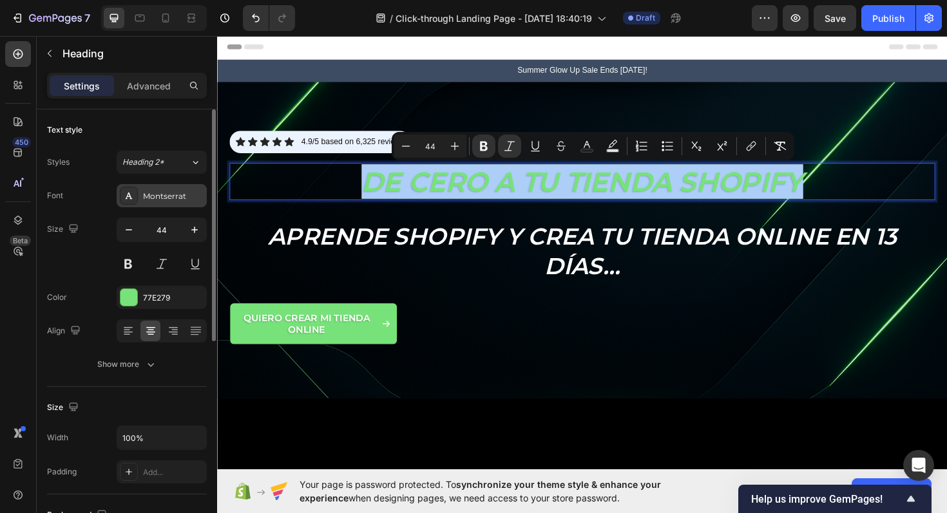
click at [170, 193] on div "Montserrat" at bounding box center [173, 197] width 61 height 12
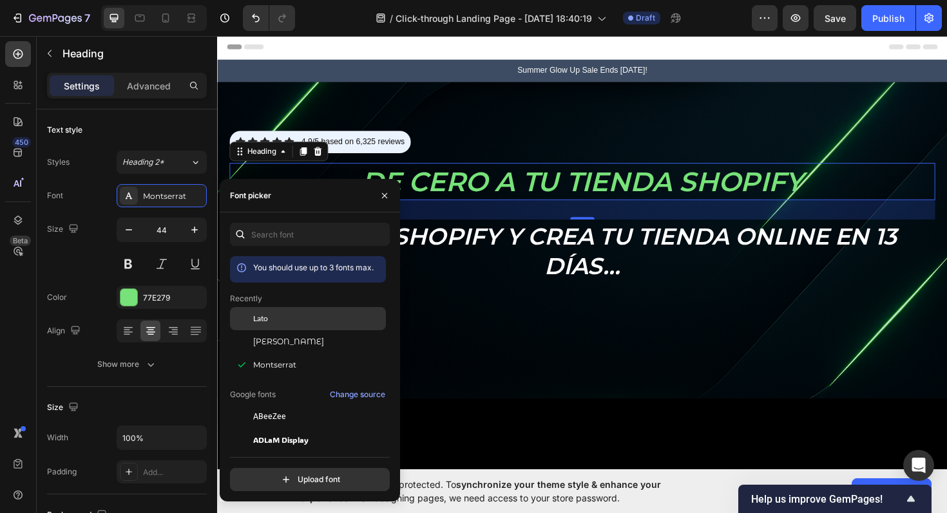
click at [291, 324] on div "Lato" at bounding box center [318, 319] width 130 height 12
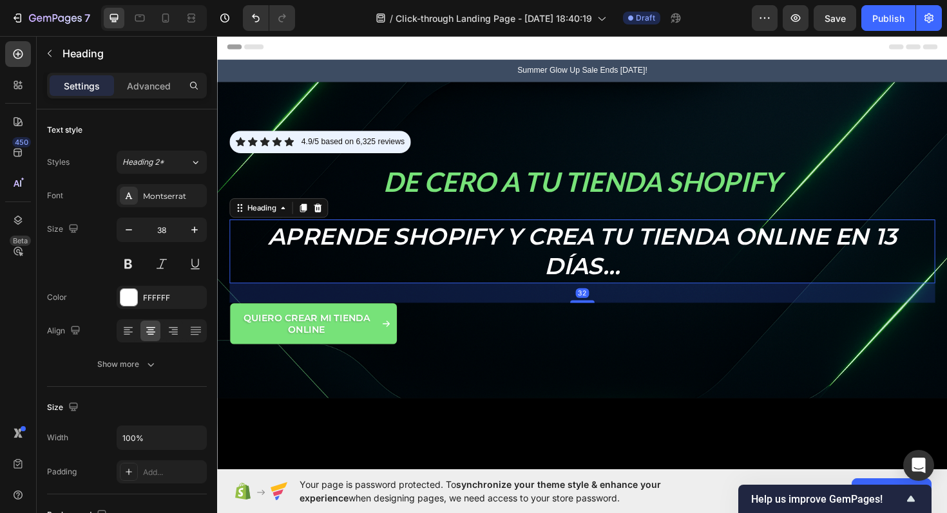
click at [622, 265] on strong "Aprende Shopify y crea tu tienda online en 13 [PERSON_NAME]…" at bounding box center [604, 264] width 666 height 62
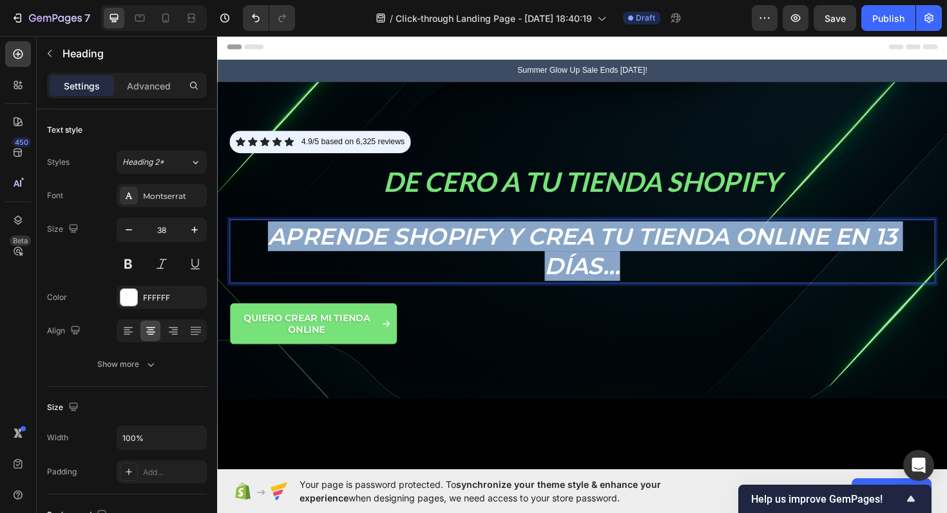
click at [622, 265] on strong "Aprende Shopify y crea tu tienda online en 13 [PERSON_NAME]…" at bounding box center [604, 264] width 666 height 62
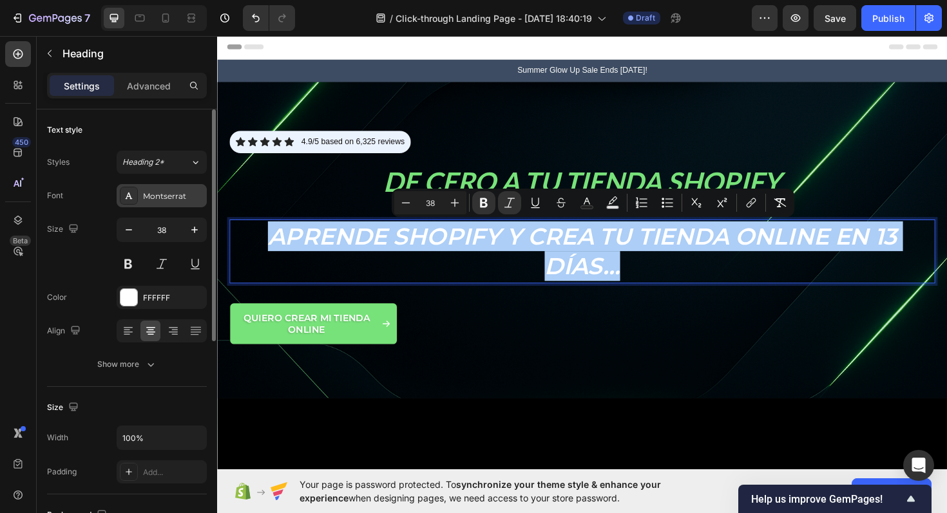
click at [162, 195] on div "Montserrat" at bounding box center [173, 197] width 61 height 12
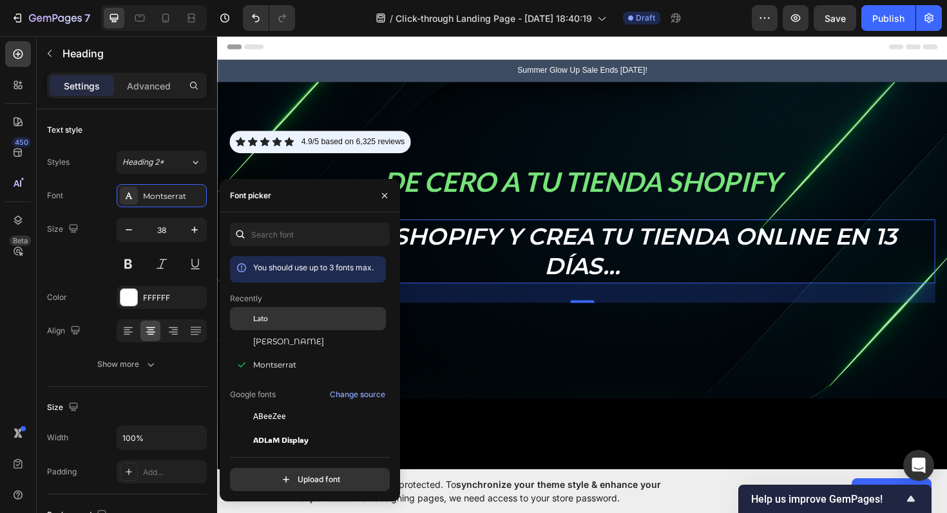
click at [285, 320] on div "Lato" at bounding box center [318, 319] width 130 height 12
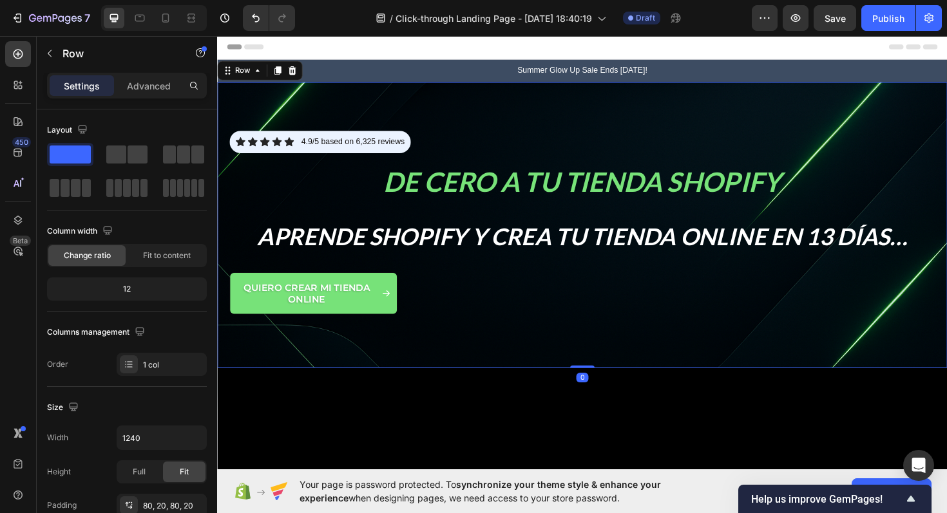
click at [595, 325] on div "Icon Icon Icon Icon Icon Icon List 4.9/5 based on 6,325 reviews Text Block Row …" at bounding box center [603, 237] width 747 height 200
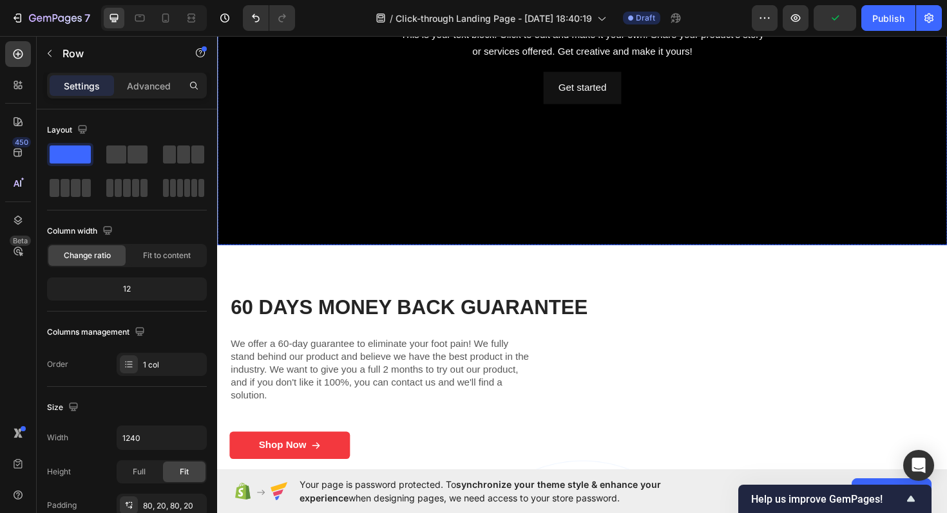
scroll to position [416, 0]
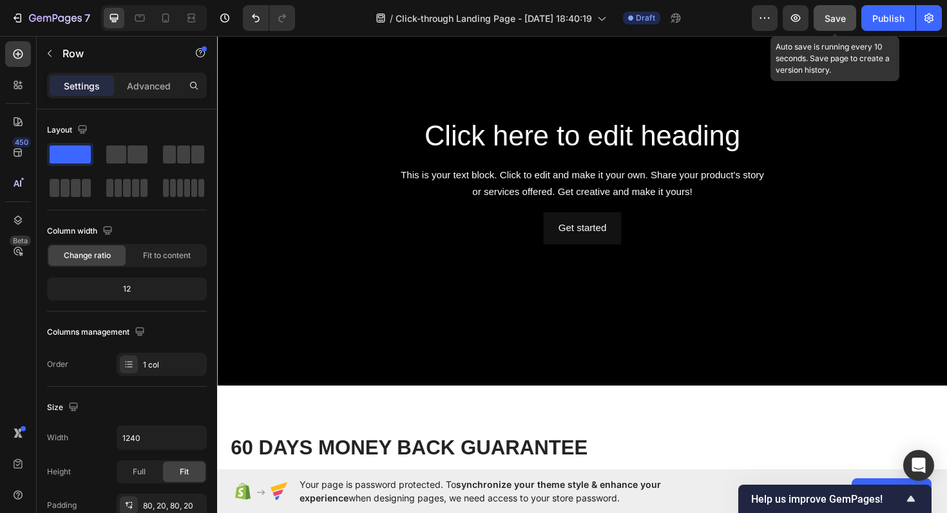
click at [837, 12] on div "Save" at bounding box center [835, 19] width 21 height 14
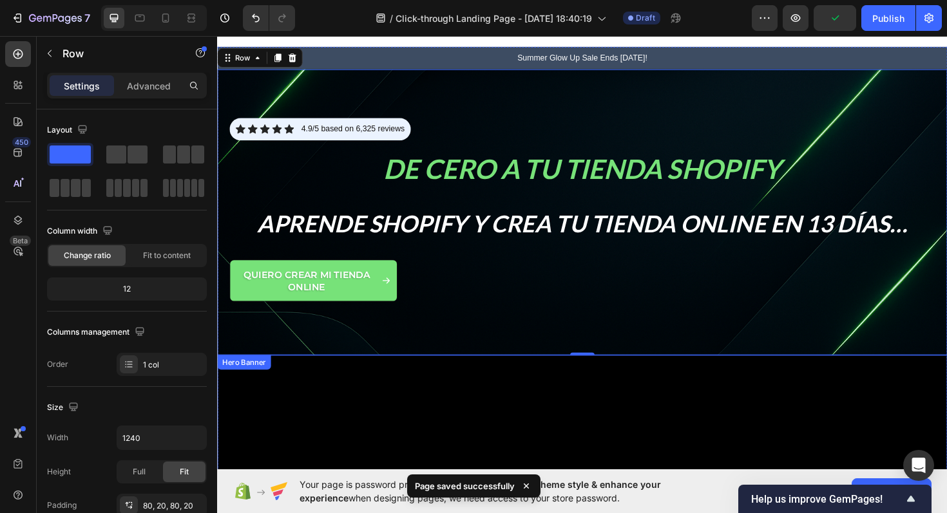
scroll to position [14, 0]
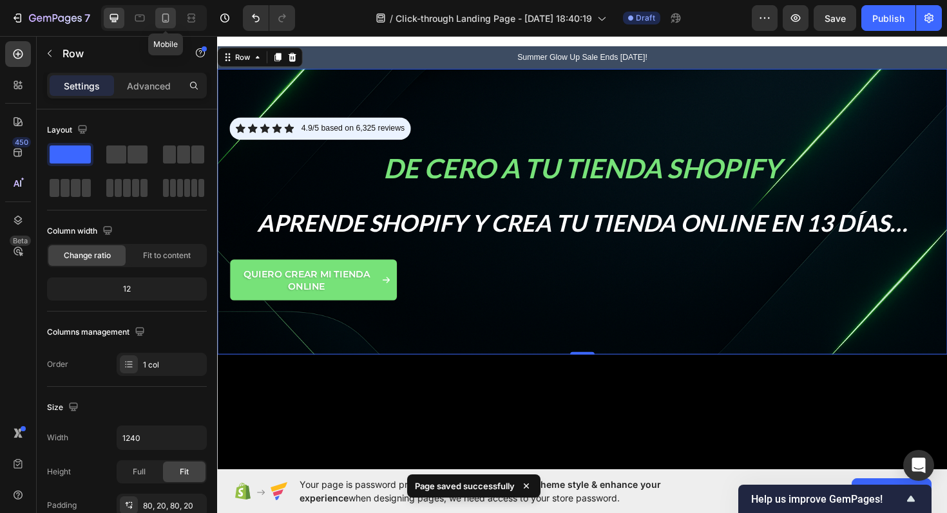
click at [161, 15] on icon at bounding box center [165, 18] width 13 height 13
type input "100%"
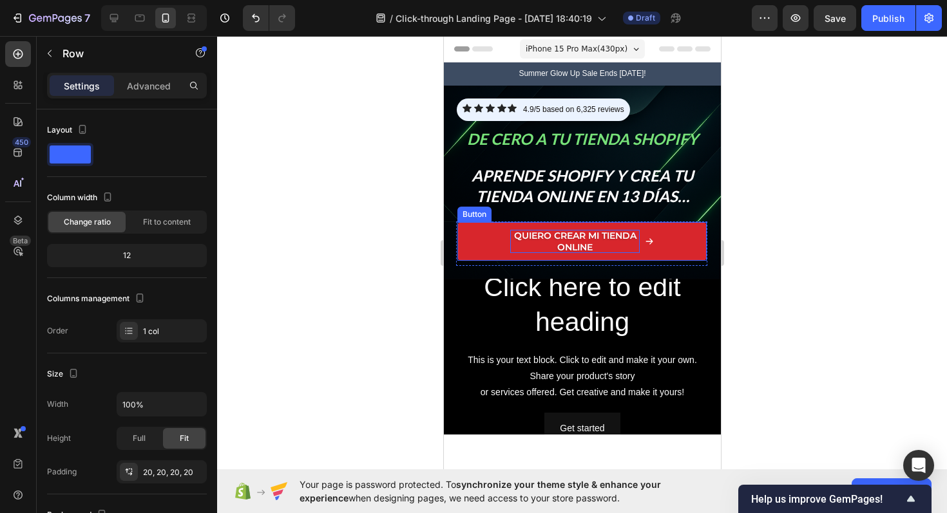
click at [571, 244] on p "Quiero crear mi tienda online" at bounding box center [574, 241] width 129 height 23
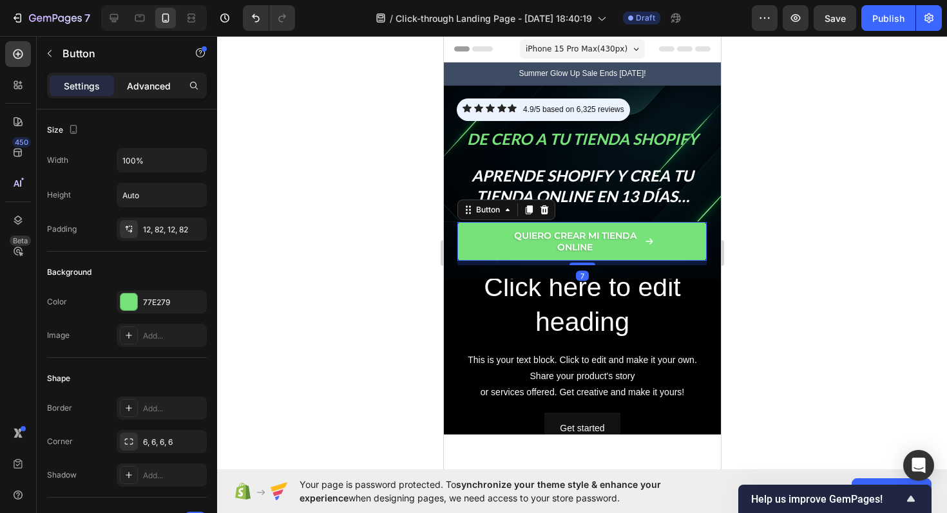
click at [151, 91] on p "Advanced" at bounding box center [149, 86] width 44 height 14
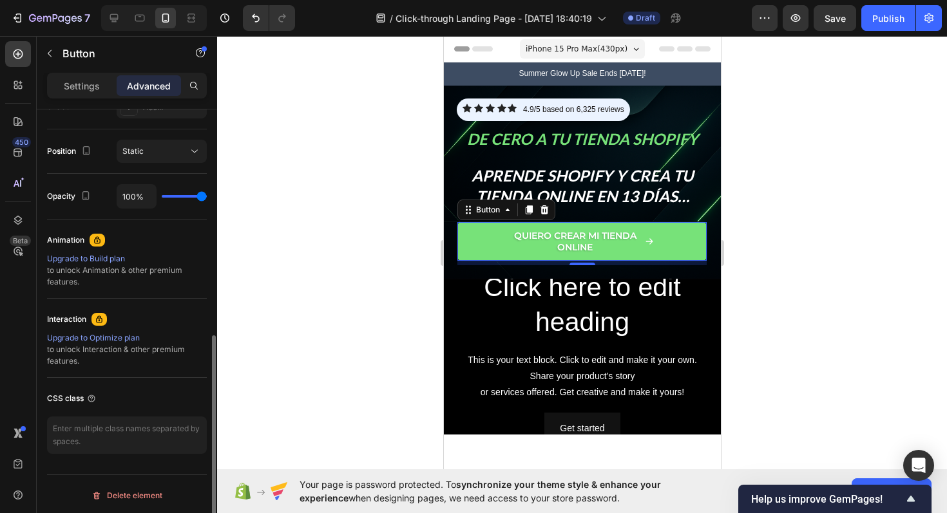
scroll to position [454, 0]
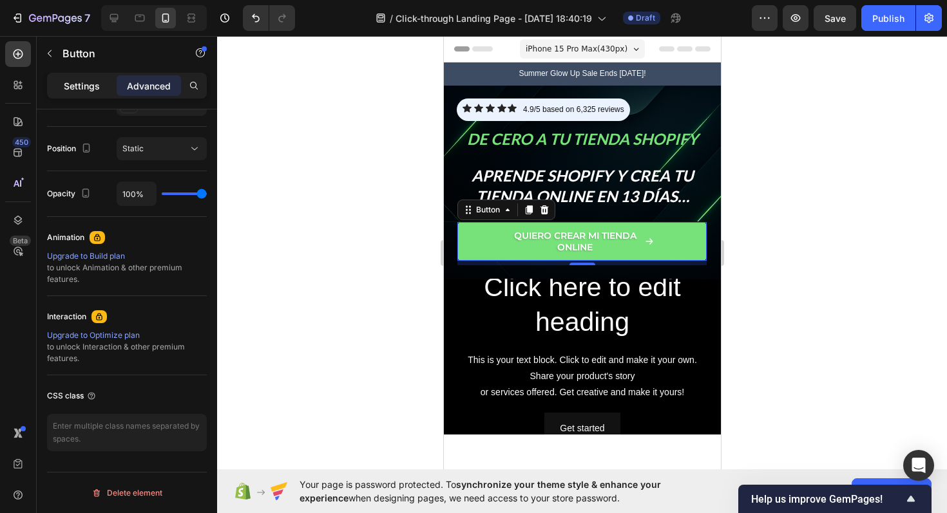
click at [95, 90] on p "Settings" at bounding box center [82, 86] width 36 height 14
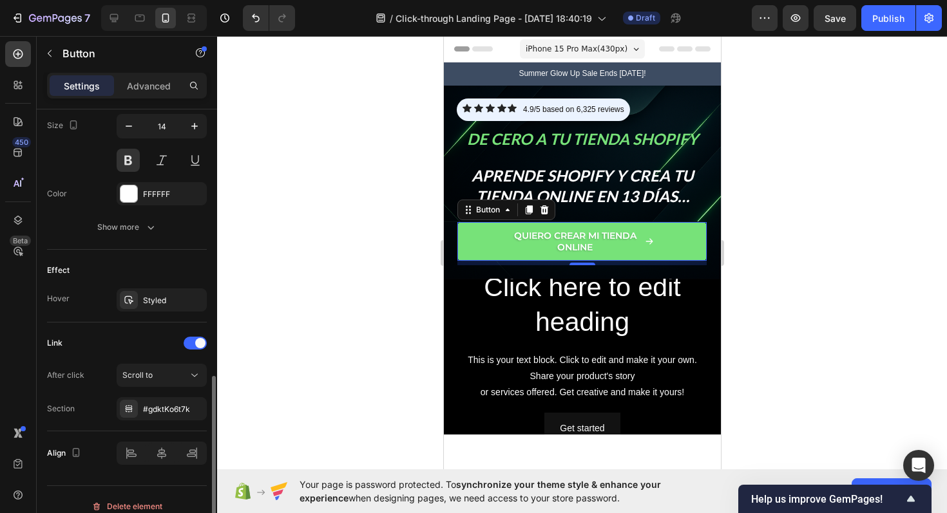
scroll to position [652, 0]
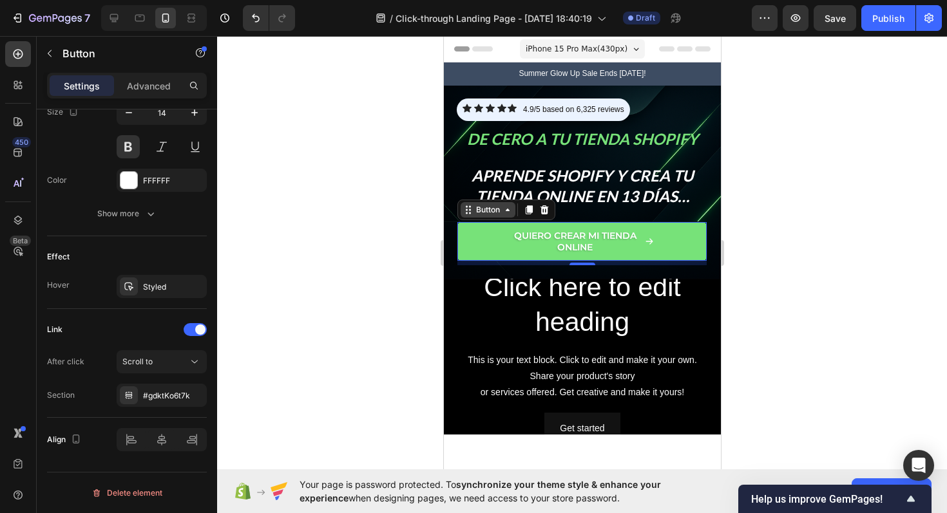
click at [512, 213] on icon at bounding box center [507, 210] width 10 height 10
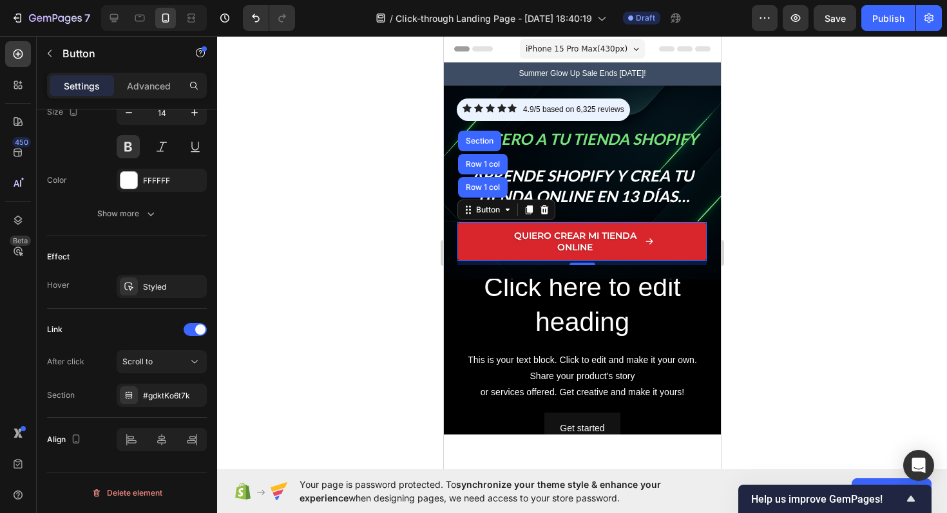
click at [497, 228] on link "Quiero crear mi tienda online" at bounding box center [581, 241] width 249 height 39
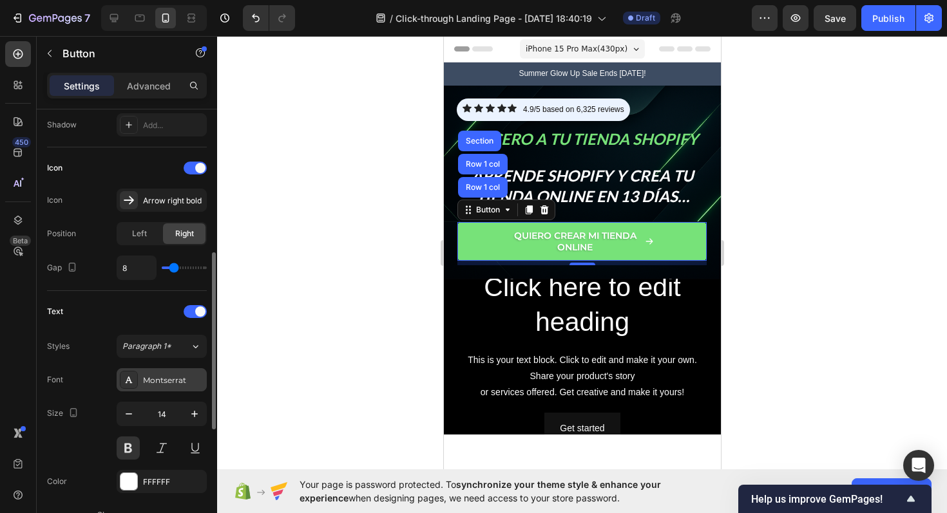
scroll to position [371, 0]
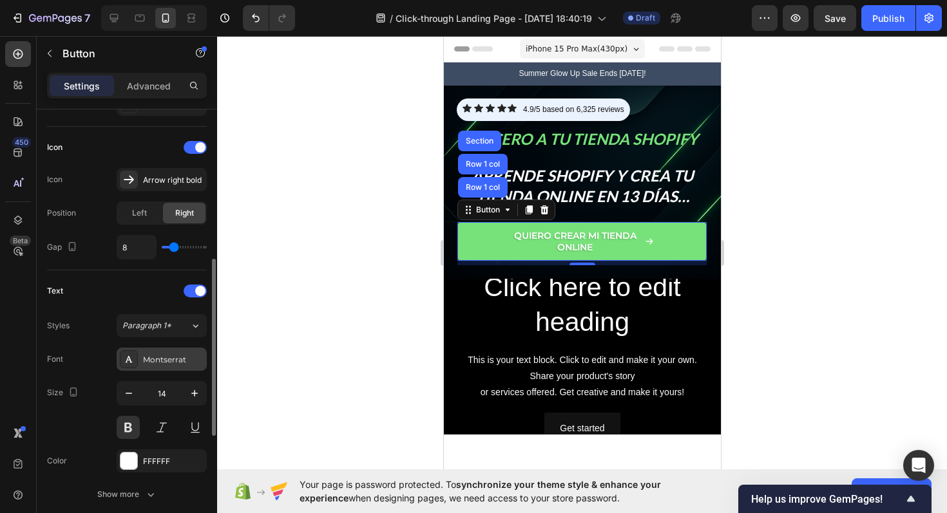
click at [163, 364] on div "Montserrat" at bounding box center [173, 360] width 61 height 12
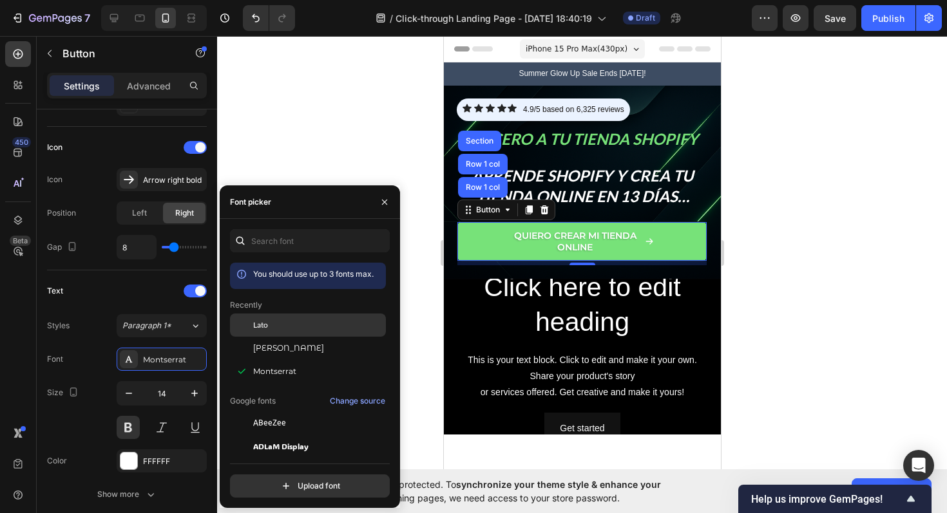
click at [282, 330] on div "Lato" at bounding box center [318, 326] width 130 height 12
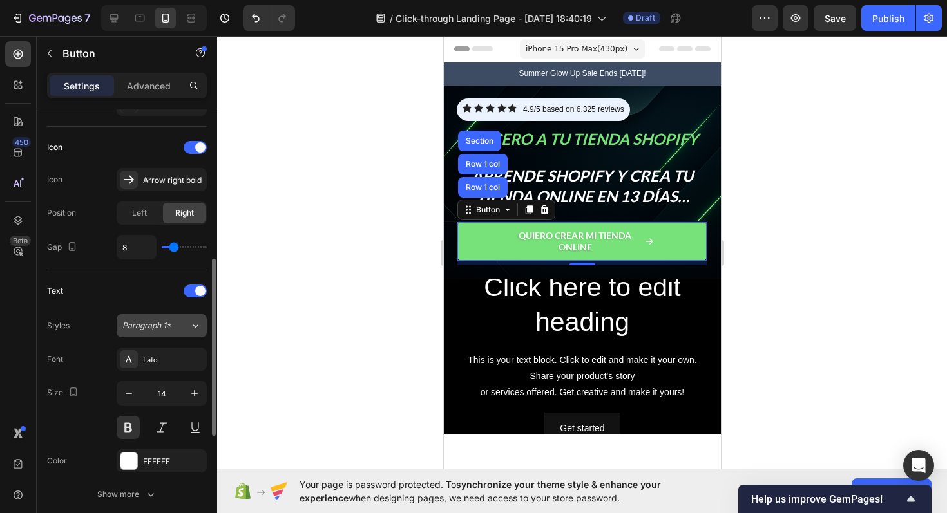
click at [131, 323] on span "Paragraph 1*" at bounding box center [146, 326] width 49 height 12
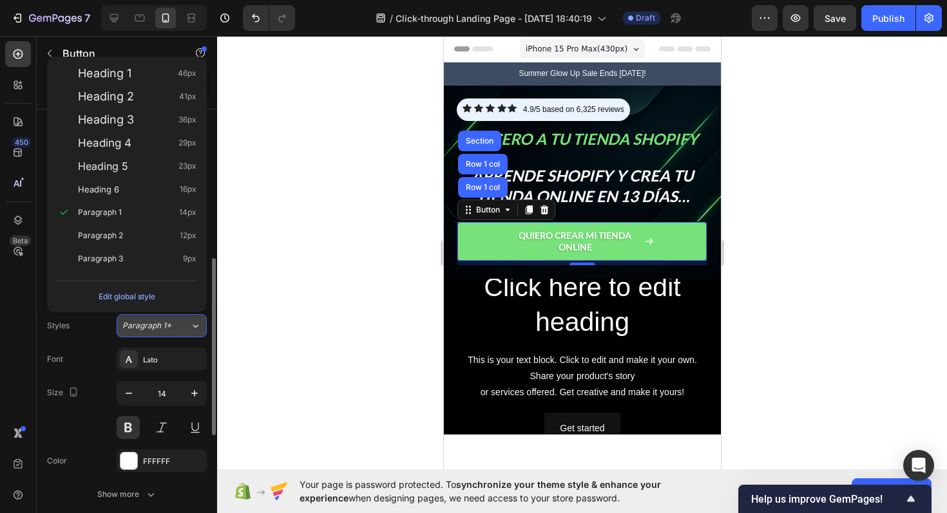
scroll to position [345, 0]
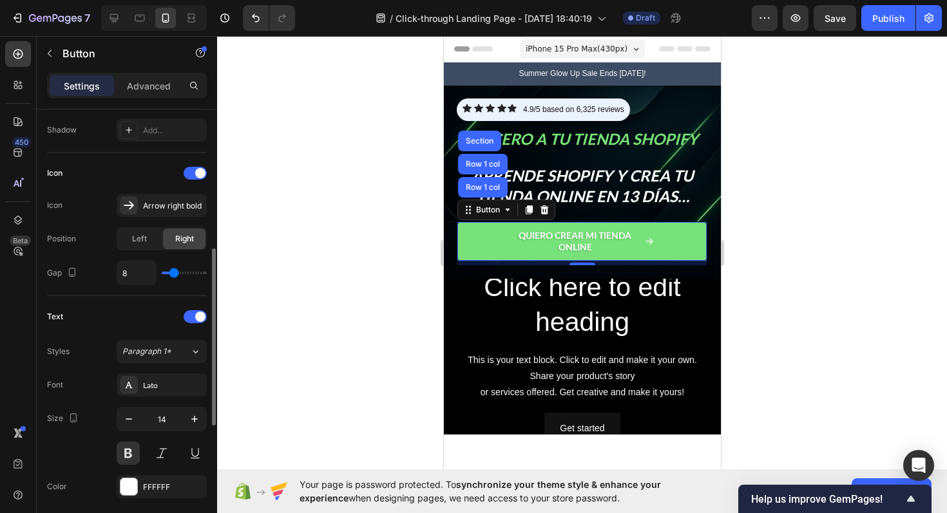
click at [264, 316] on div at bounding box center [582, 274] width 730 height 477
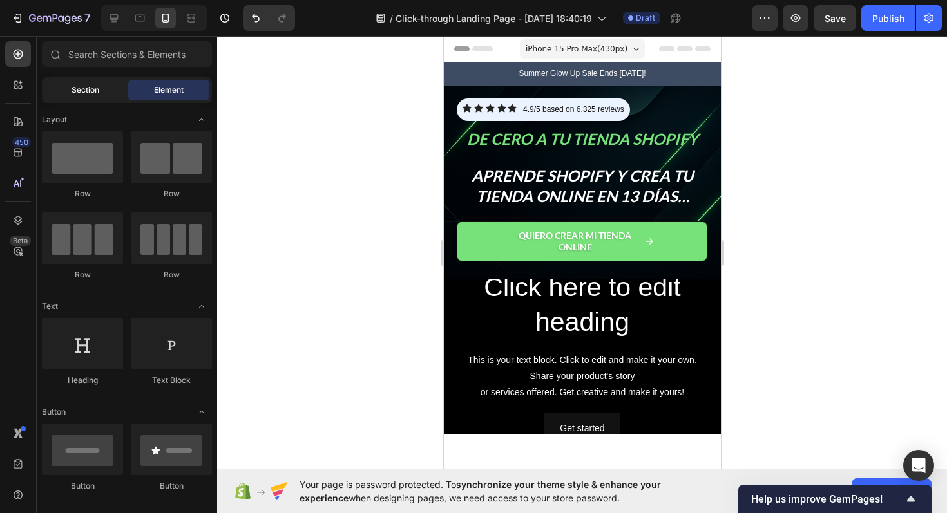
click at [113, 92] on div "Section" at bounding box center [84, 90] width 81 height 21
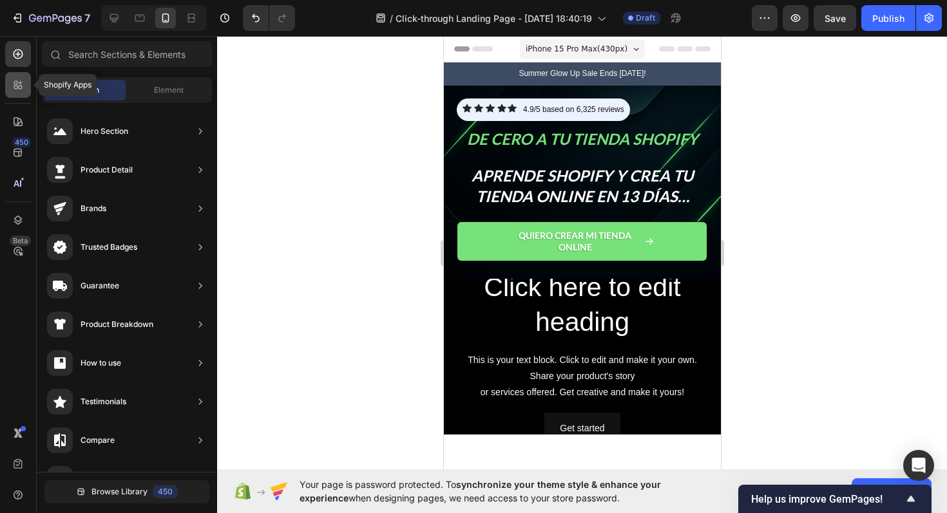
click at [15, 90] on icon at bounding box center [18, 85] width 13 height 13
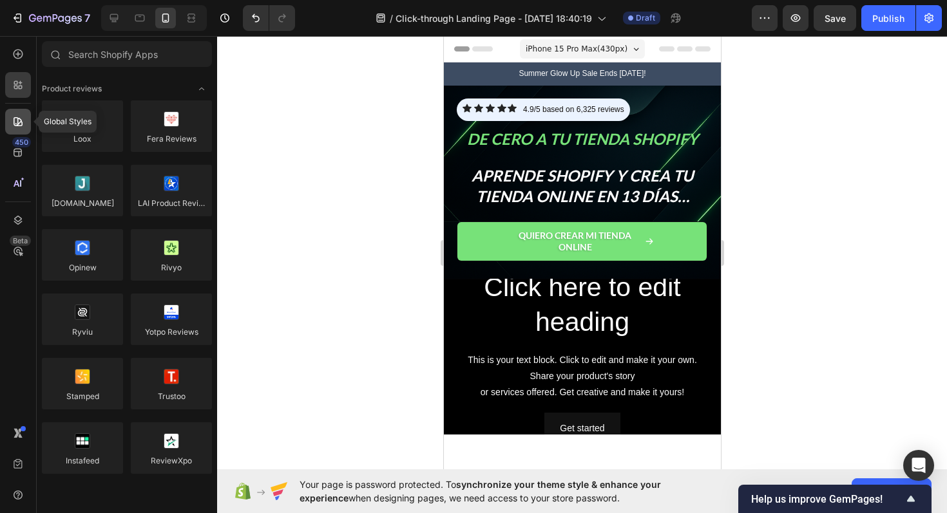
click at [17, 110] on div at bounding box center [18, 122] width 26 height 26
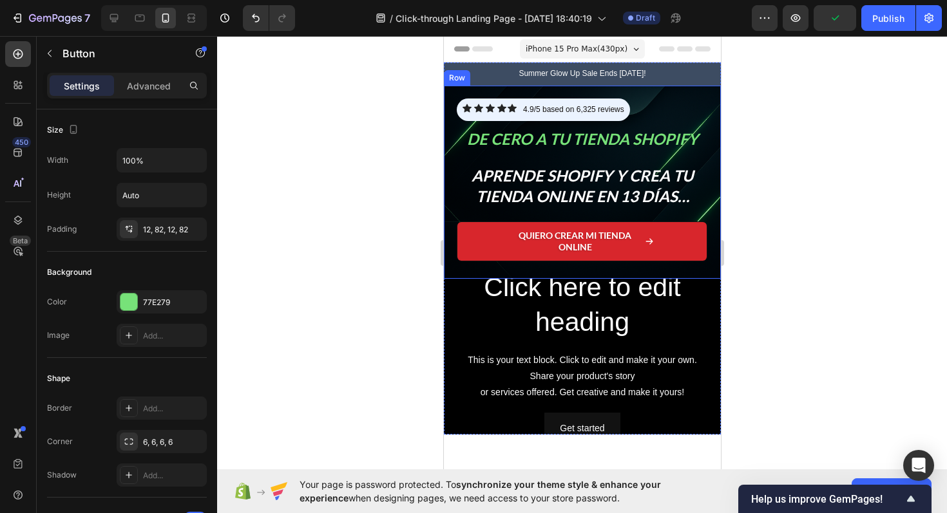
click at [495, 254] on link "Quiero crear mi tienda online" at bounding box center [581, 241] width 249 height 39
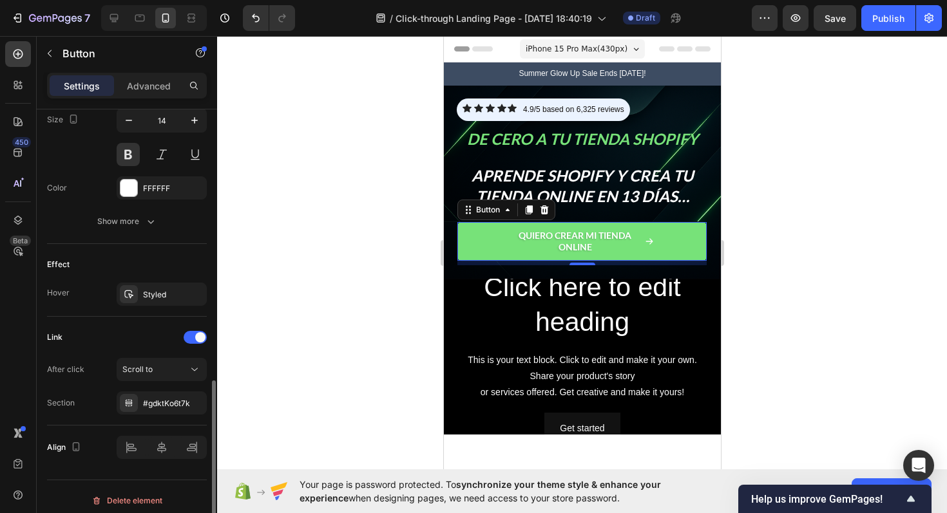
scroll to position [652, 0]
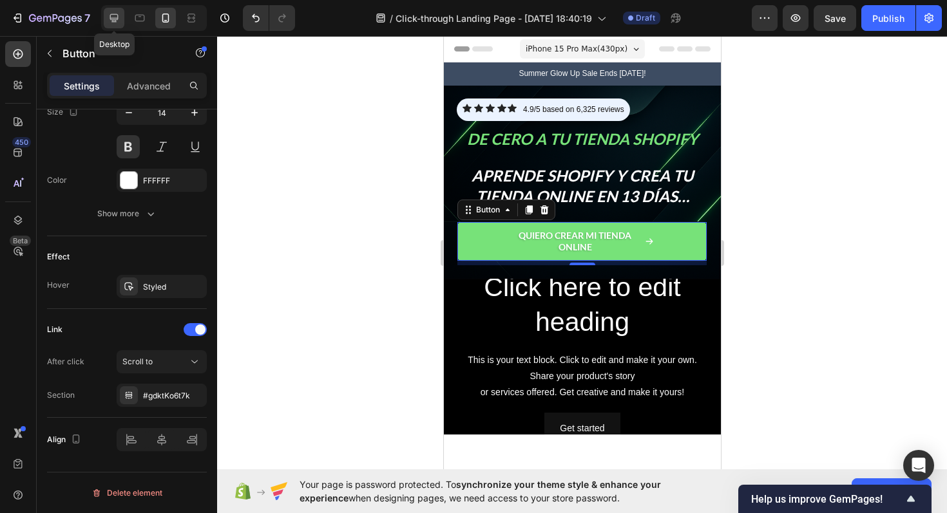
click at [113, 23] on icon at bounding box center [114, 18] width 13 height 13
type input "15"
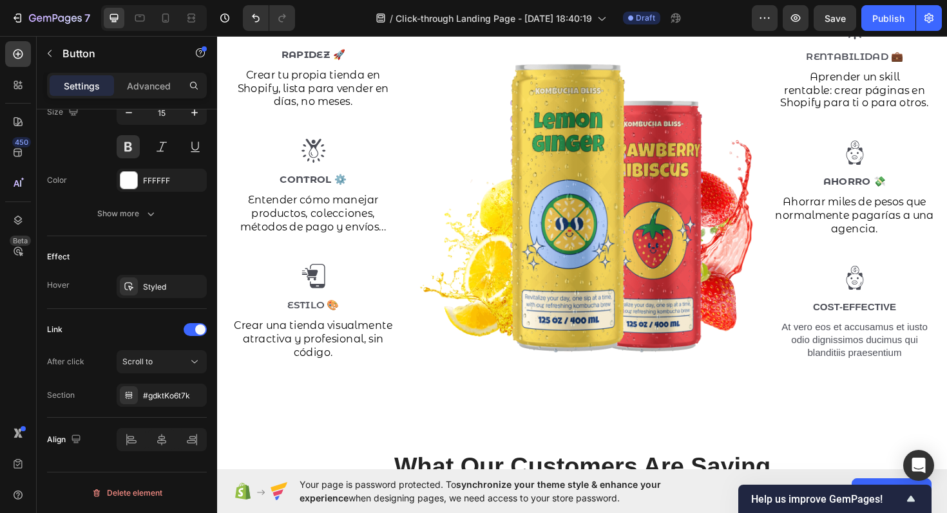
scroll to position [1570, 0]
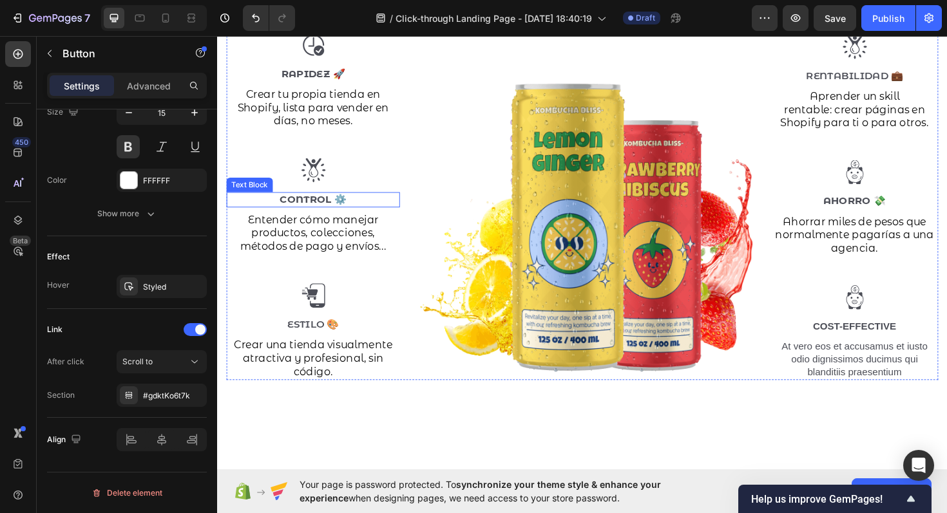
click at [358, 209] on p "Control ⚙️" at bounding box center [318, 210] width 181 height 14
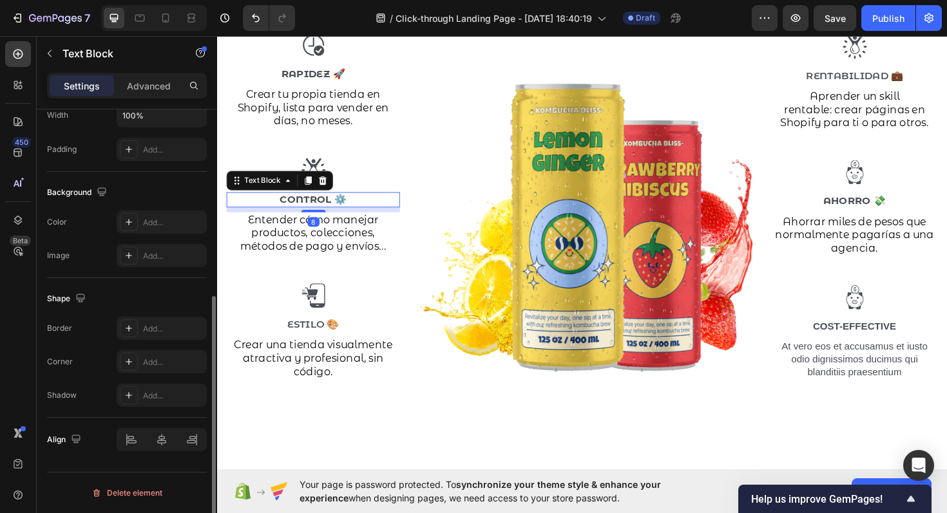
scroll to position [0, 0]
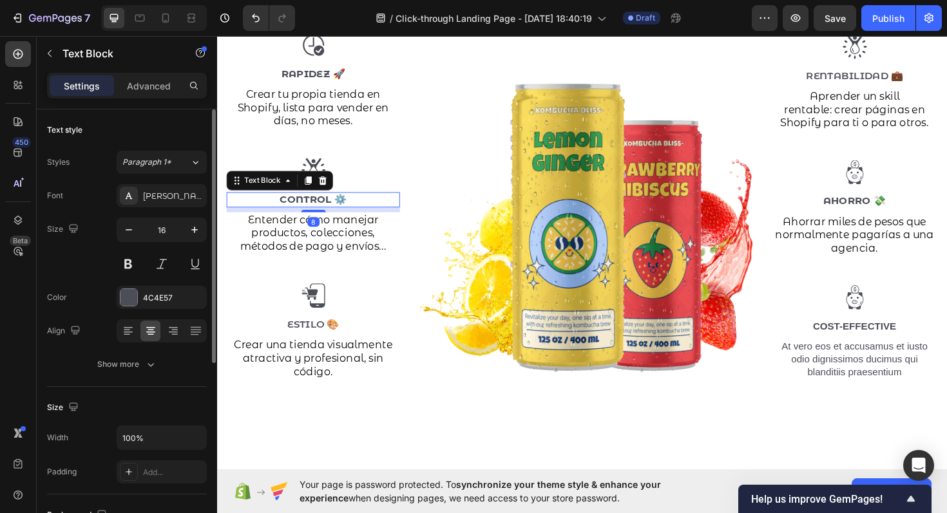
click at [354, 207] on p "Control ⚙️" at bounding box center [318, 210] width 181 height 14
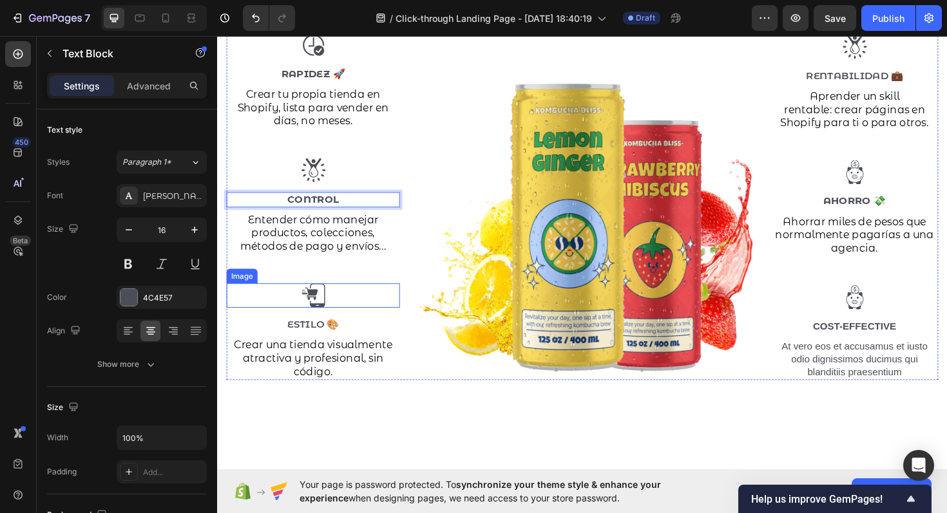
click at [348, 336] on p "Estilo 🎨" at bounding box center [318, 343] width 181 height 14
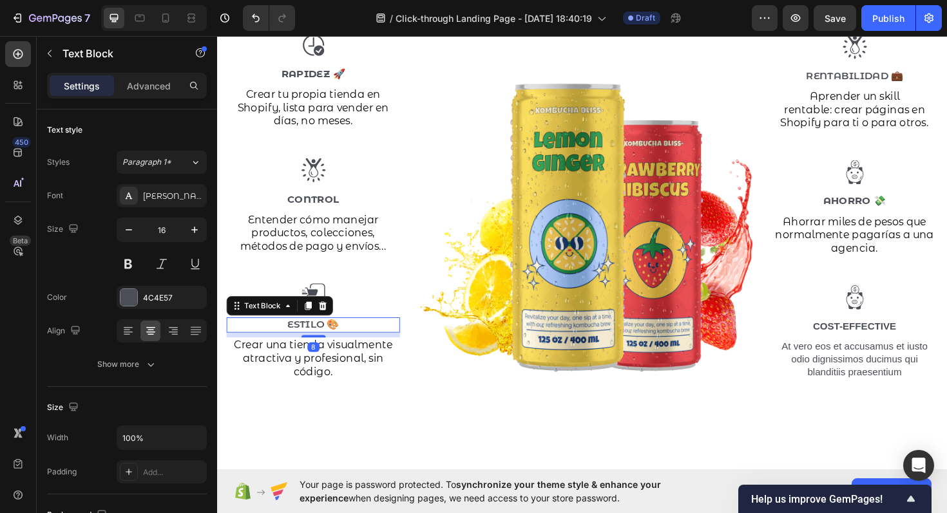
click at [348, 336] on p "Estilo 🎨" at bounding box center [318, 343] width 181 height 14
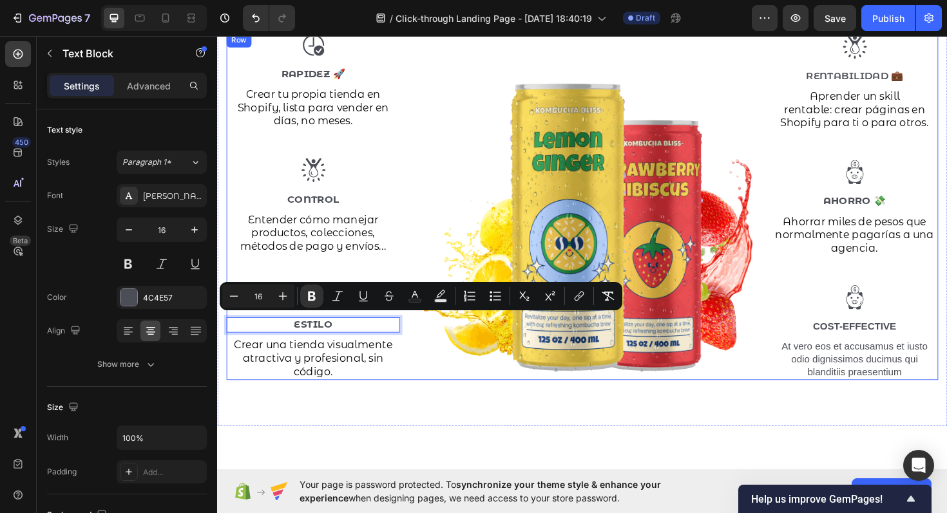
click at [332, 229] on span "Entender cómo manejar productos, colecciones, métodos de pago y envíos..." at bounding box center [319, 244] width 155 height 41
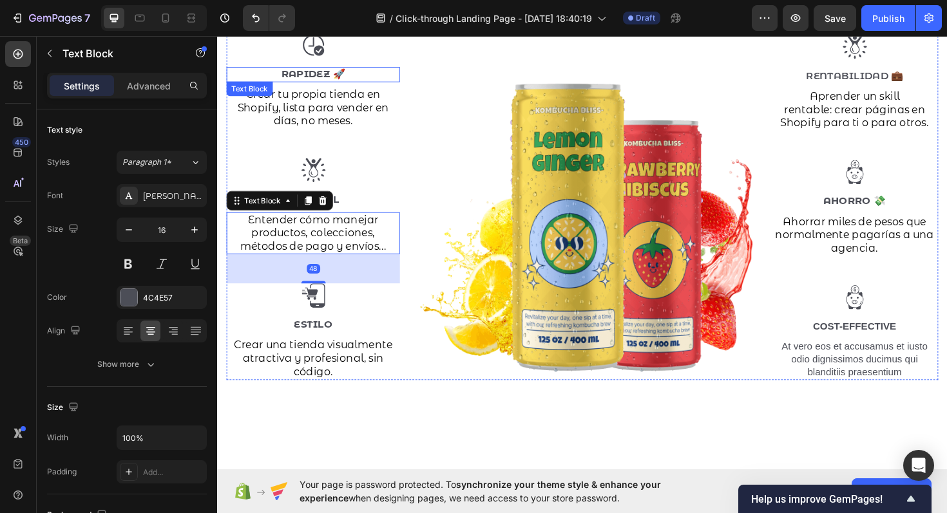
click at [360, 77] on p "Rapidez 🚀" at bounding box center [318, 77] width 181 height 14
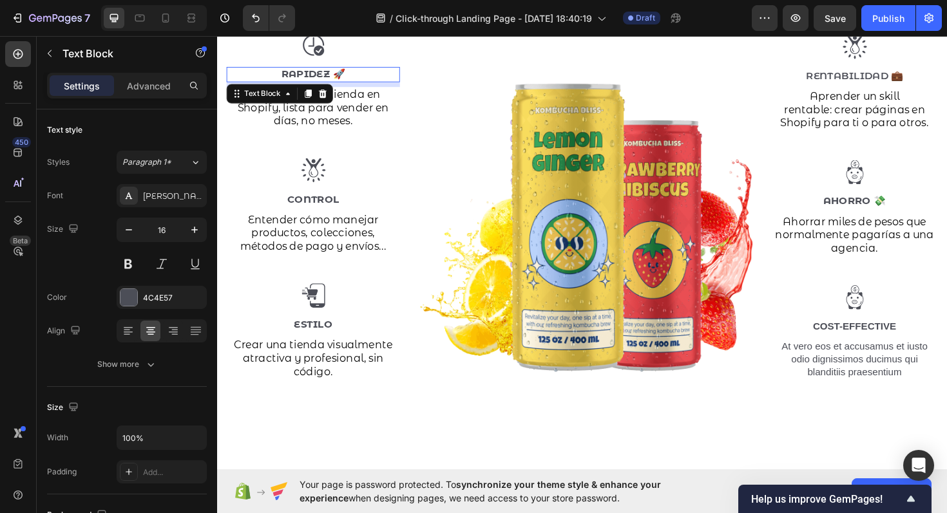
click at [358, 77] on p "Rapidez 🚀" at bounding box center [318, 77] width 181 height 14
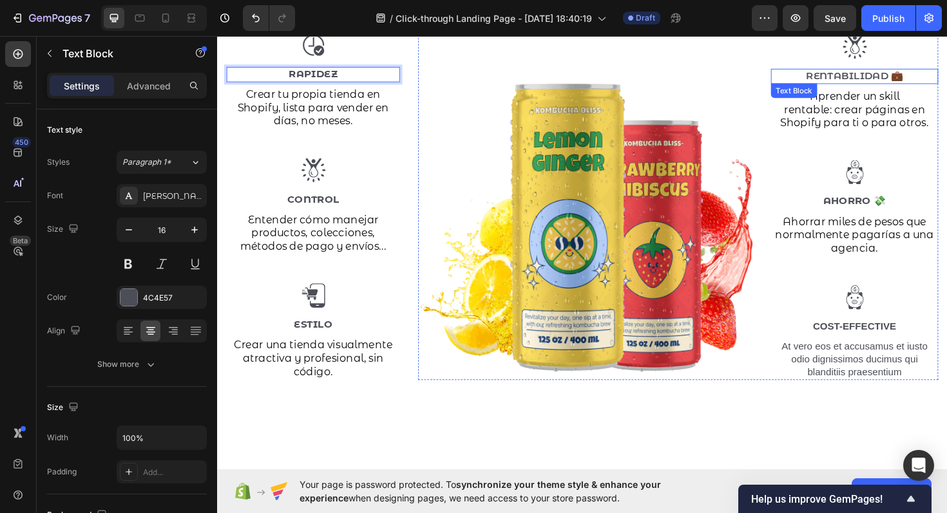
click at [944, 75] on p "Rentabilidad 💼" at bounding box center [892, 79] width 175 height 14
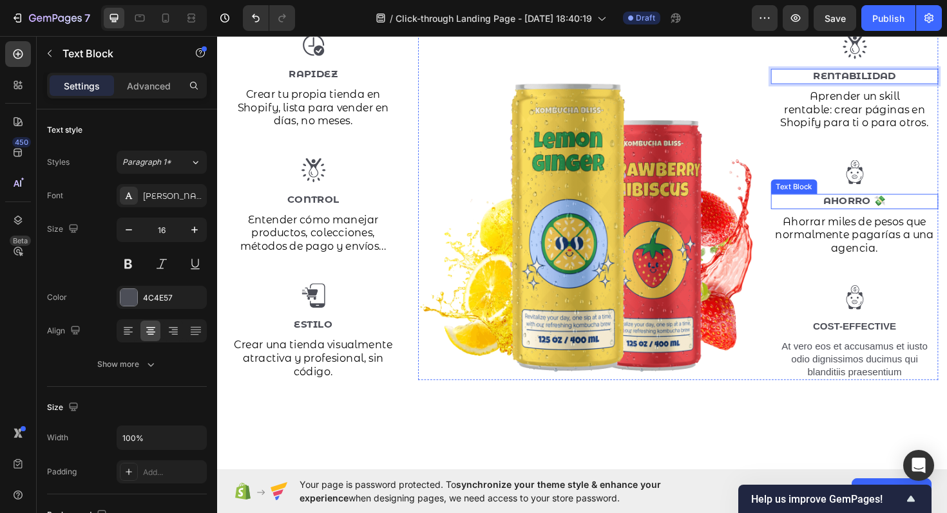
click at [934, 212] on p "Ahorro 💸" at bounding box center [892, 212] width 175 height 14
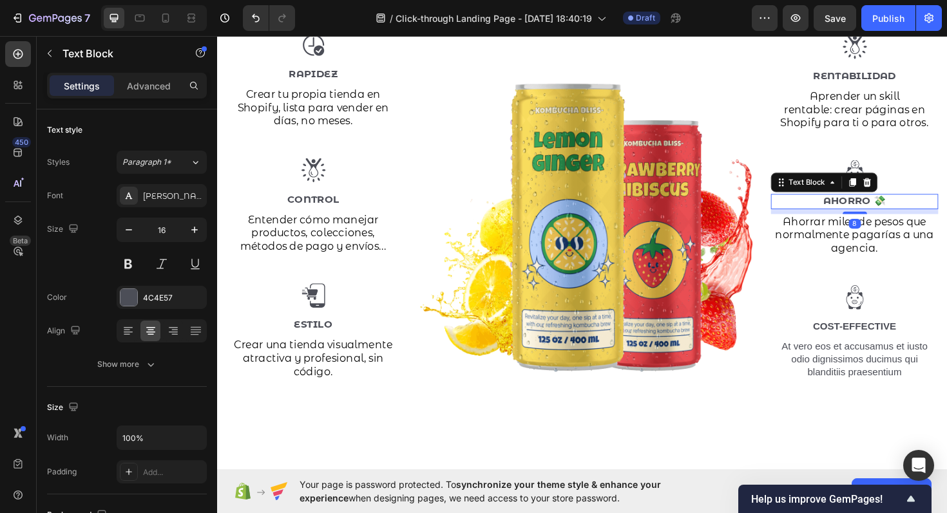
click at [933, 207] on p "Ahorro 💸" at bounding box center [892, 212] width 175 height 14
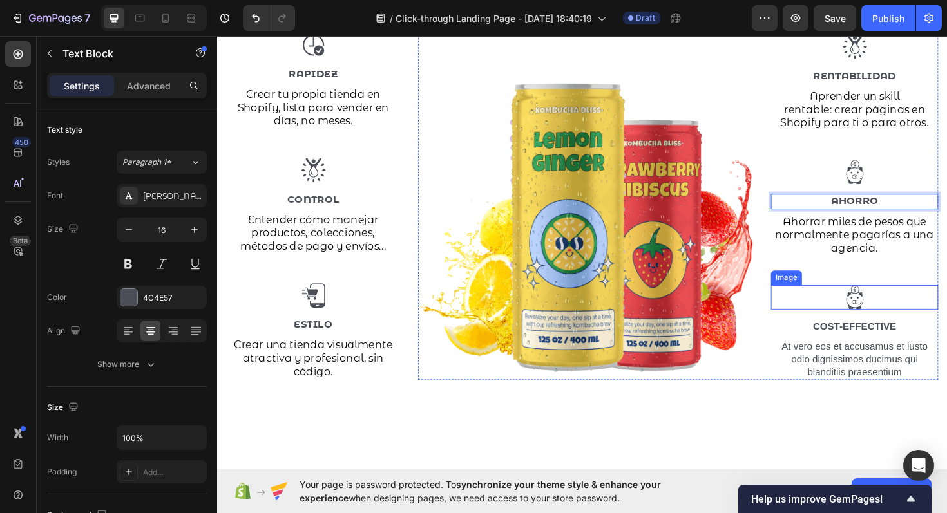
click at [910, 306] on div at bounding box center [891, 313] width 177 height 26
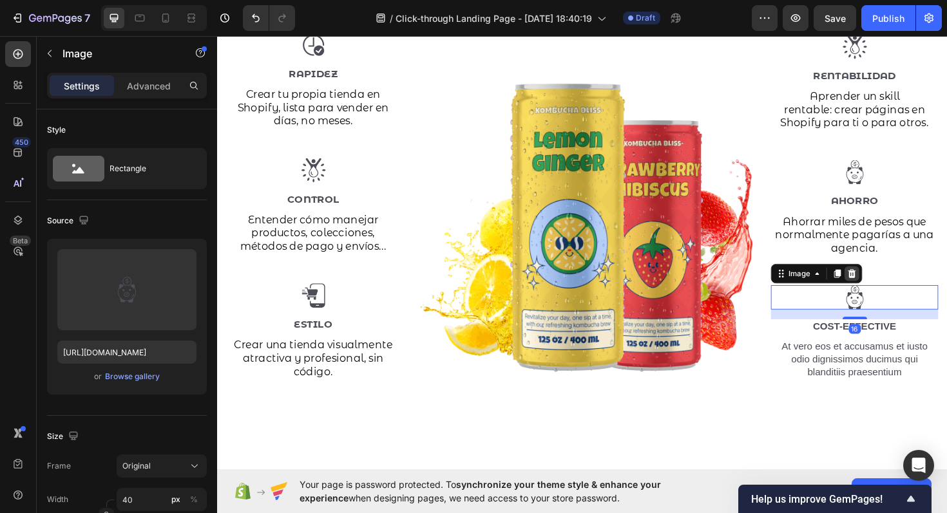
click at [892, 283] on icon at bounding box center [889, 287] width 8 height 9
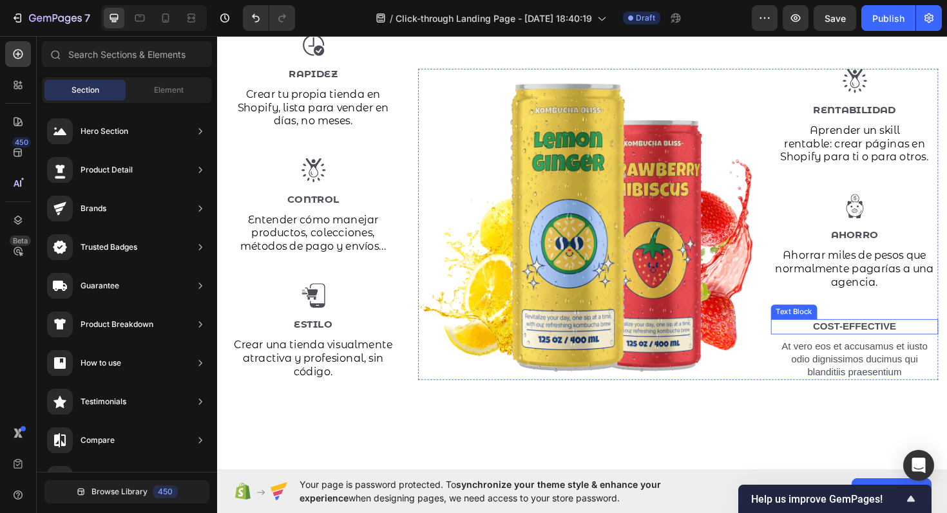
click at [906, 338] on p "Cost-Effective" at bounding box center [892, 345] width 175 height 14
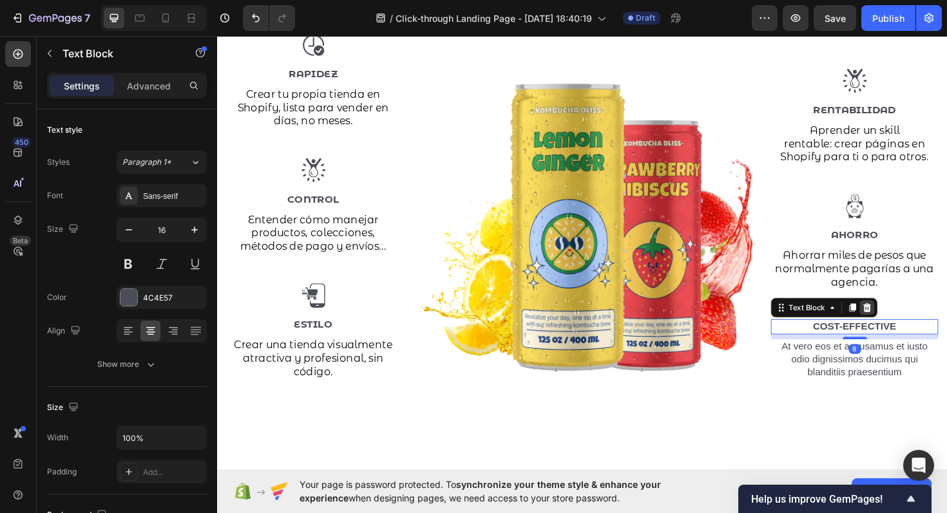
click at [902, 323] on div at bounding box center [904, 323] width 15 height 15
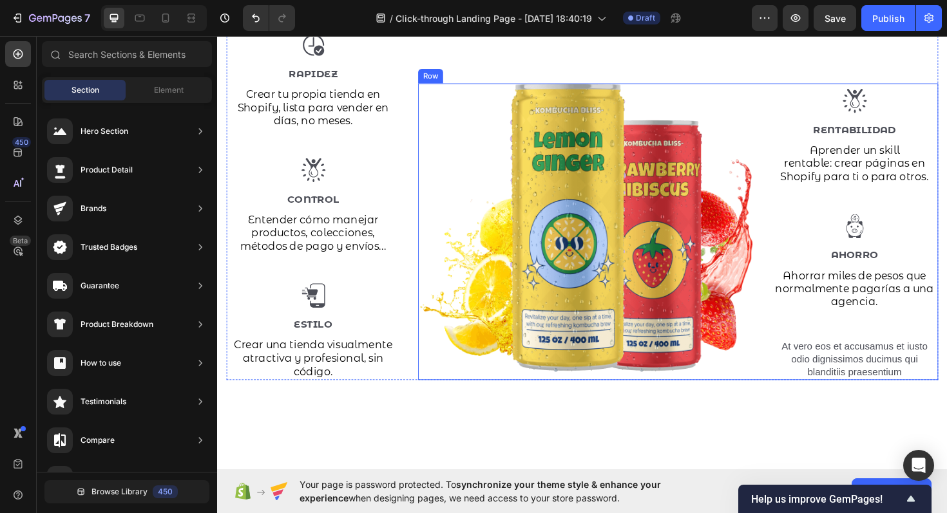
click at [911, 359] on p "At vero eos et accusamus et iusto odio dignissimos ducimus qui blanditiis praes…" at bounding box center [892, 379] width 175 height 40
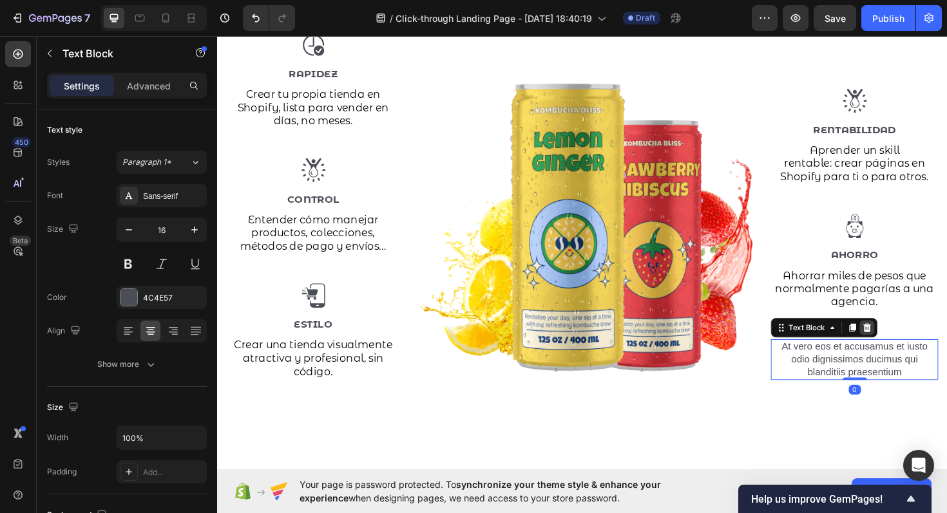
click at [909, 341] on icon at bounding box center [905, 345] width 10 height 10
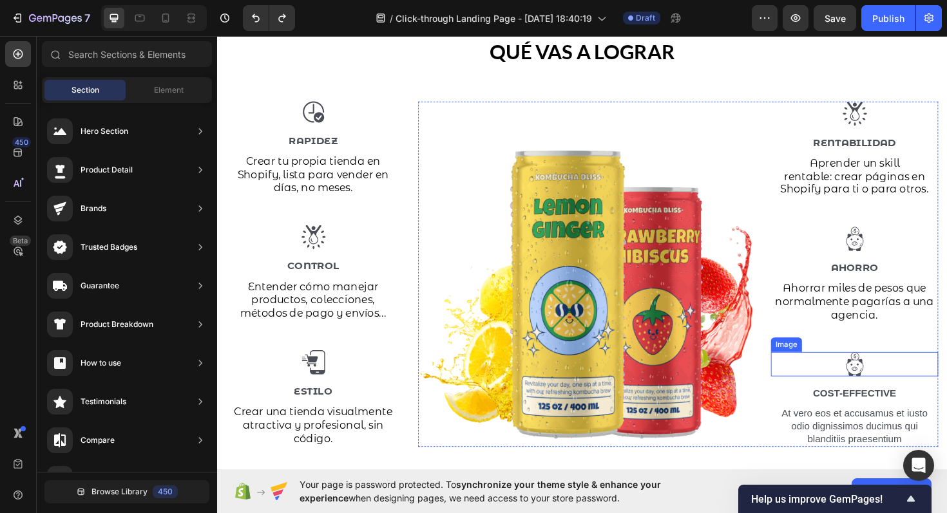
scroll to position [1498, 0]
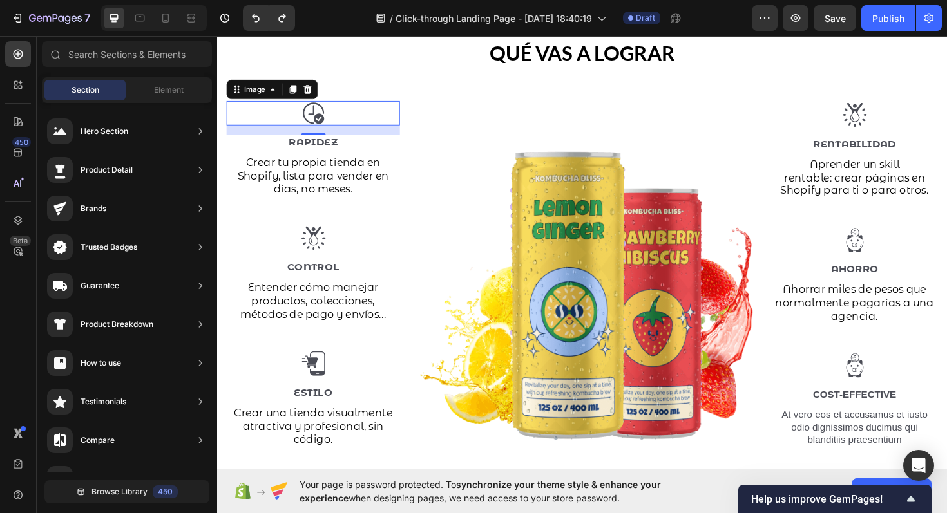
click at [318, 120] on img at bounding box center [319, 118] width 26 height 26
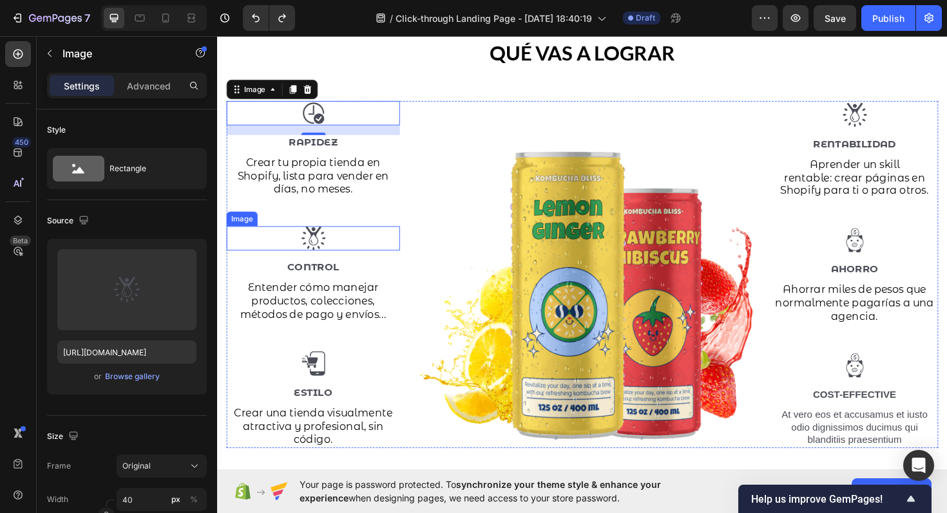
click at [316, 256] on img at bounding box center [319, 251] width 26 height 26
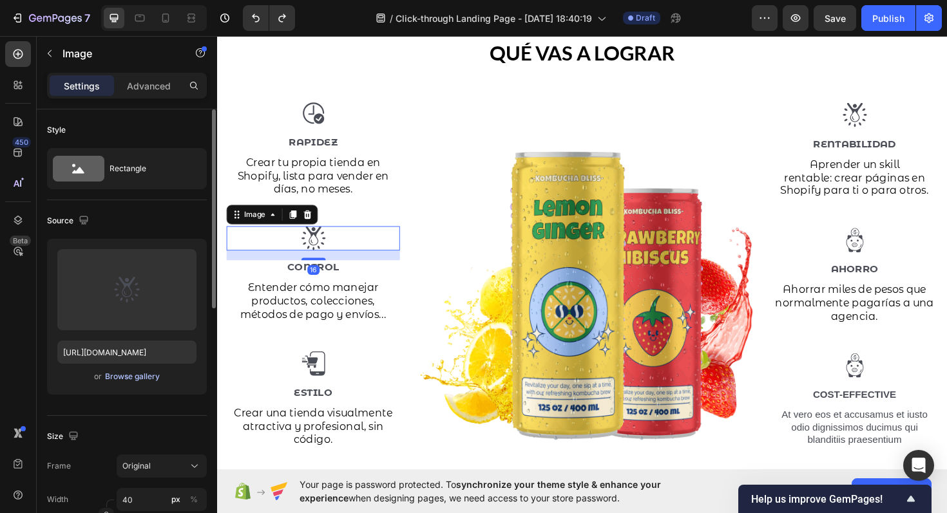
click at [151, 378] on div "Browse gallery" at bounding box center [132, 377] width 55 height 12
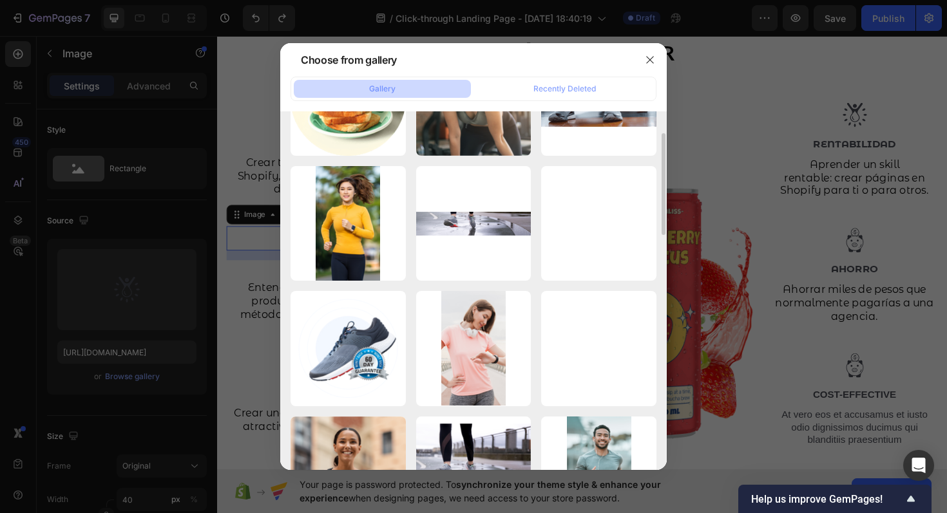
scroll to position [0, 0]
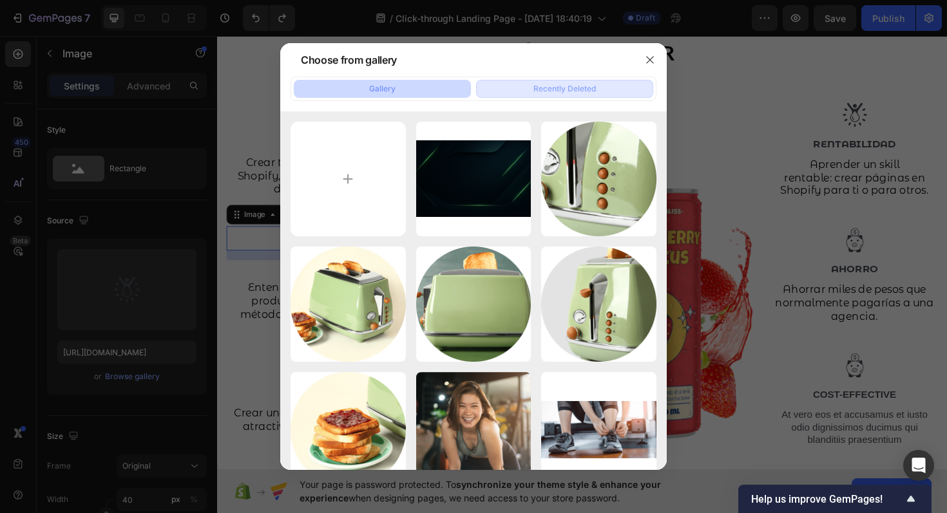
click at [584, 88] on div "Recently Deleted" at bounding box center [564, 89] width 62 height 12
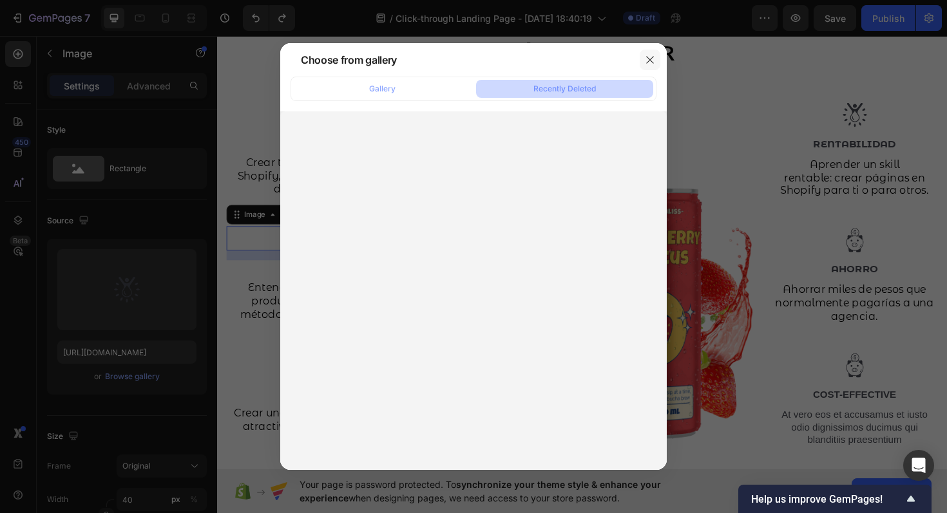
click at [650, 58] on icon "button" at bounding box center [650, 60] width 10 height 10
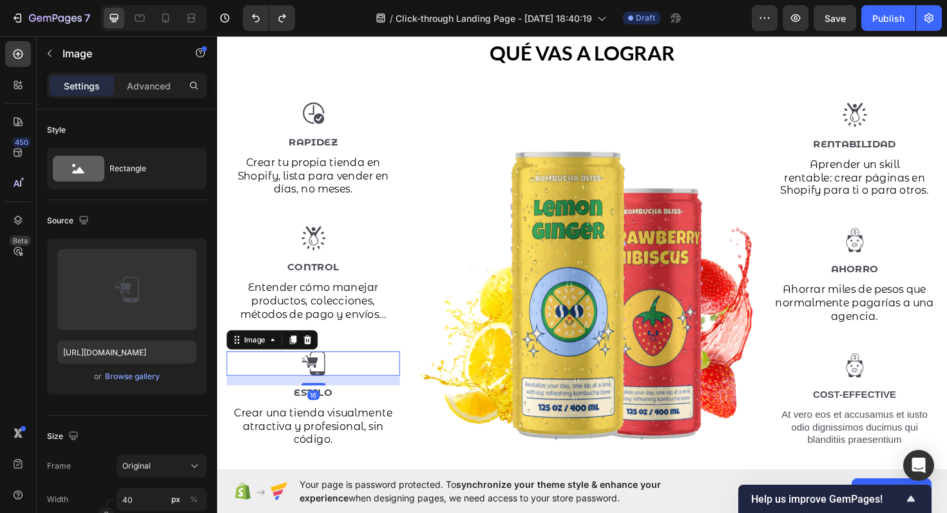
click at [316, 378] on img at bounding box center [319, 383] width 26 height 26
click at [153, 376] on div "Browse gallery" at bounding box center [132, 377] width 55 height 12
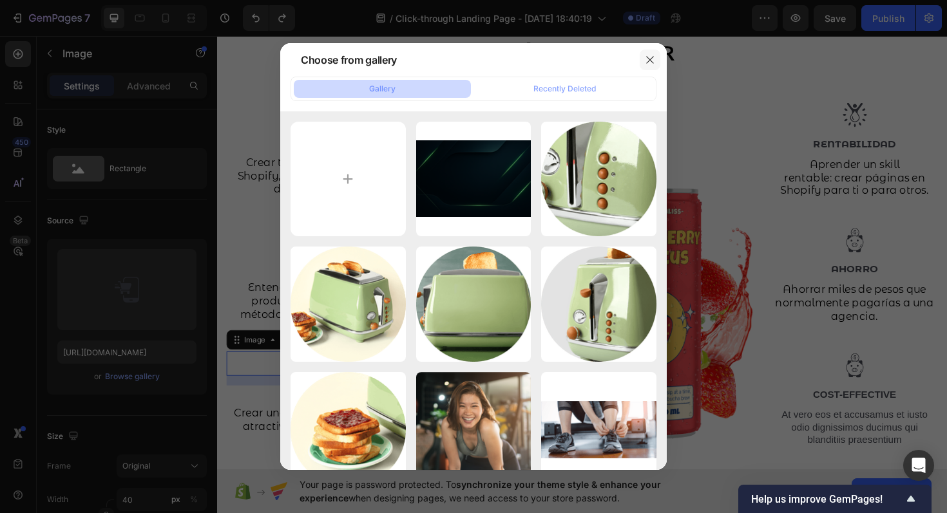
click at [651, 60] on icon "button" at bounding box center [650, 60] width 10 height 10
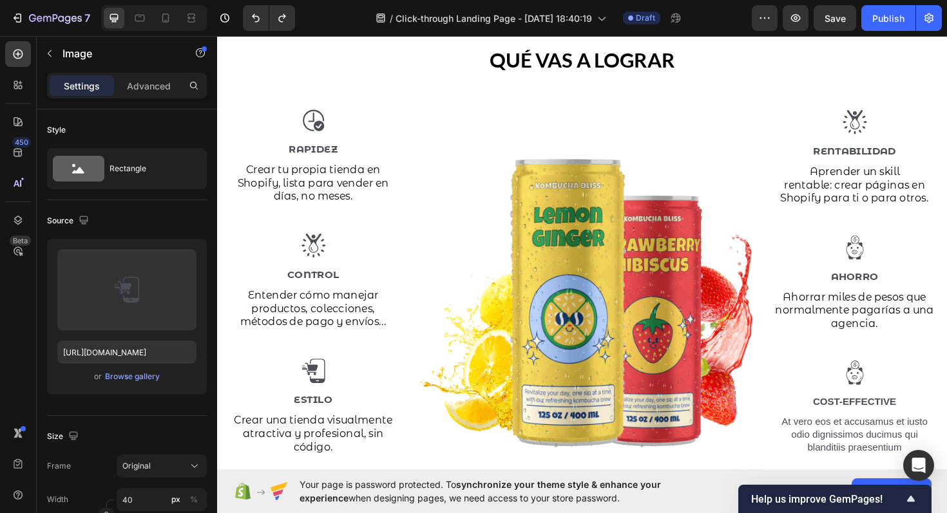
scroll to position [1492, 0]
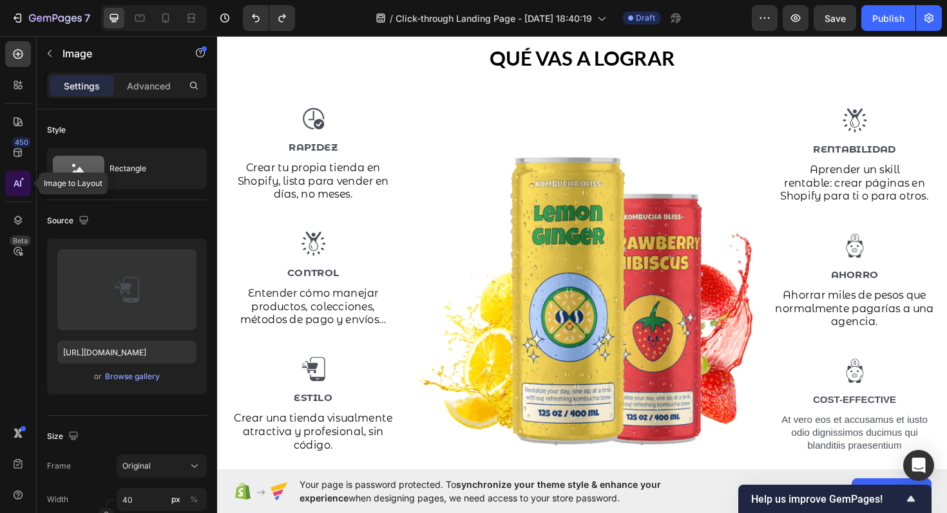
click at [15, 193] on div at bounding box center [18, 184] width 26 height 26
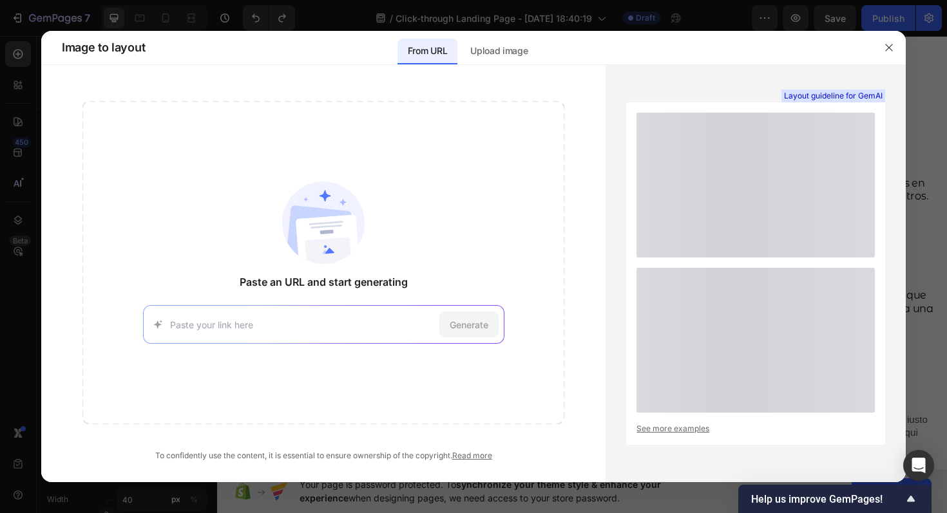
click at [340, 329] on input at bounding box center [302, 325] width 264 height 14
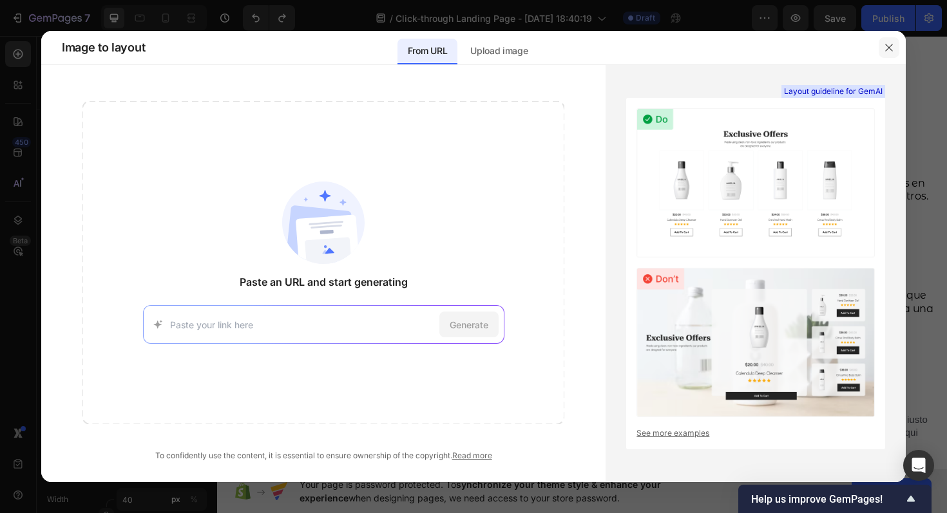
click at [889, 52] on icon "button" at bounding box center [889, 48] width 10 height 10
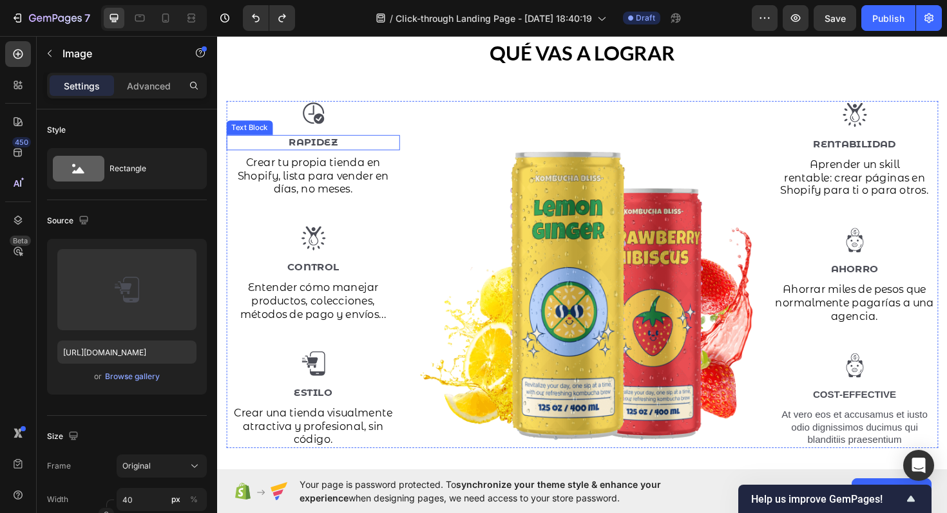
scroll to position [1490, 0]
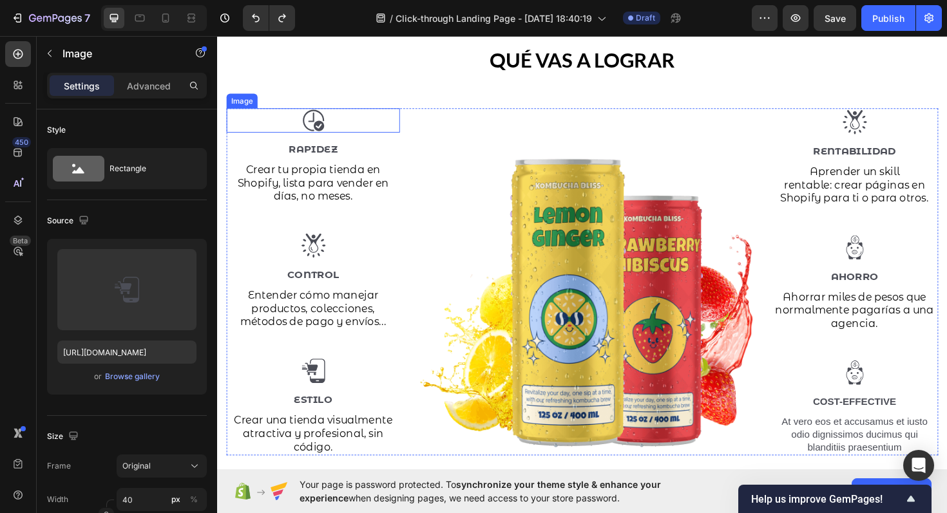
click at [330, 130] on img at bounding box center [319, 126] width 26 height 26
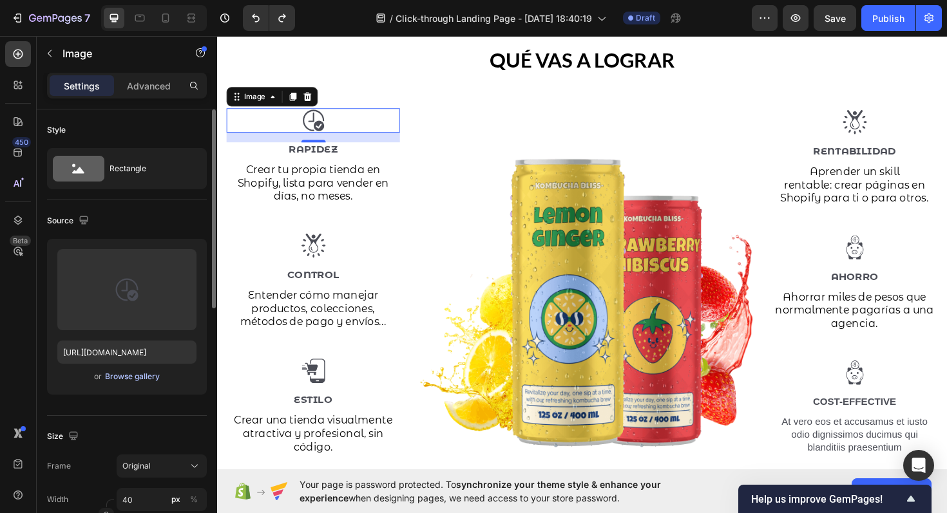
click at [126, 376] on div "Browse gallery" at bounding box center [132, 377] width 55 height 12
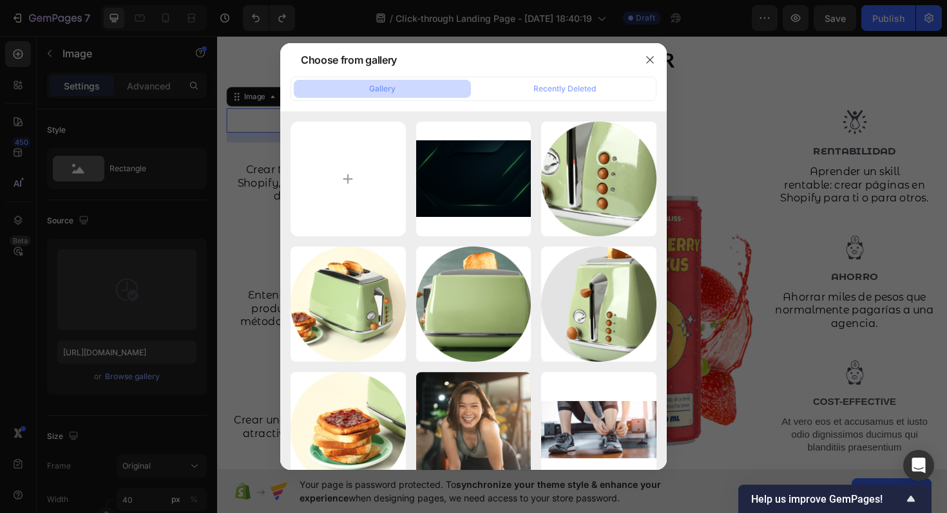
type input "C:\fakepath\6172512.gif"
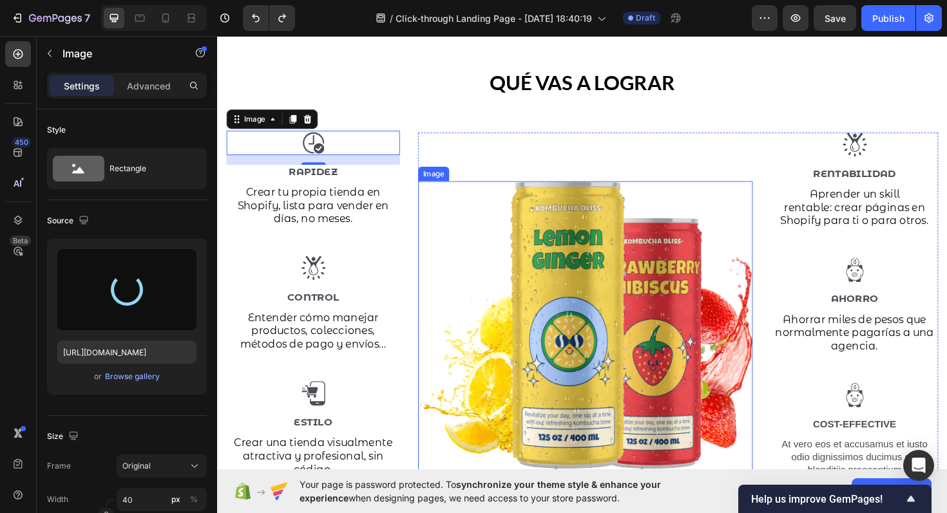
scroll to position [1462, 0]
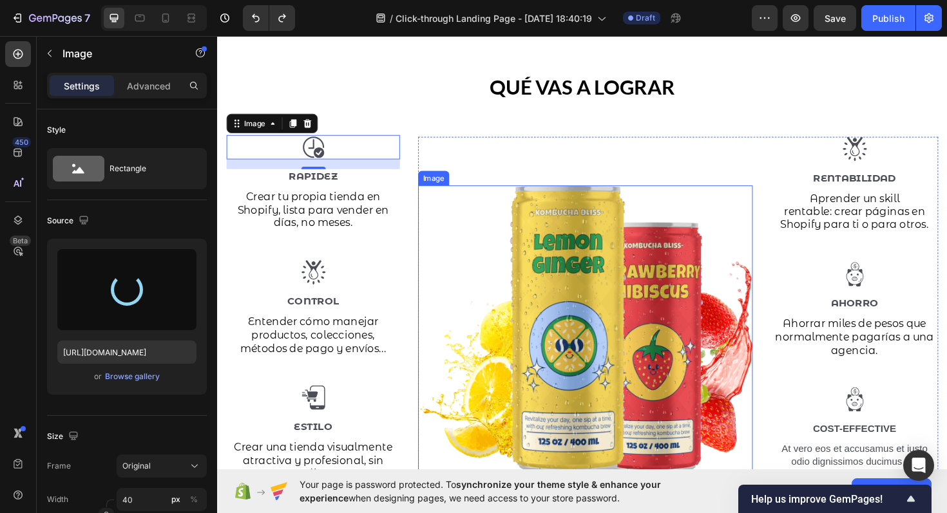
type input "https://cdn.shopify.com/s/files/1/0680/2355/0021/files/gempages_585581068162171…"
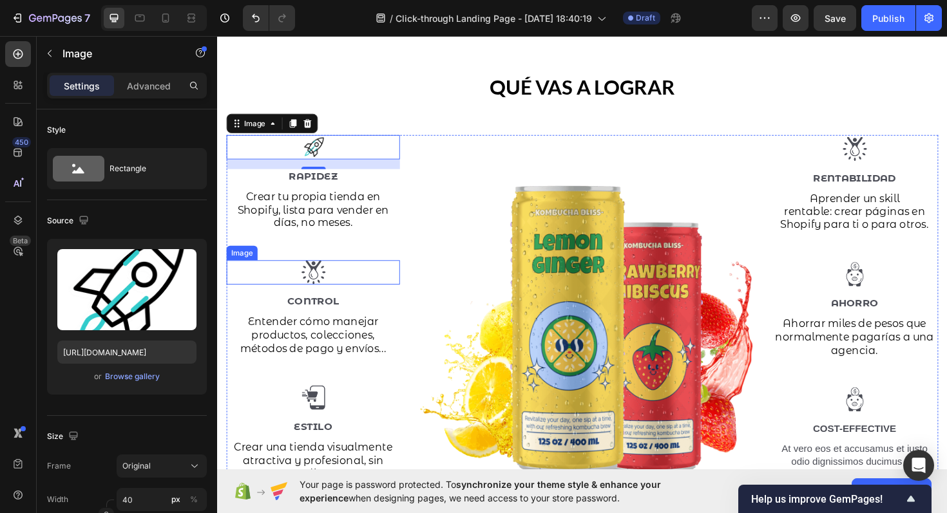
click at [311, 292] on img at bounding box center [319, 287] width 26 height 26
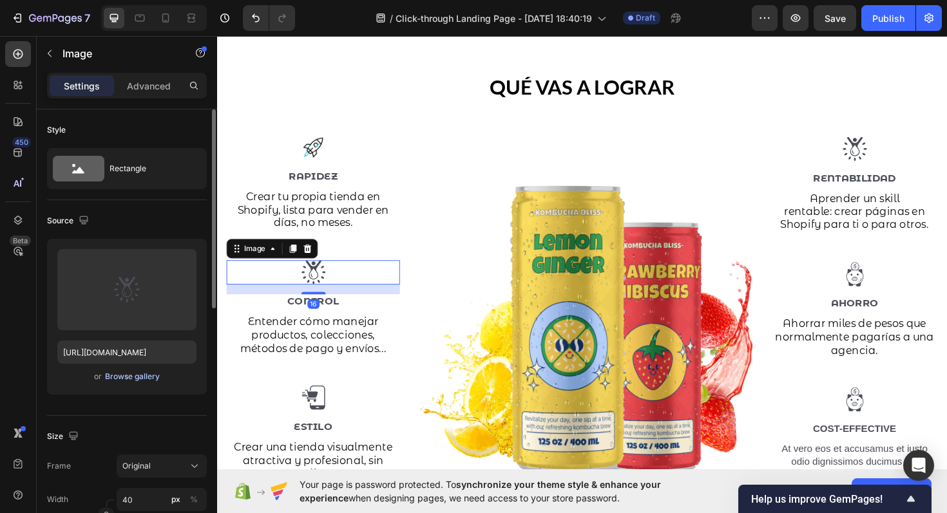
click at [135, 373] on div "Browse gallery" at bounding box center [132, 377] width 55 height 12
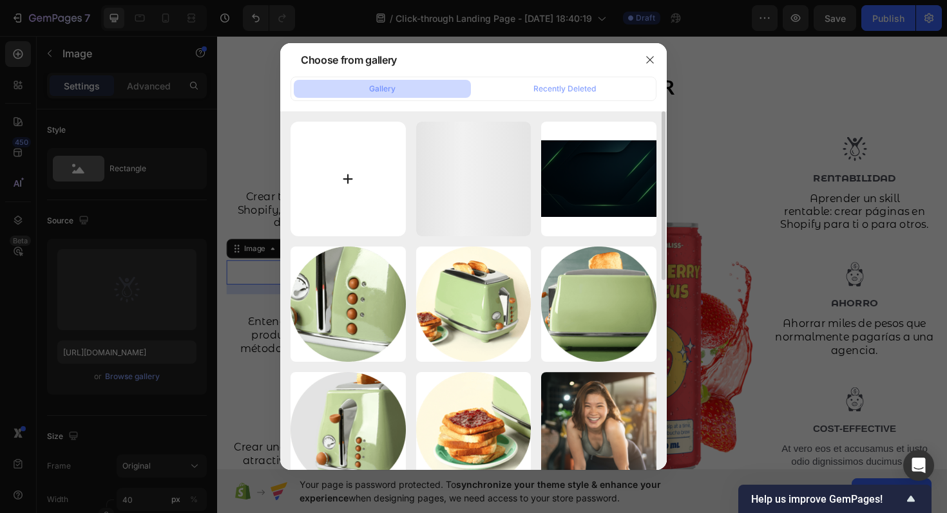
click at [338, 180] on input "file" at bounding box center [348, 179] width 115 height 115
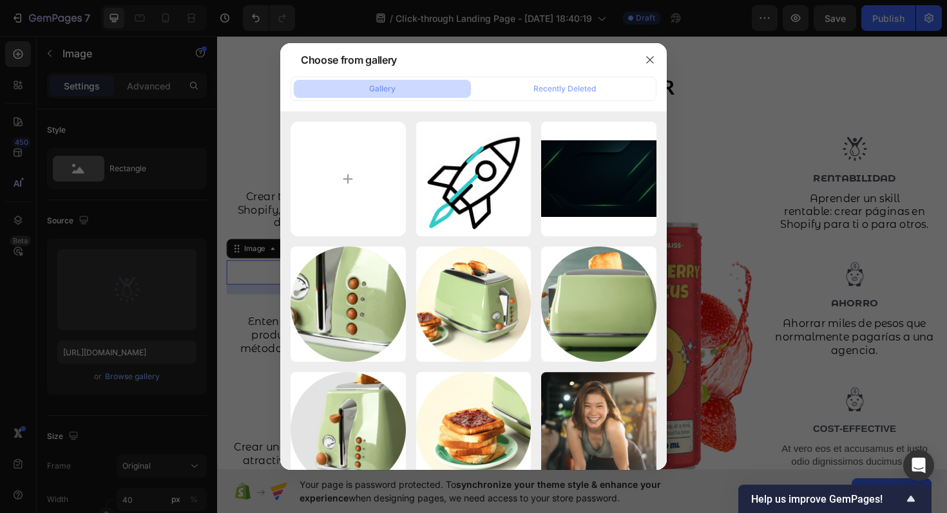
type input "C:\fakepath\8121259.gif"
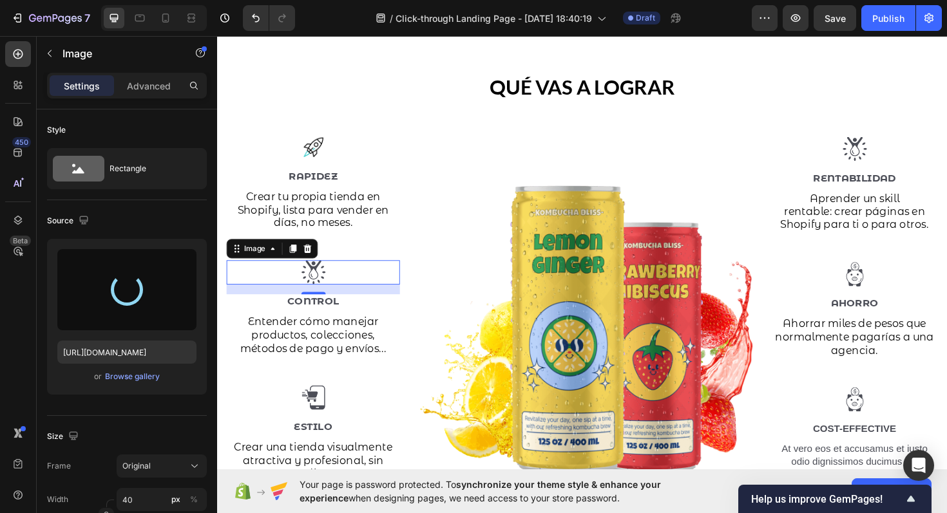
type input "https://cdn.shopify.com/s/files/1/0680/2355/0021/files/gempages_585581068162171…"
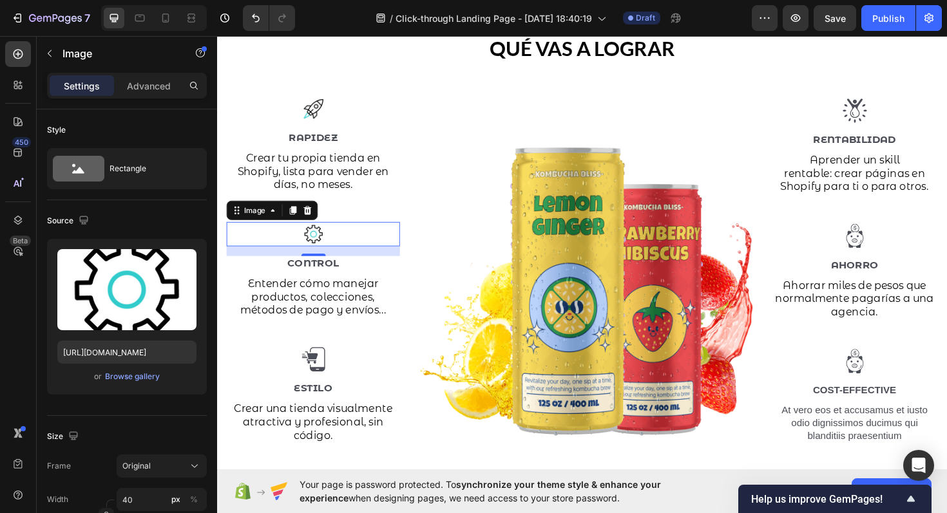
scroll to position [1524, 0]
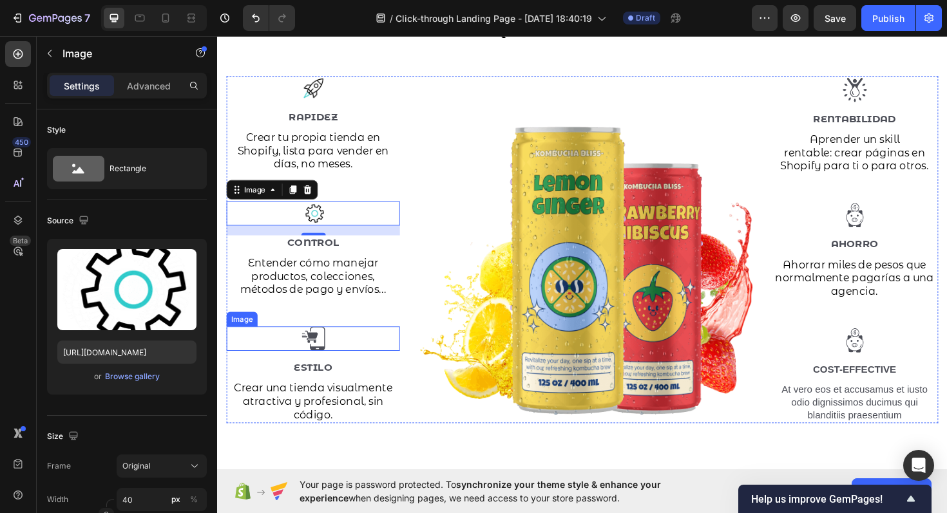
click at [321, 352] on img at bounding box center [319, 357] width 26 height 26
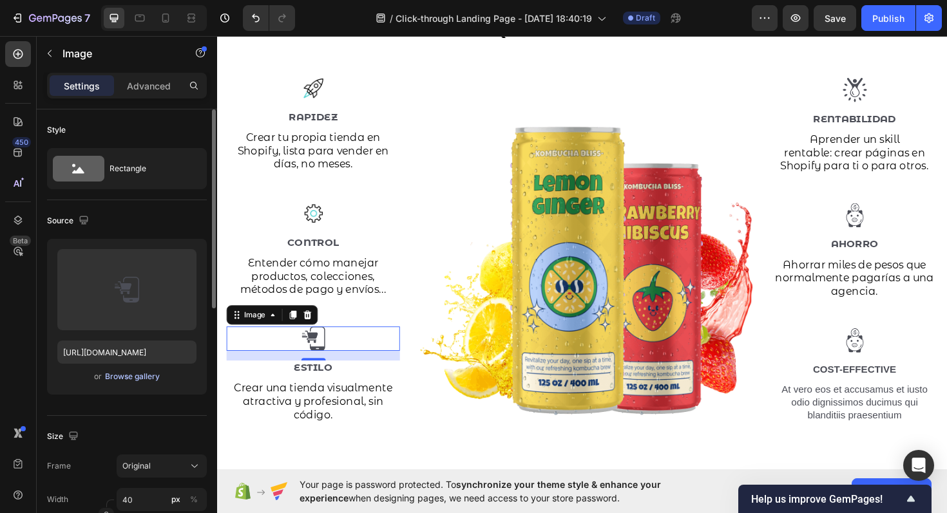
click at [129, 375] on div "Browse gallery" at bounding box center [132, 377] width 55 height 12
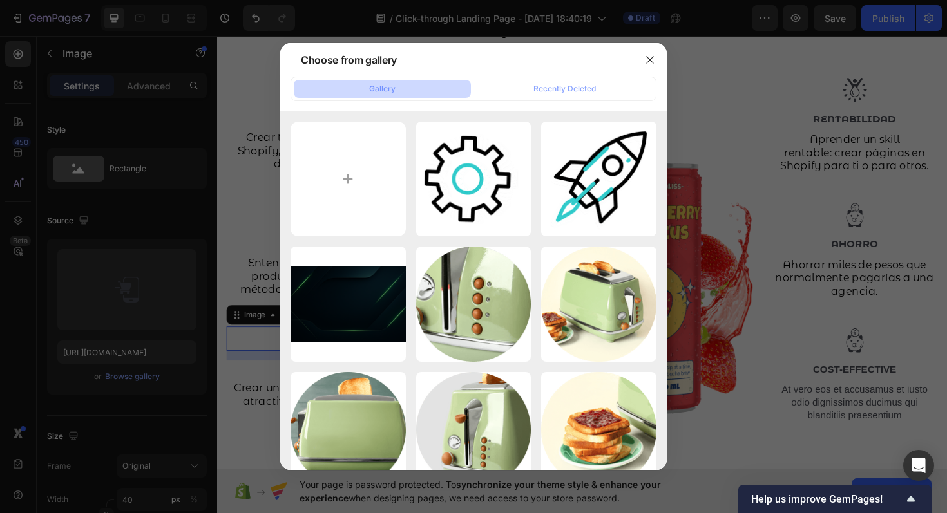
type input "C:\fakepath\6172527.gif"
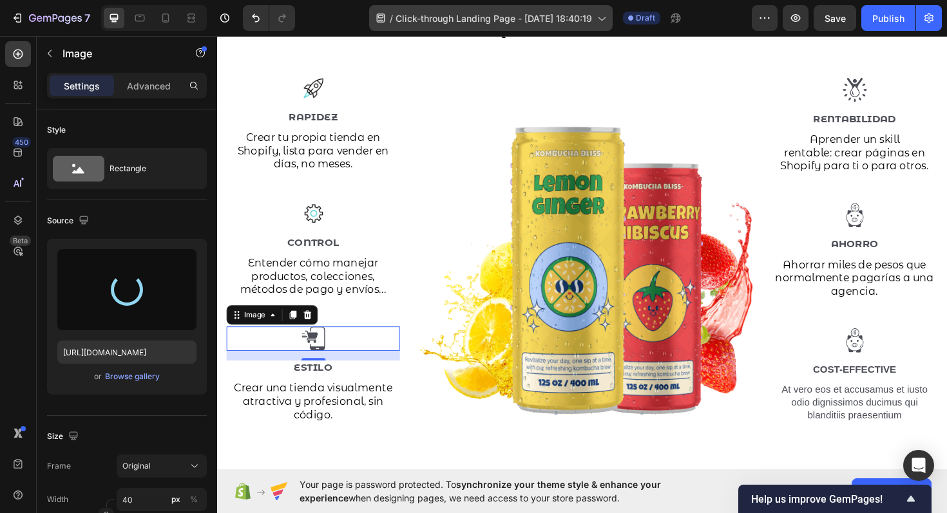
type input "https://cdn.shopify.com/s/files/1/0680/2355/0021/files/gempages_585581068162171…"
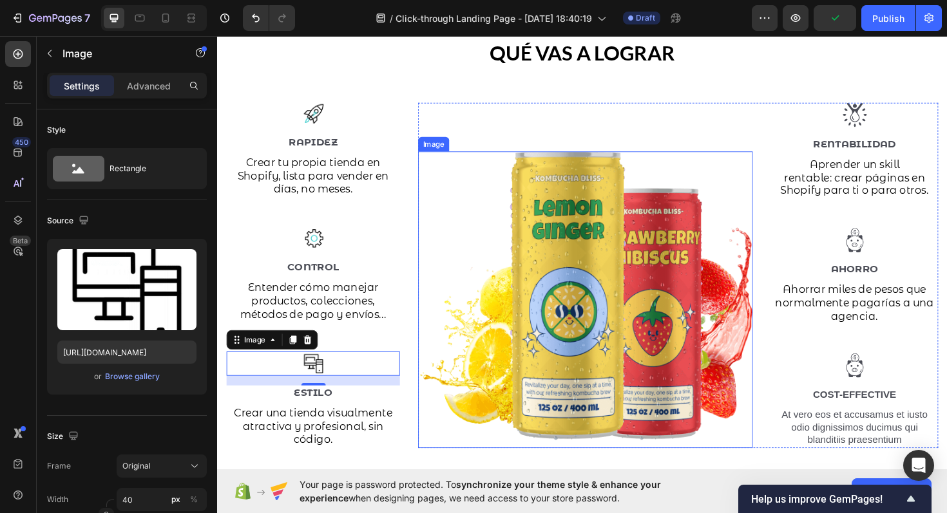
scroll to position [1497, 0]
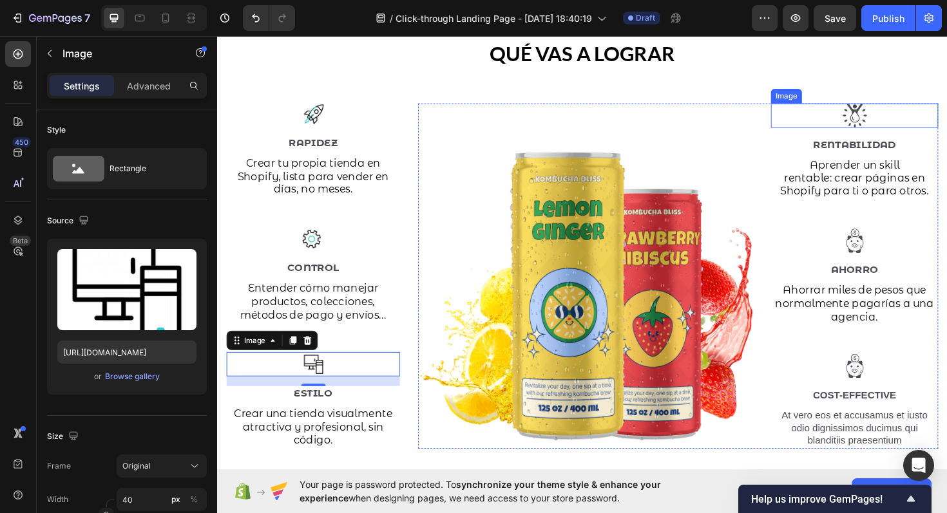
click at [897, 124] on img at bounding box center [892, 121] width 26 height 26
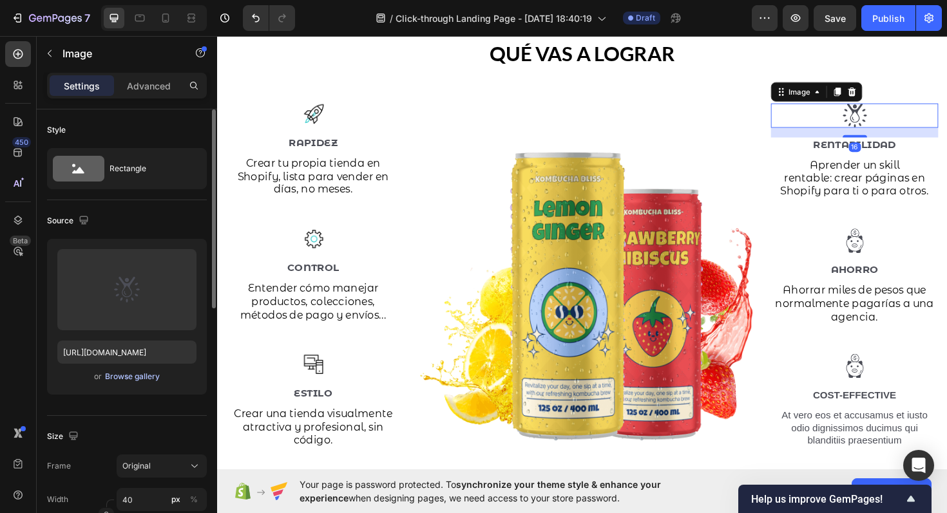
click at [127, 381] on div "Browse gallery" at bounding box center [132, 377] width 55 height 12
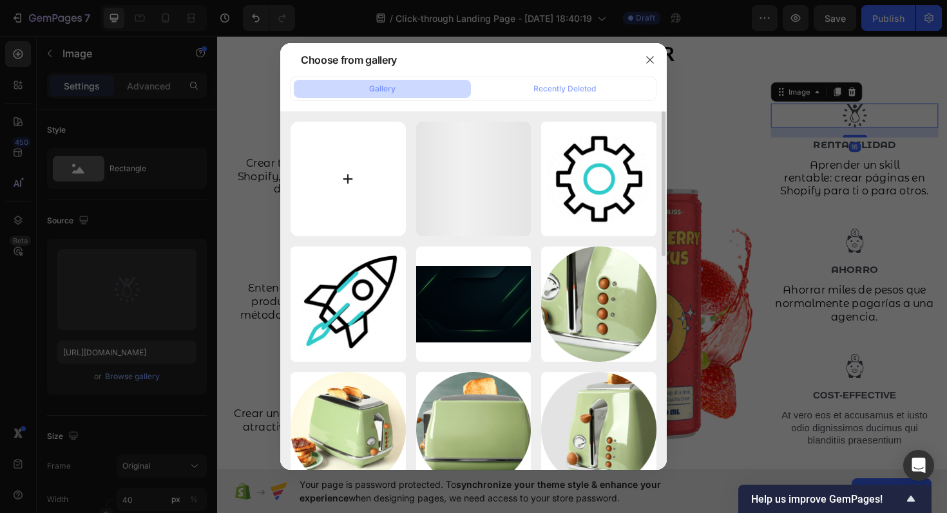
click at [349, 178] on input "file" at bounding box center [348, 179] width 115 height 115
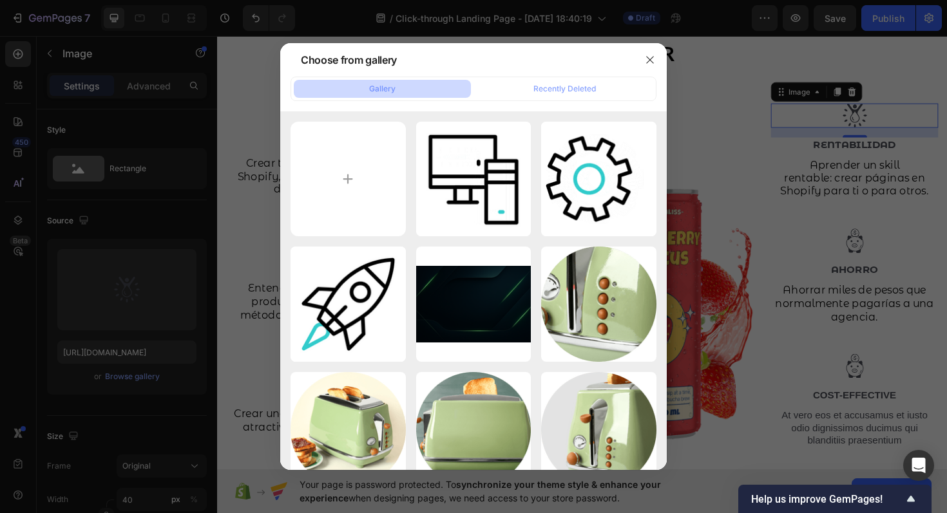
type input "C:\fakepath\6172538.gif"
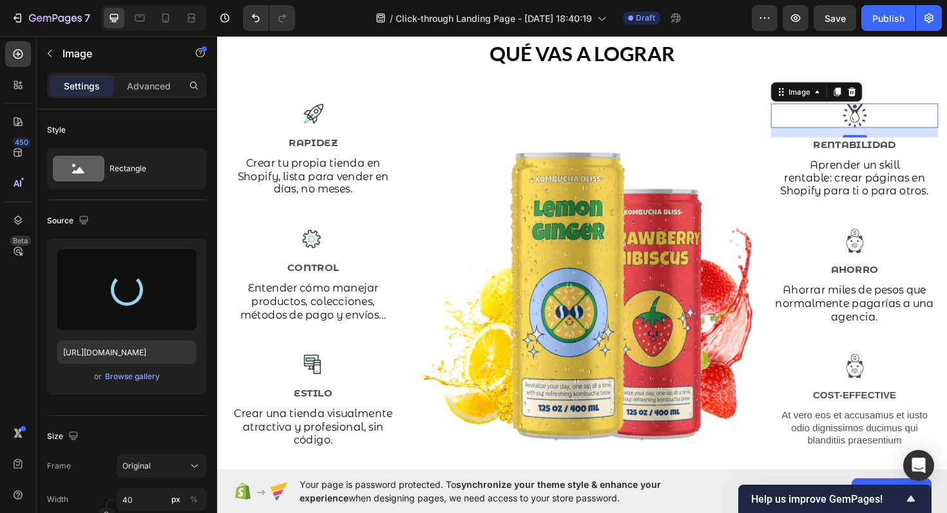
type input "https://cdn.shopify.com/s/files/1/0680/2355/0021/files/gempages_585581068162171…"
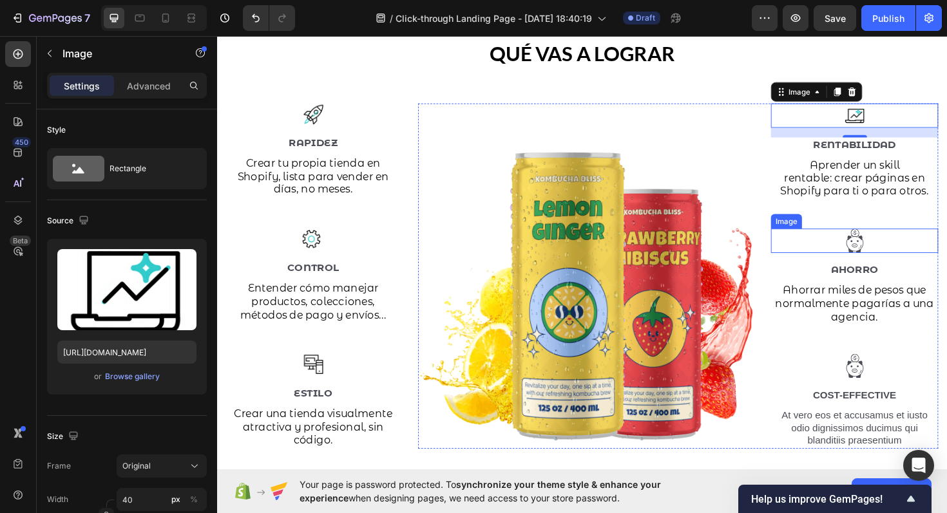
click at [906, 253] on div at bounding box center [891, 253] width 177 height 26
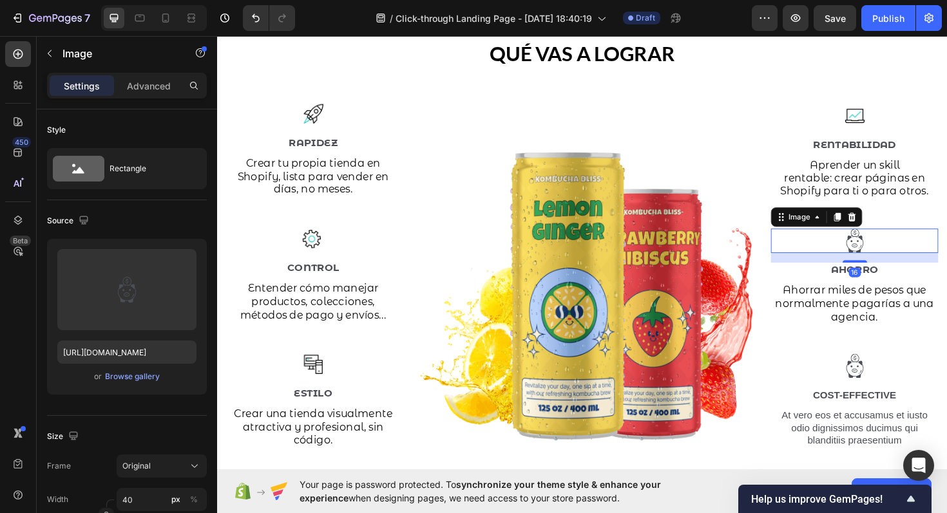
click at [889, 253] on img at bounding box center [892, 253] width 26 height 26
click at [135, 379] on div "Browse gallery" at bounding box center [132, 377] width 55 height 12
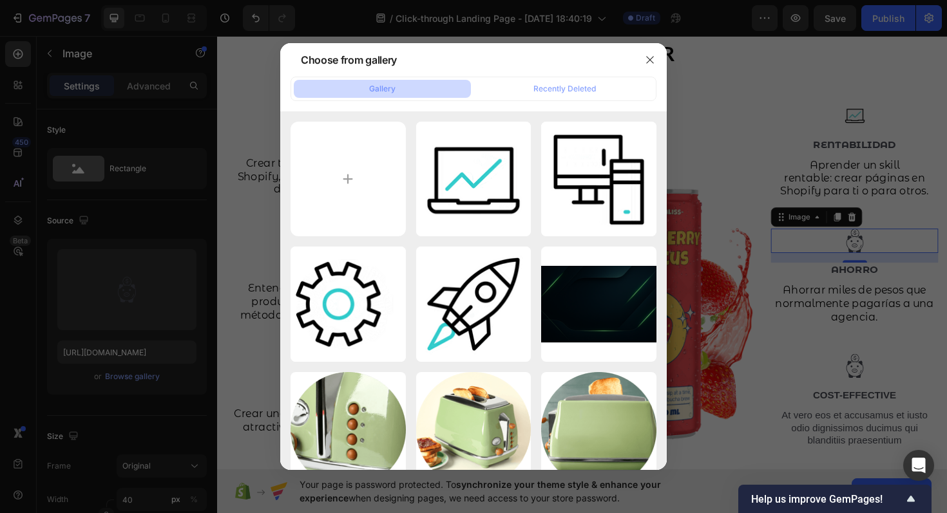
type input "C:\fakepath\6172515.gif"
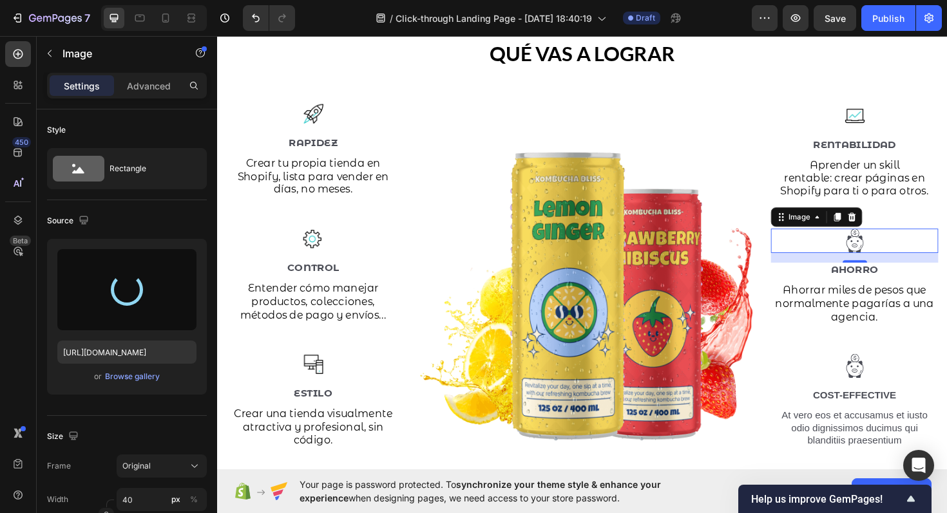
type input "https://cdn.shopify.com/s/files/1/0680/2355/0021/files/gempages_585581068162171…"
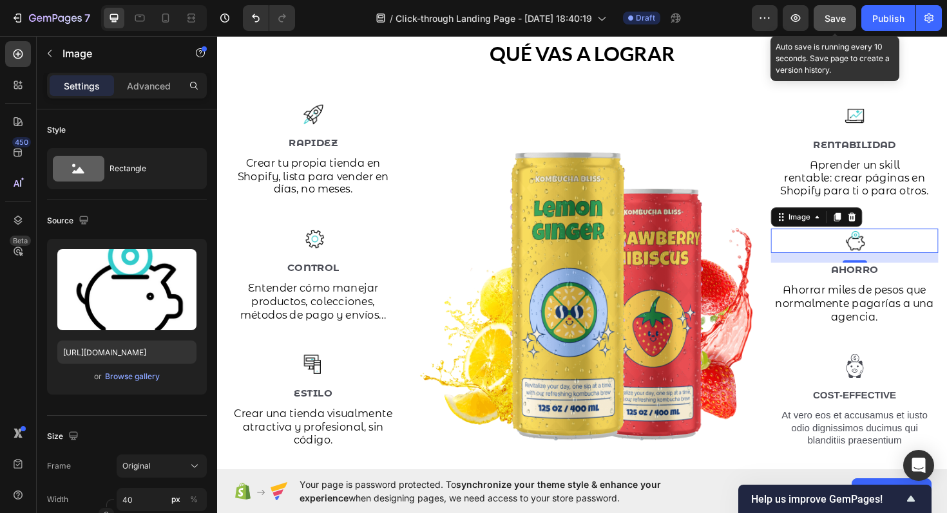
click at [831, 17] on span "Save" at bounding box center [835, 18] width 21 height 11
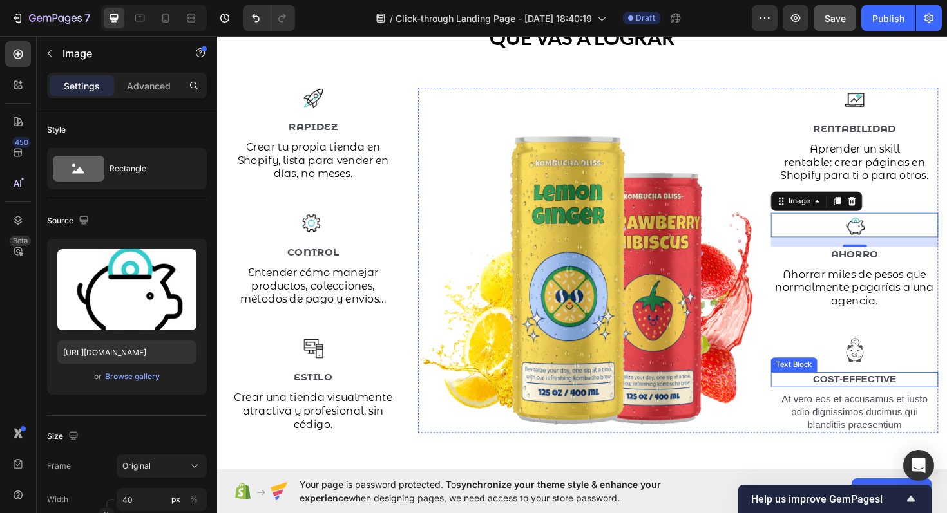
scroll to position [1515, 0]
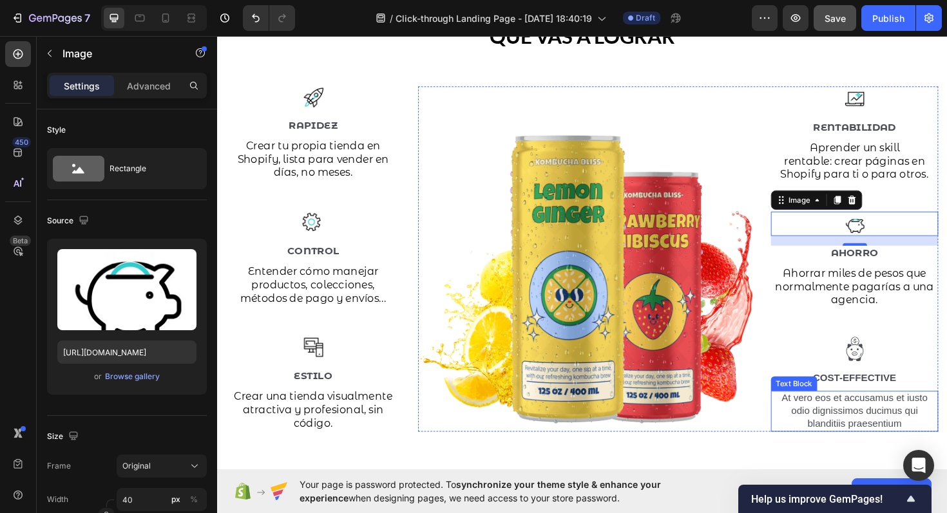
click at [897, 425] on p "At vero eos et accusamus et iusto odio dignissimos ducimus qui blanditiis praes…" at bounding box center [892, 434] width 175 height 40
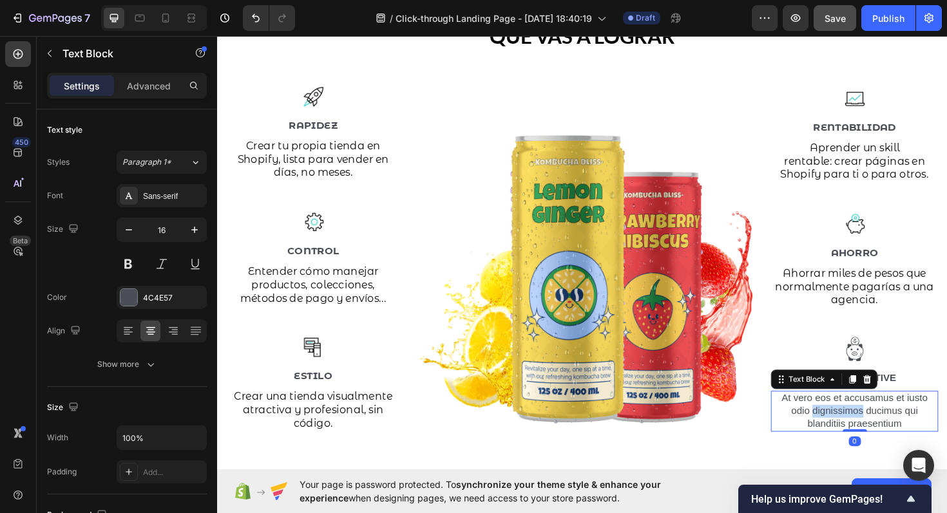
click at [897, 425] on p "At vero eos et accusamus et iusto odio dignissimos ducimus qui blanditiis praes…" at bounding box center [892, 434] width 175 height 40
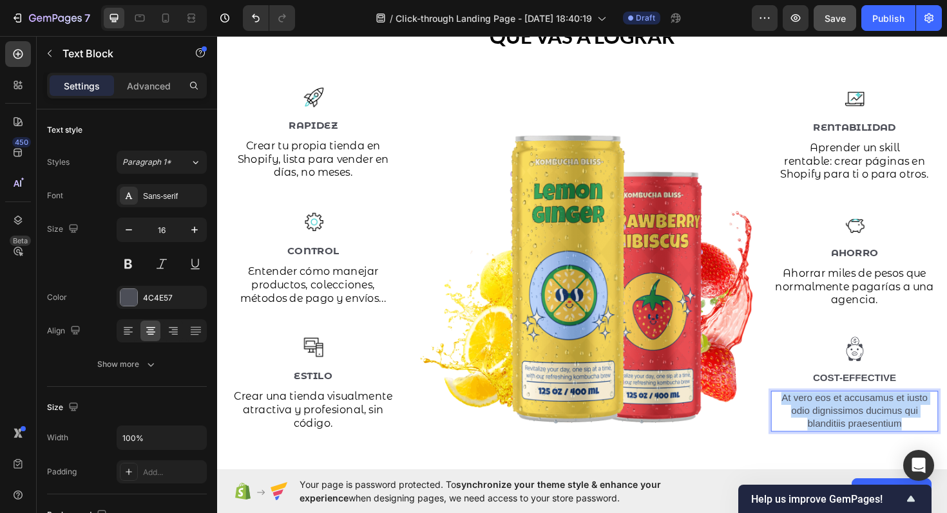
click at [897, 425] on p "At vero eos et accusamus et iusto odio dignissimos ducimus qui blanditiis praes…" at bounding box center [892, 434] width 175 height 40
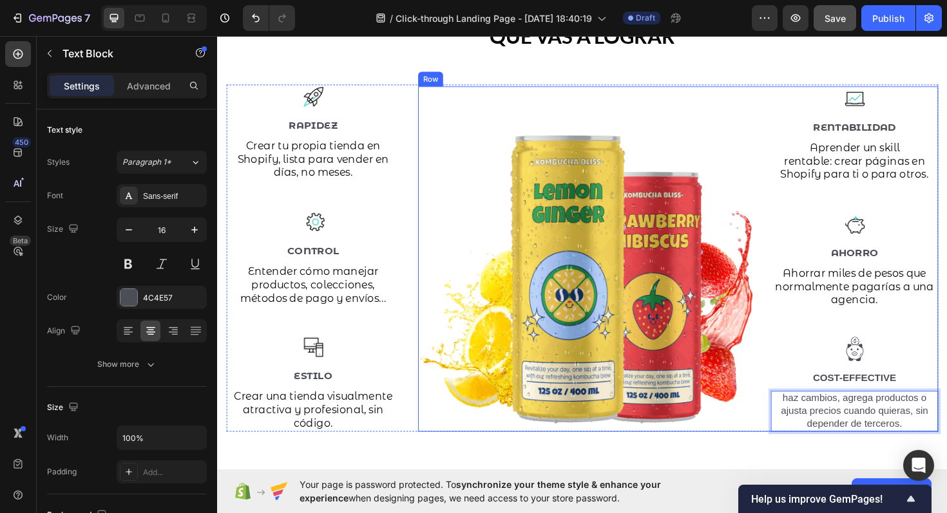
click at [890, 392] on p "Cost-Effective" at bounding box center [892, 399] width 175 height 14
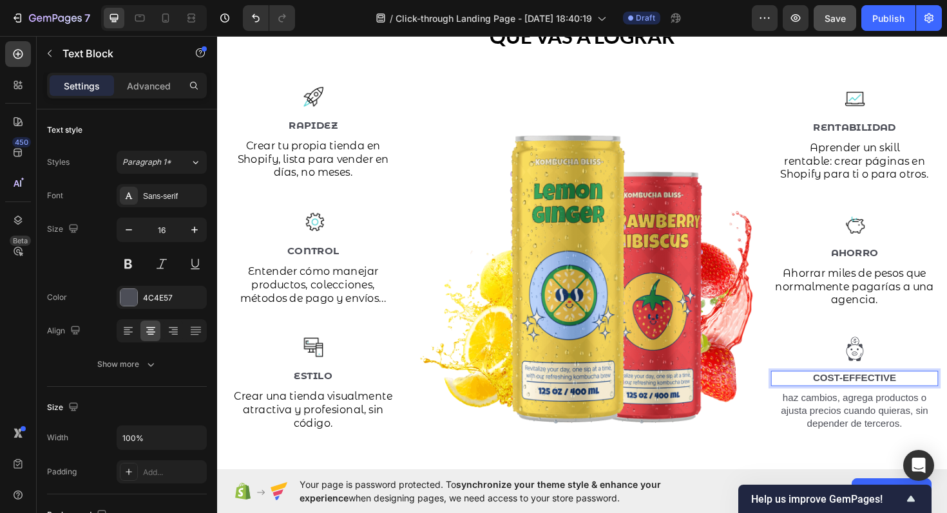
click at [890, 392] on p "Cost-Effective" at bounding box center [892, 399] width 175 height 14
click at [890, 392] on p "Libertad" at bounding box center [892, 399] width 175 height 14
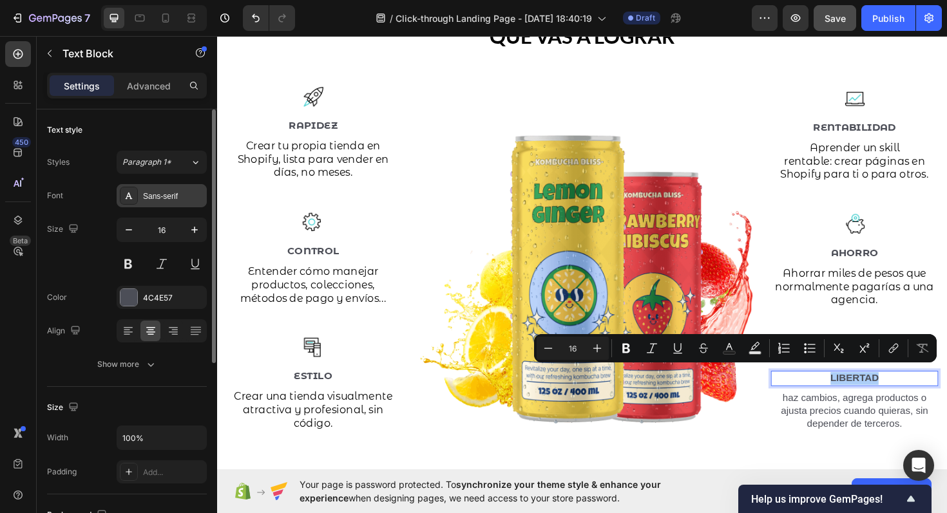
click at [168, 189] on div "Sans-serif" at bounding box center [162, 195] width 90 height 23
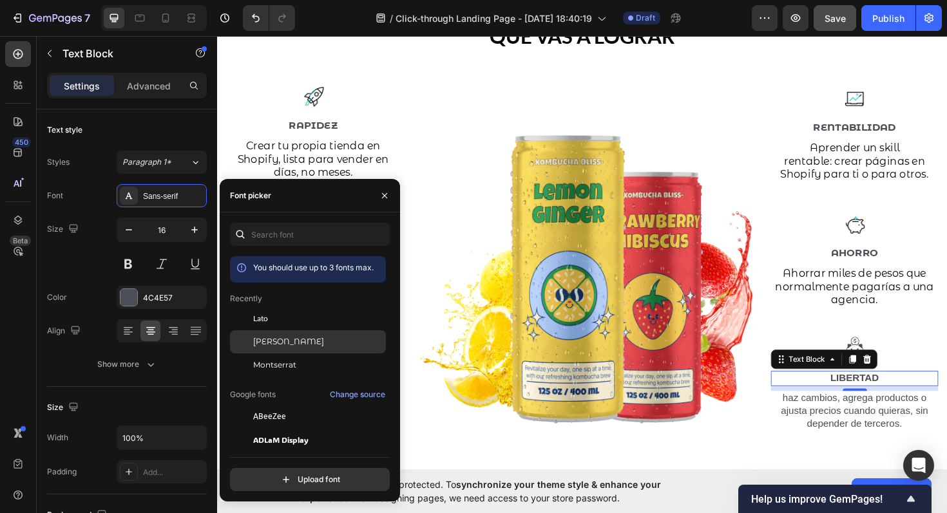
click at [324, 345] on span "[PERSON_NAME]" at bounding box center [288, 342] width 71 height 12
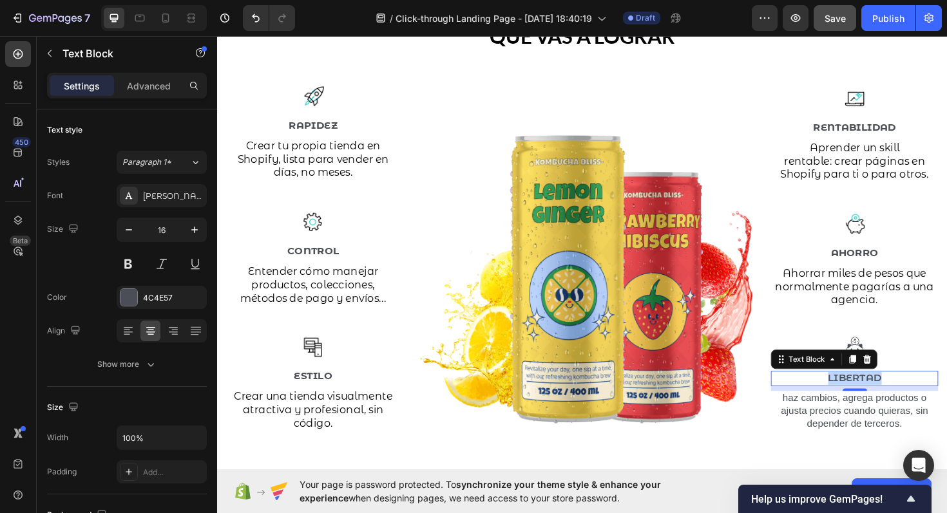
click at [895, 394] on p "Libertad" at bounding box center [892, 399] width 175 height 14
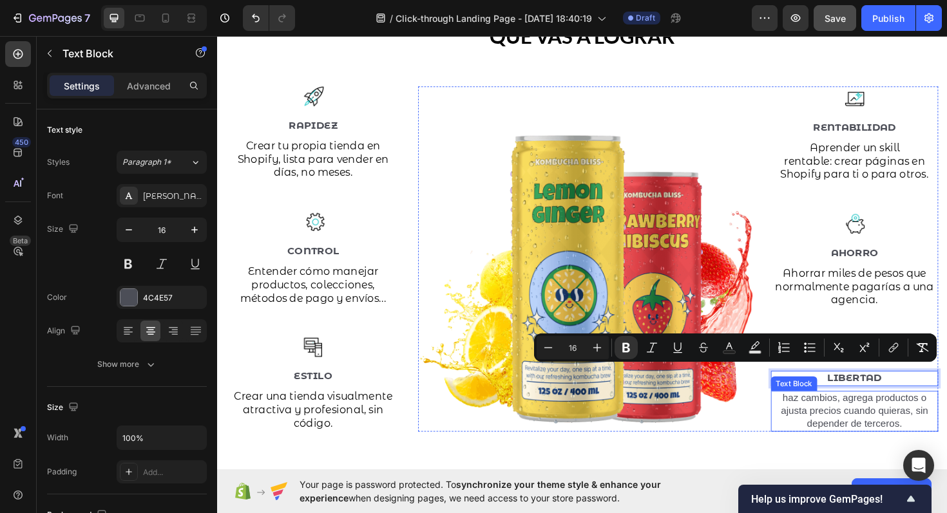
click at [876, 437] on p "haz cambios, agrega productos o ajusta precios cuando quieras, sin depender de …" at bounding box center [892, 434] width 175 height 40
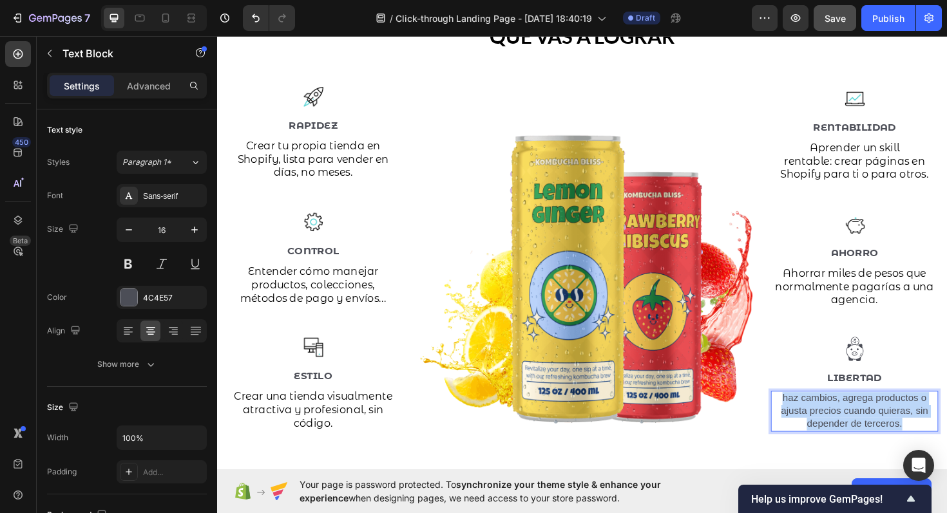
click at [876, 437] on p "haz cambios, agrega productos o ajusta precios cuando quieras, sin depender de …" at bounding box center [892, 434] width 175 height 40
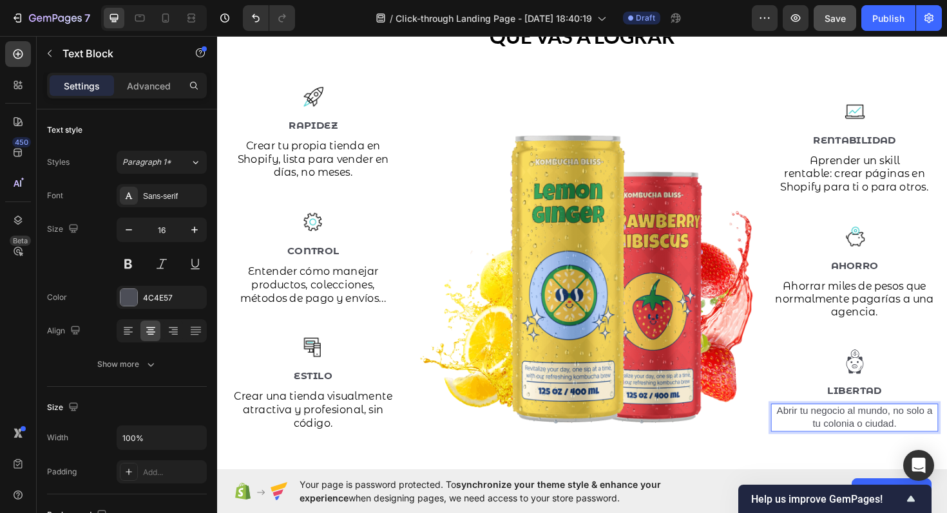
scroll to position [1529, 0]
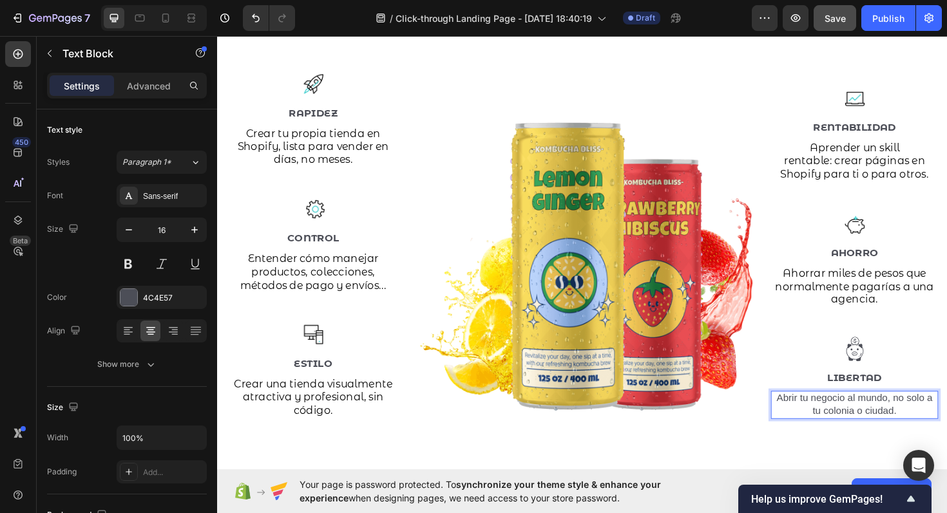
click at [877, 414] on p "Abrir tu negocio al mundo, no solo a tu colonia o ciudad." at bounding box center [892, 427] width 175 height 27
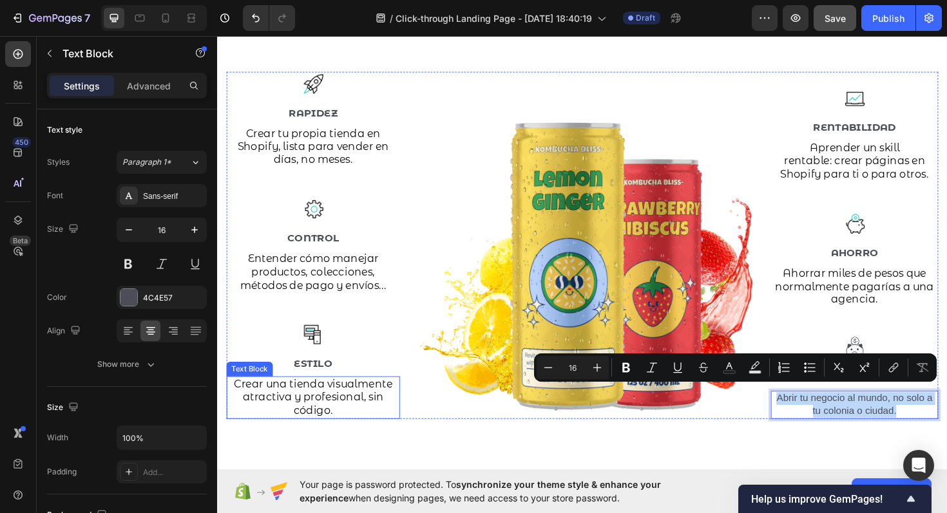
click at [343, 423] on p "Crear una tienda visualmente atractiva y profesional, sin código." at bounding box center [318, 419] width 181 height 42
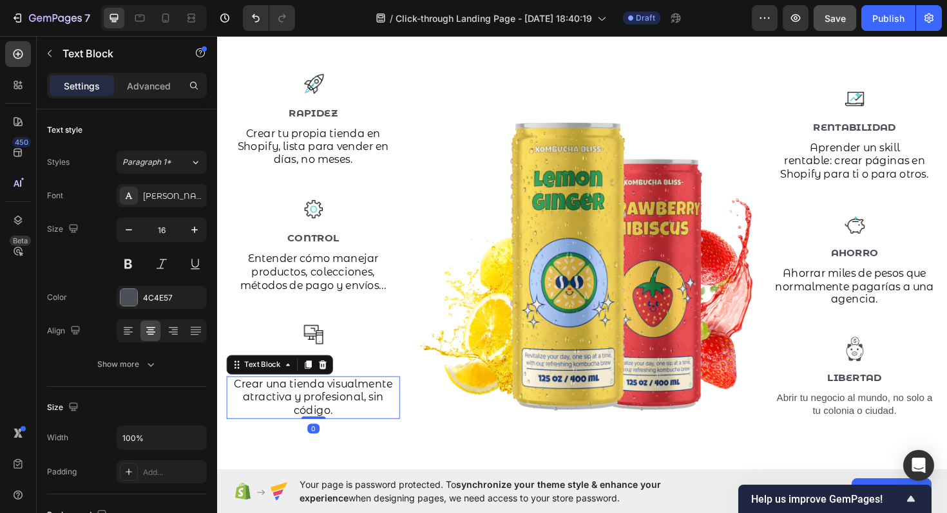
click at [343, 423] on p "Crear una tienda visualmente atractiva y profesional, sin código." at bounding box center [318, 419] width 181 height 42
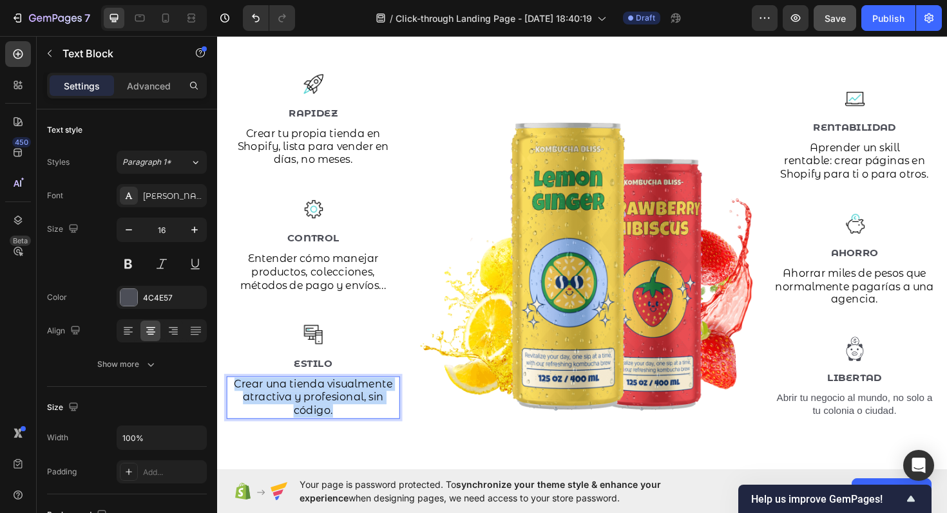
click at [343, 423] on p "Crear una tienda visualmente atractiva y profesional, sin código." at bounding box center [318, 419] width 181 height 42
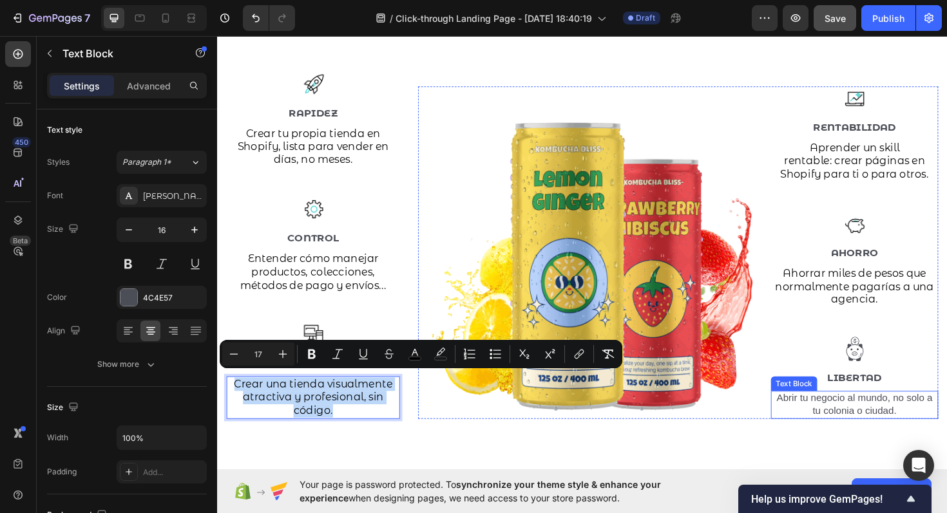
click at [890, 419] on p "Abrir tu negocio al mundo, no solo a tu colonia o ciudad." at bounding box center [892, 427] width 175 height 27
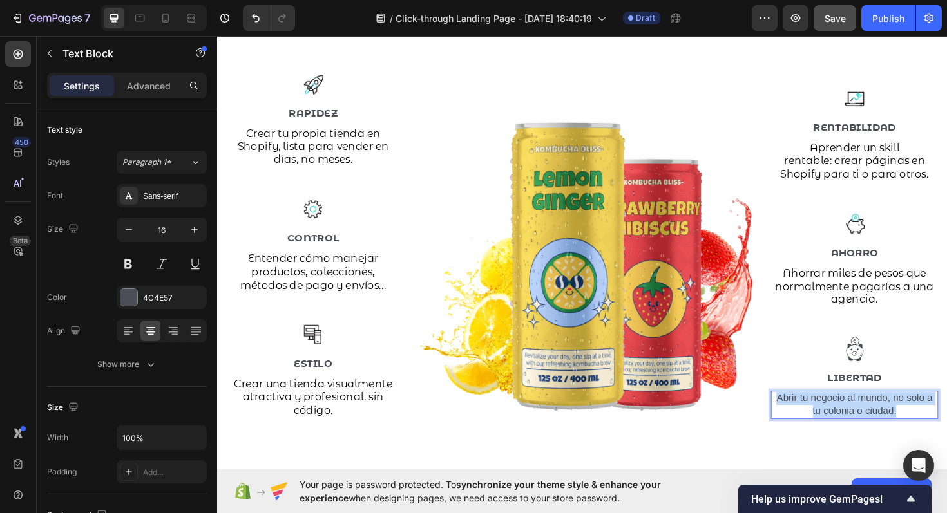
click at [890, 419] on p "Abrir tu negocio al mundo, no solo a tu colonia o ciudad." at bounding box center [892, 427] width 175 height 27
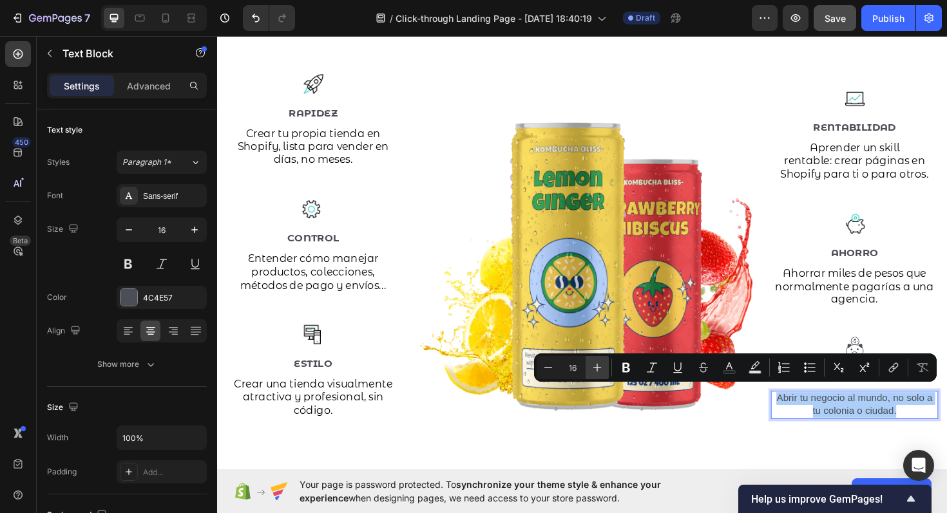
click at [595, 375] on button "Plus" at bounding box center [597, 367] width 23 height 23
type input "17"
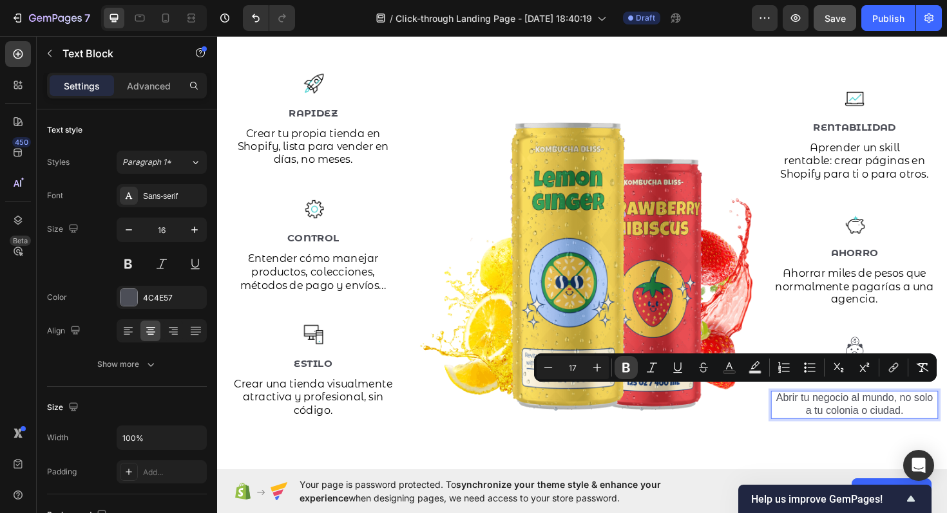
click at [633, 368] on button "Bold" at bounding box center [626, 367] width 23 height 23
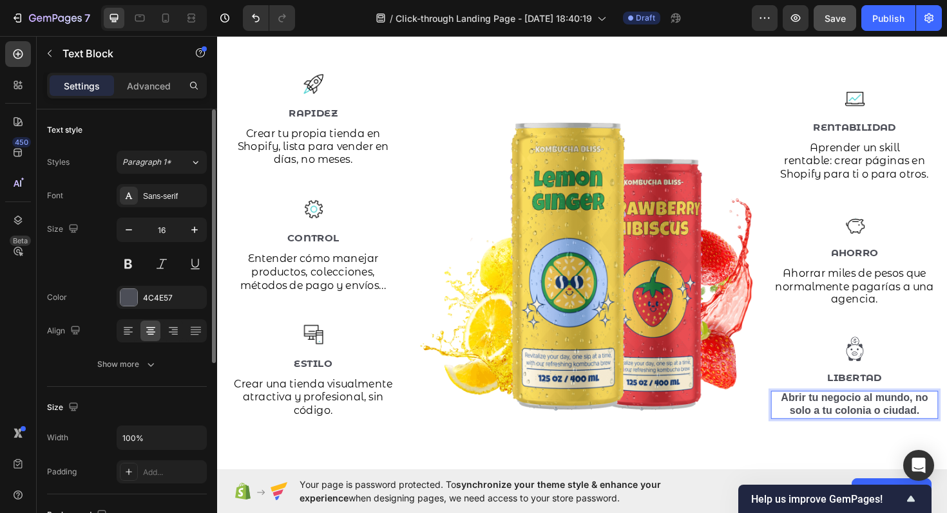
click at [168, 215] on div "Font Sans-serif Size 16 Color 4C4E57 Align Show more" at bounding box center [127, 280] width 160 height 192
click at [157, 196] on div "Sans-serif" at bounding box center [173, 197] width 61 height 12
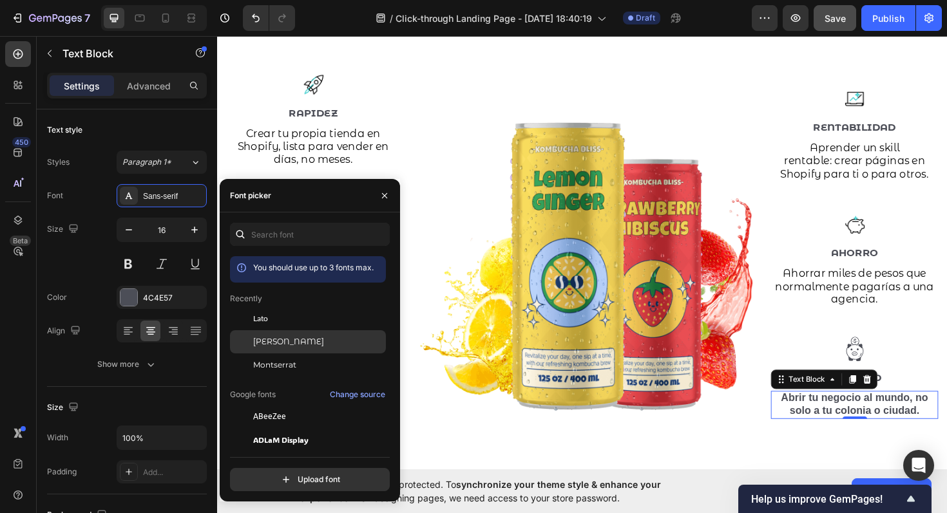
click at [286, 334] on div "[PERSON_NAME]" at bounding box center [308, 342] width 156 height 23
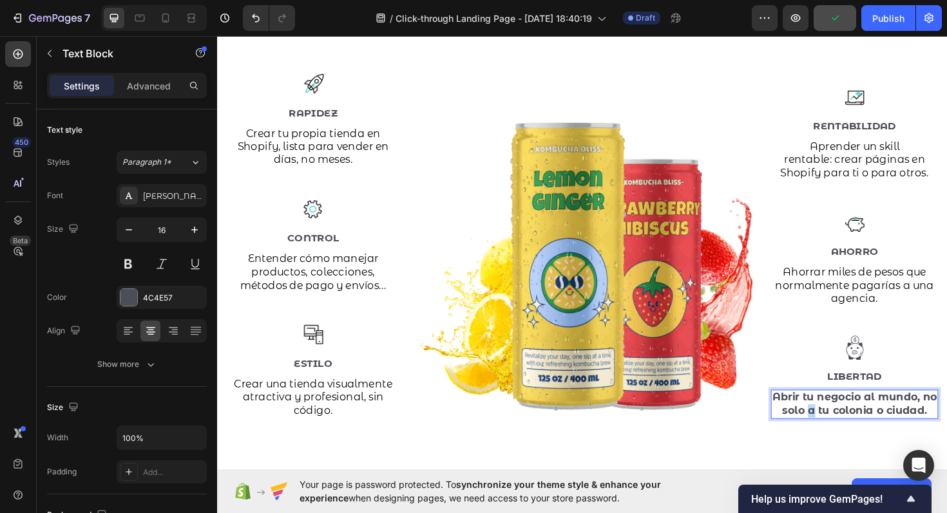
click at [846, 427] on strong "Abrir tu negocio al mundo, no solo a tu colonia o ciudad." at bounding box center [892, 425] width 175 height 27
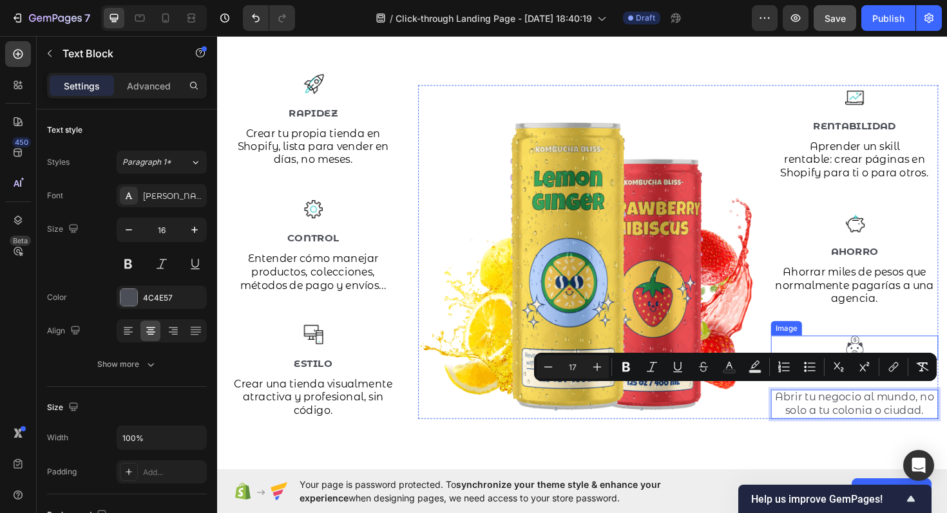
click at [899, 358] on img at bounding box center [892, 367] width 26 height 26
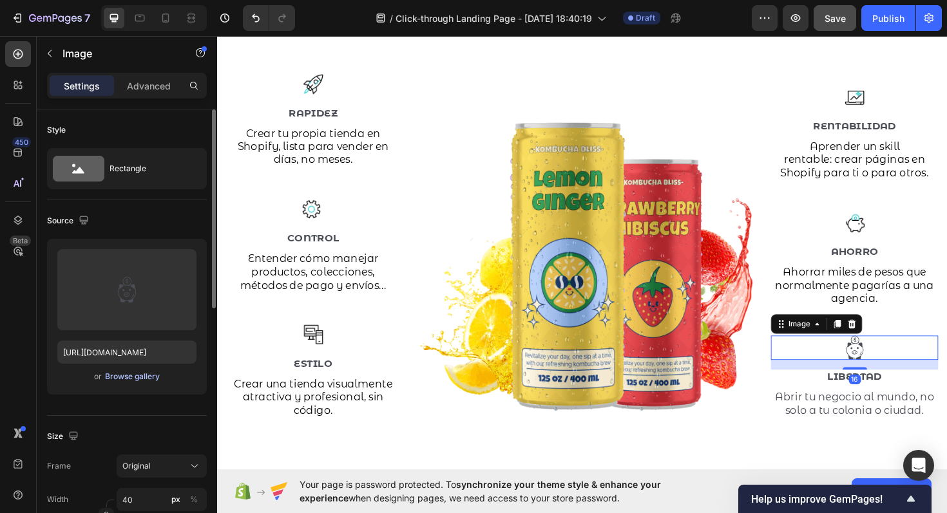
click at [140, 378] on div "Browse gallery" at bounding box center [132, 377] width 55 height 12
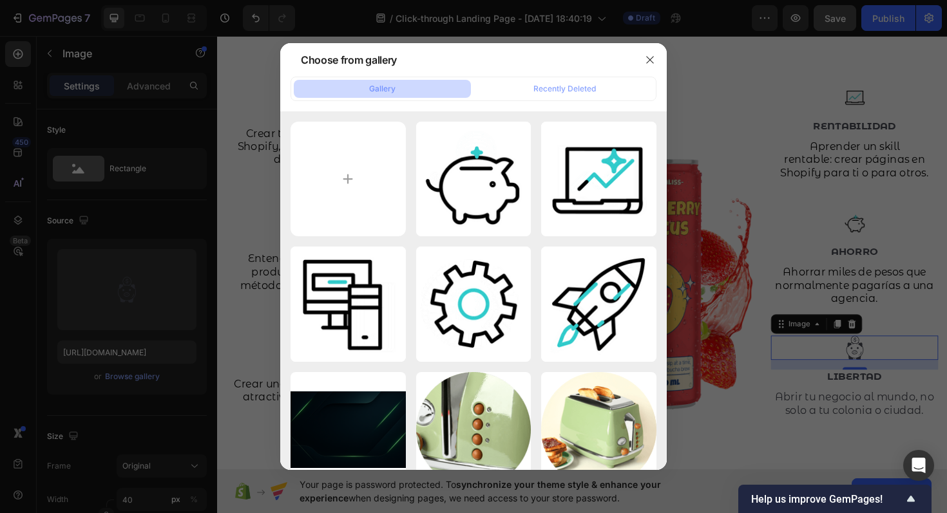
type input "C:\fakepath\6416391.gif"
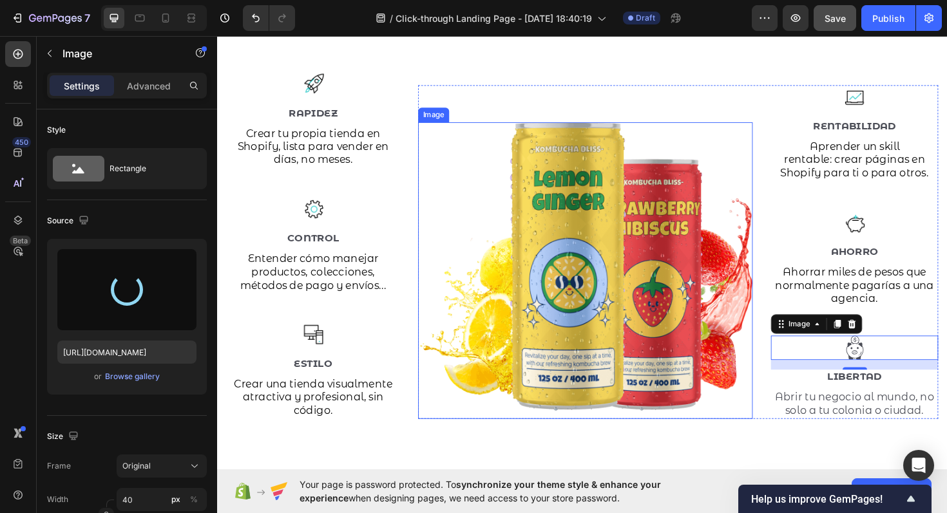
type input "https://cdn.shopify.com/s/files/1/0680/2355/0021/files/gempages_585581068162171…"
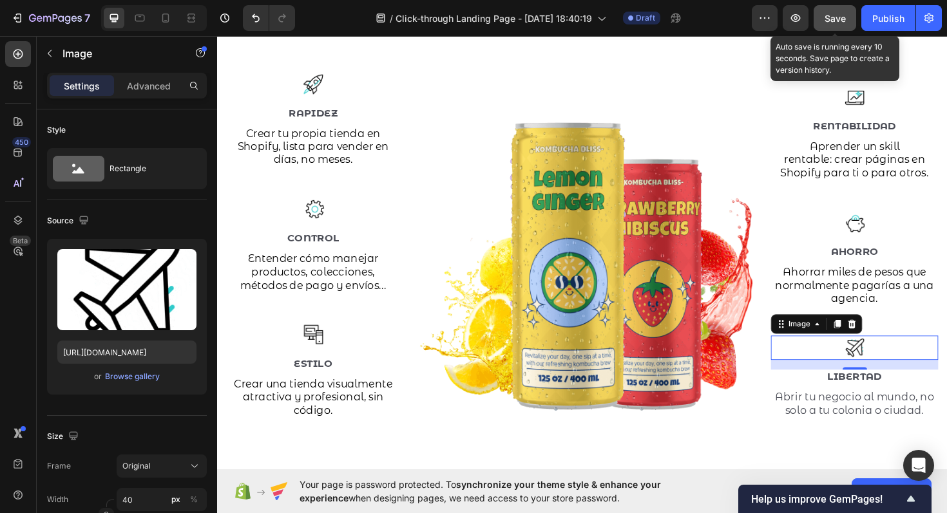
click at [834, 18] on span "Save" at bounding box center [835, 18] width 21 height 11
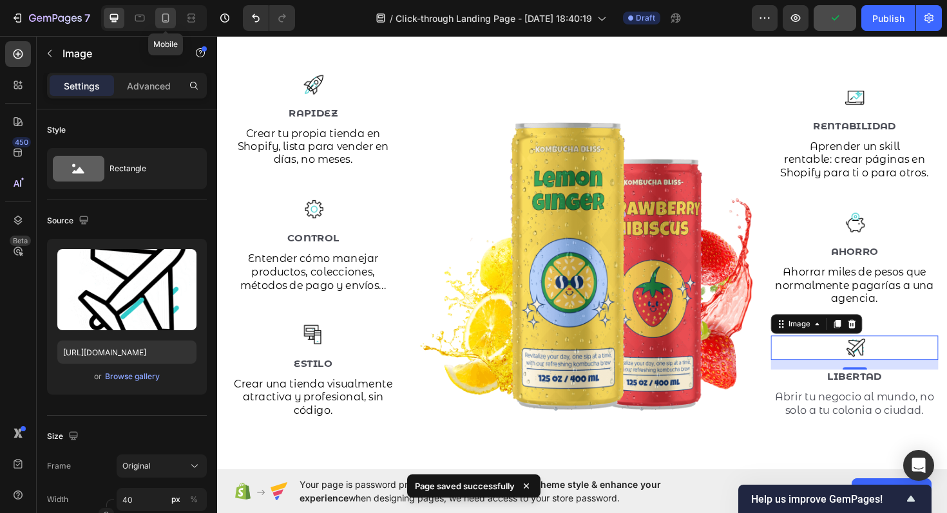
click at [168, 26] on div at bounding box center [165, 18] width 21 height 21
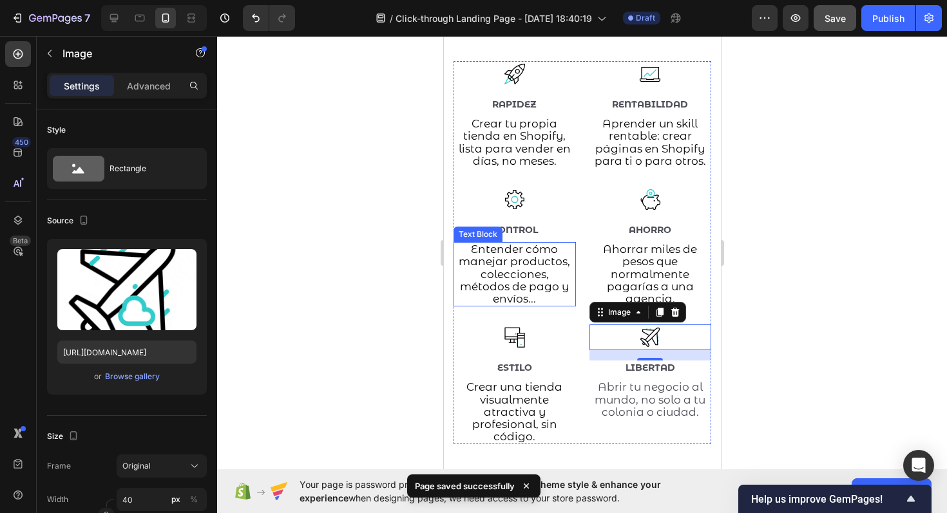
scroll to position [1526, 0]
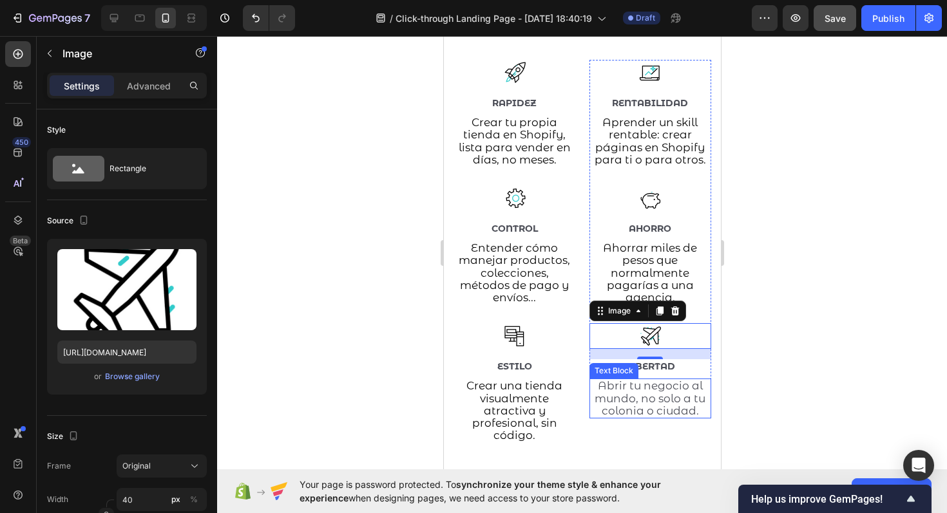
click at [774, 401] on div at bounding box center [582, 274] width 730 height 477
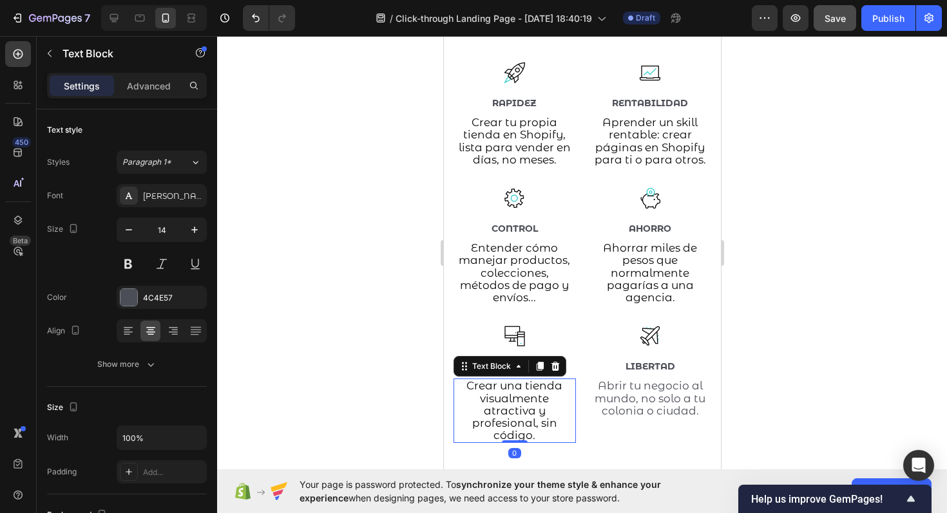
click at [518, 383] on span "Crear una tienda visualmente atractiva y profesional, sin código." at bounding box center [514, 410] width 96 height 62
click at [530, 381] on span "Crear una tienda visualmente atractiva y profesional, sin código." at bounding box center [514, 410] width 96 height 62
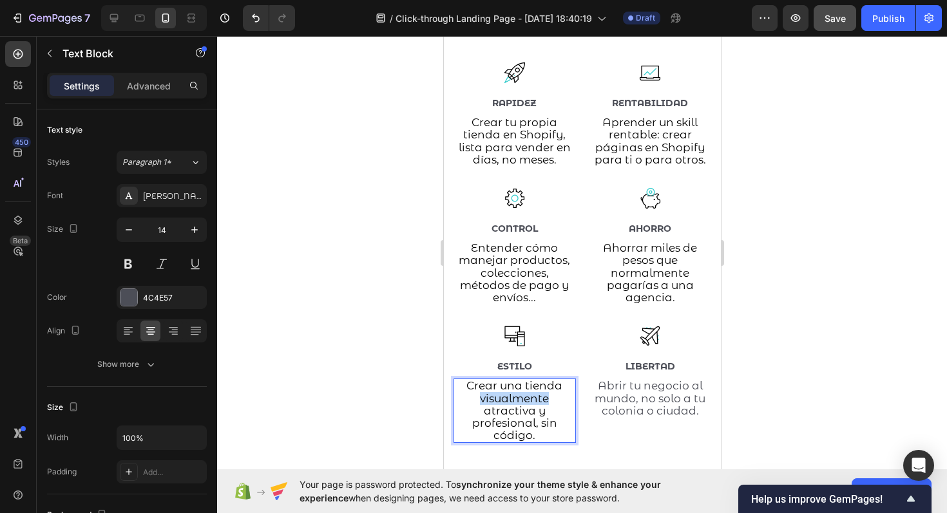
click at [530, 381] on span "Crear una tienda visualmente atractiva y profesional, sin código." at bounding box center [514, 410] width 96 height 62
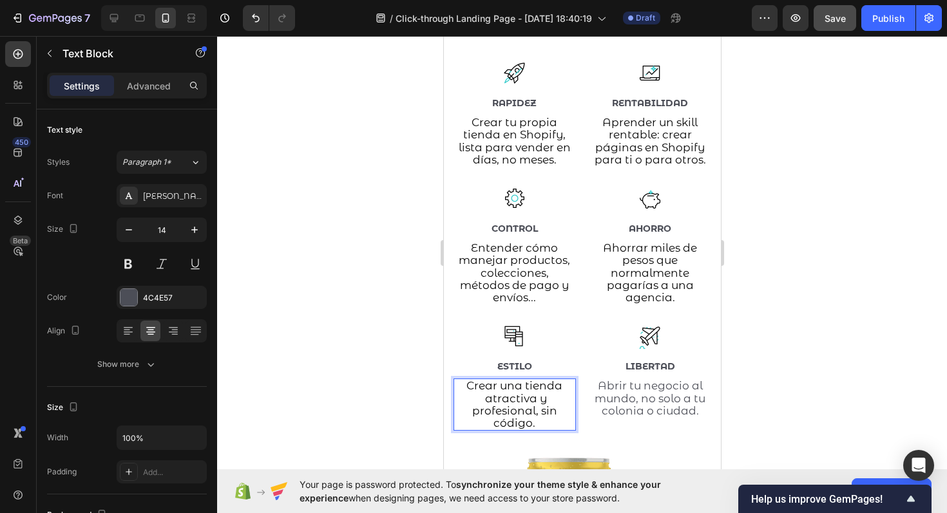
click at [778, 324] on div at bounding box center [582, 274] width 730 height 477
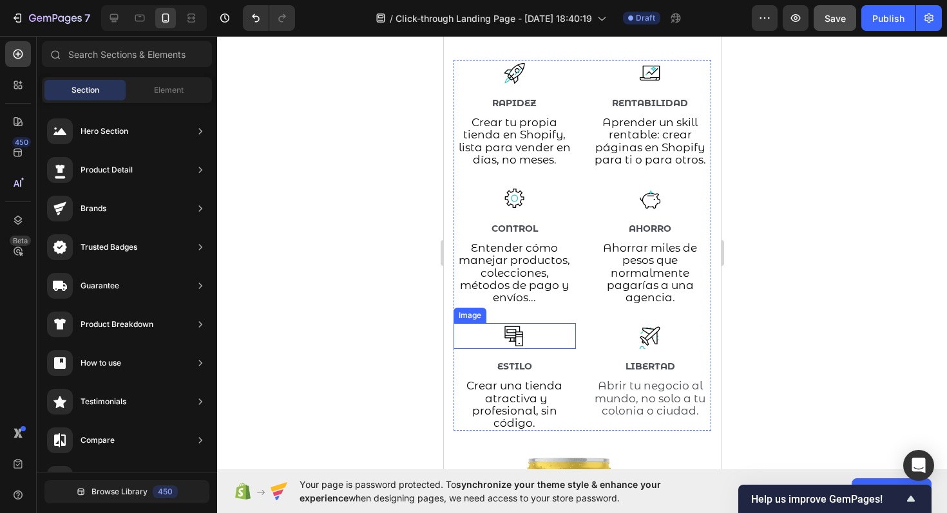
click at [517, 327] on img at bounding box center [514, 336] width 26 height 26
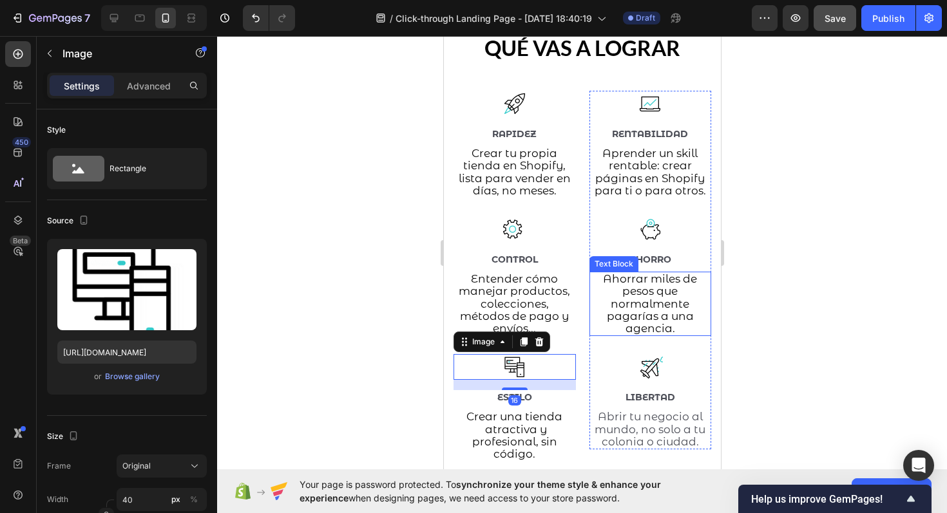
scroll to position [1492, 0]
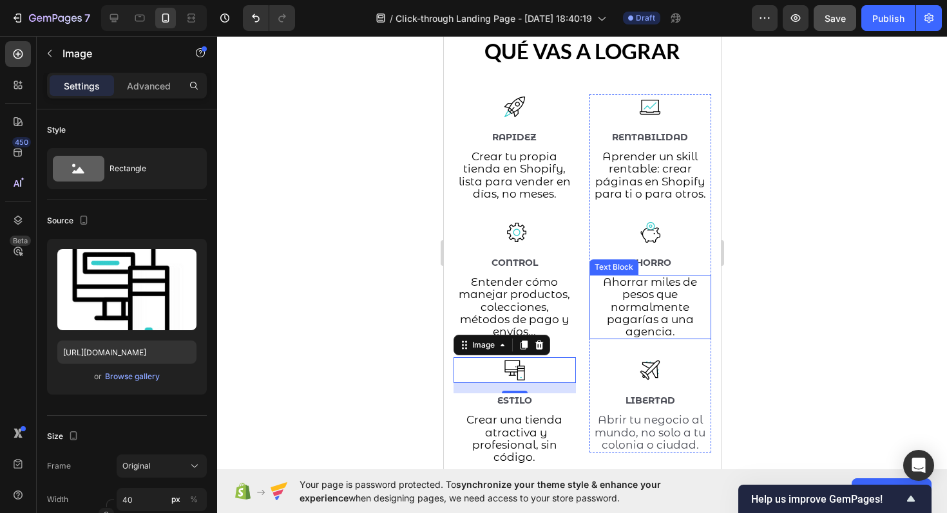
click at [821, 322] on div at bounding box center [582, 274] width 730 height 477
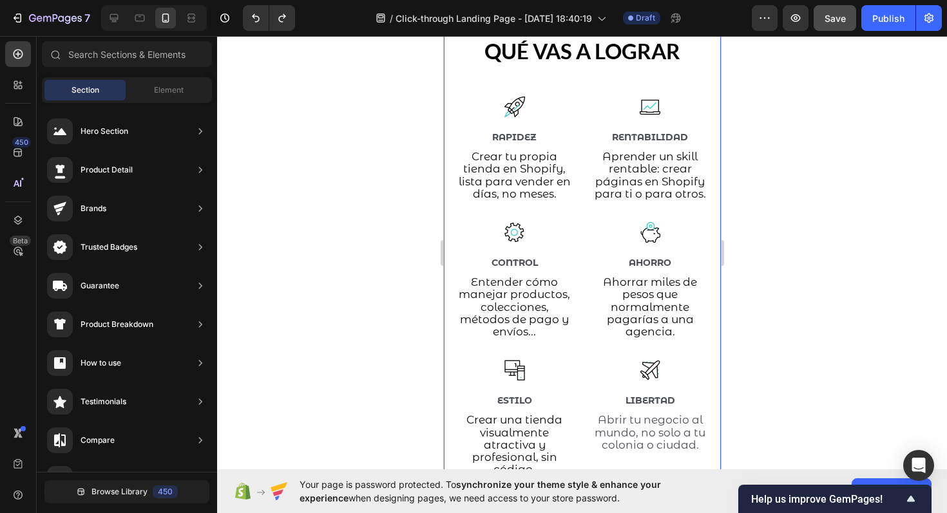
click at [780, 315] on div at bounding box center [582, 274] width 730 height 477
click at [672, 307] on span "Ahorrar miles de pesos que normalmente pagarías a una agencia." at bounding box center [649, 307] width 94 height 62
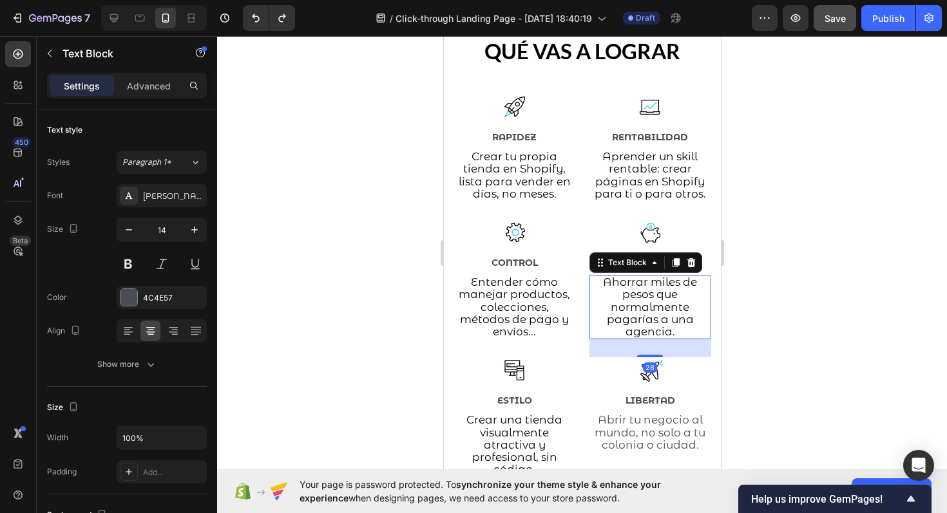
click at [672, 307] on span "Ahorrar miles de pesos que normalmente pagarías a una agencia." at bounding box center [649, 307] width 94 height 62
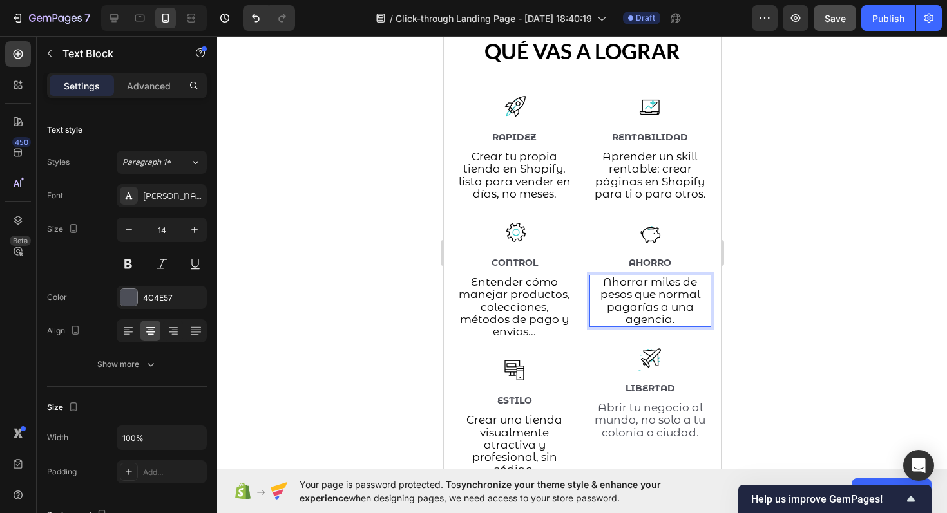
click at [675, 296] on span "Ahorrar miles de pesos que normal pagarías a una agencia." at bounding box center [650, 301] width 100 height 50
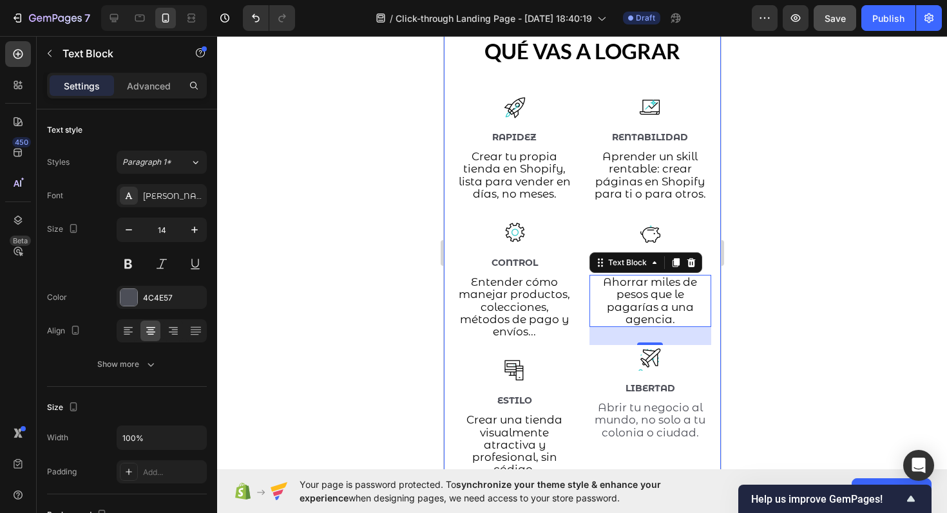
click at [769, 316] on div at bounding box center [582, 274] width 730 height 477
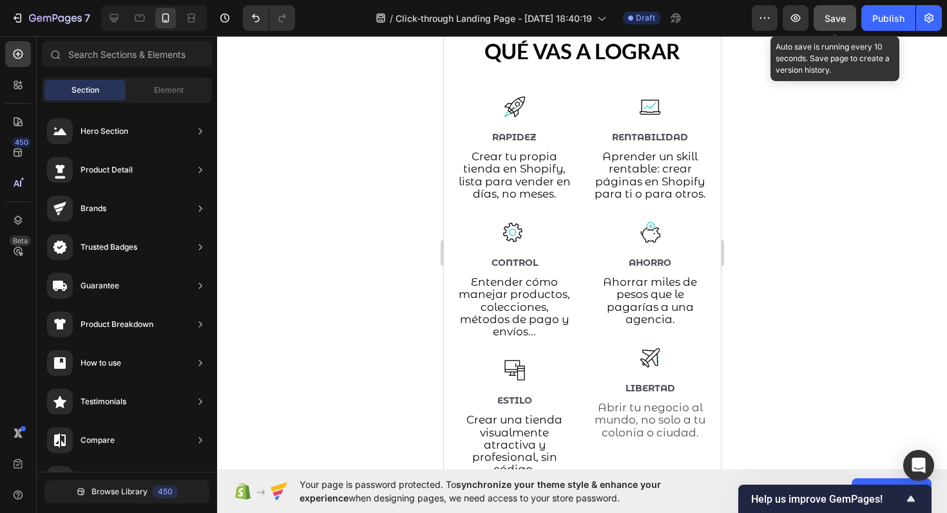
click at [824, 22] on button "Save" at bounding box center [835, 18] width 43 height 26
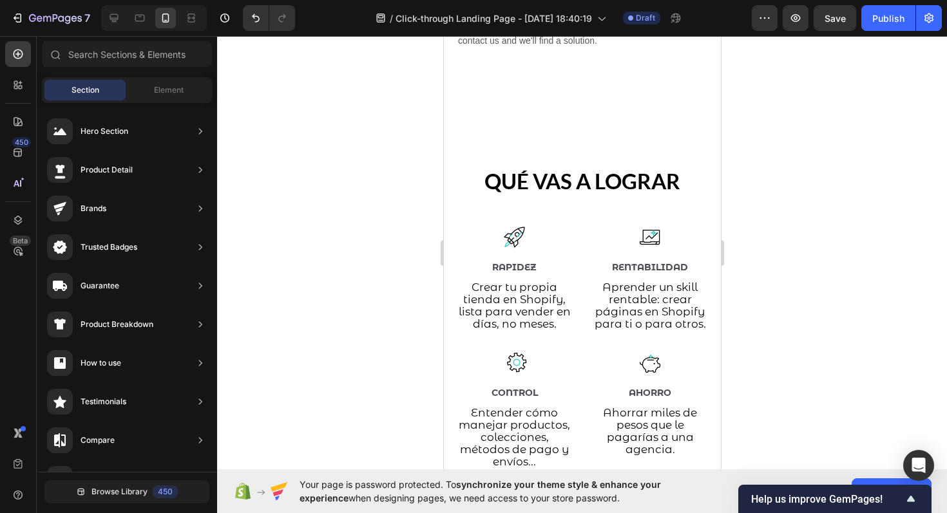
scroll to position [832, 0]
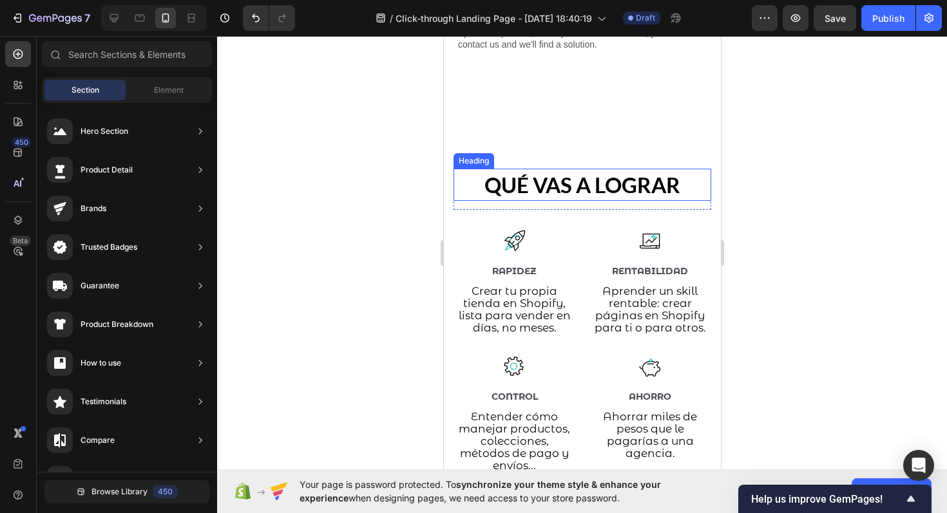
click at [589, 188] on strong "QUÉ VAS A LOGRAR" at bounding box center [582, 185] width 196 height 26
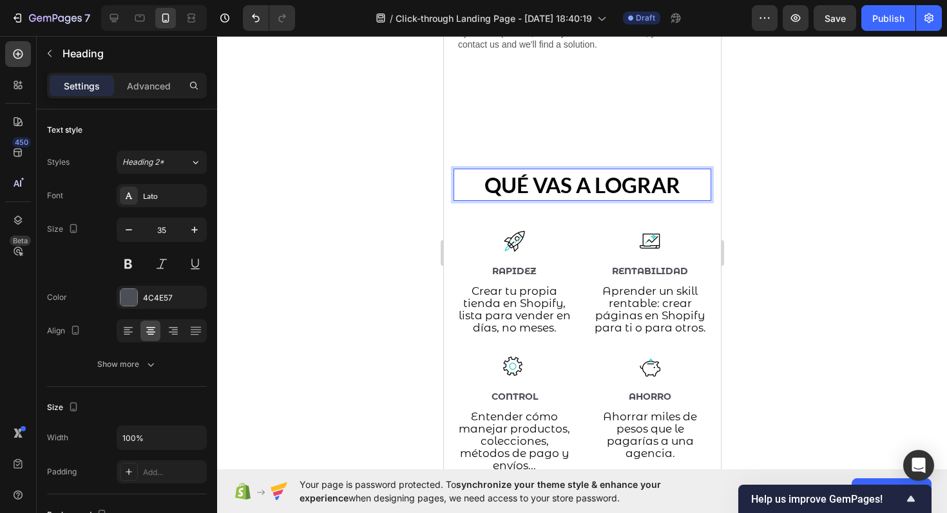
click at [561, 187] on strong "QUÉ VAS A LOGRAR" at bounding box center [582, 185] width 196 height 26
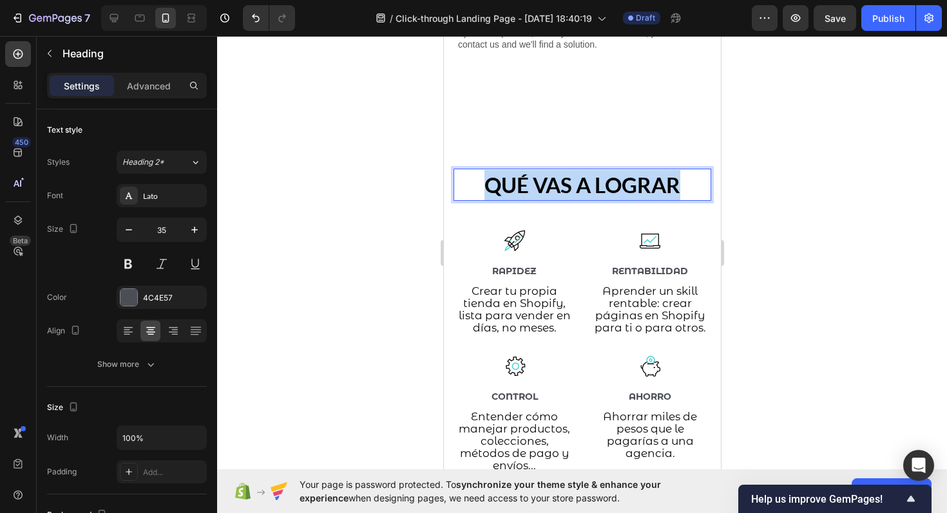
click at [561, 187] on strong "QUÉ VAS A LOGRAR" at bounding box center [582, 185] width 196 height 26
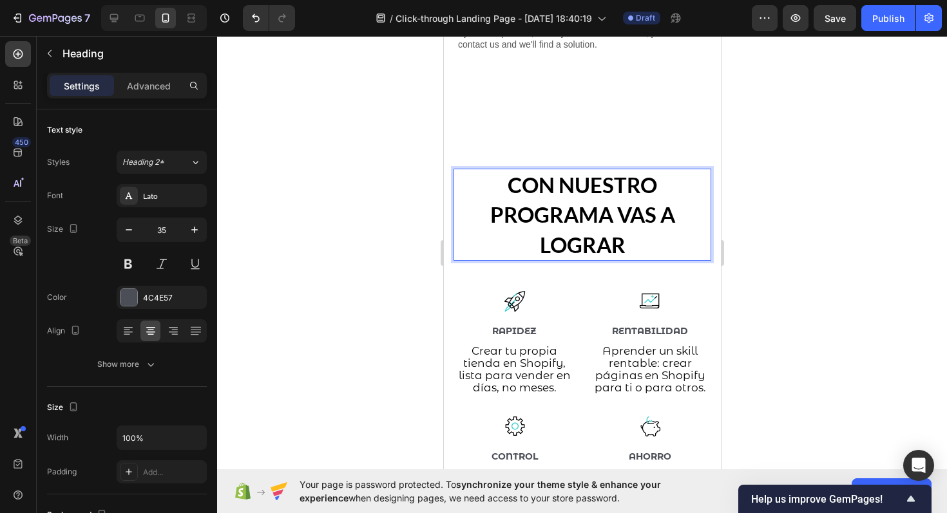
click at [515, 201] on p "CON NUESTRO PROGRAMA VAS A LOGRAR" at bounding box center [581, 215] width 255 height 90
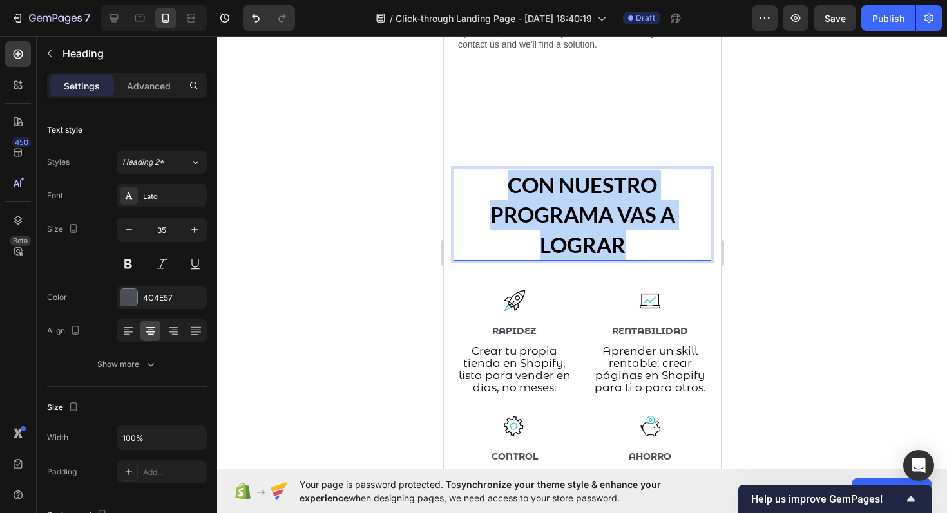
click at [515, 201] on p "CON NUESTRO PROGRAMA VAS A LOGRAR" at bounding box center [581, 215] width 255 height 90
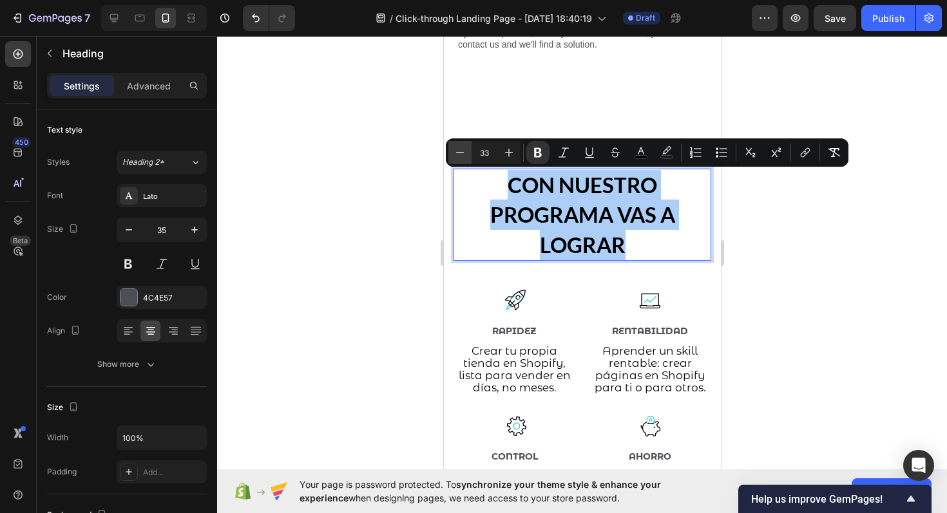
click at [465, 152] on icon "Editor contextual toolbar" at bounding box center [460, 152] width 13 height 13
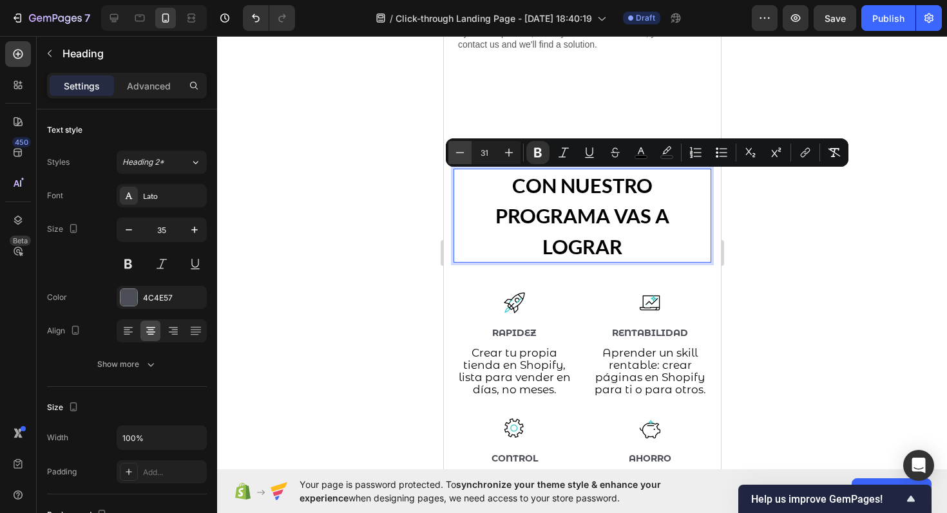
click at [465, 152] on icon "Editor contextual toolbar" at bounding box center [460, 152] width 13 height 13
type input "30"
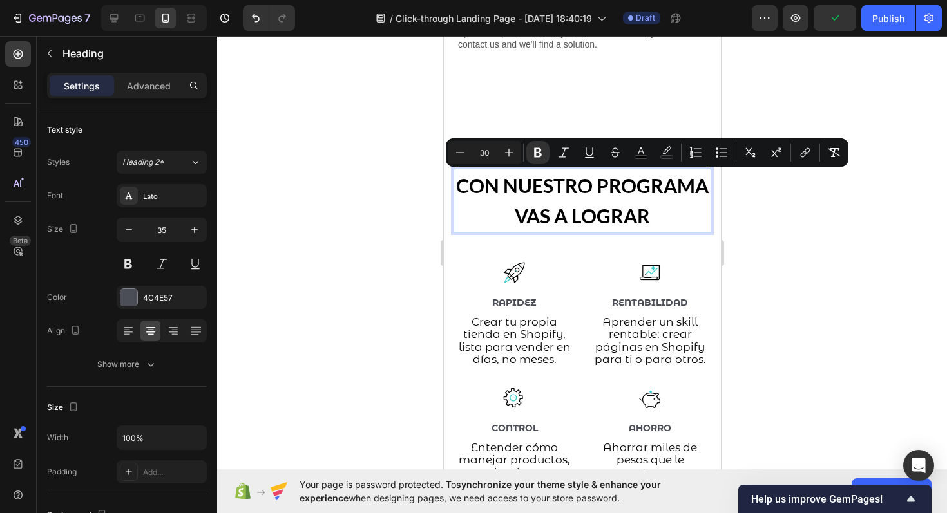
click at [774, 253] on div at bounding box center [582, 274] width 730 height 477
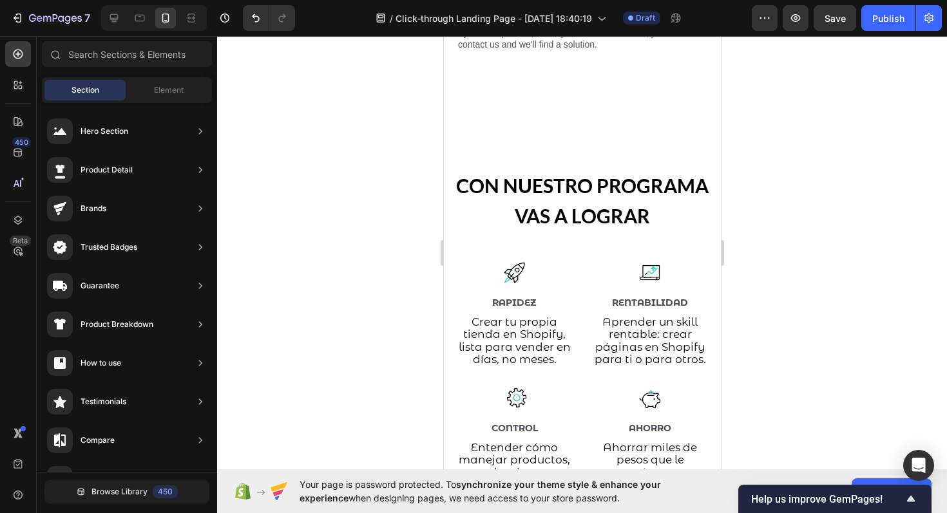
click at [638, 218] on strong "CON NUESTRO PROGRAMA VAS A LOGRAR" at bounding box center [581, 201] width 253 height 54
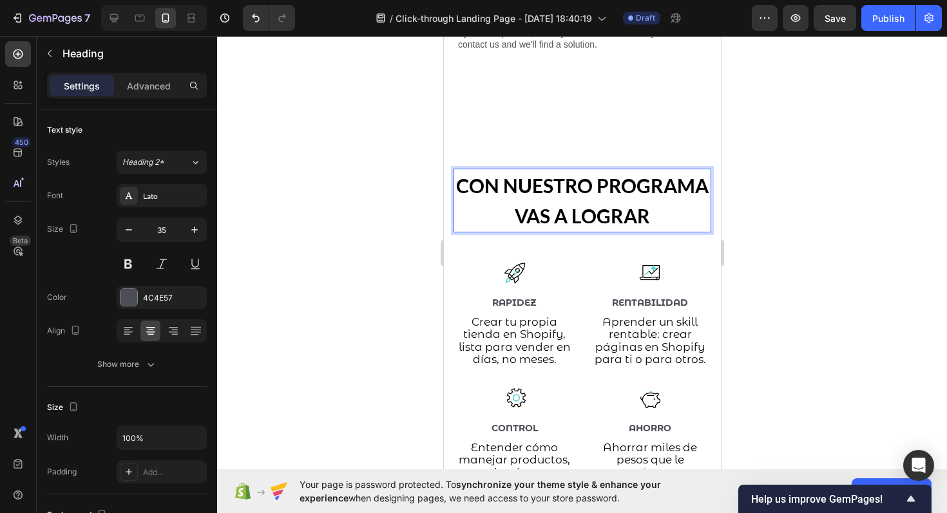
click at [645, 218] on strong "CON NUESTRO PROGRAMA VAS A LOGRAR" at bounding box center [581, 201] width 253 height 54
click at [583, 198] on p "CON NUESTRO PROGRAMA VAS A LOGRAR..." at bounding box center [581, 200] width 255 height 61
drag, startPoint x: 512, startPoint y: 187, endPoint x: 539, endPoint y: 187, distance: 27.7
click at [540, 187] on strong "CON NUESTRO PROGRAMA VAS A LOGRAR..." at bounding box center [581, 201] width 253 height 54
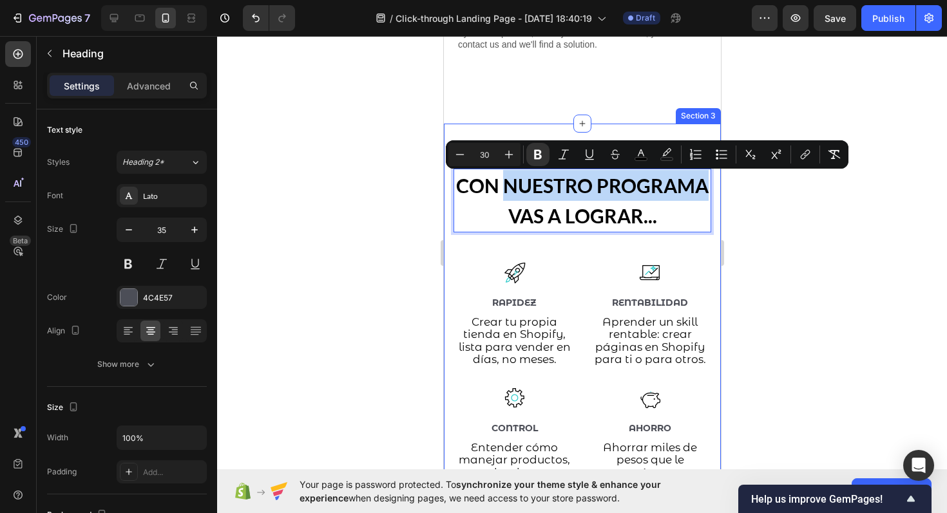
drag, startPoint x: 508, startPoint y: 187, endPoint x: 720, endPoint y: 182, distance: 211.4
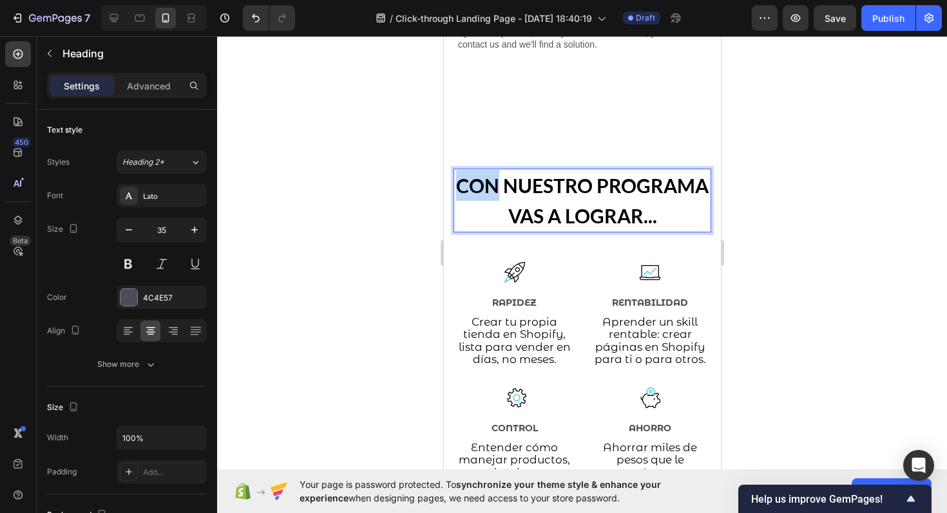
drag, startPoint x: 458, startPoint y: 188, endPoint x: 495, endPoint y: 189, distance: 37.4
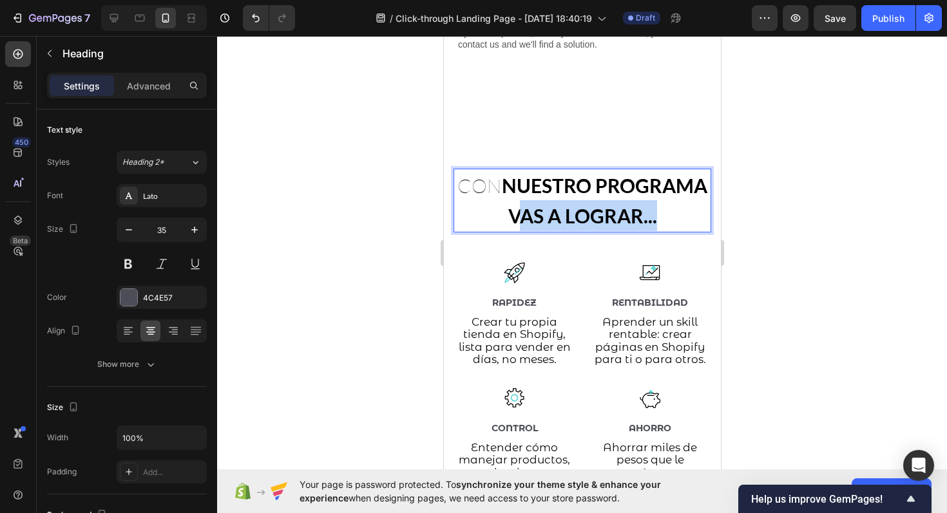
drag, startPoint x: 506, startPoint y: 220, endPoint x: 650, endPoint y: 220, distance: 144.3
click at [650, 220] on p "CON NUESTRO PROGRAMA VAS A LOGRAR..." at bounding box center [581, 200] width 255 height 61
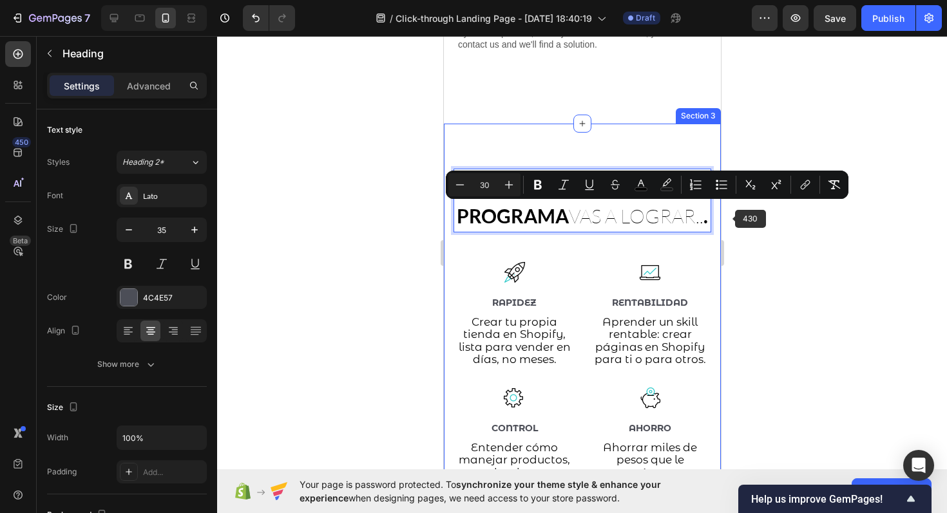
click at [768, 225] on div at bounding box center [582, 274] width 730 height 477
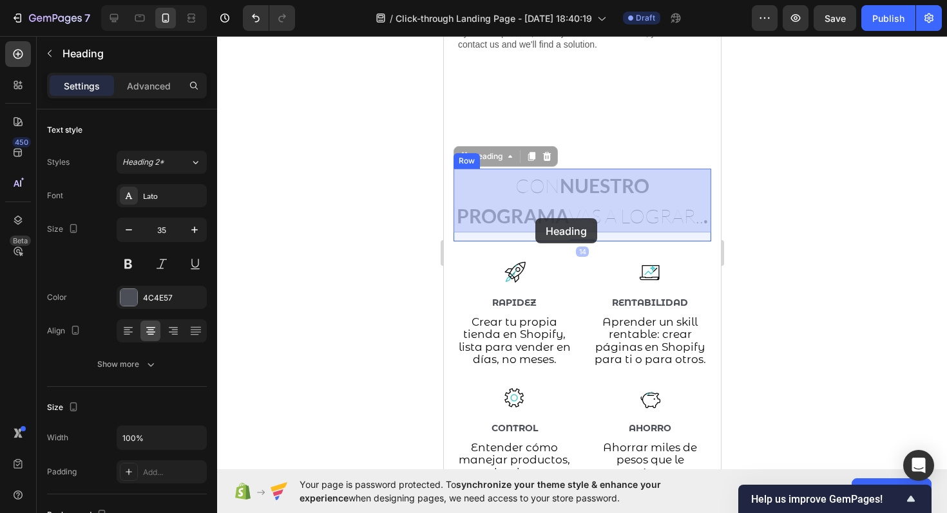
drag, startPoint x: 664, startPoint y: 220, endPoint x: 532, endPoint y: 218, distance: 132.1
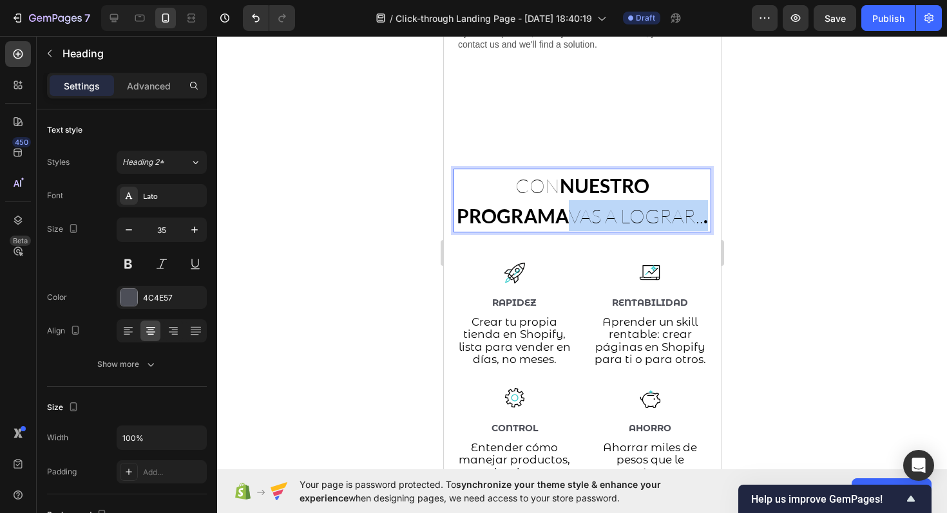
drag, startPoint x: 517, startPoint y: 218, endPoint x: 671, endPoint y: 221, distance: 154.0
click at [671, 221] on p "CON NUESTRO PROGRAMA VAS A LOGRAR.. ." at bounding box center [581, 200] width 255 height 61
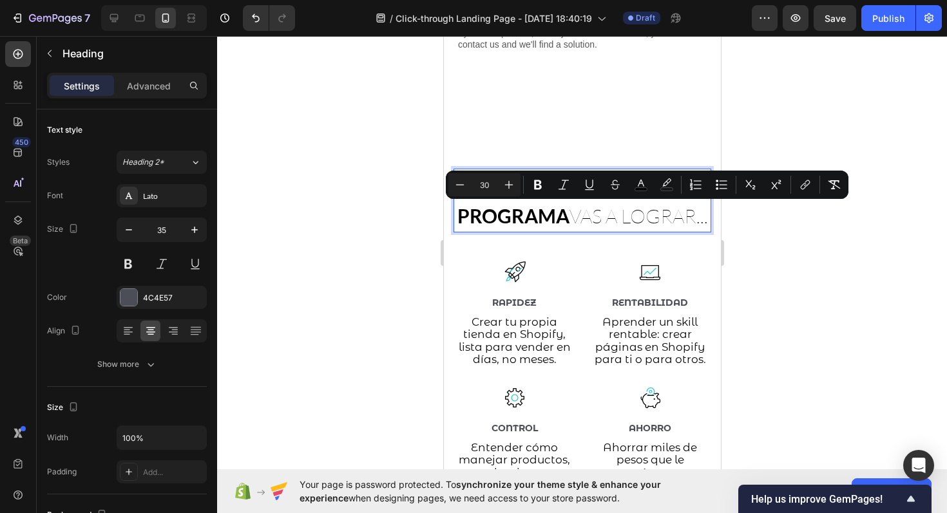
click at [863, 284] on div at bounding box center [582, 274] width 730 height 477
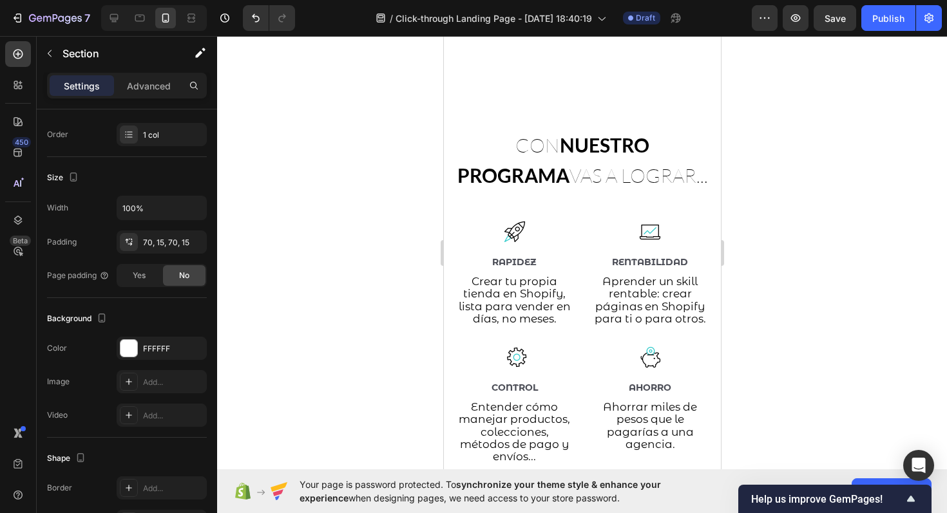
scroll to position [855, 0]
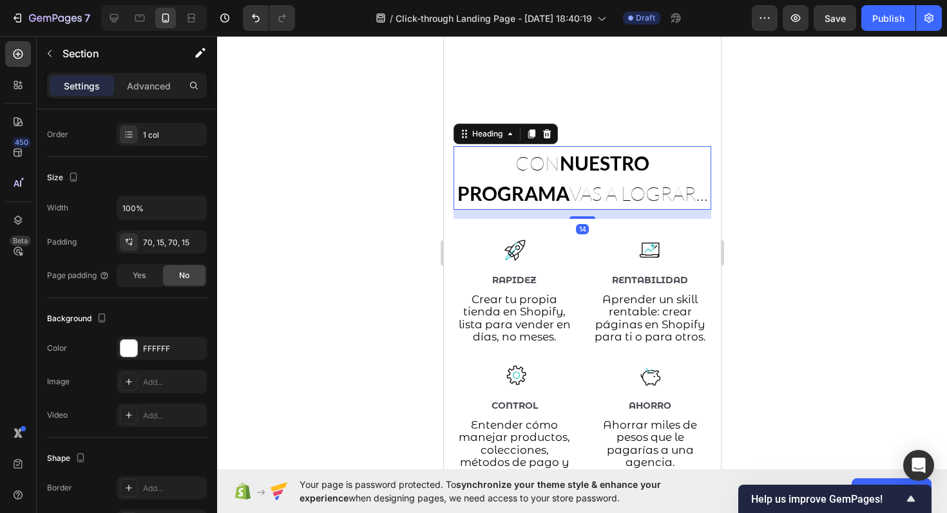
click at [574, 194] on span "CON NUESTRO PROGRAMA VAS A LOGRAR..." at bounding box center [582, 178] width 251 height 55
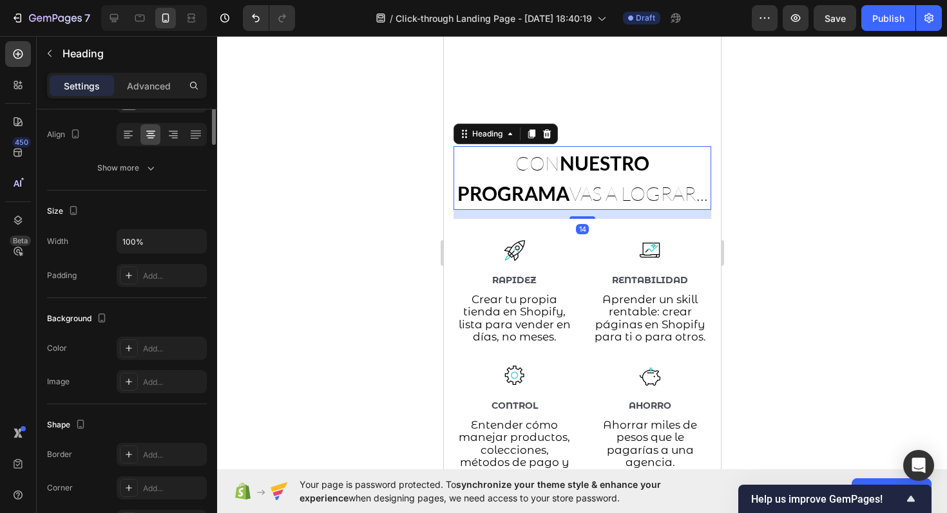
scroll to position [0, 0]
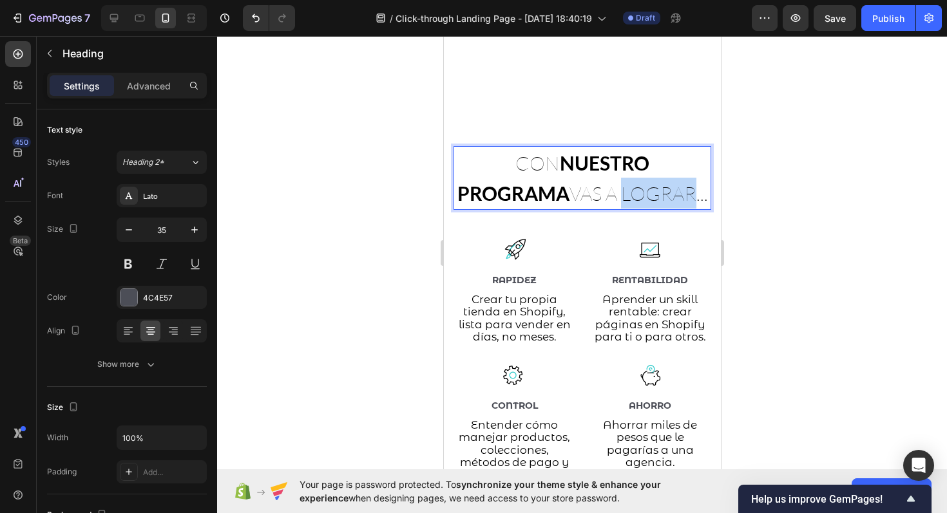
click at [574, 194] on span "CON NUESTRO PROGRAMA VAS A LOGRAR..." at bounding box center [582, 178] width 251 height 55
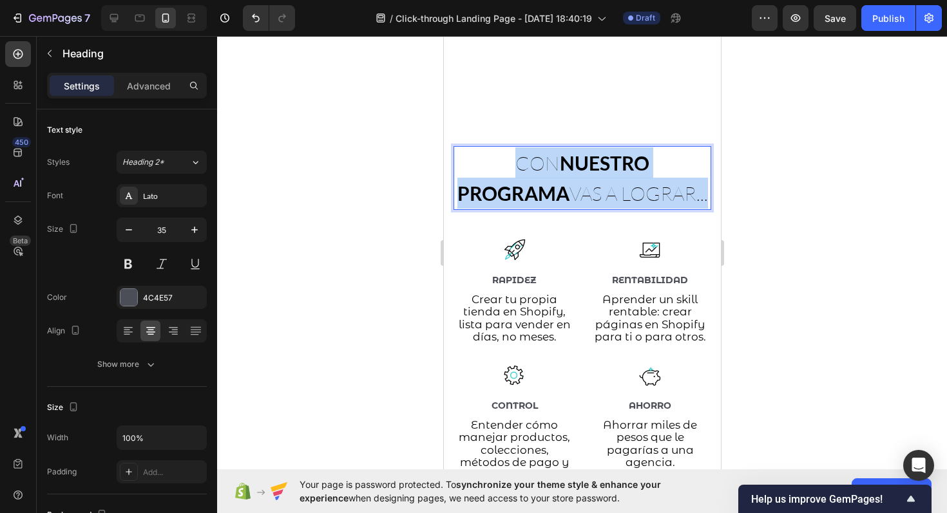
click at [574, 194] on span "CON NUESTRO PROGRAMA VAS A LOGRAR..." at bounding box center [582, 178] width 251 height 55
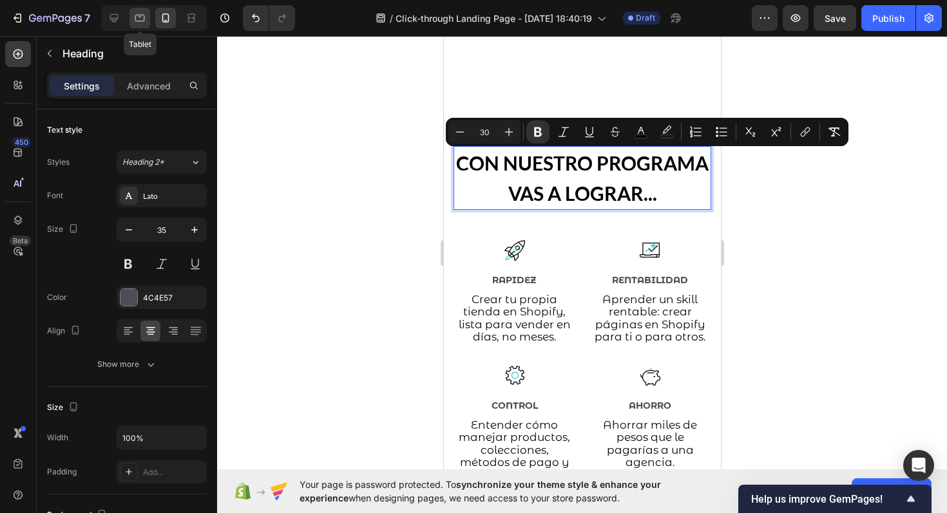
click at [144, 22] on icon at bounding box center [139, 18] width 13 height 13
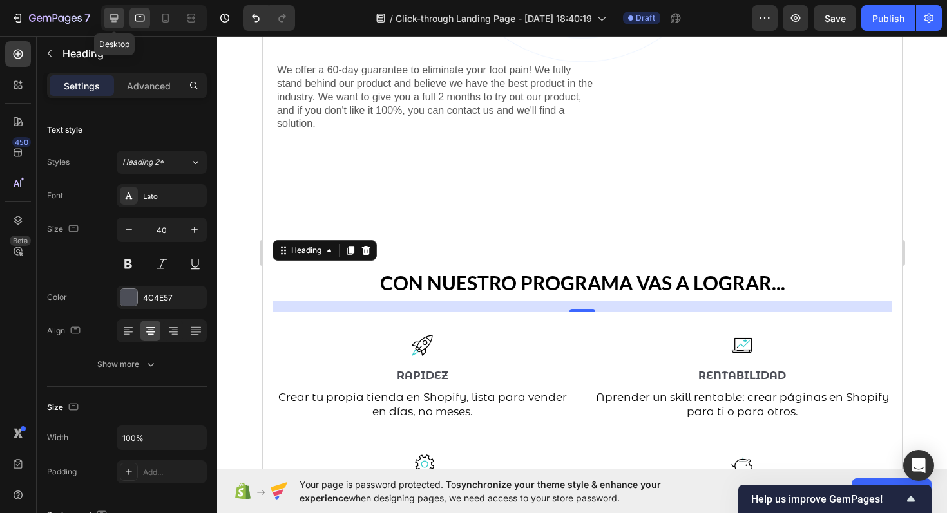
click at [115, 19] on icon at bounding box center [114, 18] width 13 height 13
type input "45"
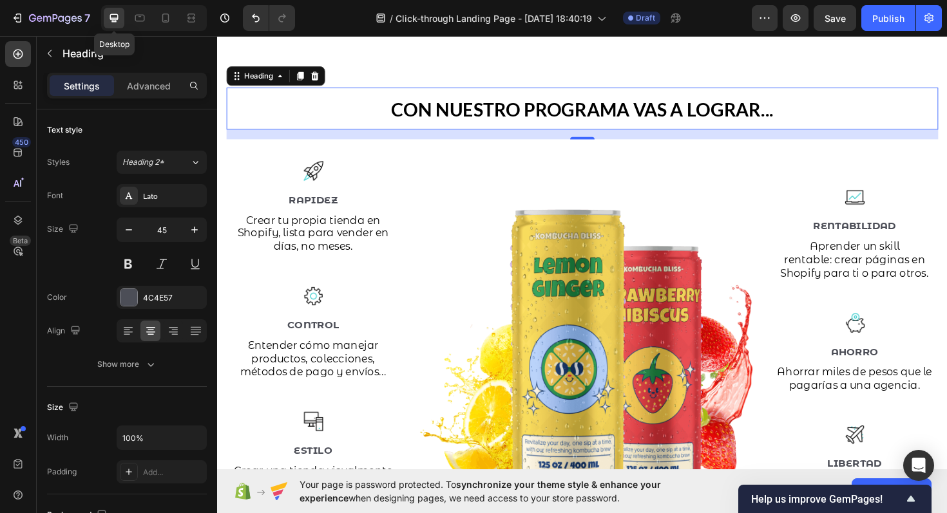
scroll to position [1059, 0]
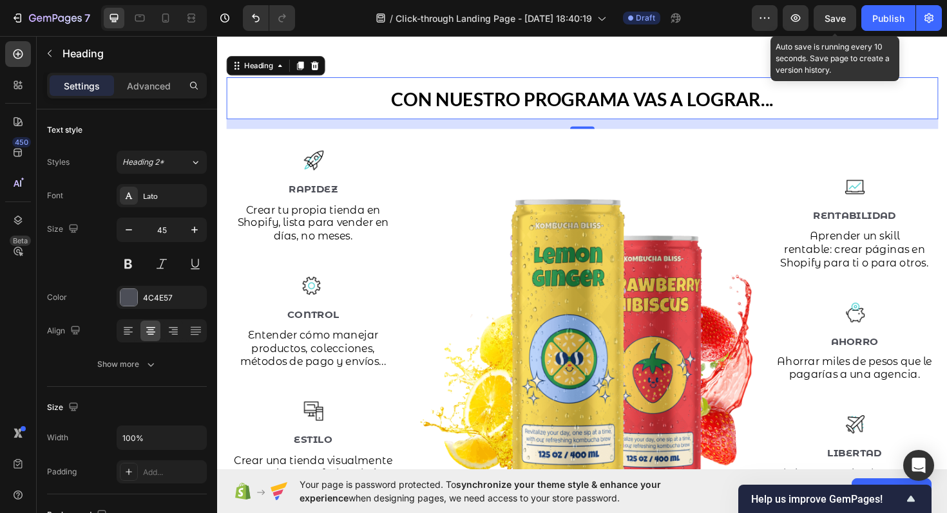
click at [834, 17] on span "Save" at bounding box center [835, 18] width 21 height 11
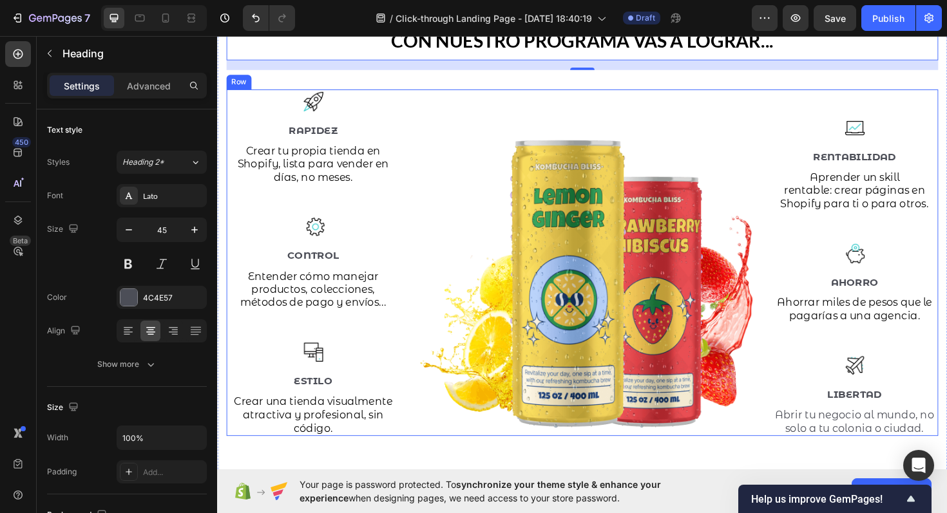
scroll to position [1145, 0]
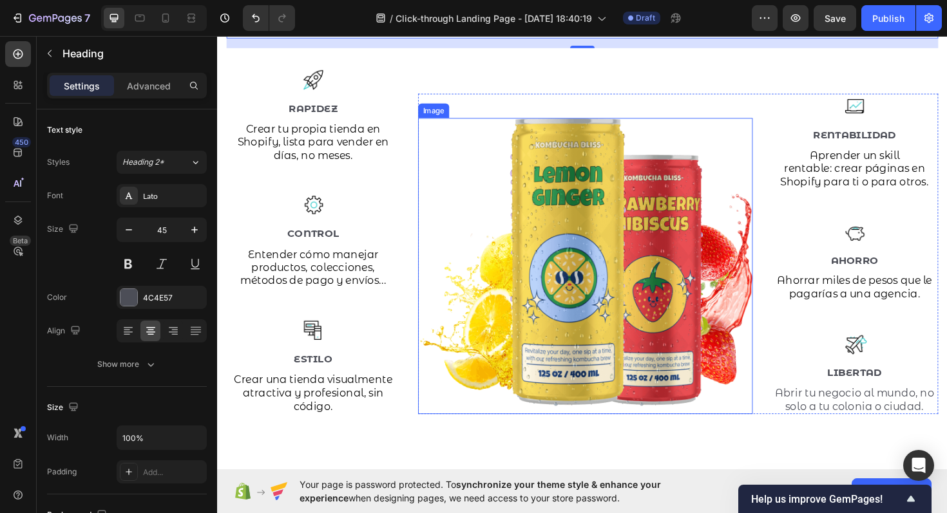
click at [654, 212] on img at bounding box center [607, 280] width 354 height 314
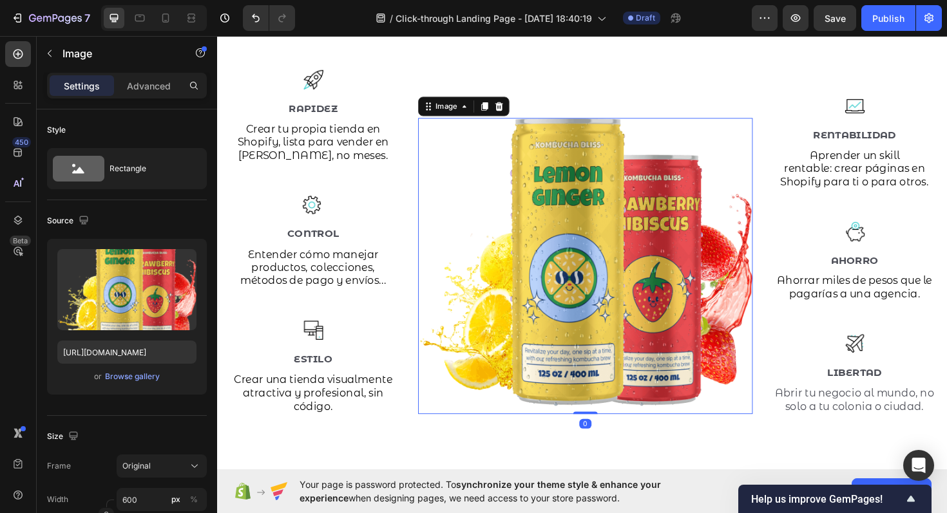
click at [570, 207] on img at bounding box center [607, 280] width 354 height 314
click at [516, 184] on img at bounding box center [607, 280] width 354 height 314
click at [146, 380] on div "Browse gallery" at bounding box center [132, 377] width 55 height 12
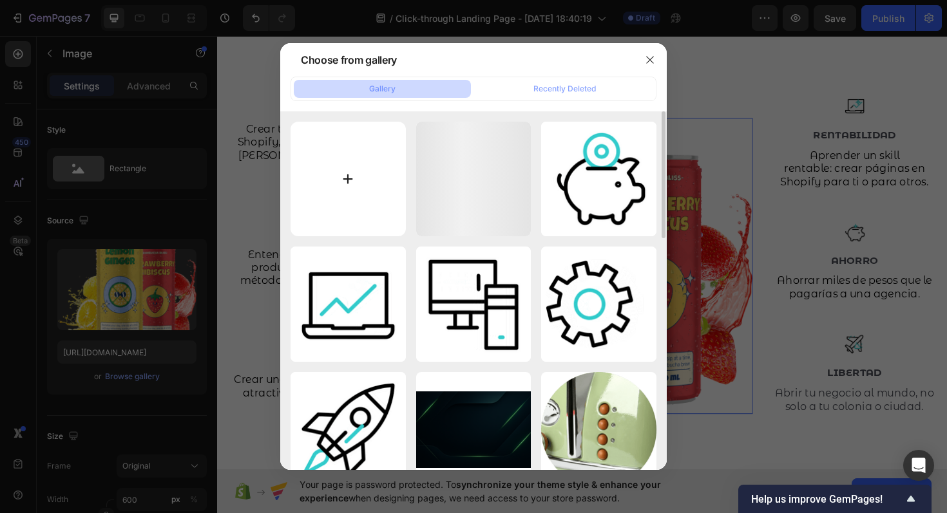
click at [352, 182] on input "file" at bounding box center [348, 179] width 115 height 115
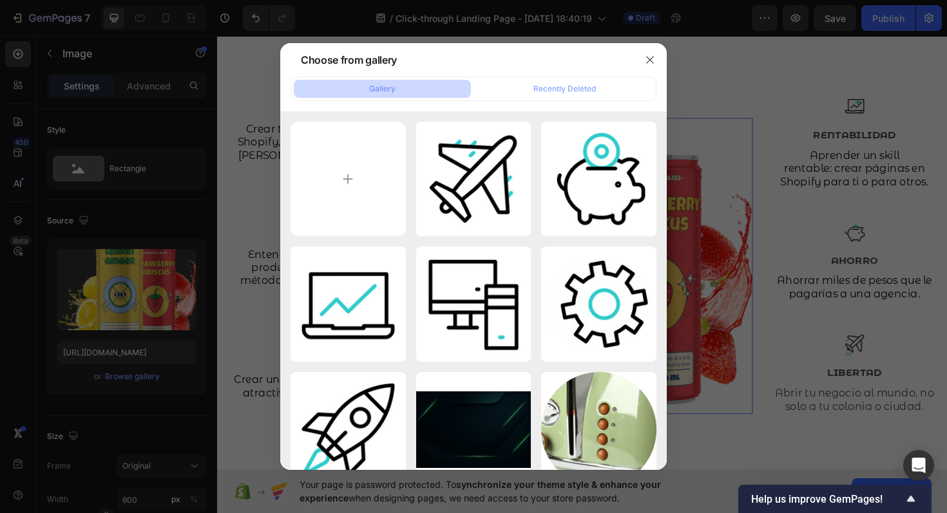
type input "C:\fakepath\Screenshot 2023-08-16 at 13.14.11.png"
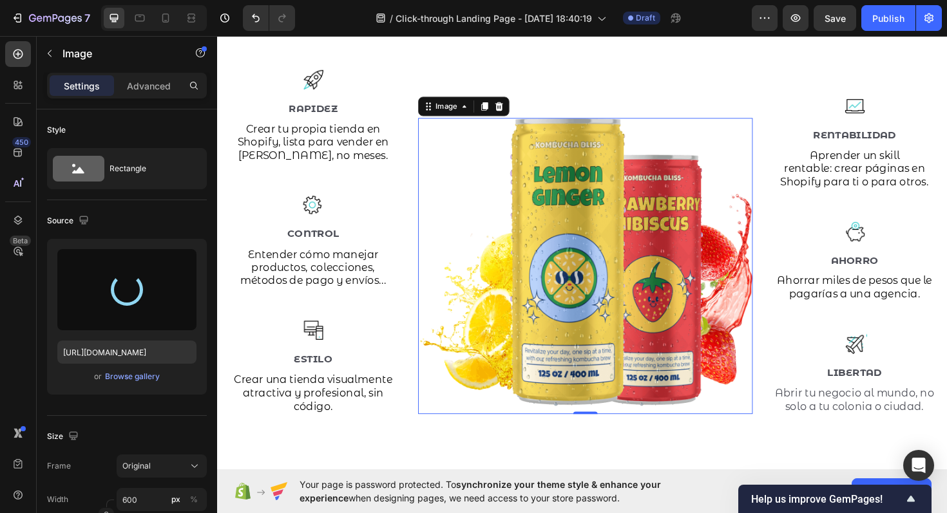
type input "https://cdn.shopify.com/s/files/1/0680/2355/0021/files/gempages_585581068162171…"
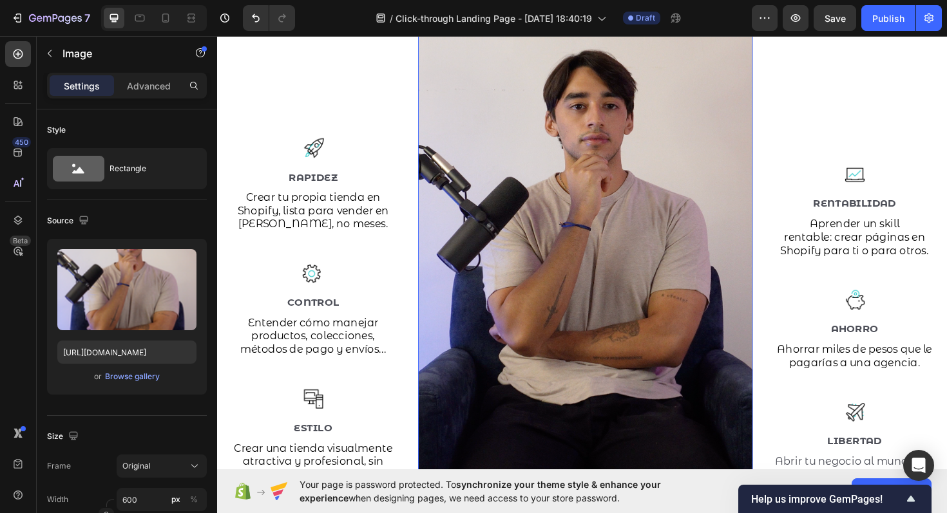
scroll to position [1188, 0]
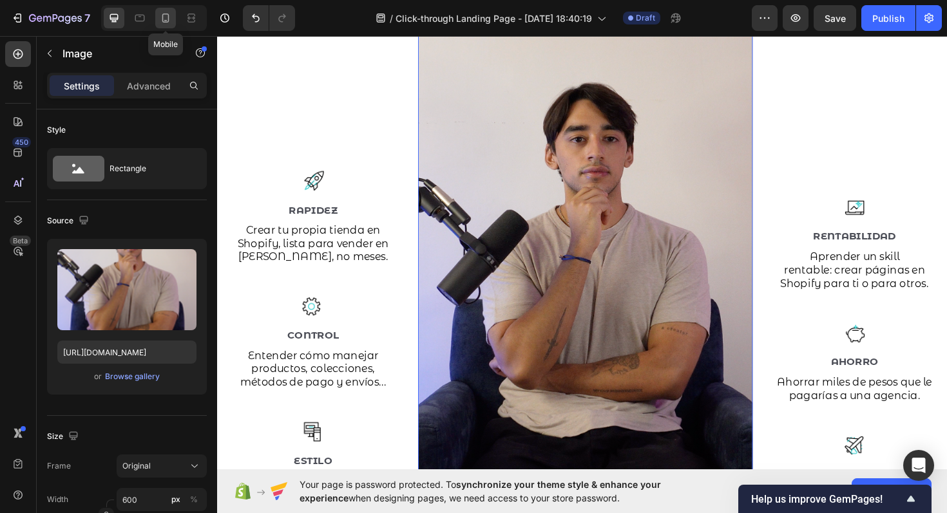
click at [169, 25] on div at bounding box center [165, 18] width 21 height 21
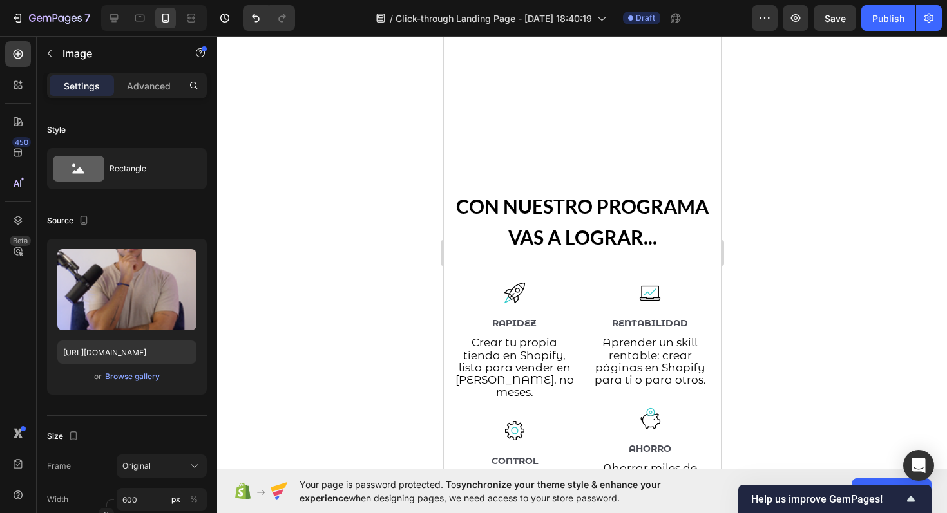
scroll to position [929, 0]
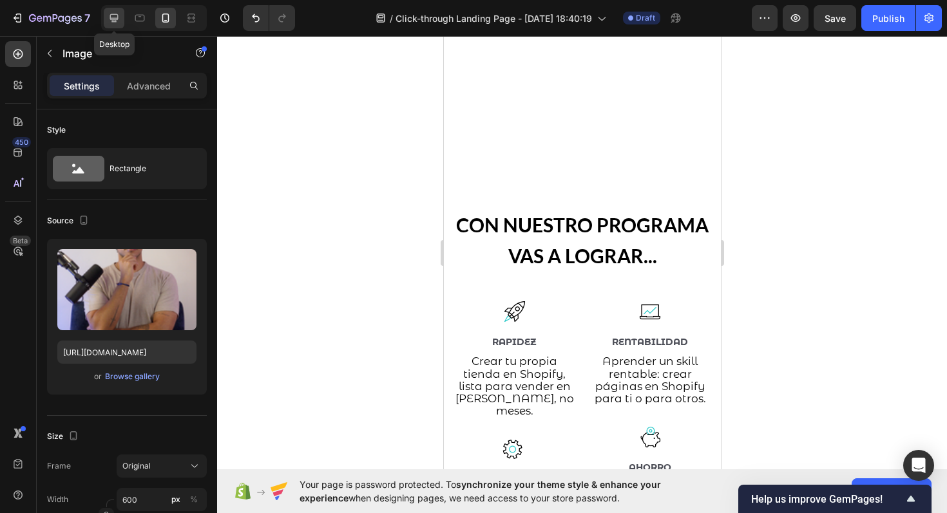
click at [118, 25] on div at bounding box center [114, 18] width 21 height 21
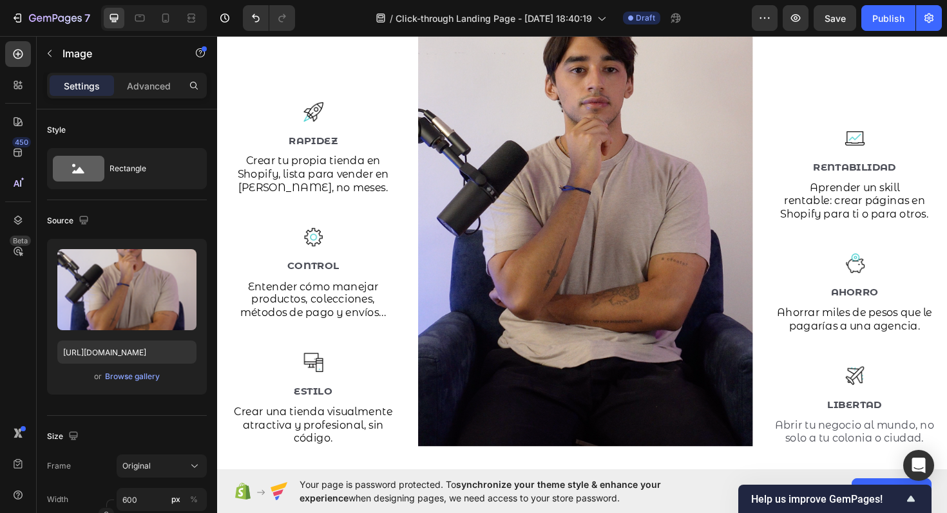
scroll to position [1309, 0]
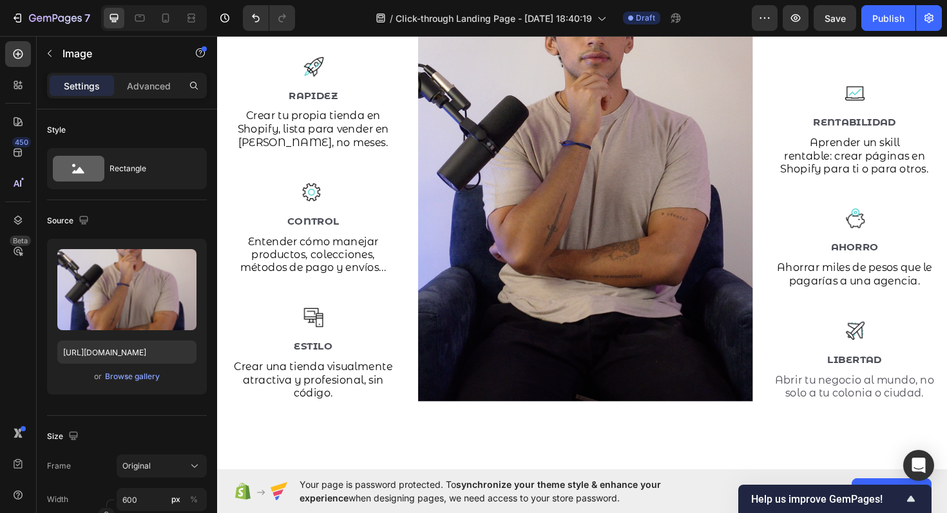
click at [524, 168] on img at bounding box center [607, 164] width 354 height 518
click at [113, 376] on div "Browse gallery" at bounding box center [132, 377] width 55 height 12
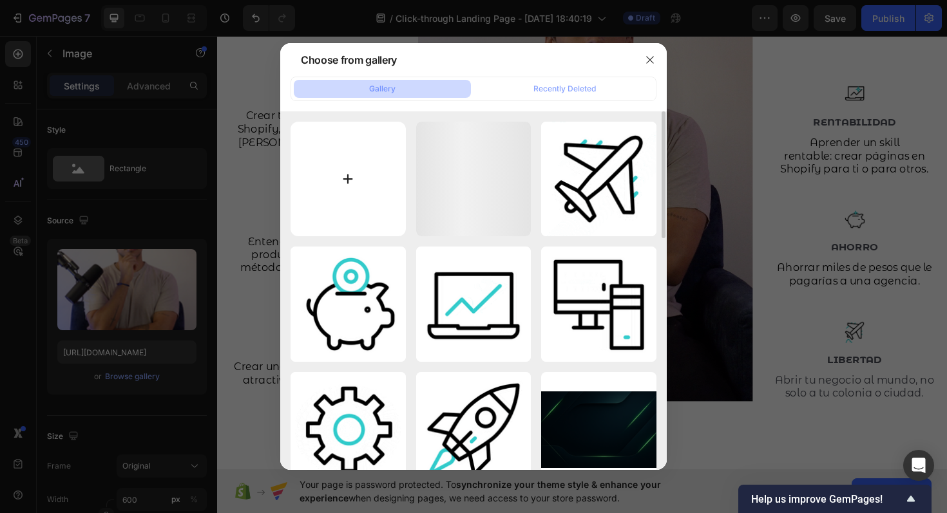
click at [345, 177] on input "file" at bounding box center [348, 179] width 115 height 115
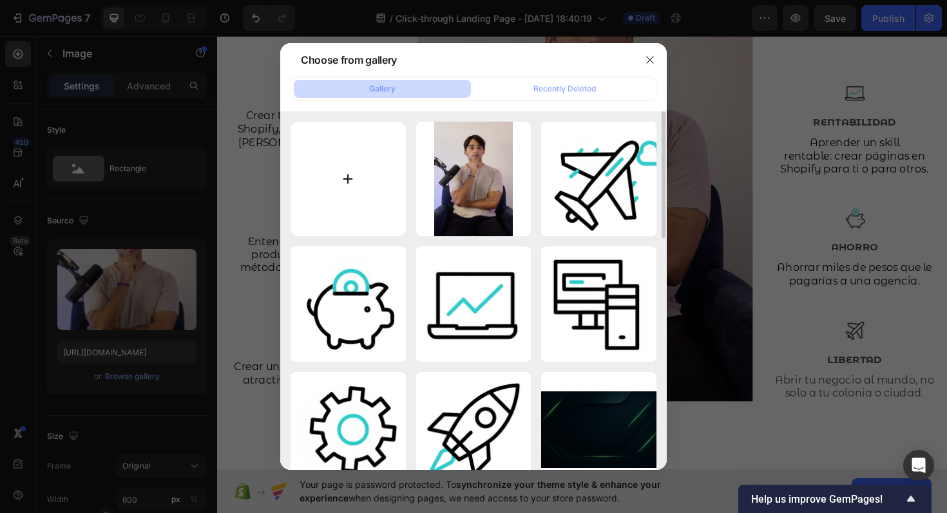
type input "C:\fakepath\Screenshot 2023-09-18 at 19.52.03.png"
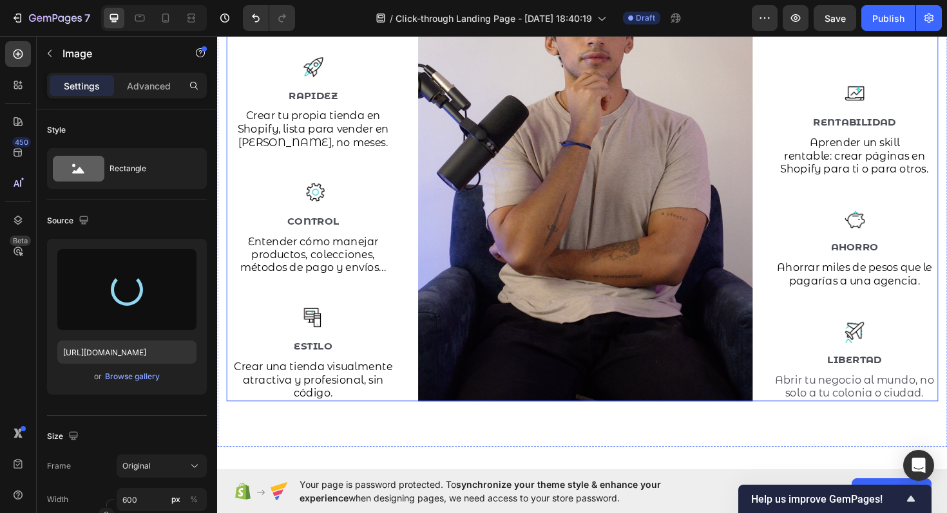
type input "https://cdn.shopify.com/s/files/1/0680/2355/0021/files/gempages_585581068162171…"
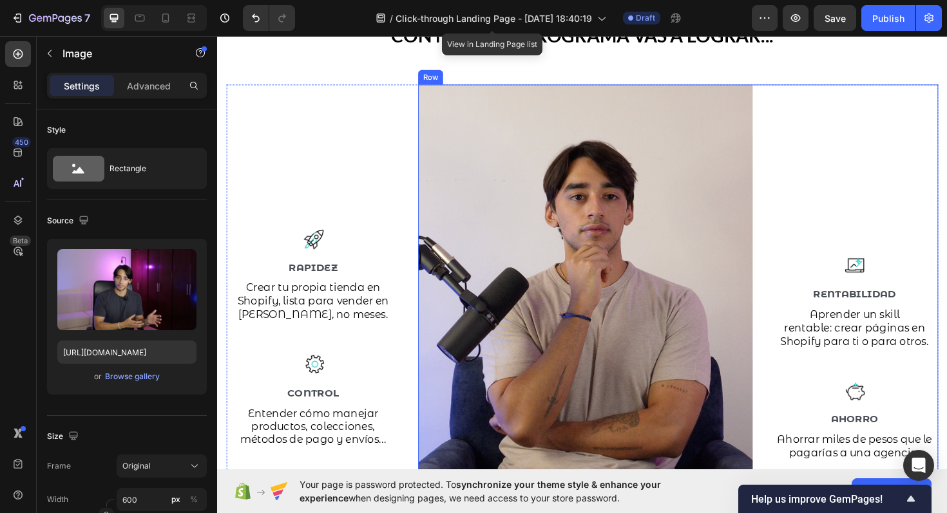
scroll to position [1164, 0]
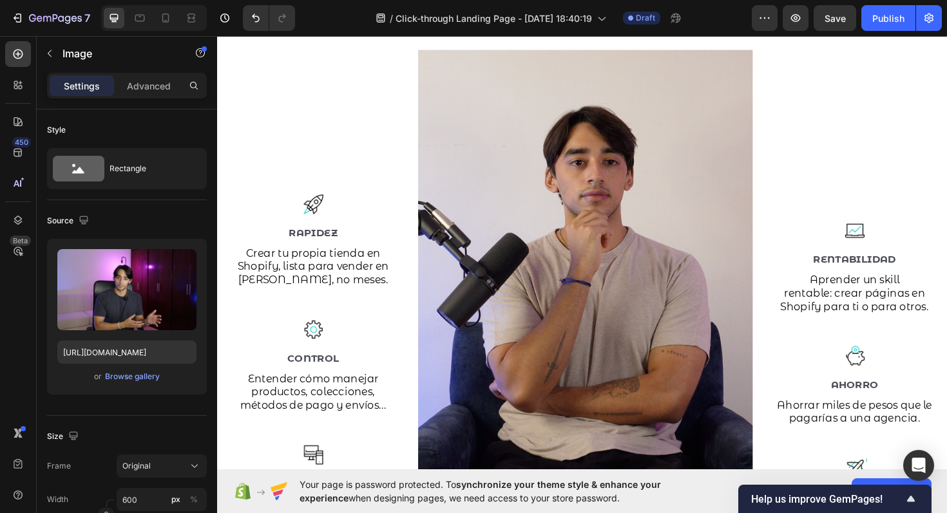
click at [579, 254] on img at bounding box center [607, 310] width 354 height 518
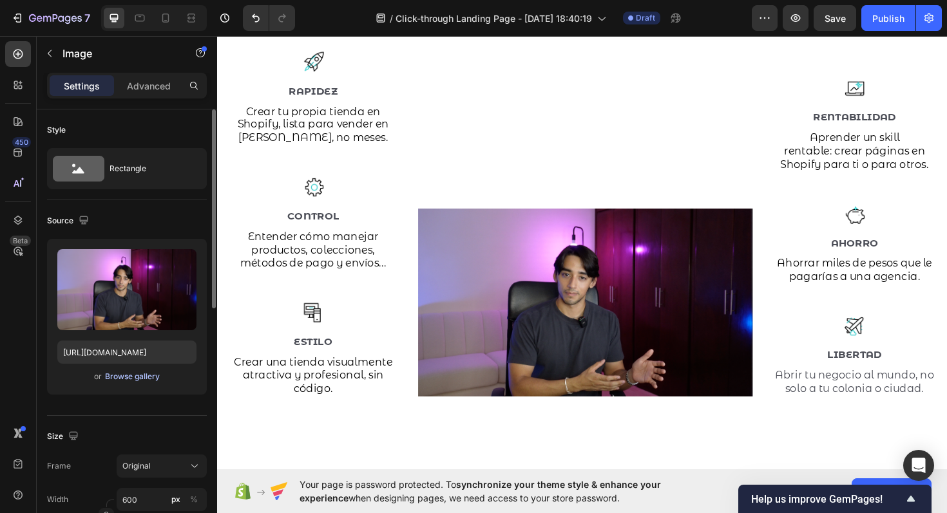
click at [133, 376] on div "Browse gallery" at bounding box center [132, 377] width 55 height 12
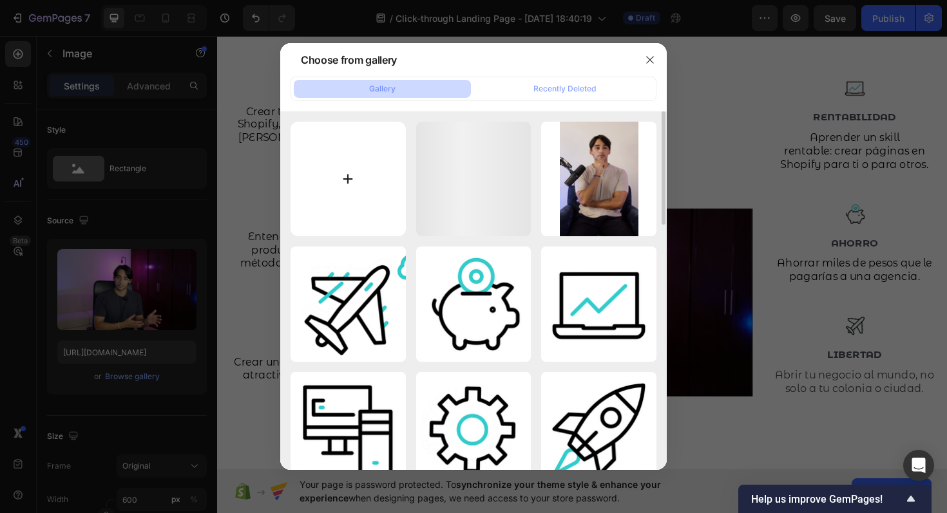
click at [338, 178] on input "file" at bounding box center [348, 179] width 115 height 115
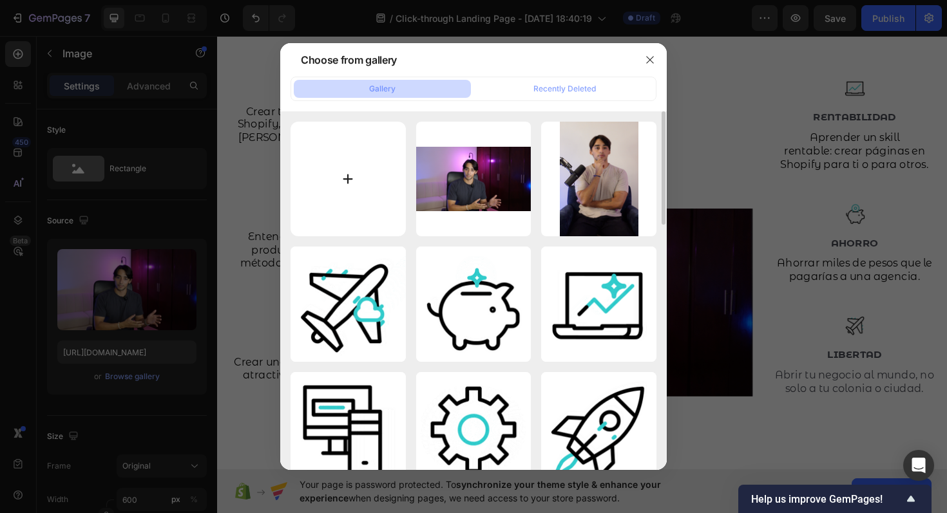
type input "C:\fakepath\Screen Shot 2022-02-28 at 11.12.15.png"
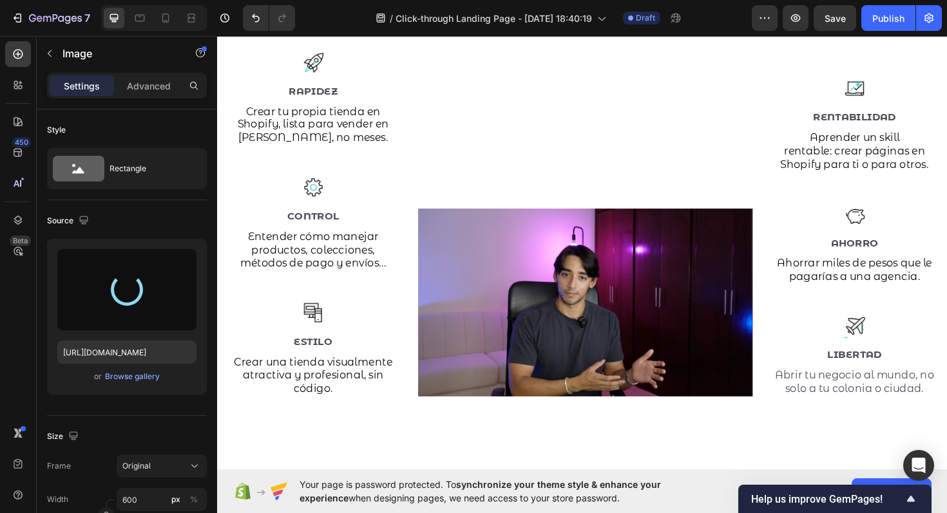
type input "https://cdn.shopify.com/s/files/1/0680/2355/0021/files/gempages_585581068162171…"
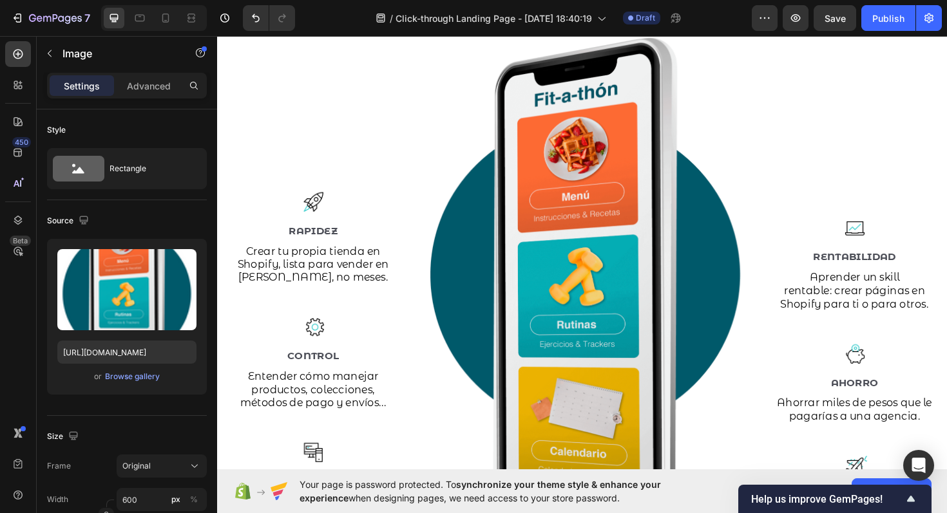
scroll to position [1225, 0]
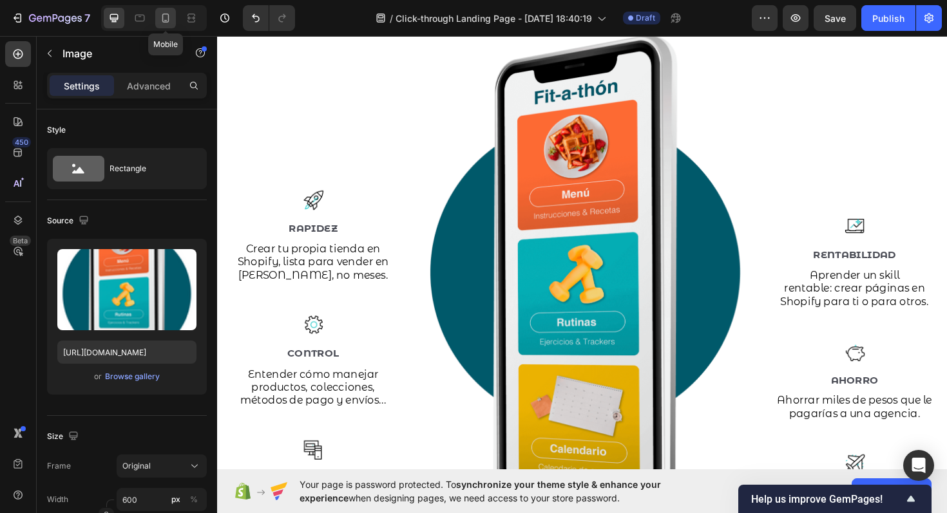
click at [171, 17] on icon at bounding box center [165, 18] width 13 height 13
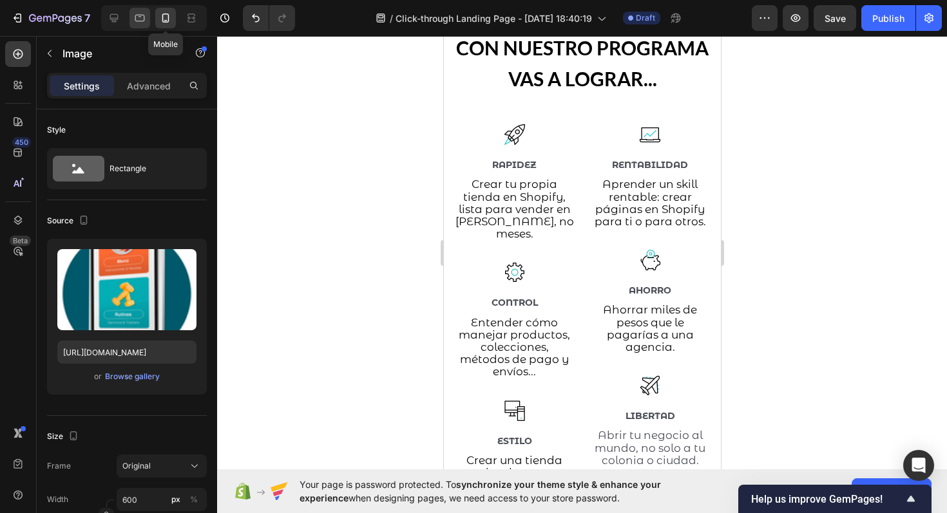
scroll to position [1091, 0]
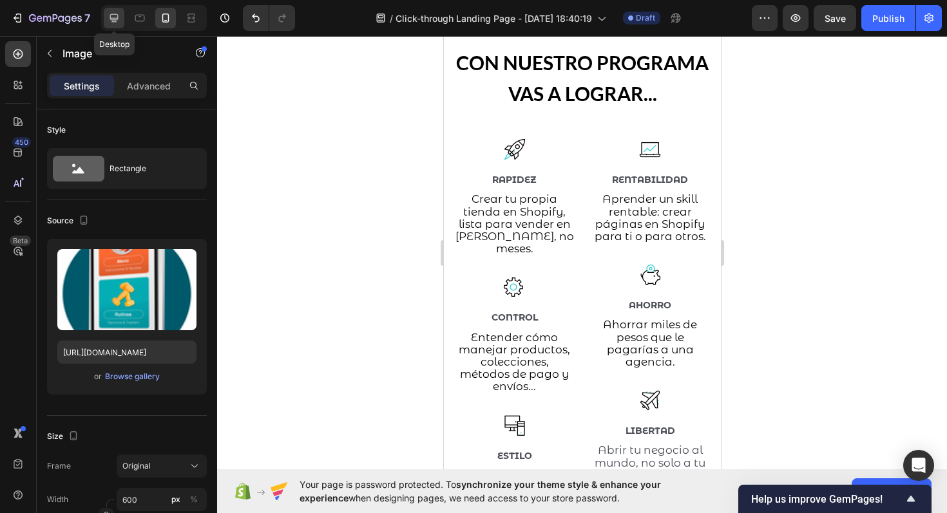
drag, startPoint x: 117, startPoint y: 17, endPoint x: 165, endPoint y: 98, distance: 94.5
click at [117, 17] on icon at bounding box center [114, 18] width 13 height 13
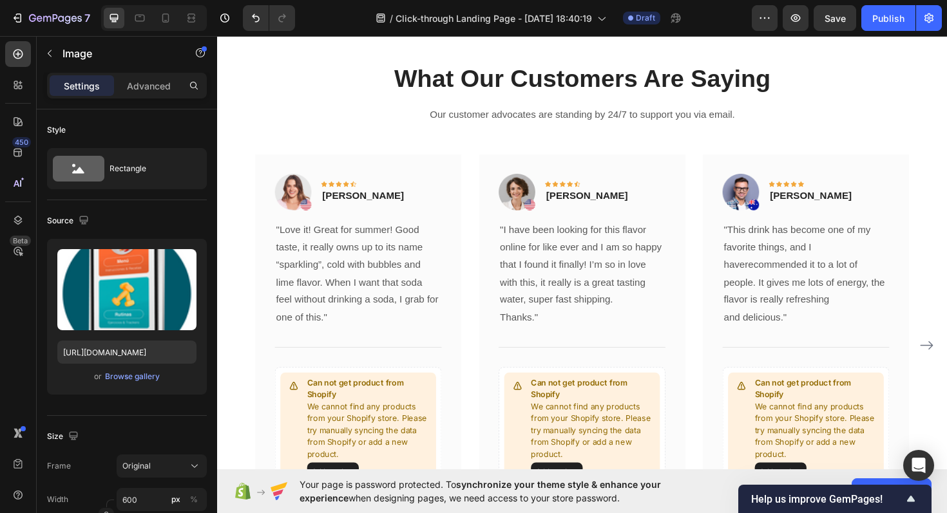
scroll to position [1812, 0]
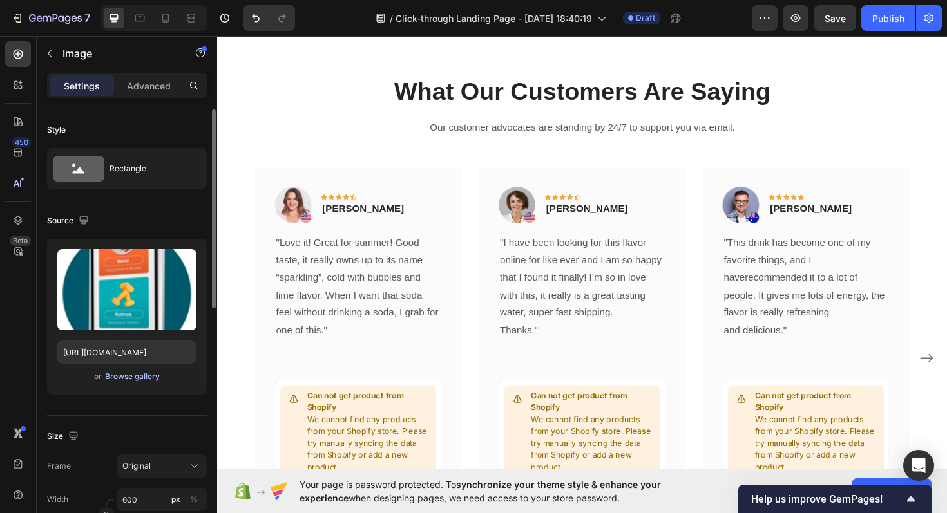
click at [138, 374] on div "Browse gallery" at bounding box center [132, 377] width 55 height 12
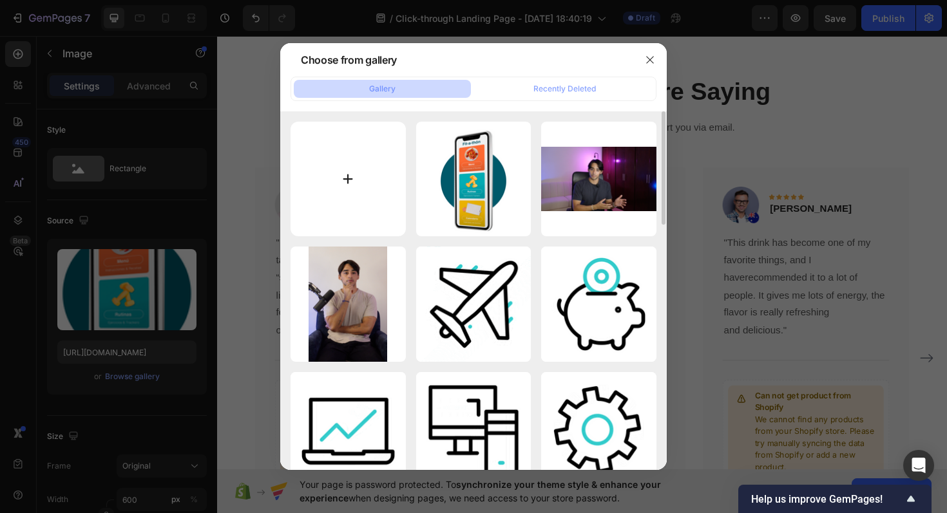
click at [354, 170] on input "file" at bounding box center [348, 179] width 115 height 115
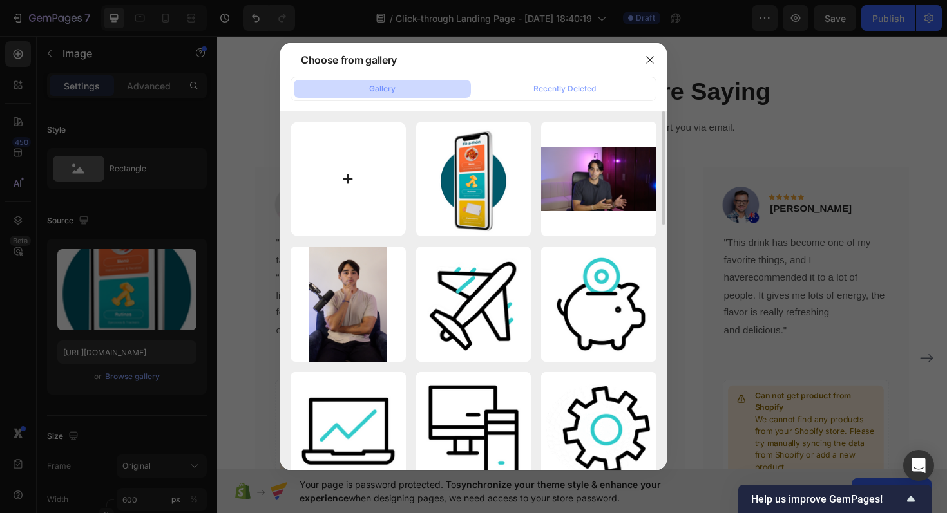
type input "C:\fakepath\Screen Shot 2022-02-28 at 10.33.27.png"
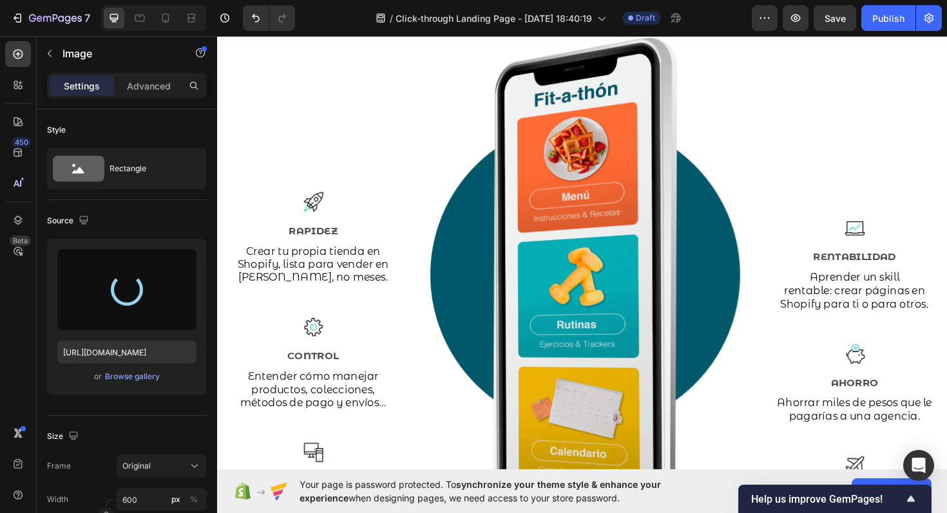
scroll to position [1230, 0]
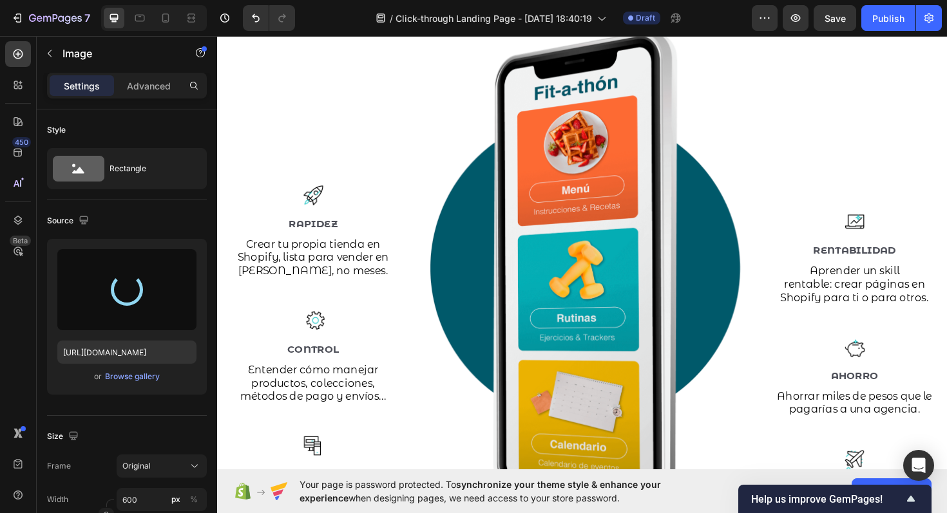
type input "https://cdn.shopify.com/s/files/1/0680/2355/0021/files/gempages_585581068162171…"
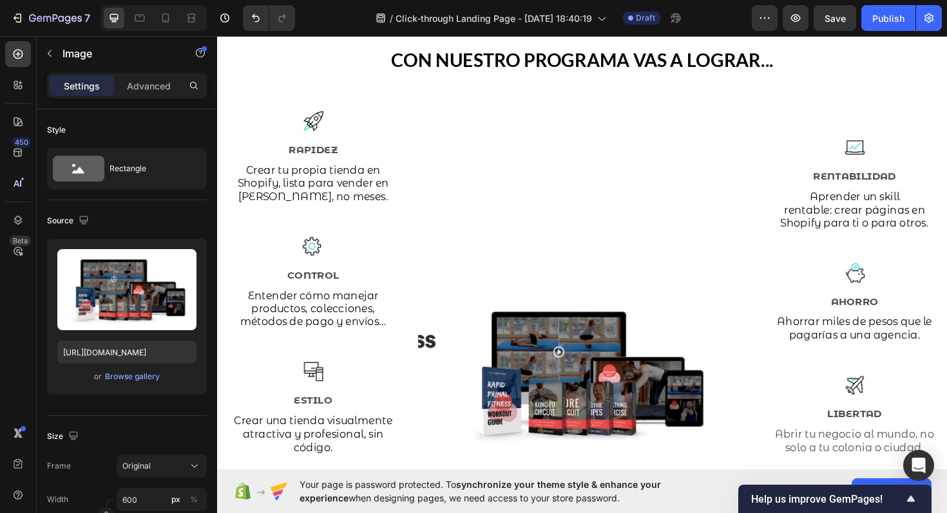
scroll to position [1172, 0]
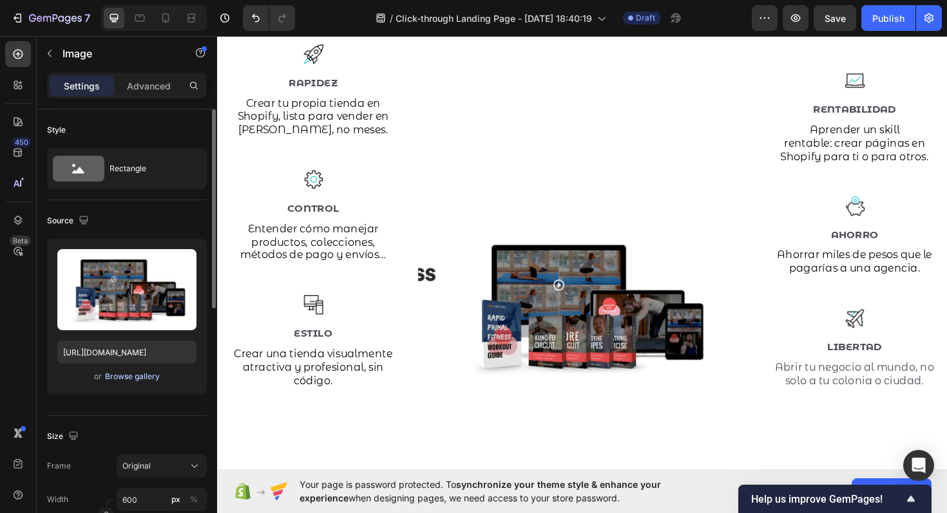
click at [137, 381] on div "Browse gallery" at bounding box center [132, 377] width 55 height 12
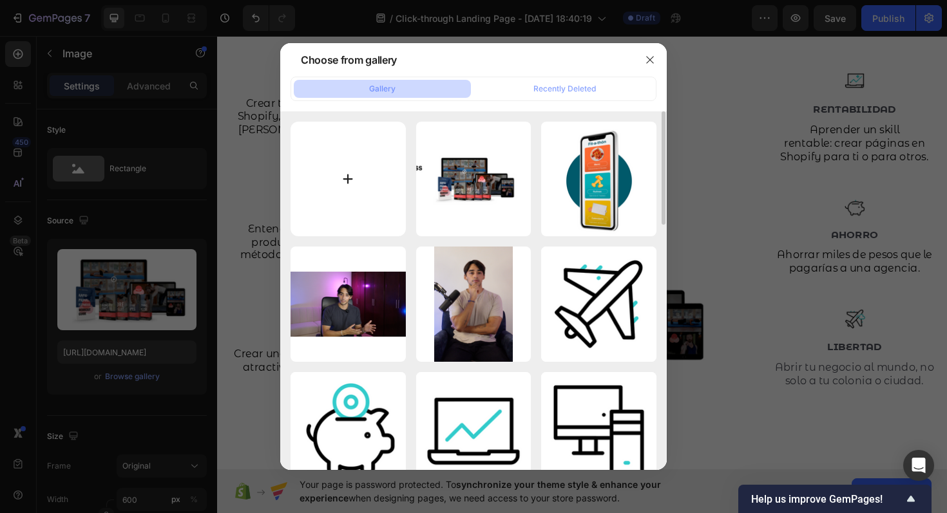
click at [347, 176] on input "file" at bounding box center [348, 179] width 115 height 115
type input "C:\fakepath\Screenshot 2024-01-13 at 3.22.22 p.m..png"
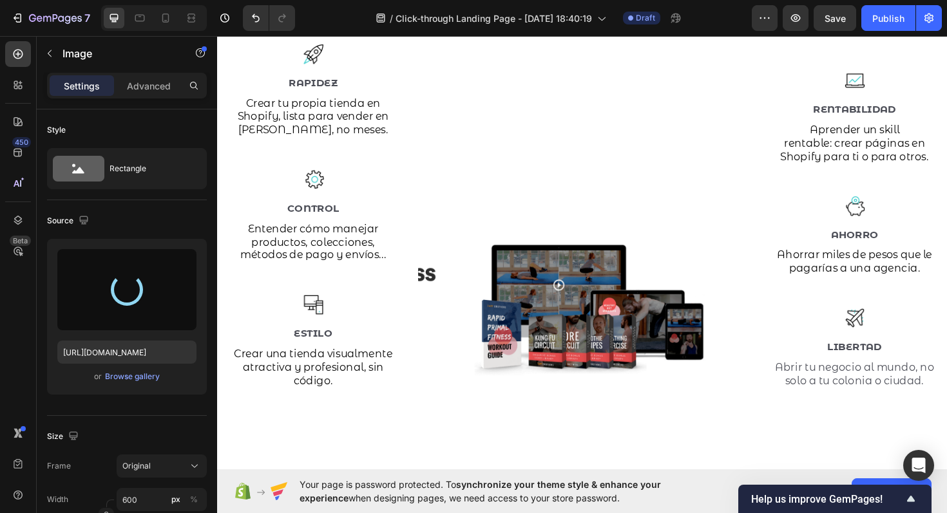
type input "https://cdn.shopify.com/s/files/1/0680/2355/0021/files/gempages_585581068162171…"
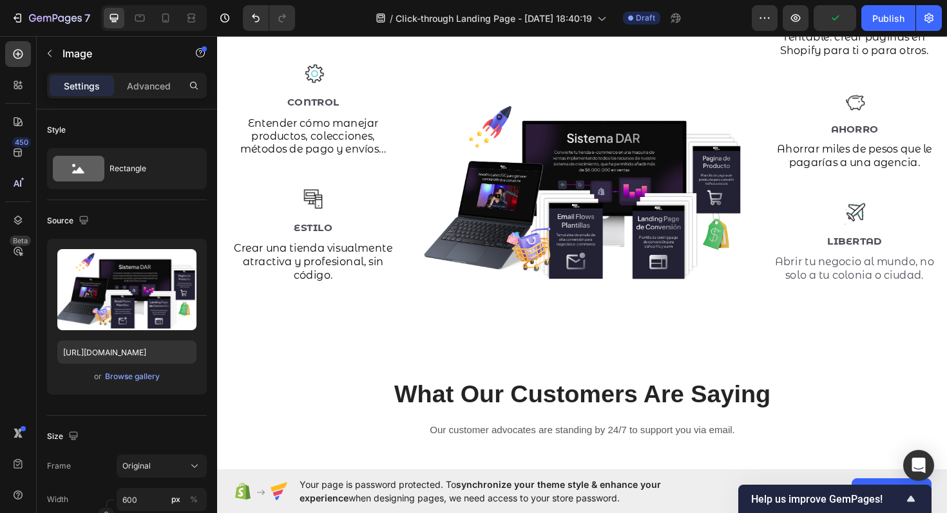
scroll to position [1292, 0]
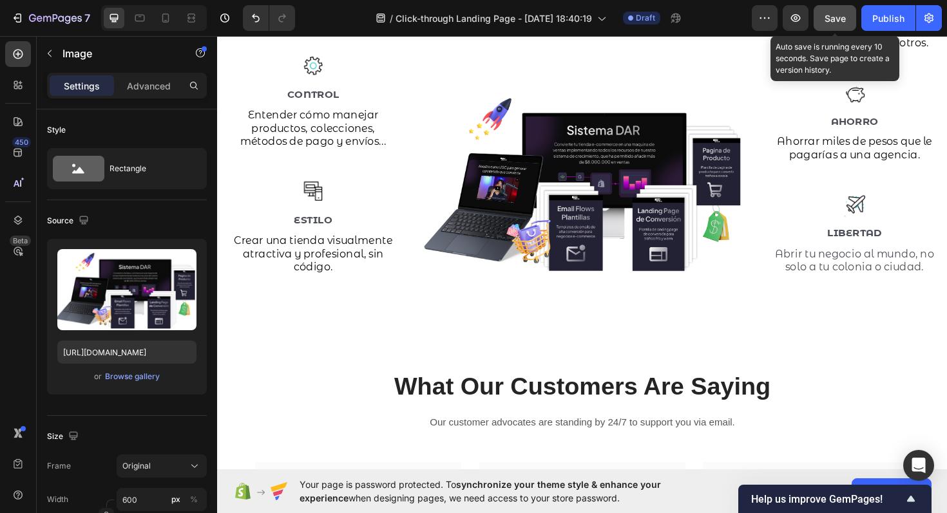
click at [838, 22] on span "Save" at bounding box center [835, 18] width 21 height 11
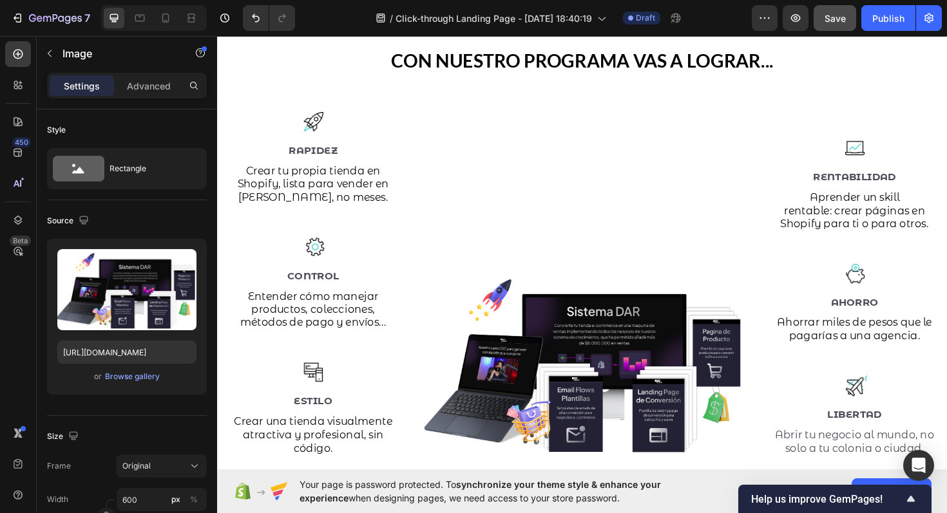
scroll to position [1135, 0]
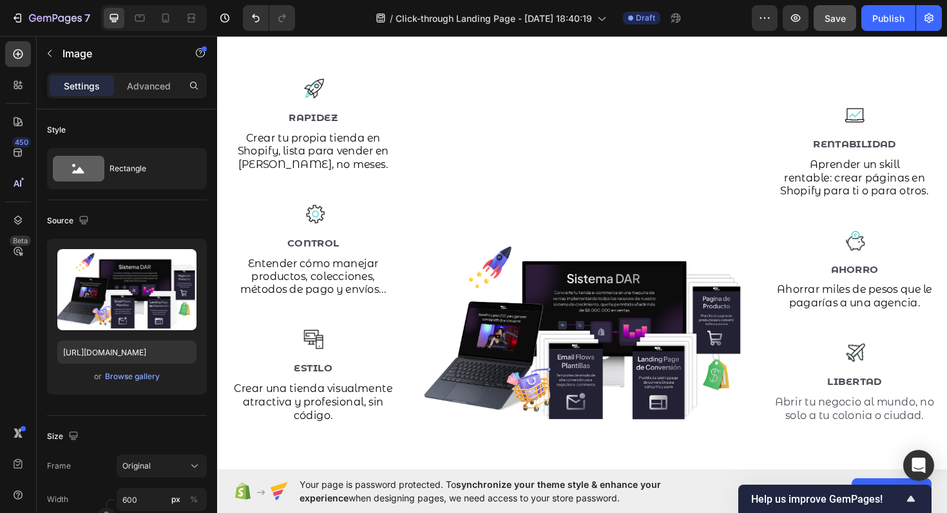
click at [680, 303] on img at bounding box center [607, 348] width 354 height 197
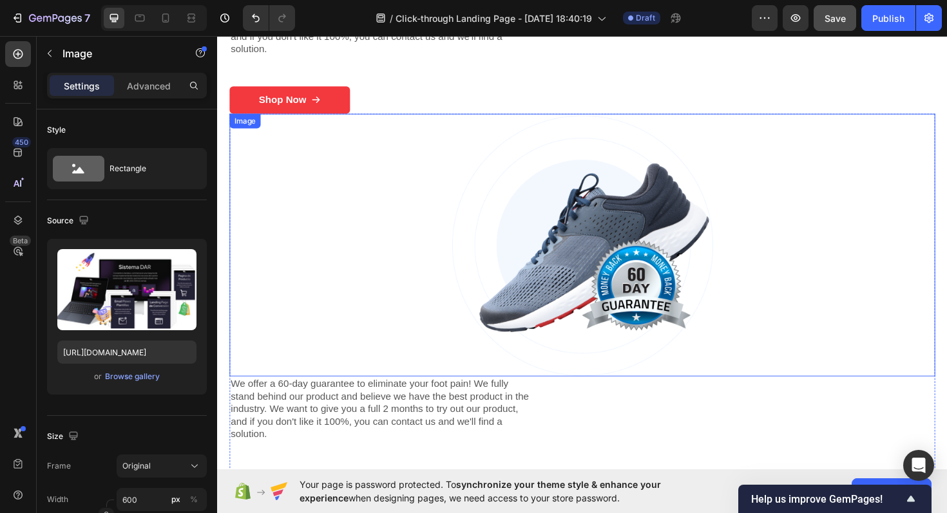
scroll to position [481, 0]
